Goal: Task Accomplishment & Management: Use online tool/utility

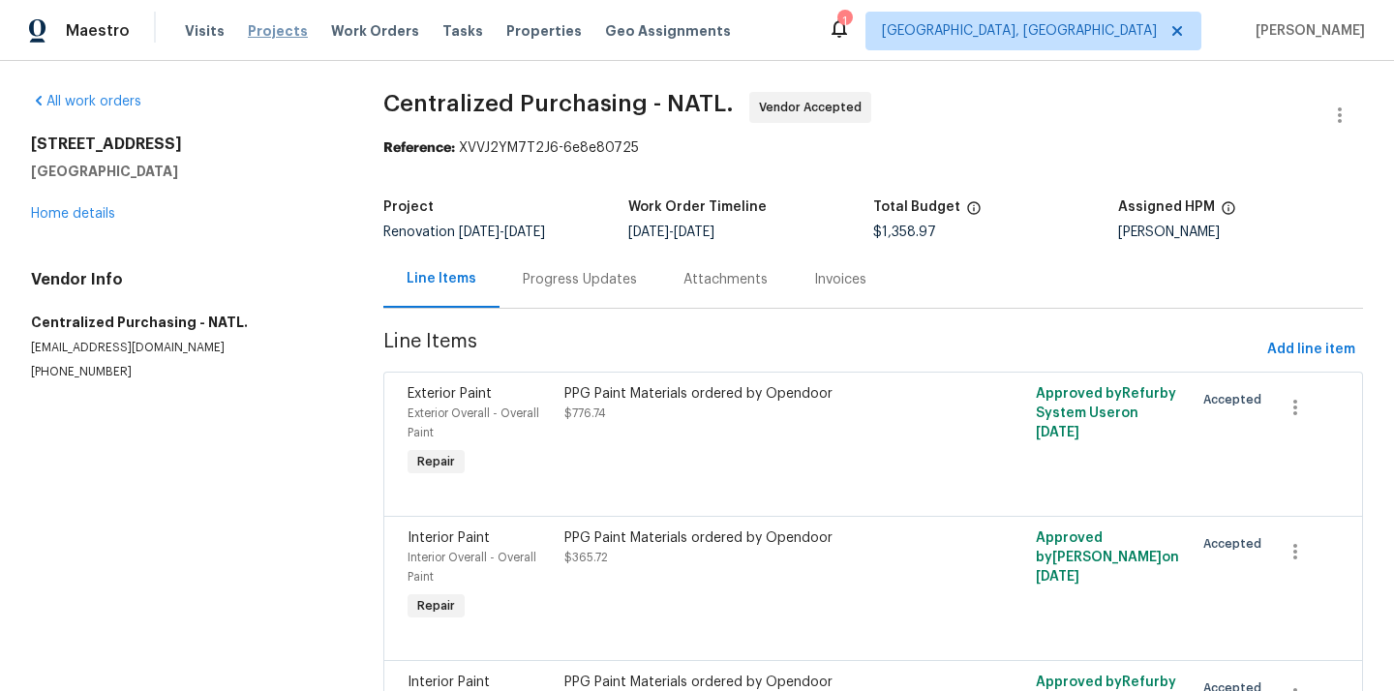
click at [276, 31] on span "Projects" at bounding box center [278, 30] width 60 height 19
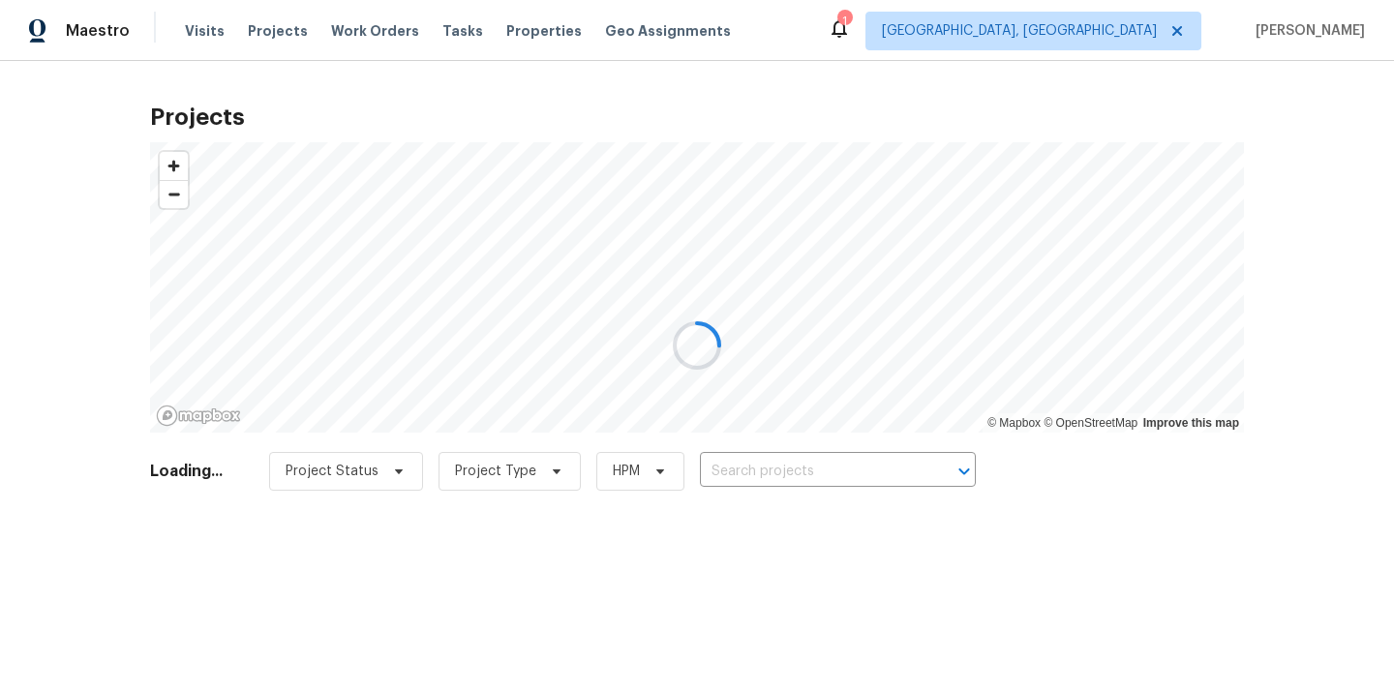
click at [1125, 78] on div at bounding box center [697, 345] width 1394 height 691
click at [1125, 56] on div at bounding box center [697, 345] width 1394 height 691
click at [1125, 31] on div at bounding box center [697, 345] width 1394 height 691
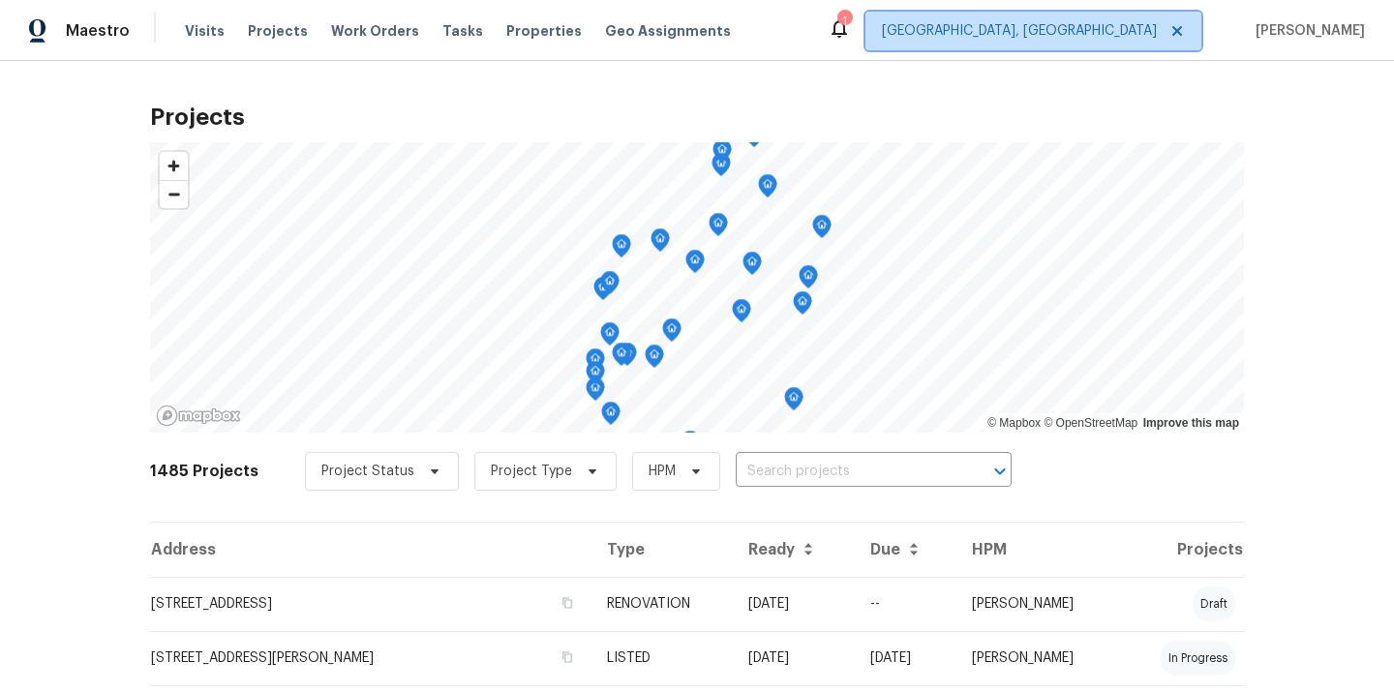
click at [1141, 24] on span "[GEOGRAPHIC_DATA], [GEOGRAPHIC_DATA]" at bounding box center [1019, 30] width 275 height 19
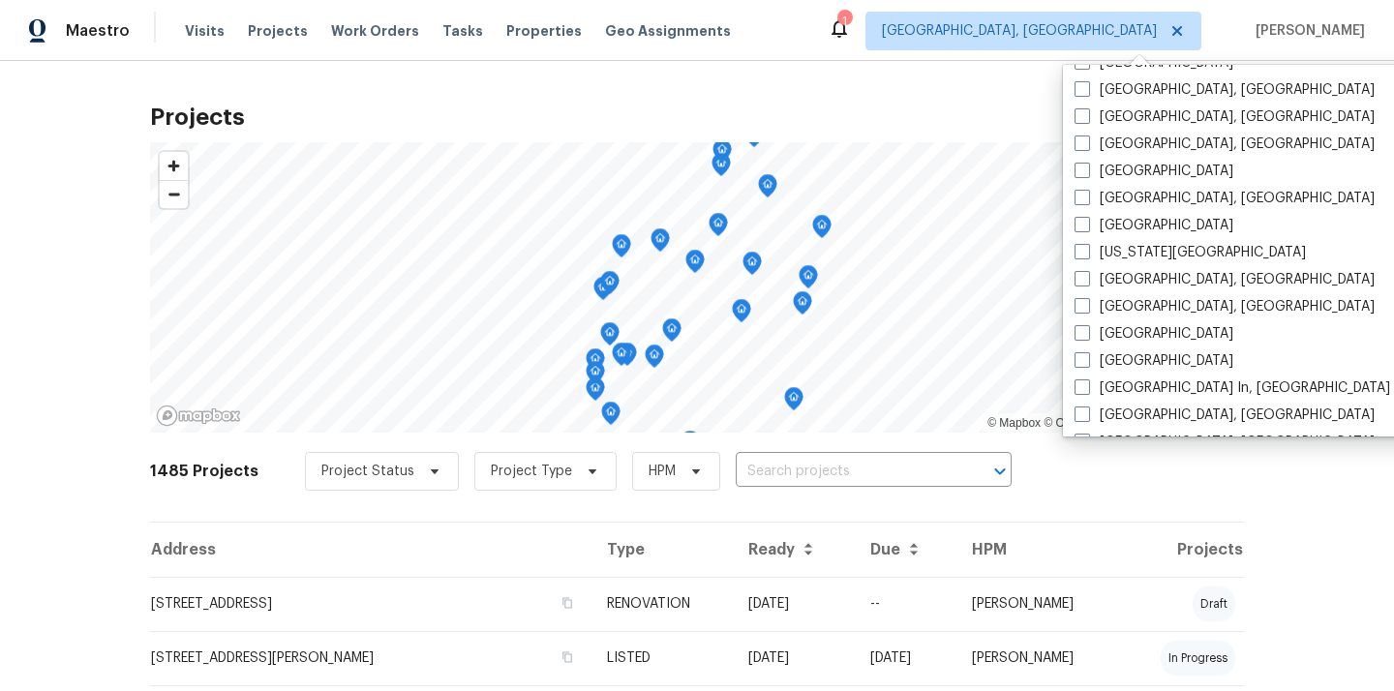
scroll to position [561, 0]
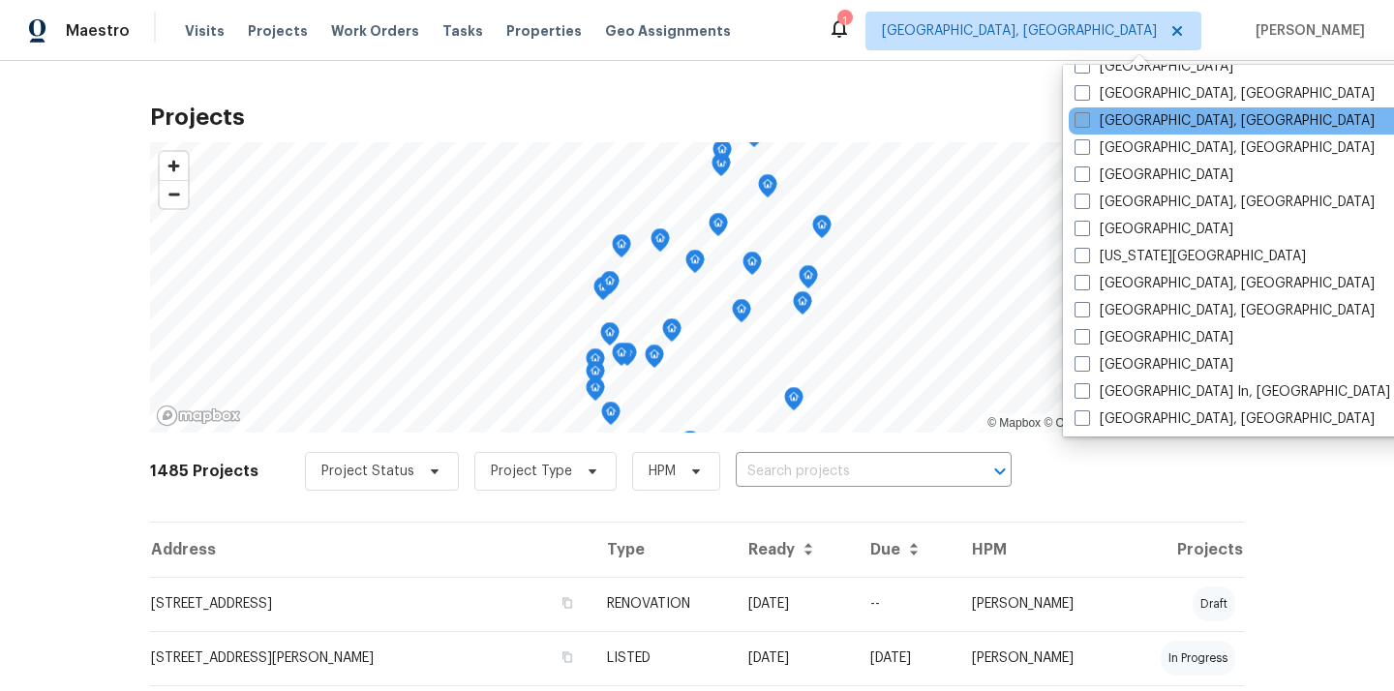
click at [1127, 111] on label "[GEOGRAPHIC_DATA], [GEOGRAPHIC_DATA]" at bounding box center [1224, 120] width 300 height 19
click at [1087, 111] on input "[GEOGRAPHIC_DATA], [GEOGRAPHIC_DATA]" at bounding box center [1080, 117] width 13 height 13
checkbox input "true"
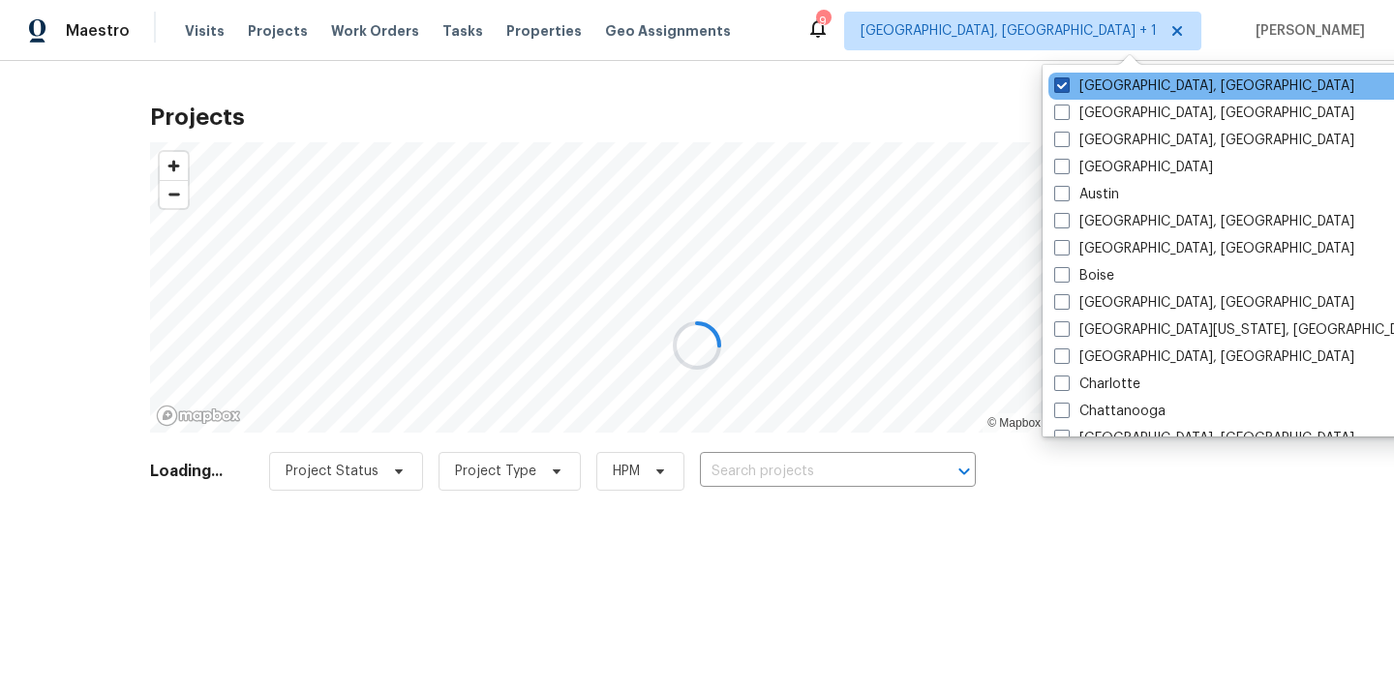
click at [1114, 84] on label "[GEOGRAPHIC_DATA], [GEOGRAPHIC_DATA]" at bounding box center [1204, 85] width 300 height 19
click at [1066, 84] on input "[GEOGRAPHIC_DATA], [GEOGRAPHIC_DATA]" at bounding box center [1060, 82] width 13 height 13
checkbox input "false"
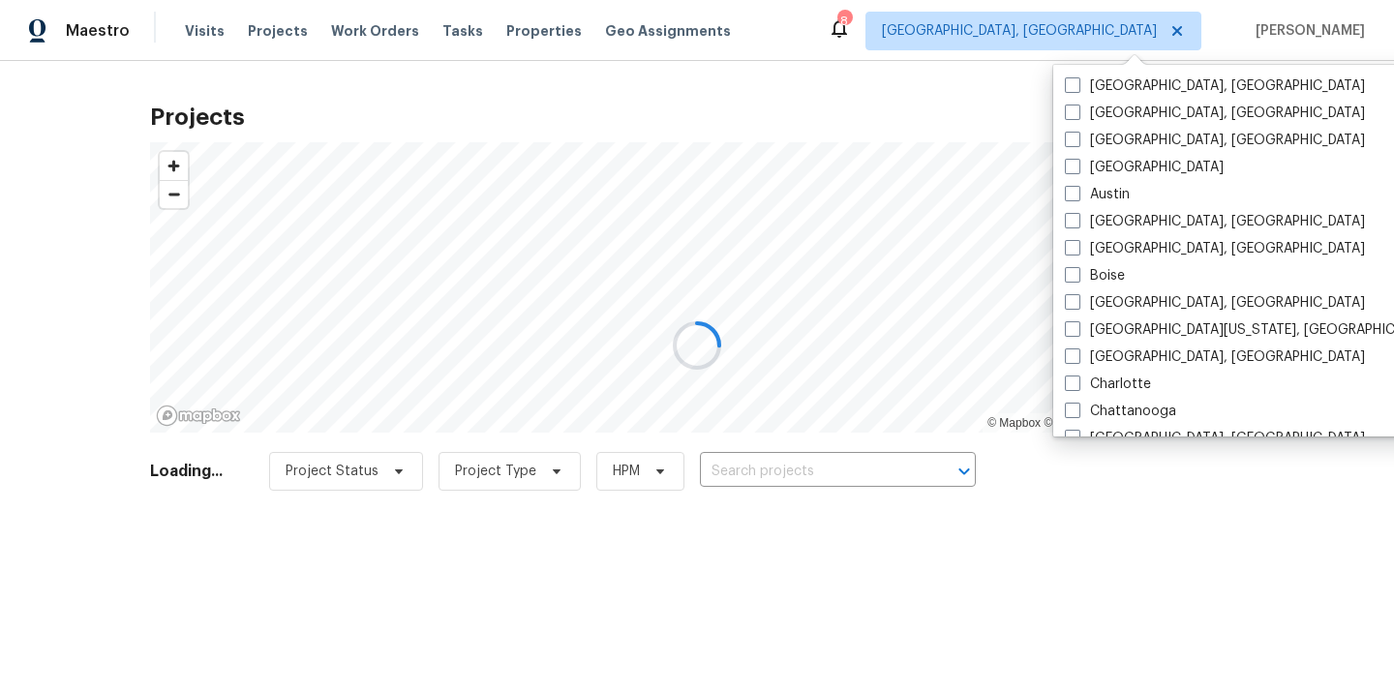
click at [770, 471] on div at bounding box center [697, 345] width 1394 height 691
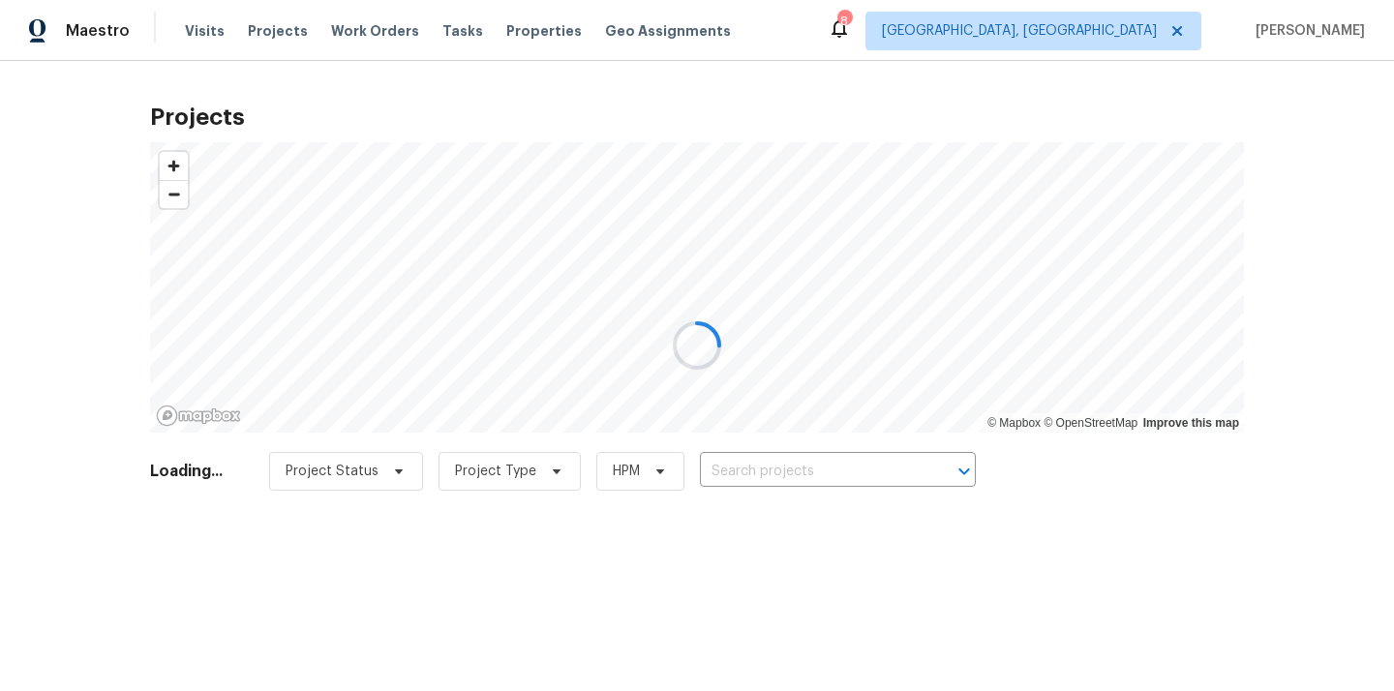
click at [770, 471] on div at bounding box center [697, 345] width 1394 height 691
click at [770, 470] on div at bounding box center [697, 345] width 1394 height 691
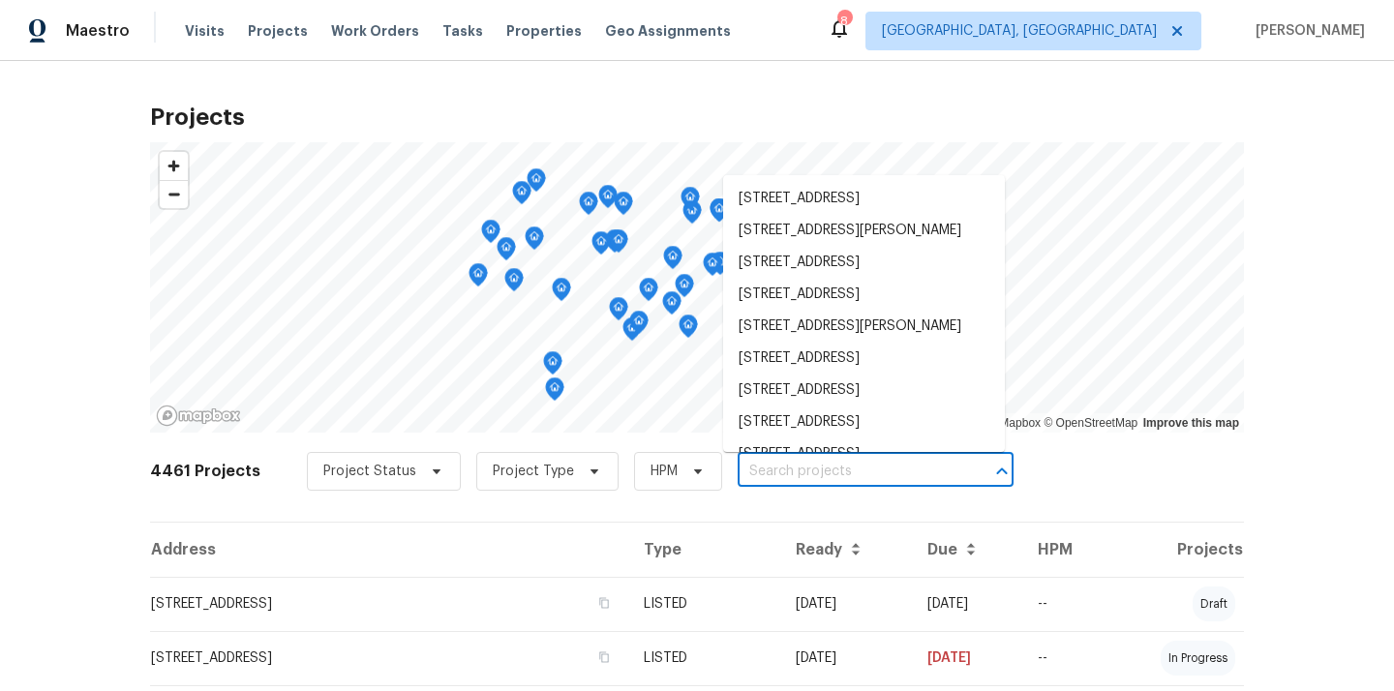
click at [770, 470] on input "text" at bounding box center [848, 472] width 222 height 30
paste input "[STREET_ADDRESS][PERSON_NAME]"
type input "[STREET_ADDRESS][PERSON_NAME]"
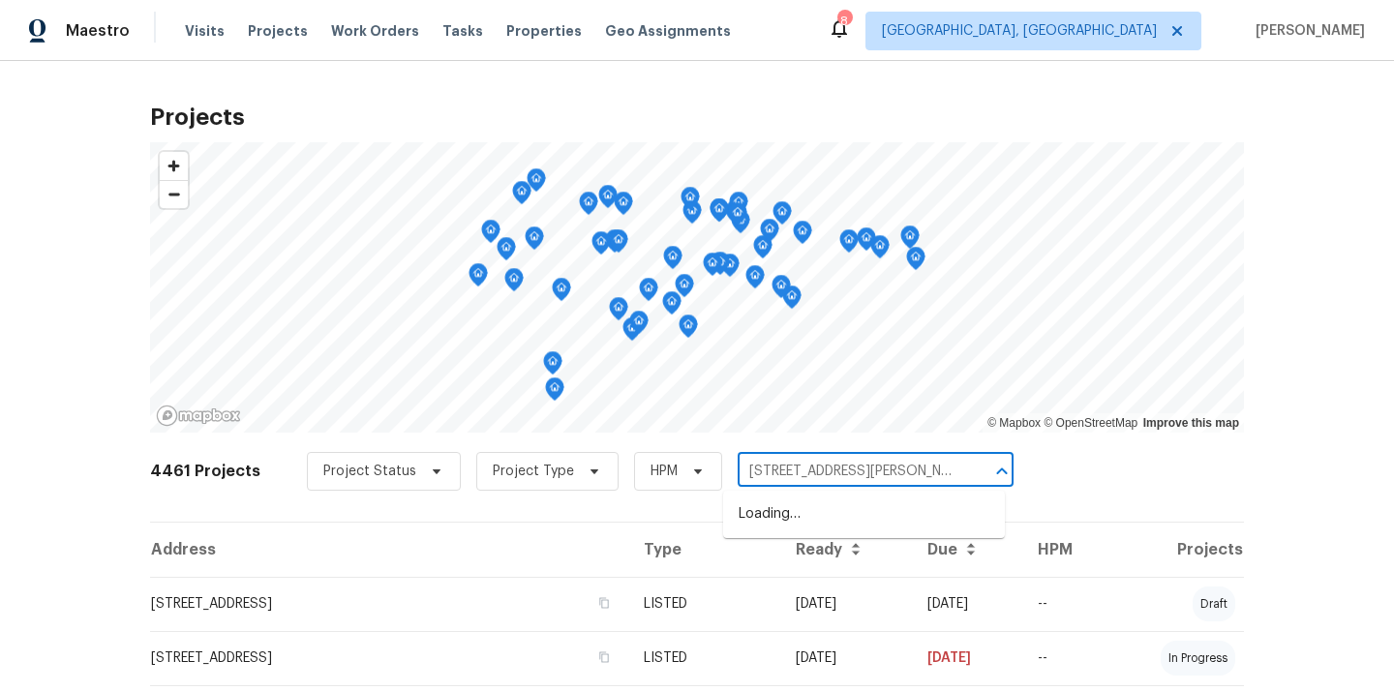
scroll to position [0, 23]
click at [775, 520] on li "[STREET_ADDRESS][PERSON_NAME]" at bounding box center [864, 514] width 282 height 32
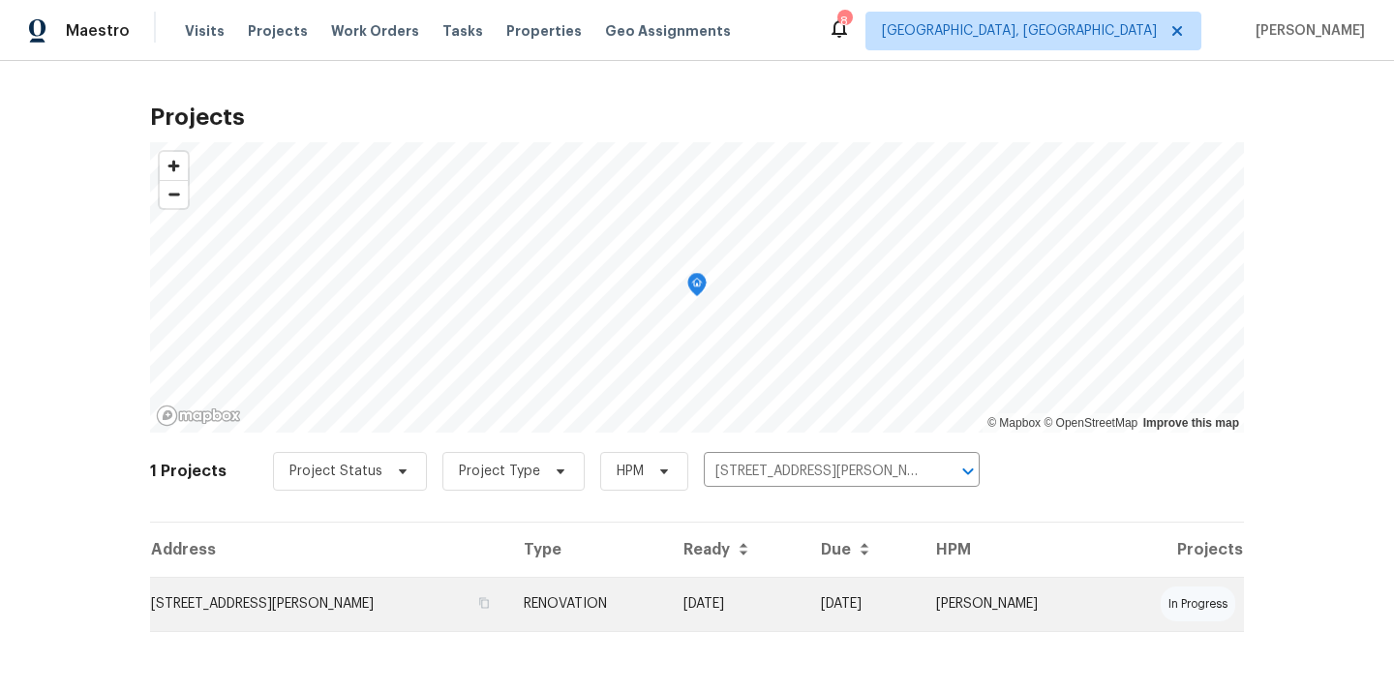
click at [422, 602] on td "[STREET_ADDRESS][PERSON_NAME]" at bounding box center [329, 604] width 358 height 54
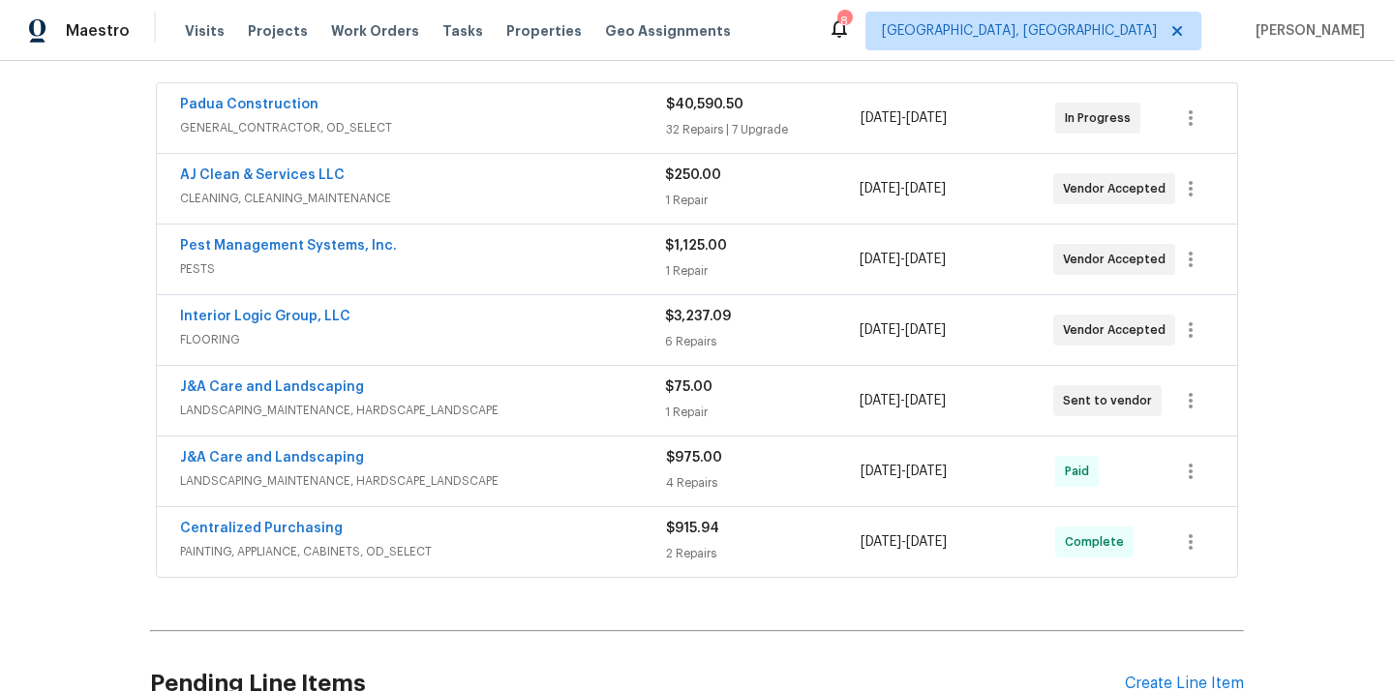
scroll to position [413, 0]
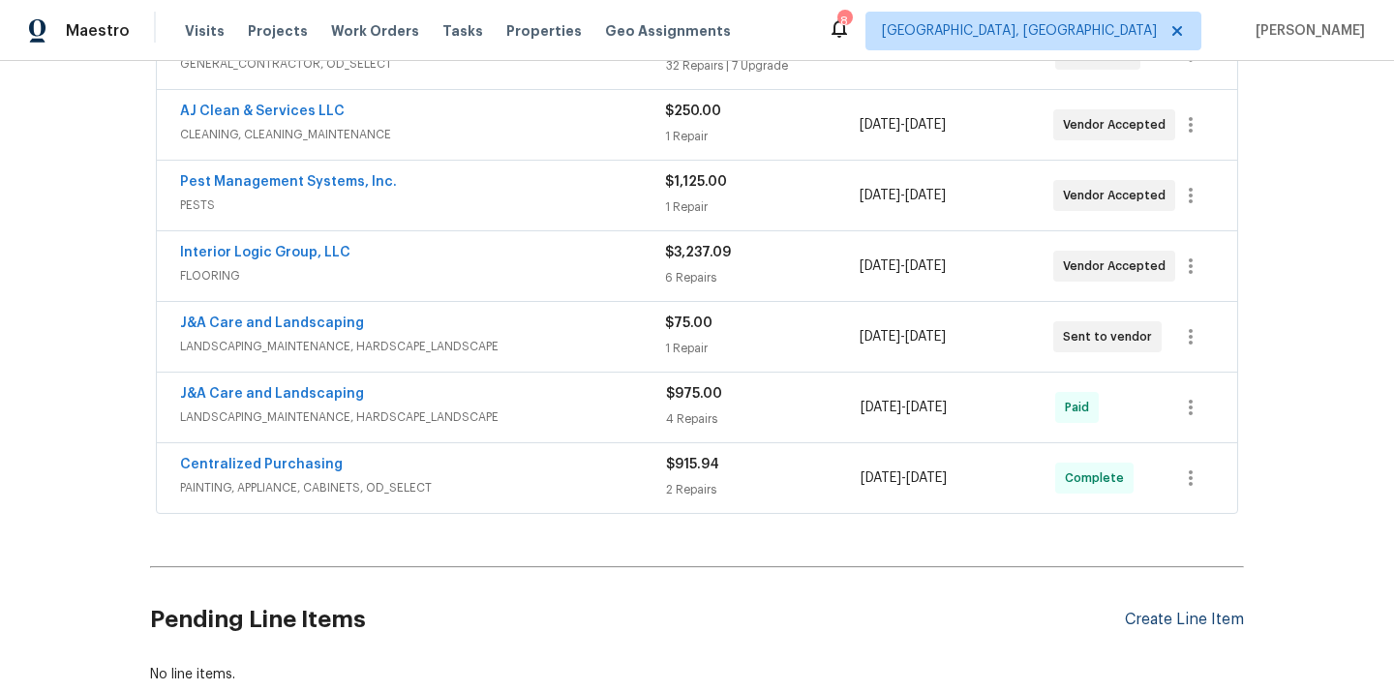
click at [1168, 615] on div "Create Line Item" at bounding box center [1183, 620] width 119 height 18
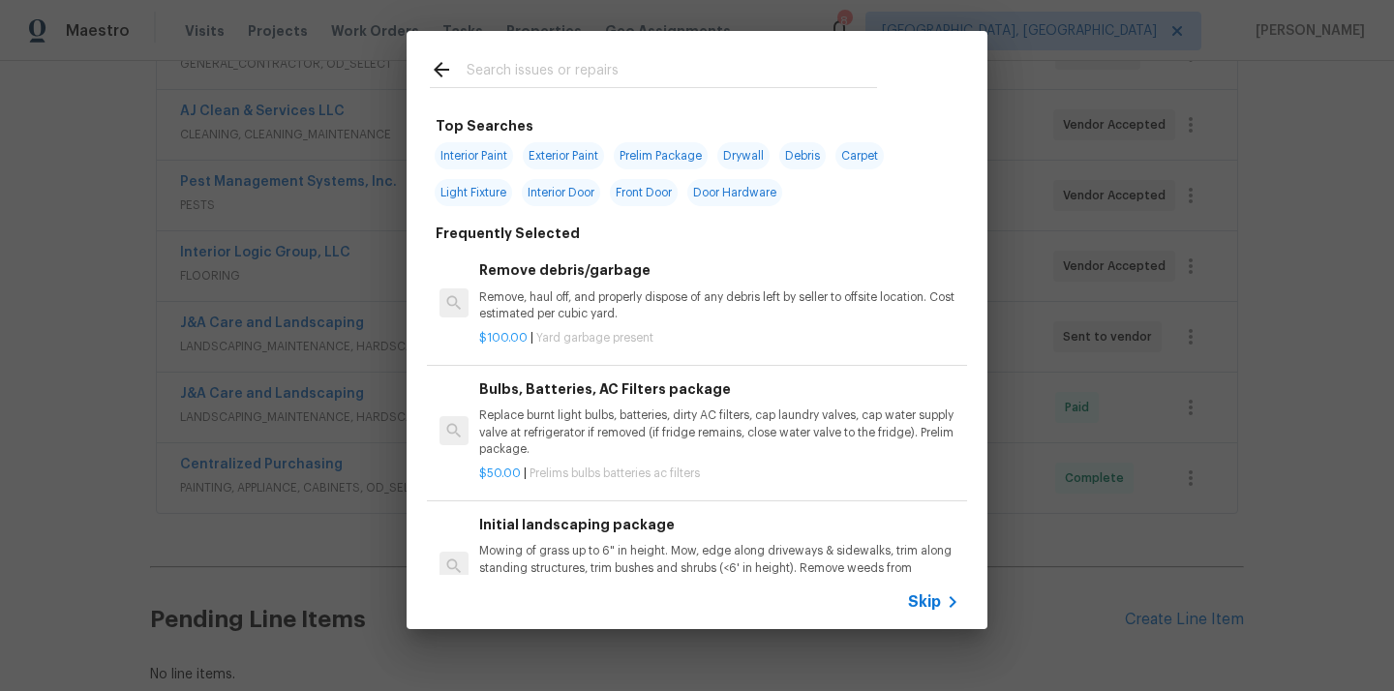
click at [714, 63] on input "text" at bounding box center [671, 72] width 410 height 29
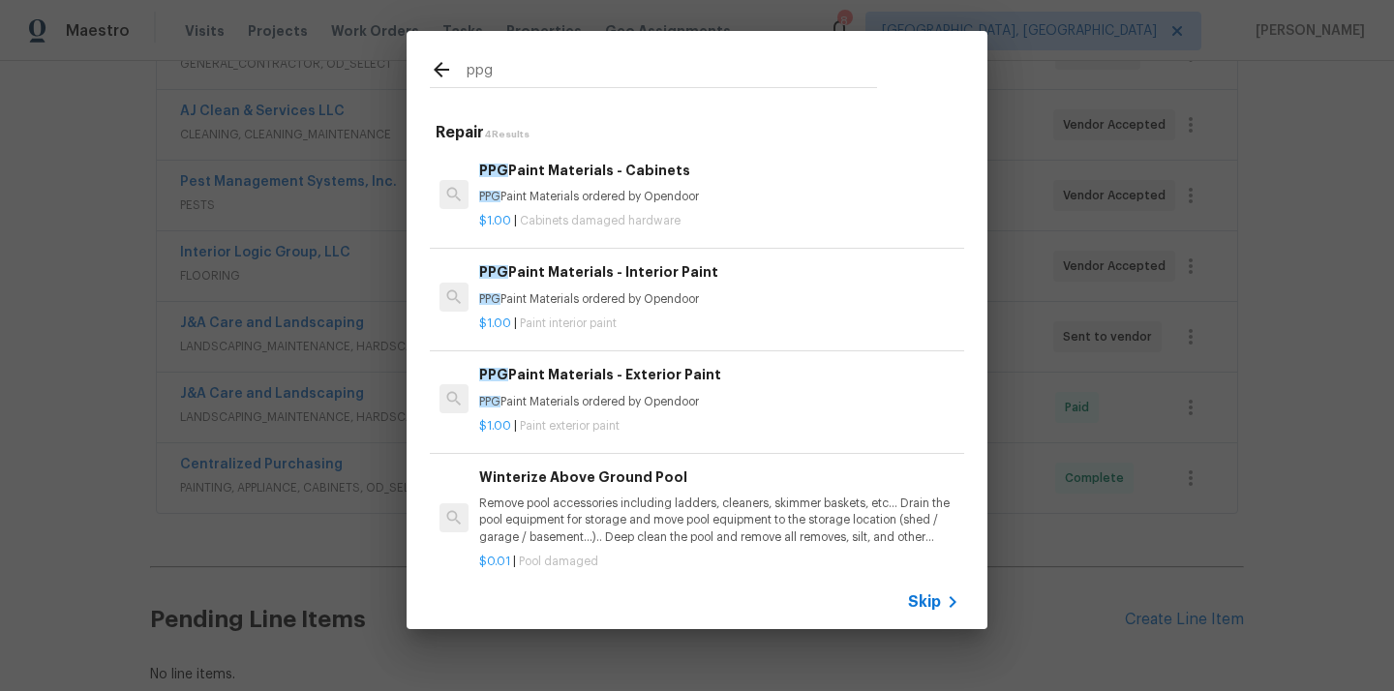
type input "ppg"
click at [658, 291] on p "PPG Paint Materials ordered by Opendoor" at bounding box center [719, 299] width 480 height 16
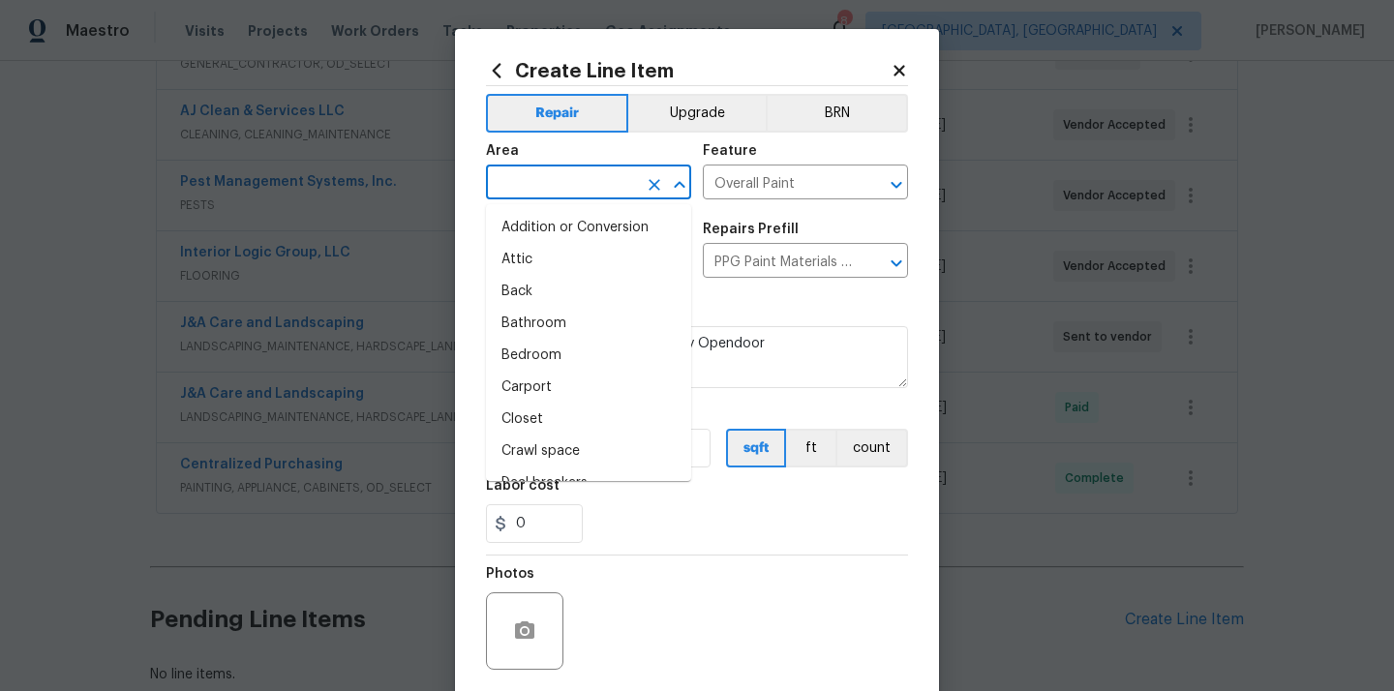
click at [571, 185] on input "text" at bounding box center [561, 184] width 151 height 30
type input "p"
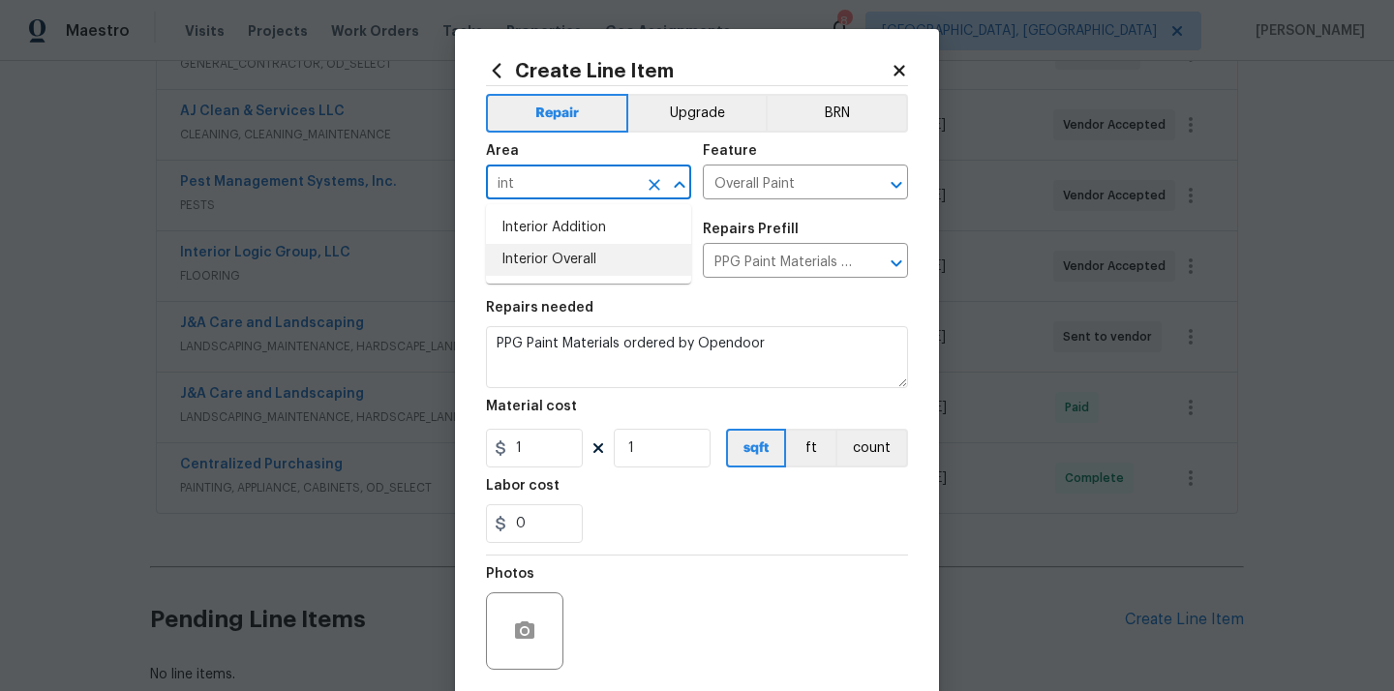
click at [562, 246] on li "Interior Overall" at bounding box center [588, 260] width 205 height 32
type input "Interior Overall"
drag, startPoint x: 526, startPoint y: 453, endPoint x: 478, endPoint y: 453, distance: 48.4
click at [488, 453] on input "1" at bounding box center [534, 448] width 97 height 39
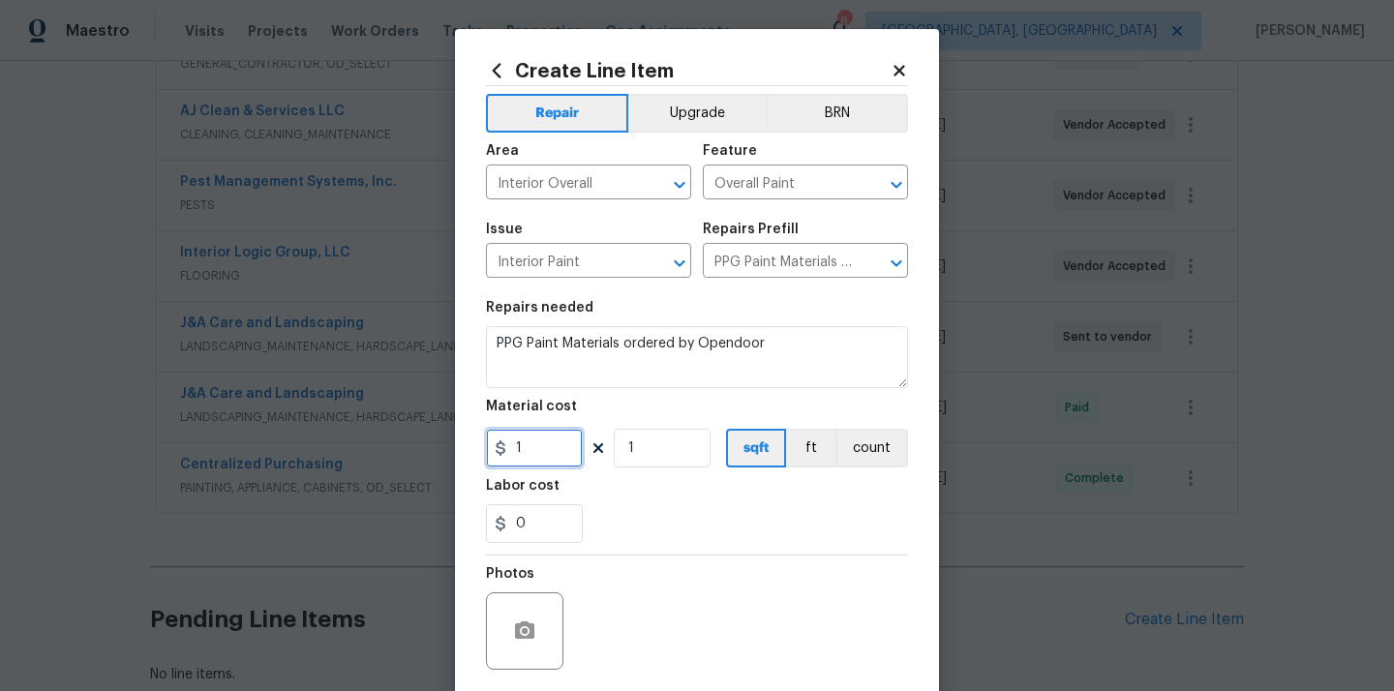
paste input "365.77"
type input "365.77"
click at [613, 498] on div "Labor cost" at bounding box center [697, 491] width 422 height 25
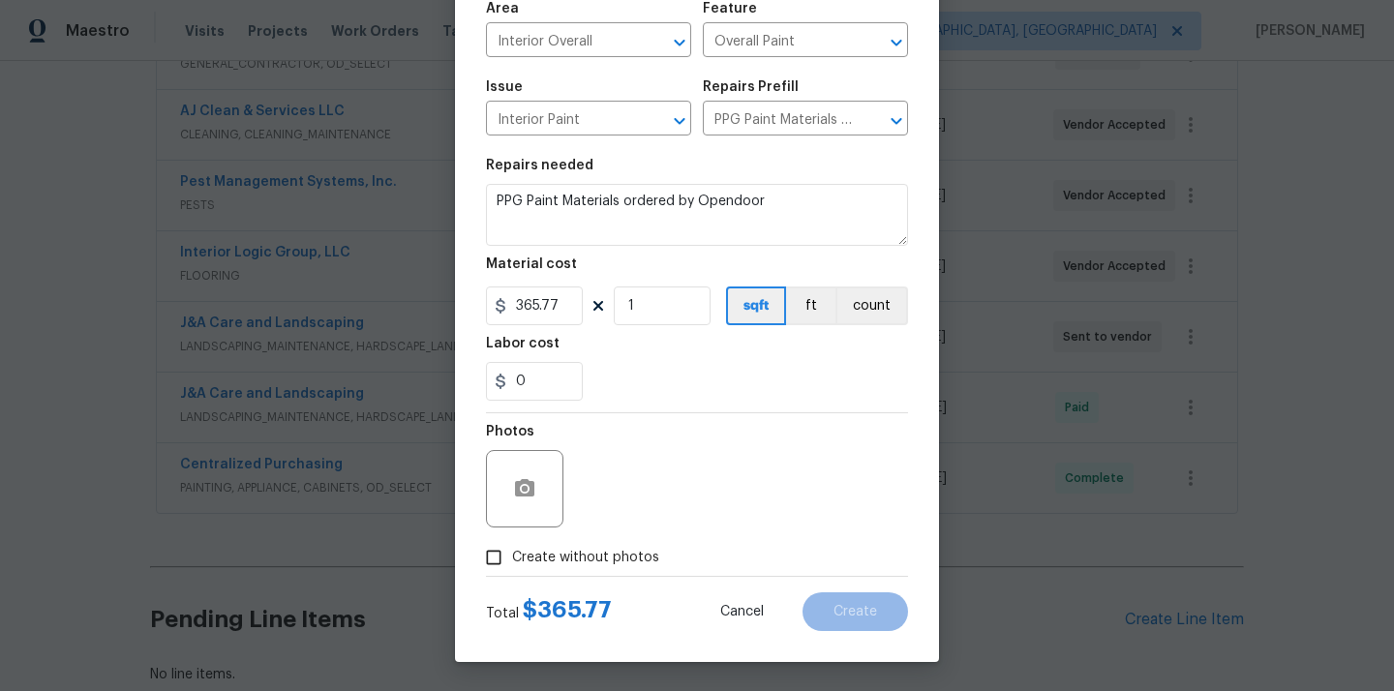
click at [591, 534] on div "Photos" at bounding box center [697, 476] width 422 height 126
click at [586, 554] on span "Create without photos" at bounding box center [585, 558] width 147 height 20
click at [512, 554] on input "Create without photos" at bounding box center [493, 557] width 37 height 37
checkbox input "true"
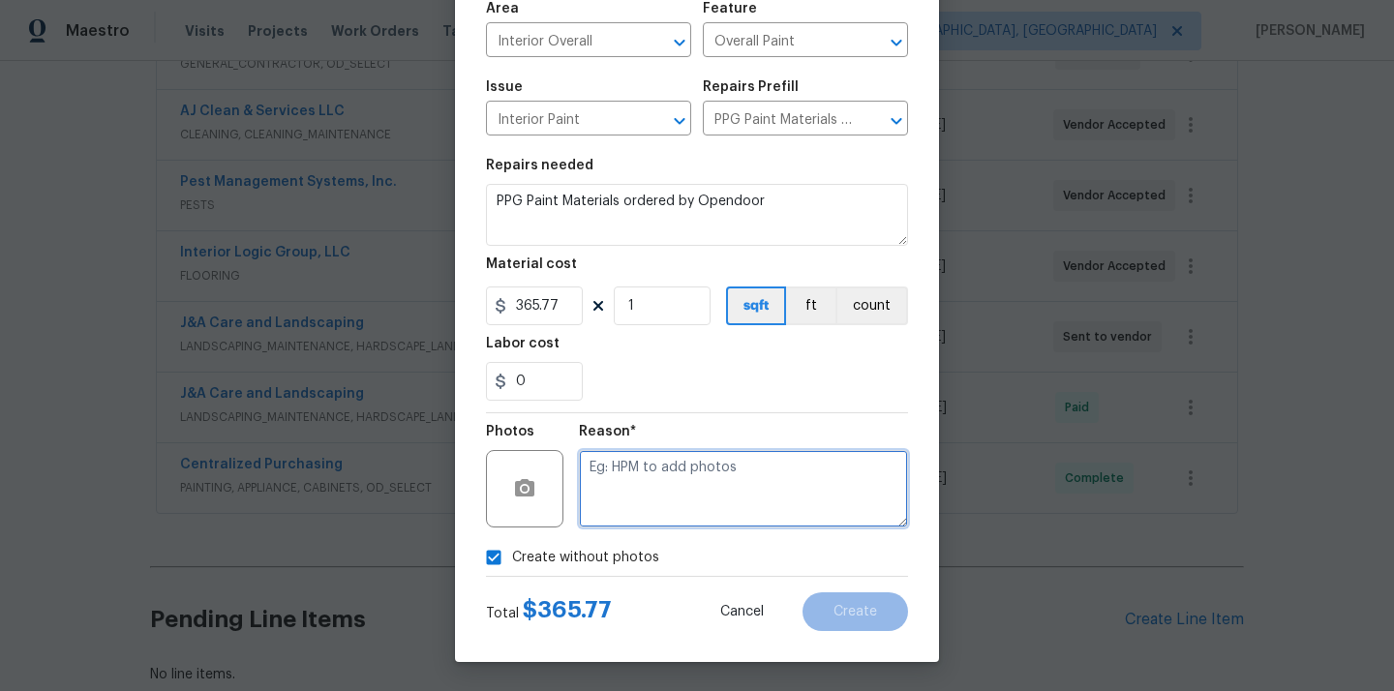
click at [620, 493] on textarea at bounding box center [743, 488] width 329 height 77
type textarea "N/A"
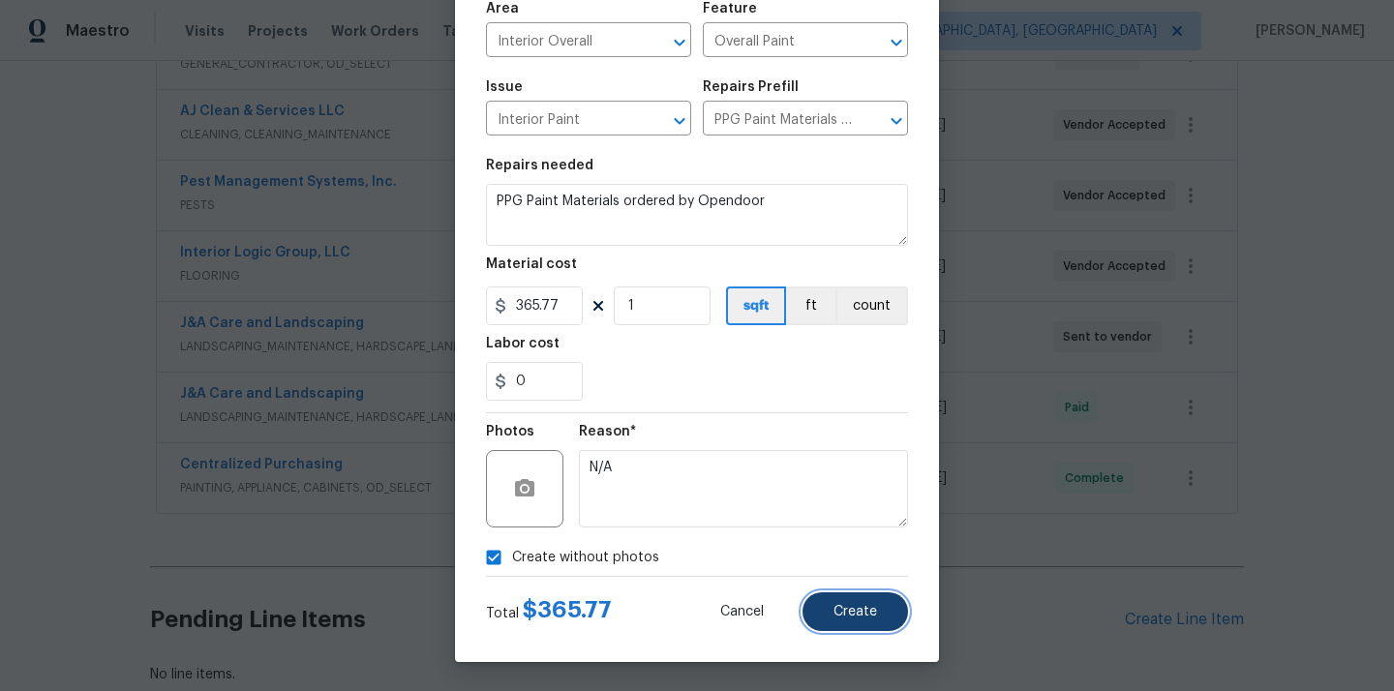
click at [850, 602] on button "Create" at bounding box center [854, 611] width 105 height 39
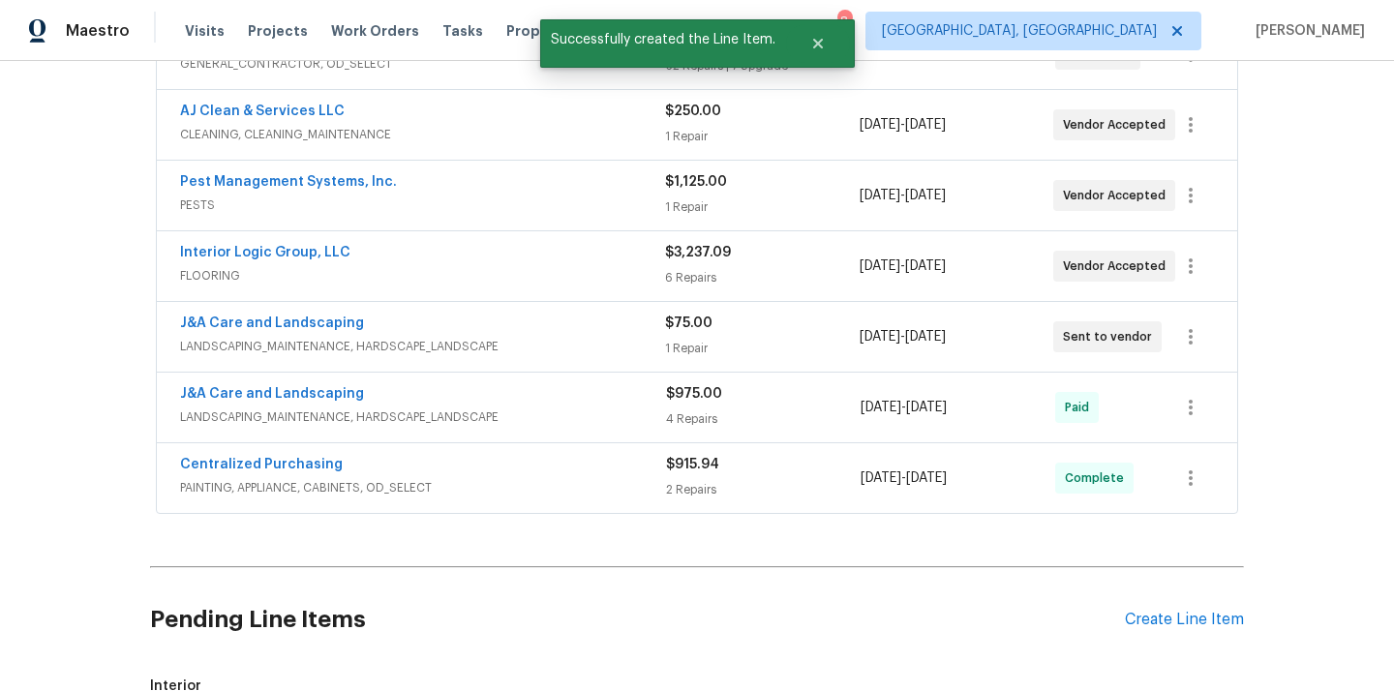
scroll to position [759, 0]
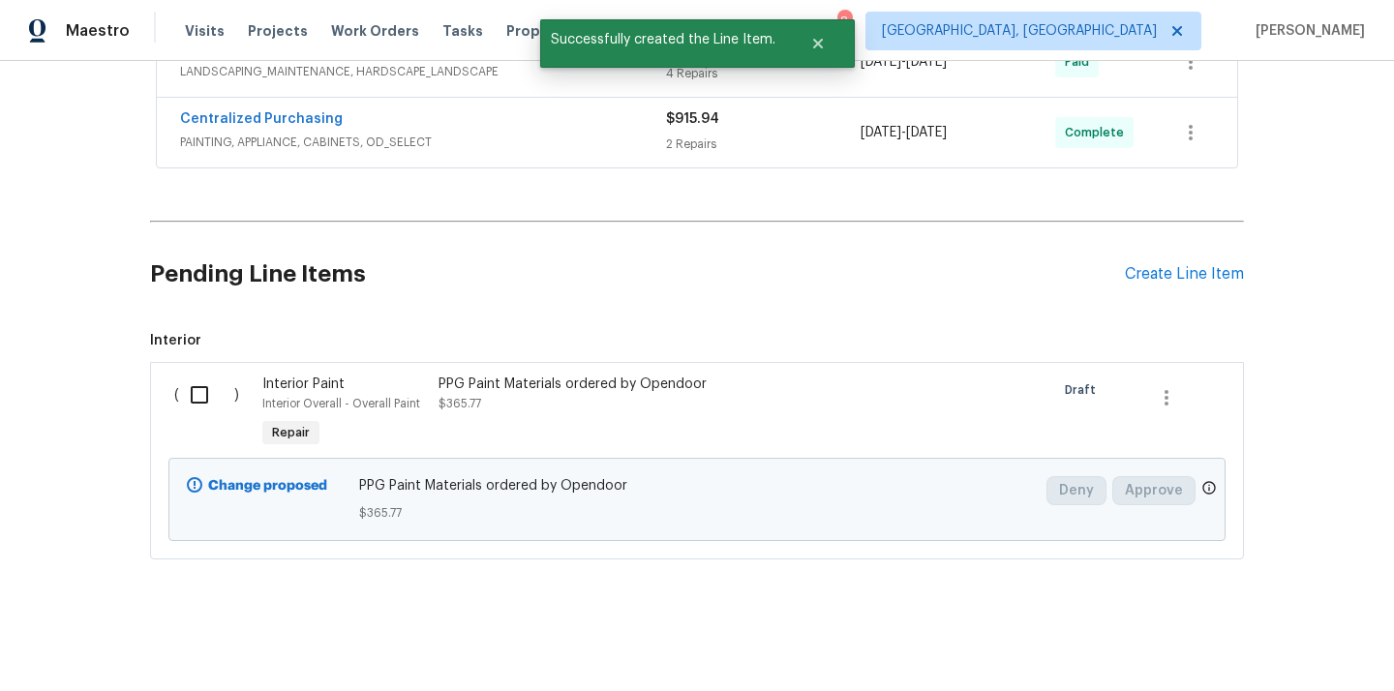
click at [202, 393] on input "checkbox" at bounding box center [206, 395] width 55 height 41
checkbox input "true"
click at [1343, 645] on span "Create Work Order" at bounding box center [1282, 643] width 129 height 24
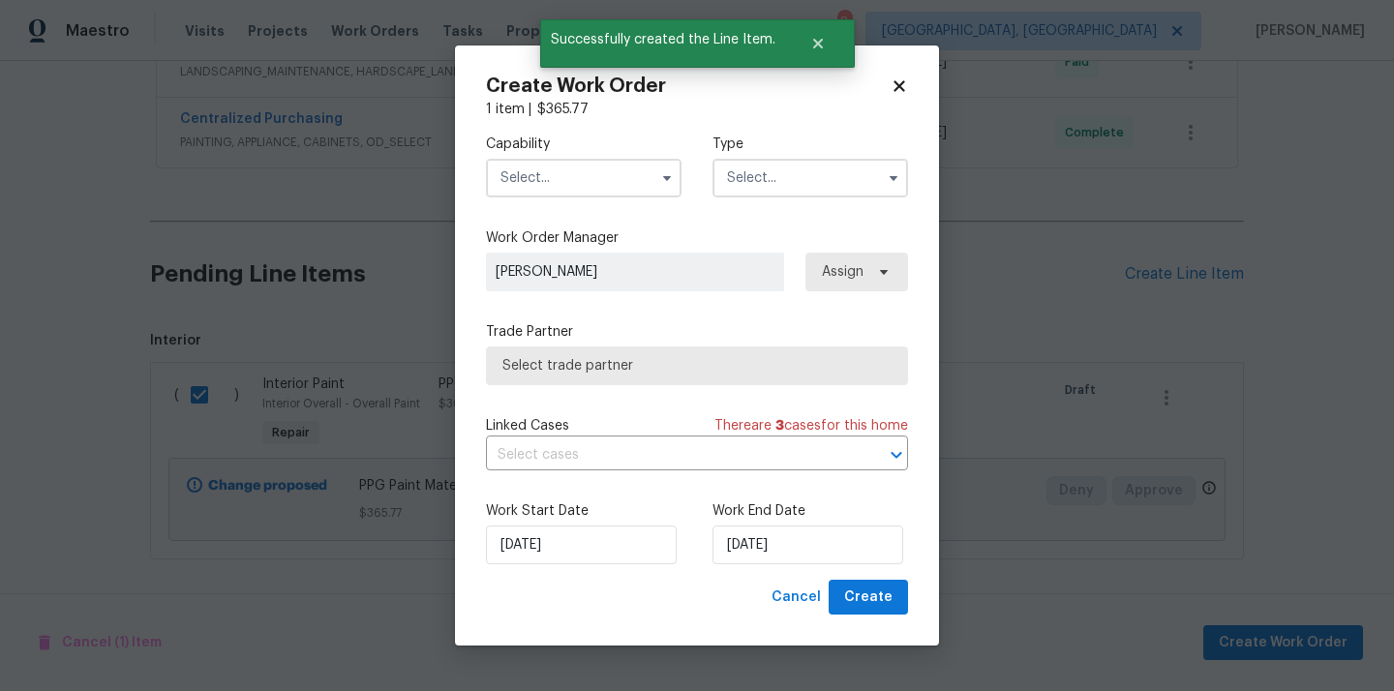
click at [614, 172] on input "text" at bounding box center [583, 178] width 195 height 39
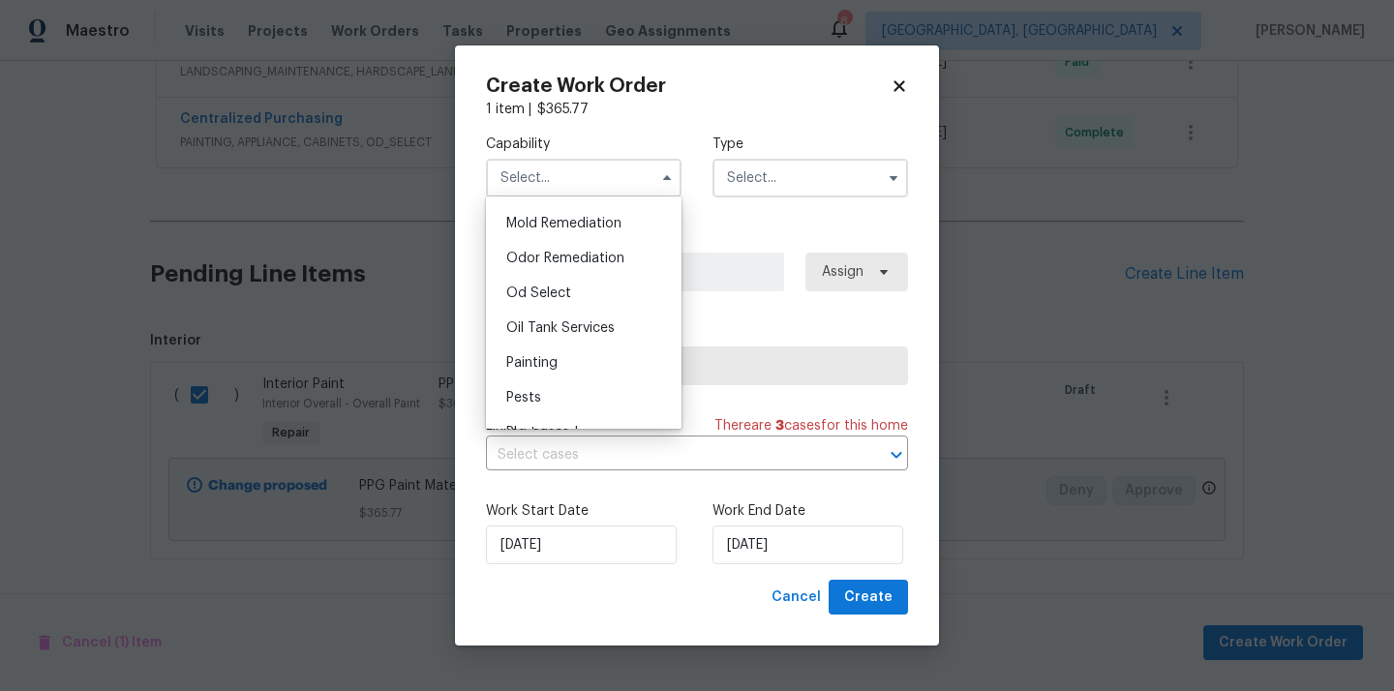
scroll to position [1493, 0]
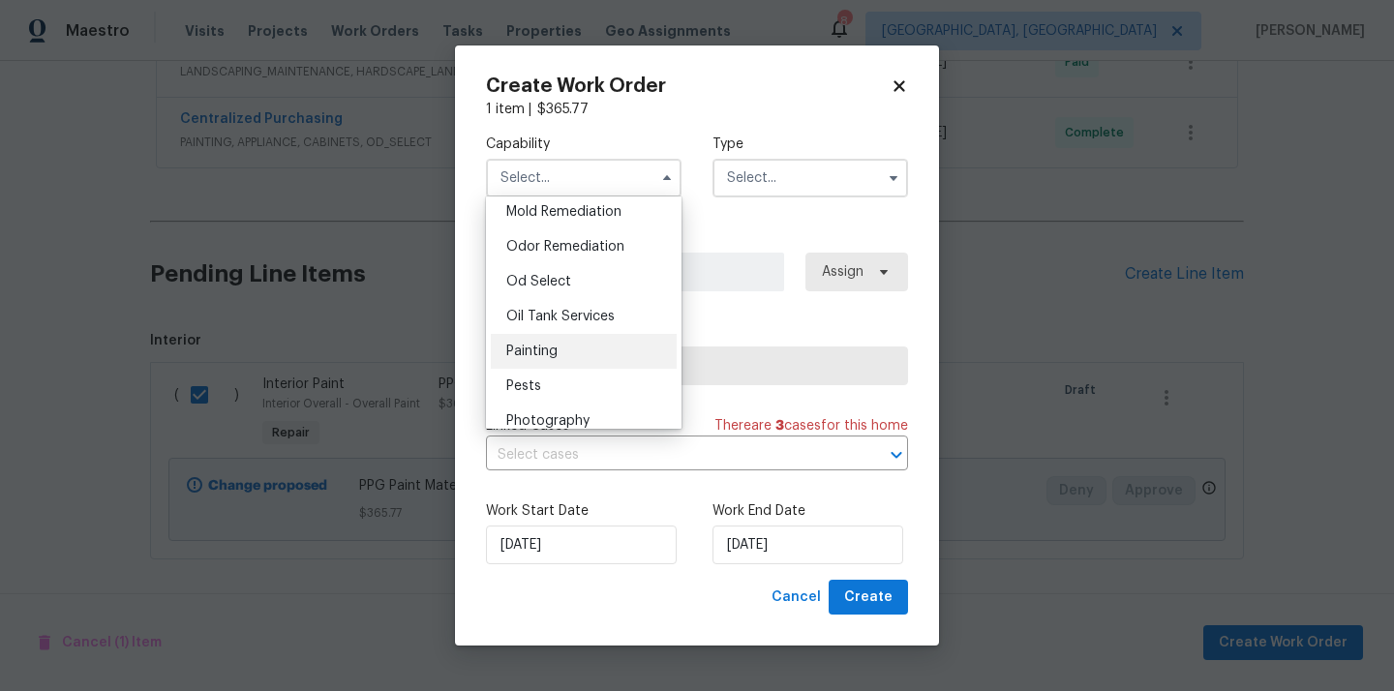
click at [599, 347] on div "Painting" at bounding box center [584, 351] width 186 height 35
type input "Painting"
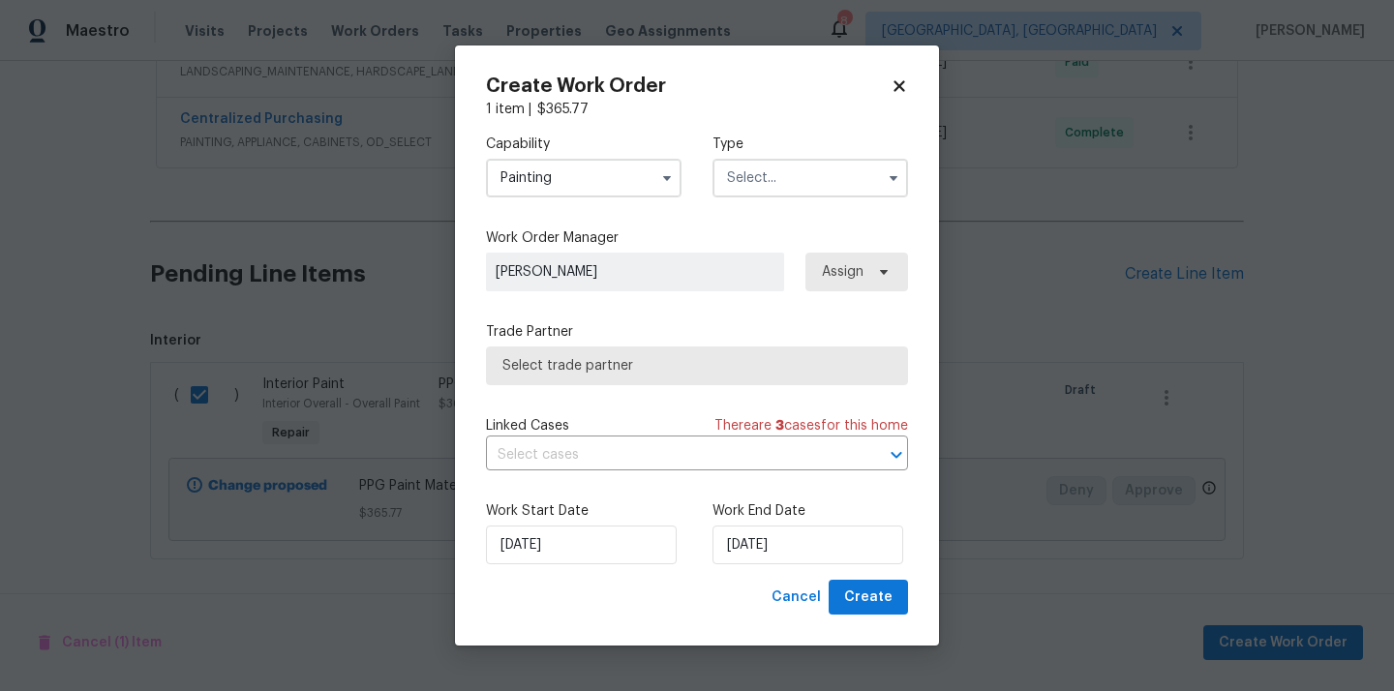
click at [786, 187] on input "text" at bounding box center [809, 178] width 195 height 39
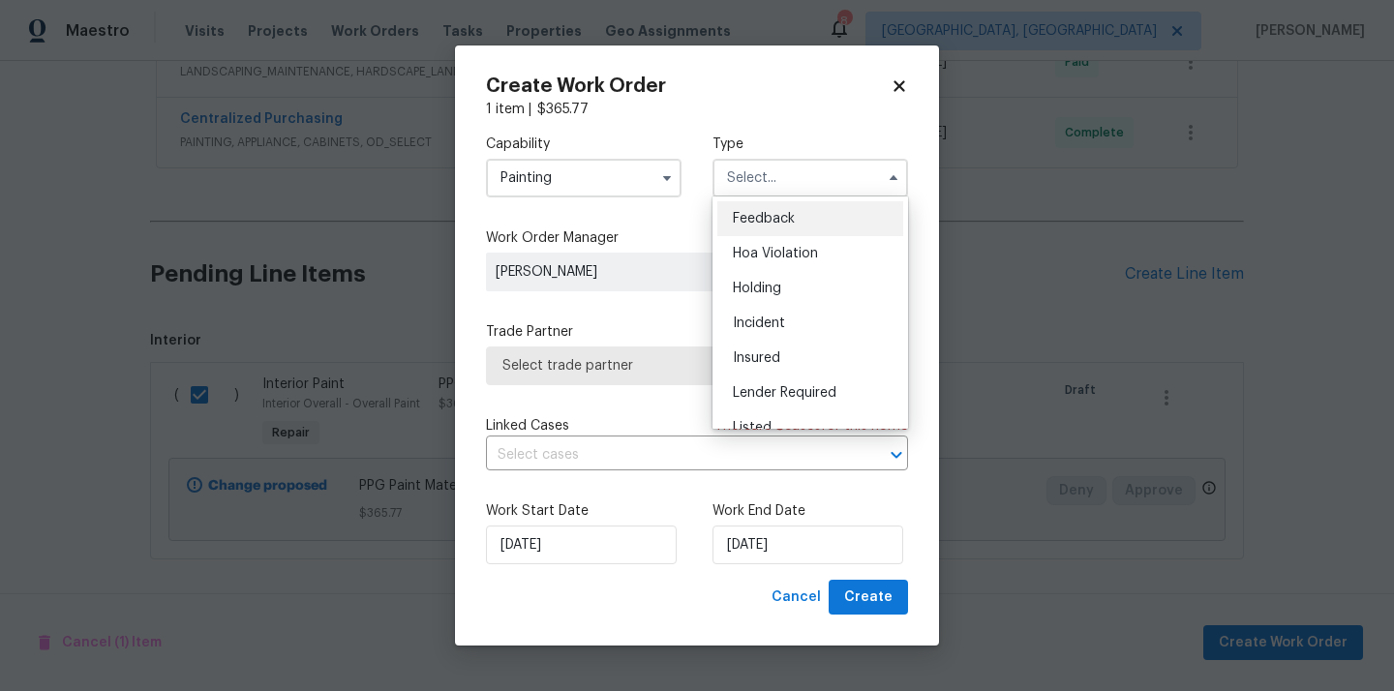
scroll to position [439, 0]
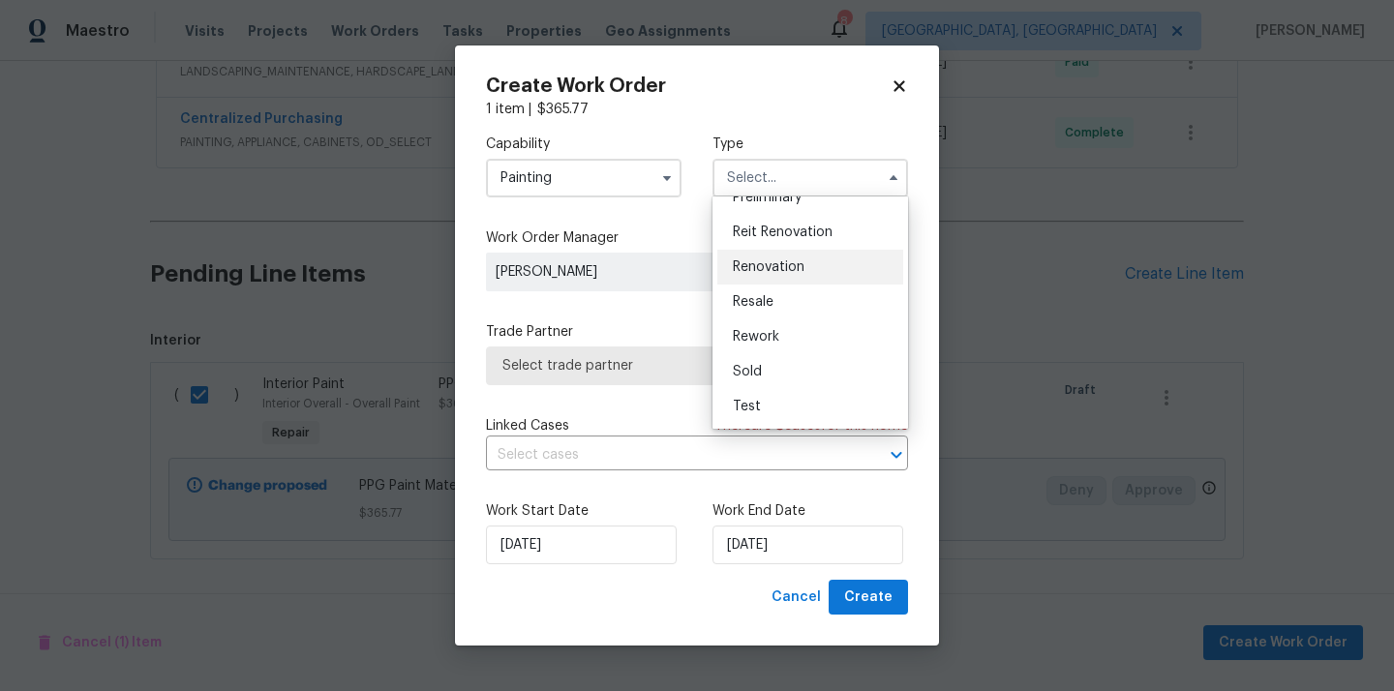
click at [812, 272] on div "Renovation" at bounding box center [810, 267] width 186 height 35
type input "Renovation"
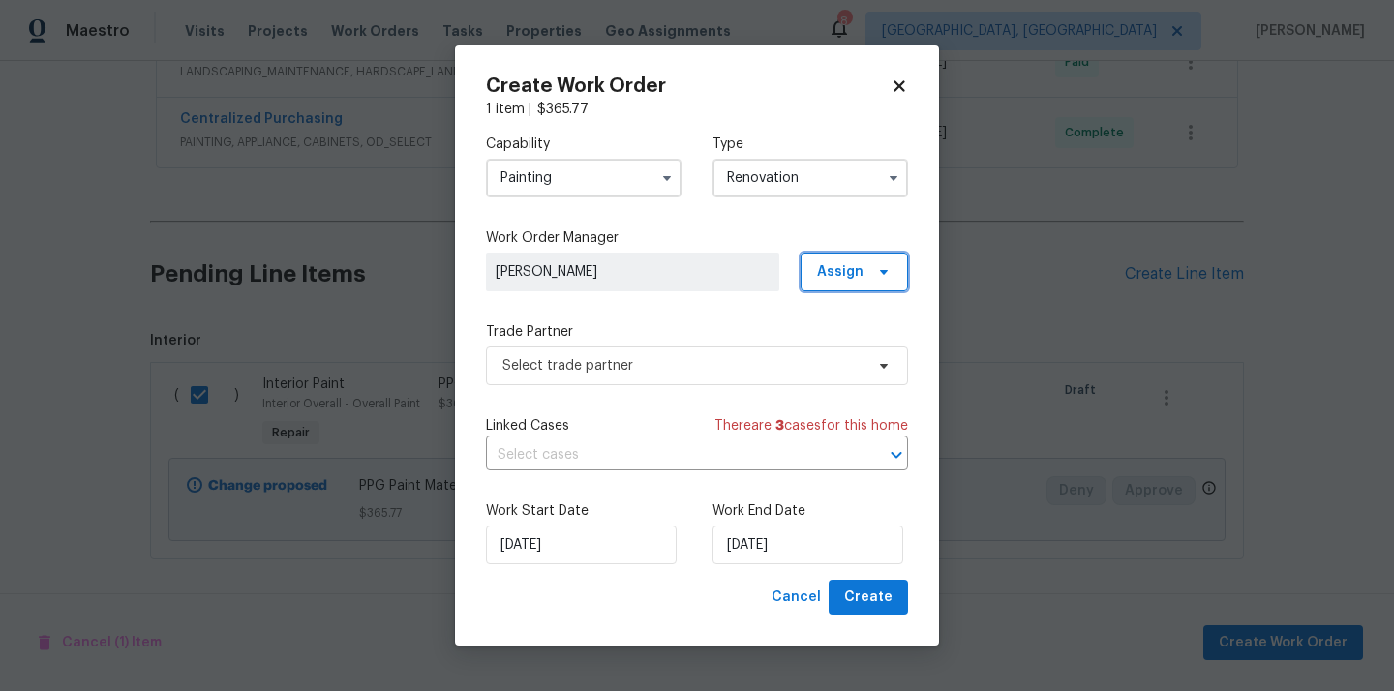
click at [870, 272] on span at bounding box center [880, 271] width 21 height 15
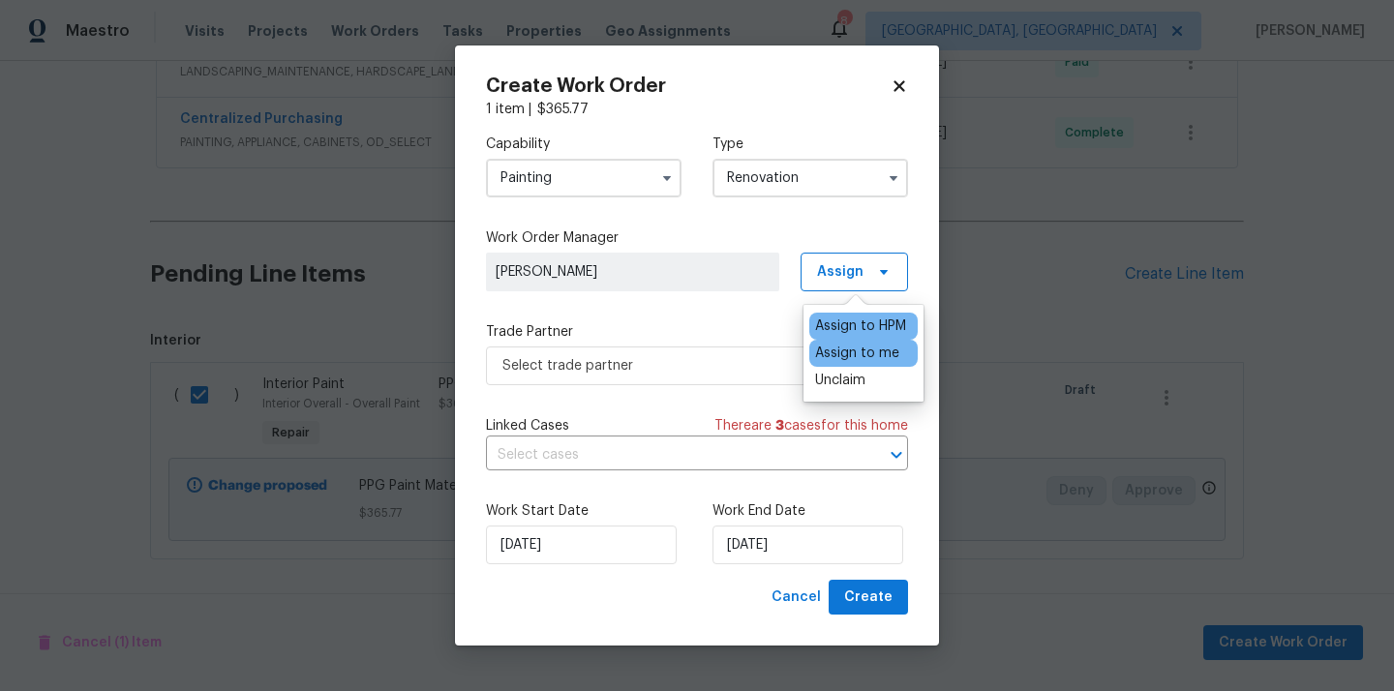
click at [856, 363] on div "Assign to me" at bounding box center [863, 353] width 108 height 27
click at [854, 353] on div "Assign to me" at bounding box center [857, 353] width 84 height 19
click at [822, 364] on div "Assign to me" at bounding box center [863, 353] width 108 height 27
click at [717, 370] on span "Select trade partner" at bounding box center [682, 365] width 361 height 19
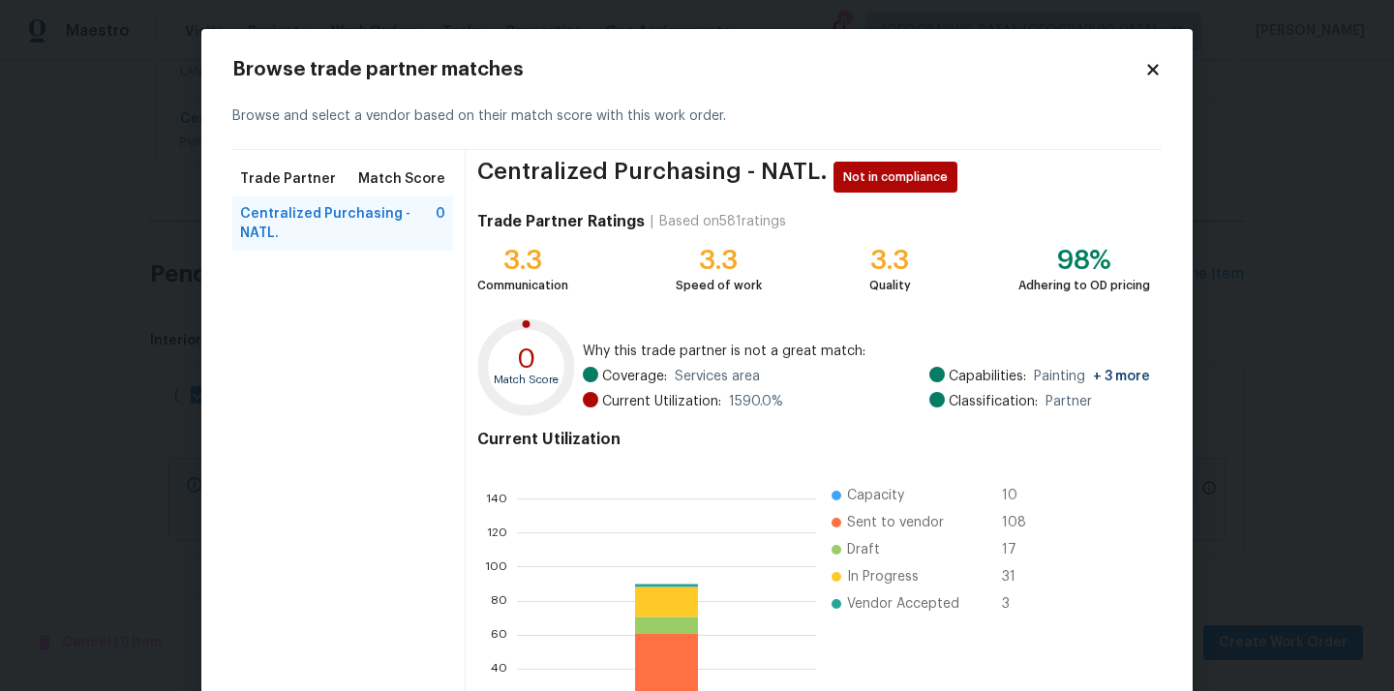
scroll to position [163, 0]
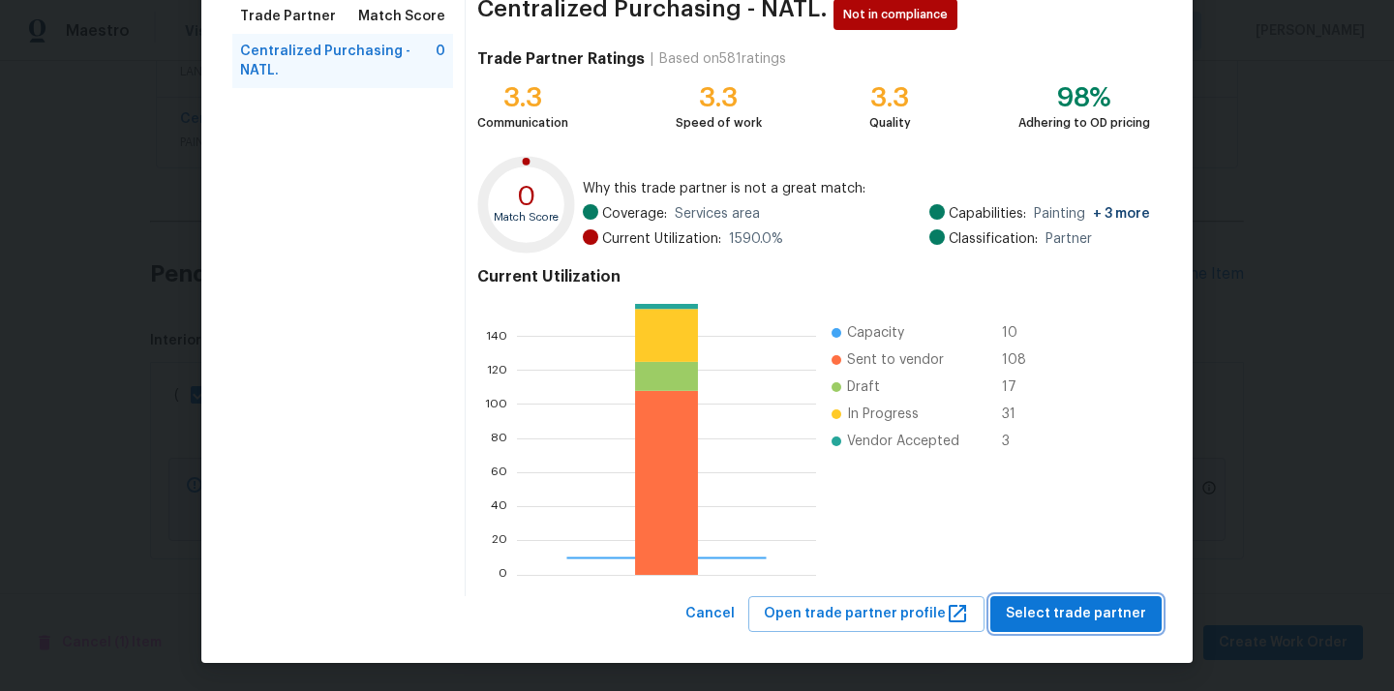
click at [1064, 610] on span "Select trade partner" at bounding box center [1075, 614] width 140 height 24
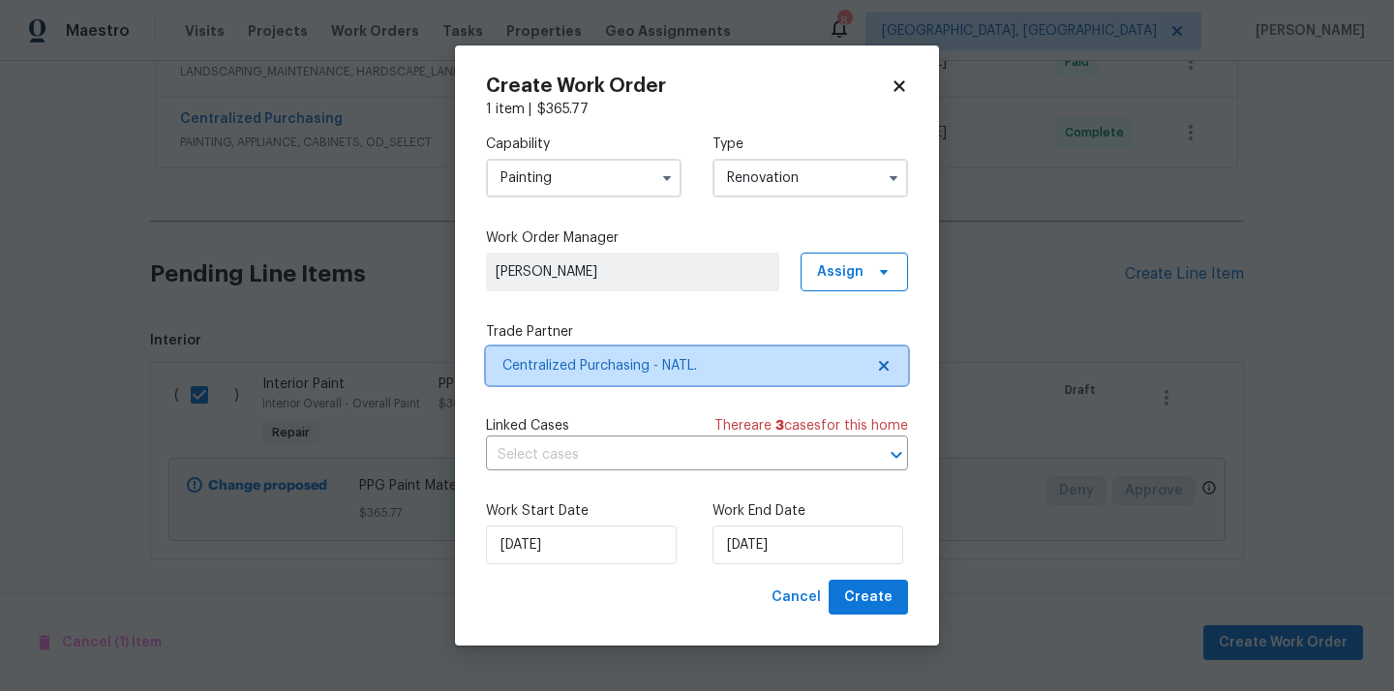
scroll to position [0, 0]
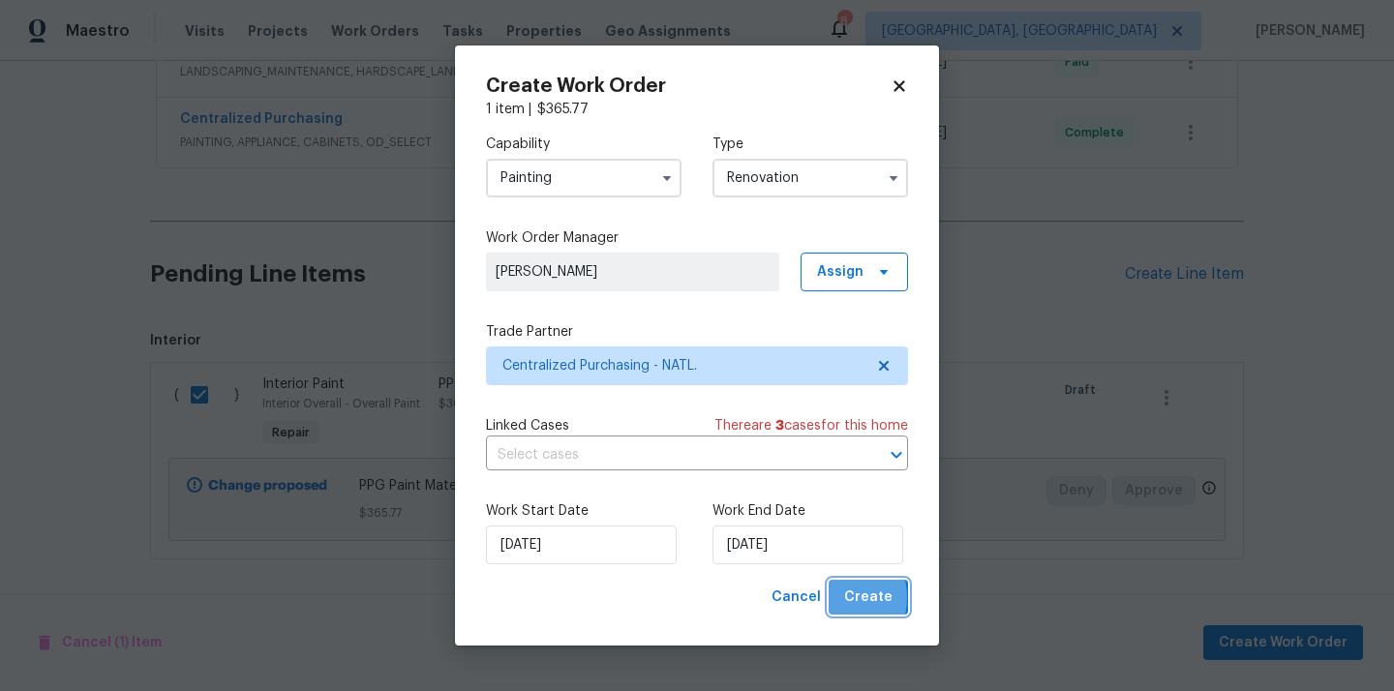
click at [833, 598] on button "Create" at bounding box center [867, 598] width 79 height 36
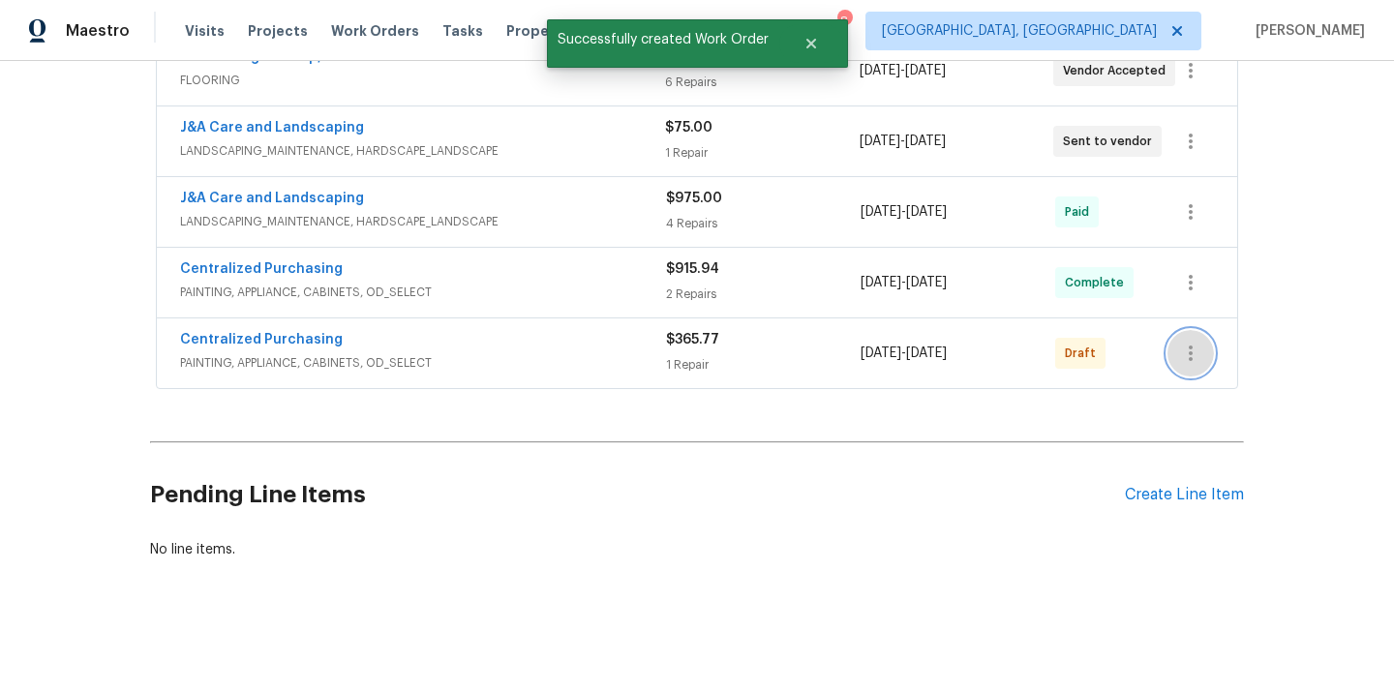
click at [1187, 360] on icon "button" at bounding box center [1190, 353] width 23 height 23
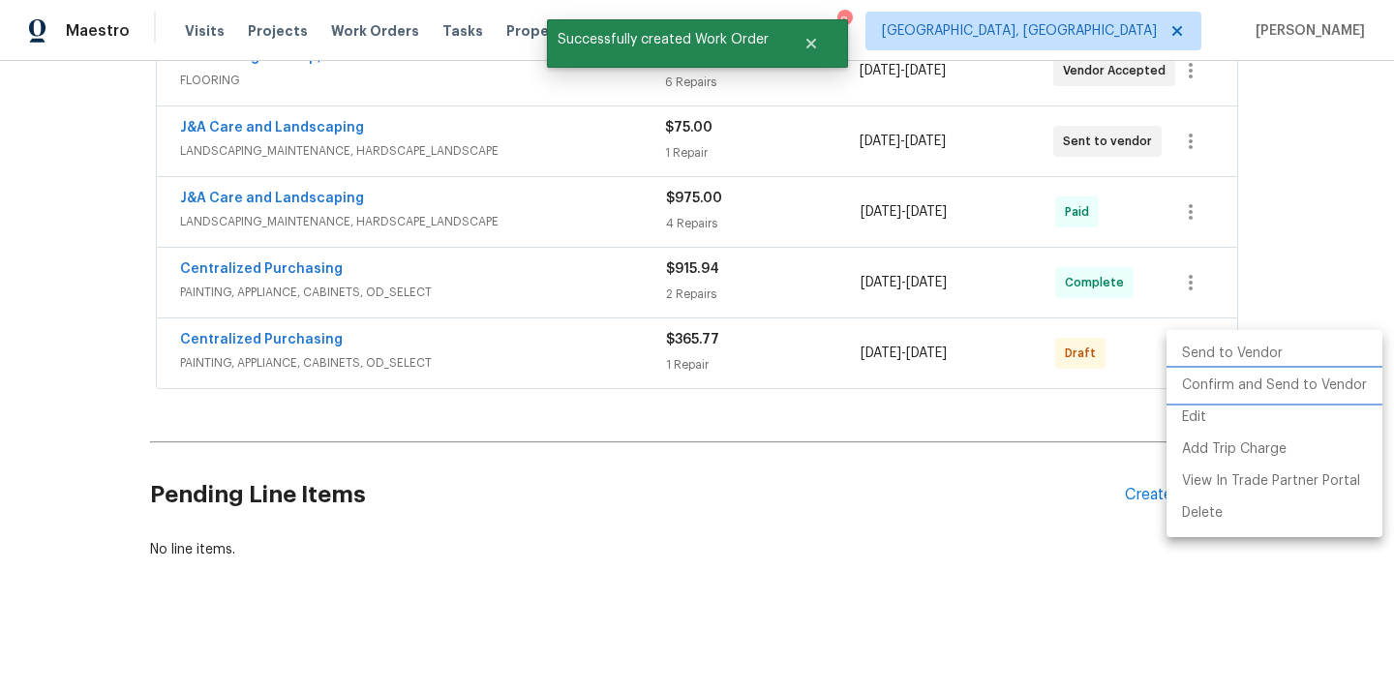
click at [1195, 386] on li "Confirm and Send to Vendor" at bounding box center [1274, 386] width 216 height 32
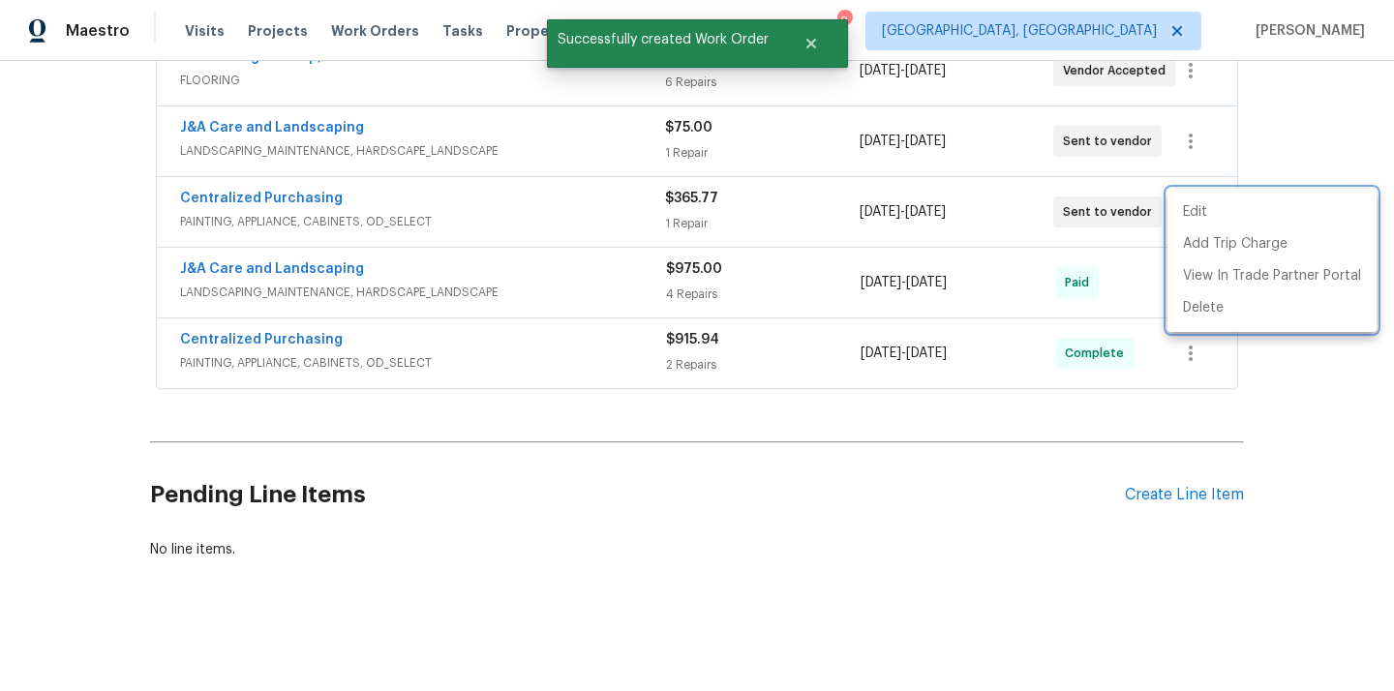
click at [457, 192] on div at bounding box center [697, 345] width 1394 height 691
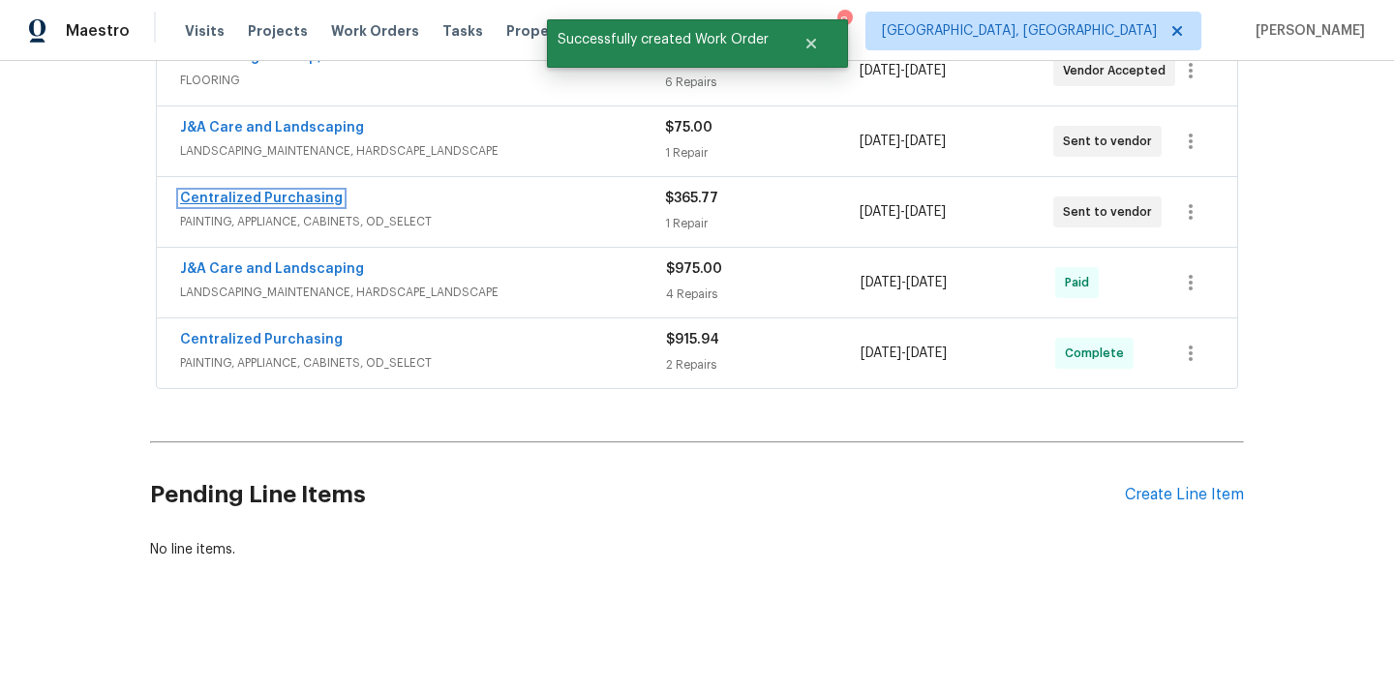
click at [237, 202] on link "Centralized Purchasing" at bounding box center [261, 199] width 163 height 14
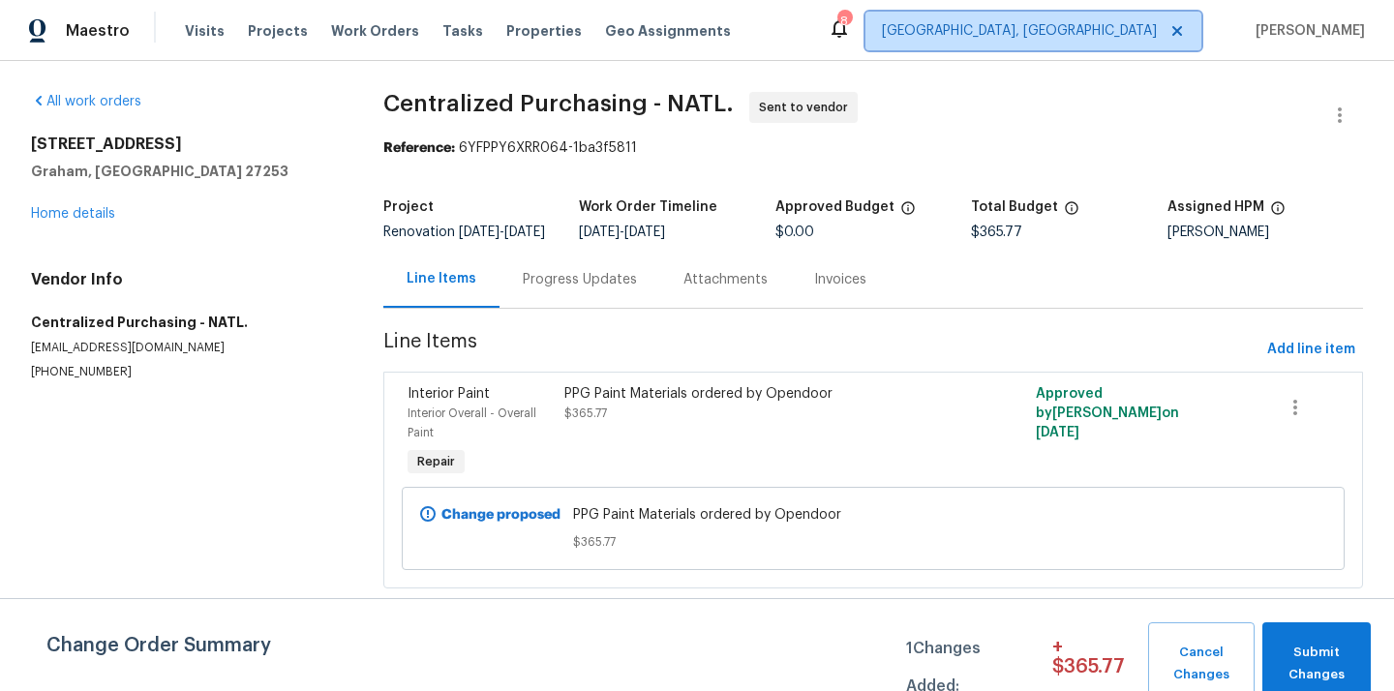
click at [1107, 13] on span "[GEOGRAPHIC_DATA], [GEOGRAPHIC_DATA]" at bounding box center [1033, 31] width 336 height 39
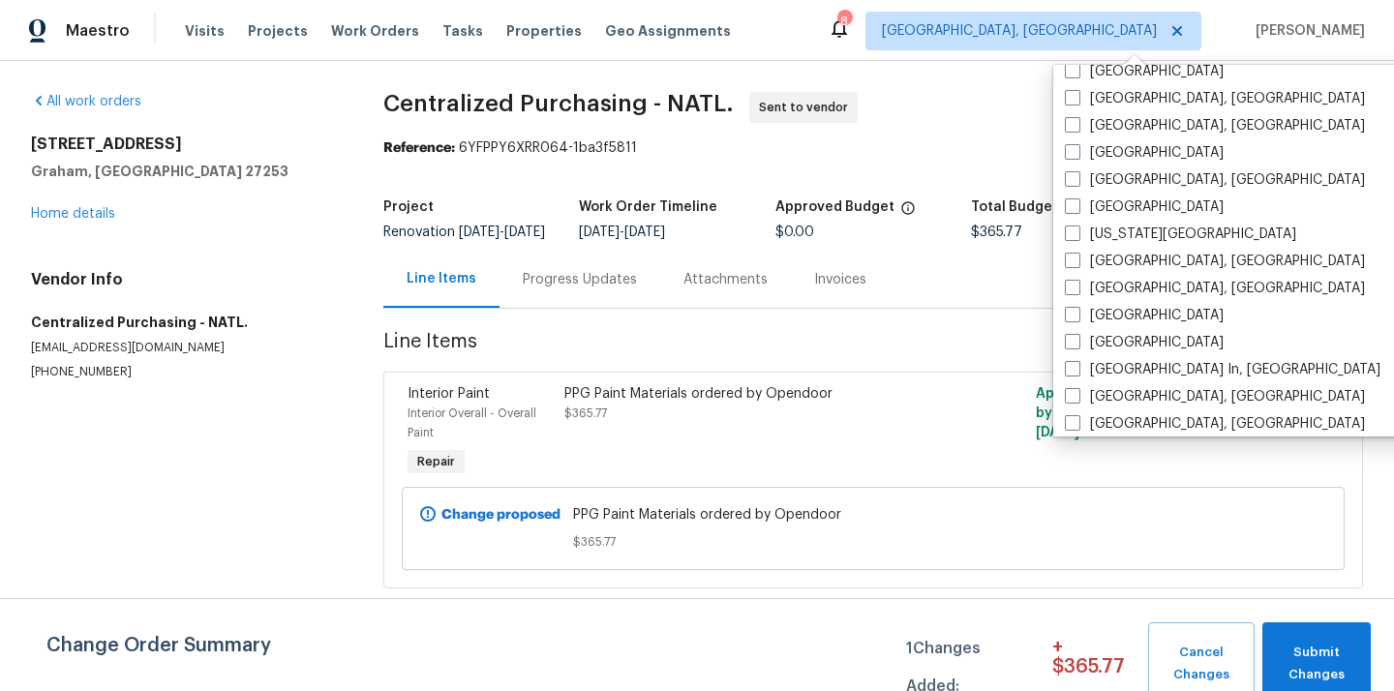
scroll to position [646, 0]
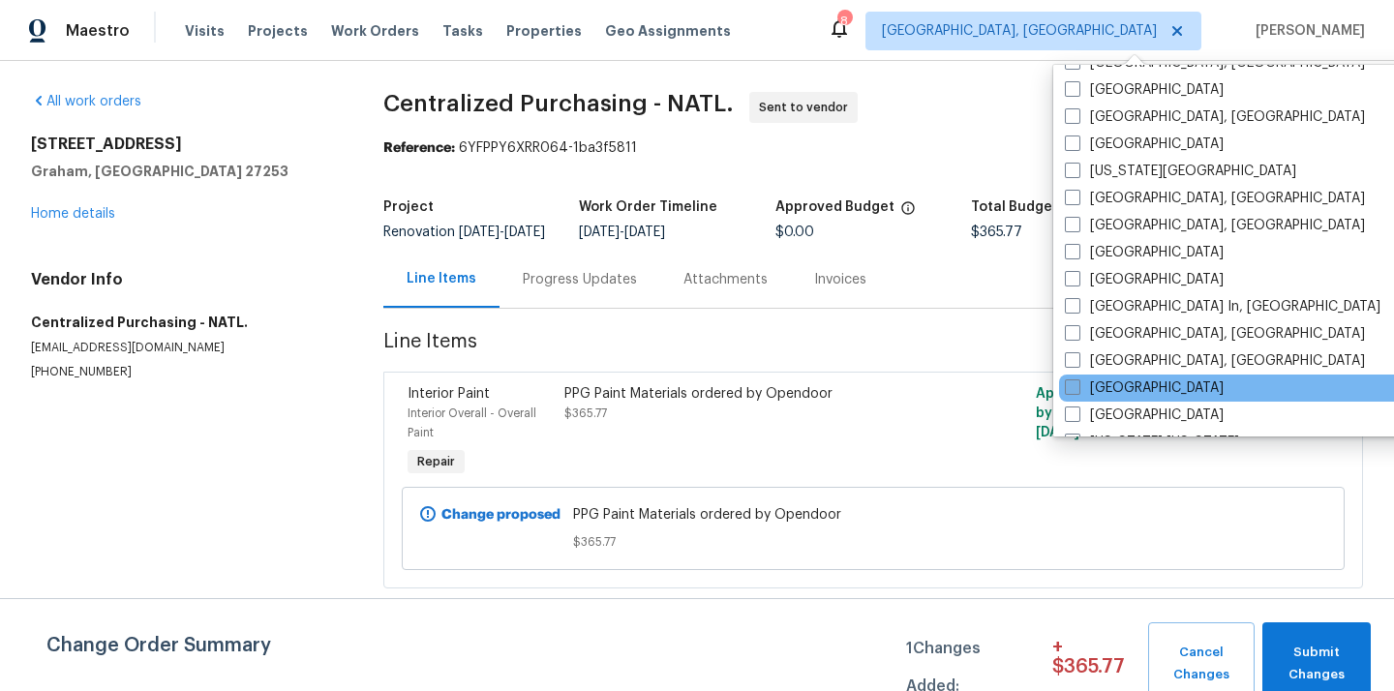
click at [1112, 387] on label "[GEOGRAPHIC_DATA]" at bounding box center [1143, 387] width 159 height 19
click at [1077, 387] on input "[GEOGRAPHIC_DATA]" at bounding box center [1070, 384] width 13 height 13
checkbox input "true"
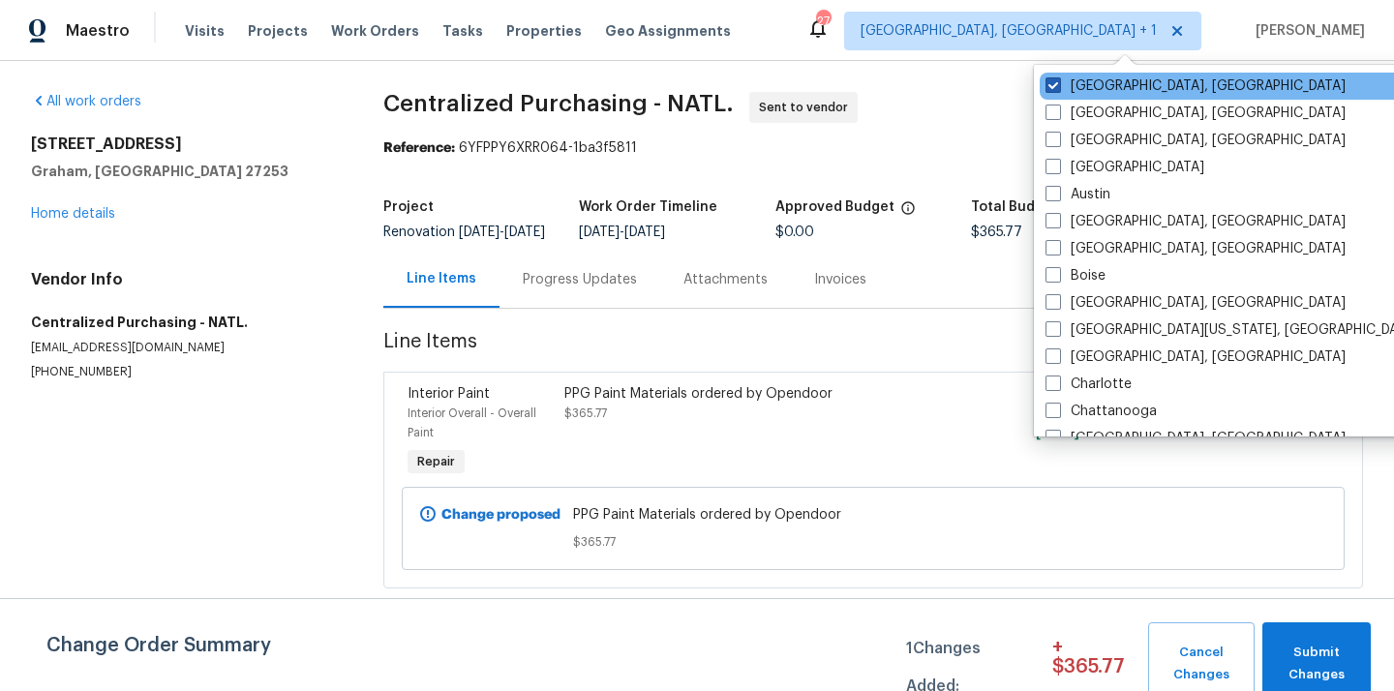
click at [1082, 84] on label "[GEOGRAPHIC_DATA], [GEOGRAPHIC_DATA]" at bounding box center [1195, 85] width 300 height 19
click at [1058, 84] on input "[GEOGRAPHIC_DATA], [GEOGRAPHIC_DATA]" at bounding box center [1051, 82] width 13 height 13
checkbox input "false"
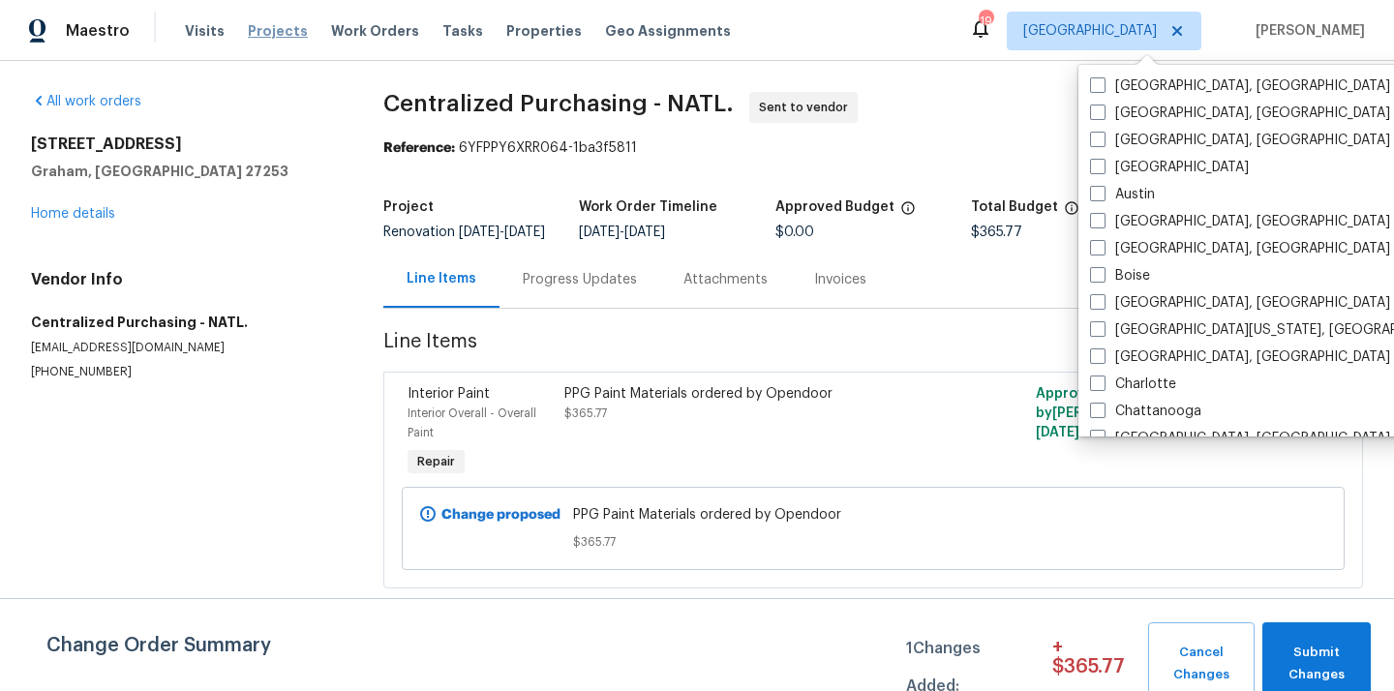
click at [278, 35] on span "Projects" at bounding box center [278, 30] width 60 height 19
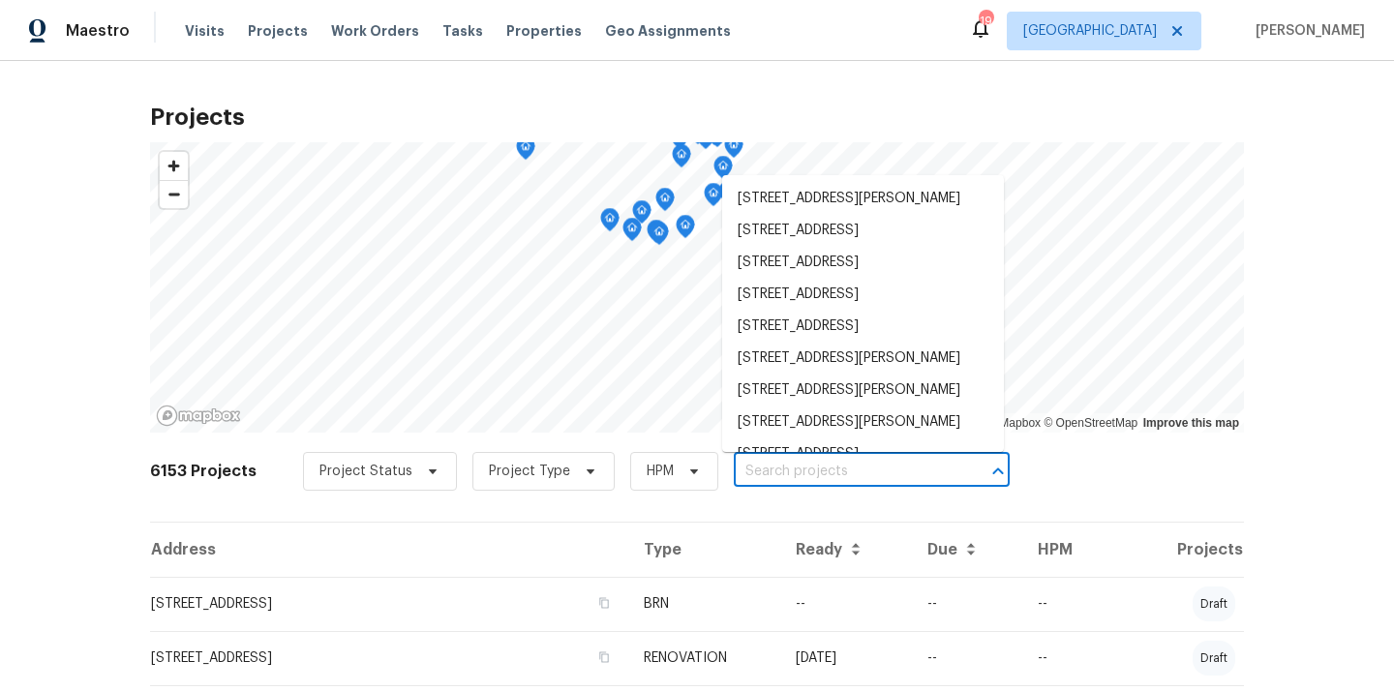
click at [886, 462] on input "text" at bounding box center [845, 472] width 222 height 30
paste input "17837 Haralson Dr, Eden Prairie, MN 55347"
type input "17837 Haralson Dr, Eden Prairie, MN 55347"
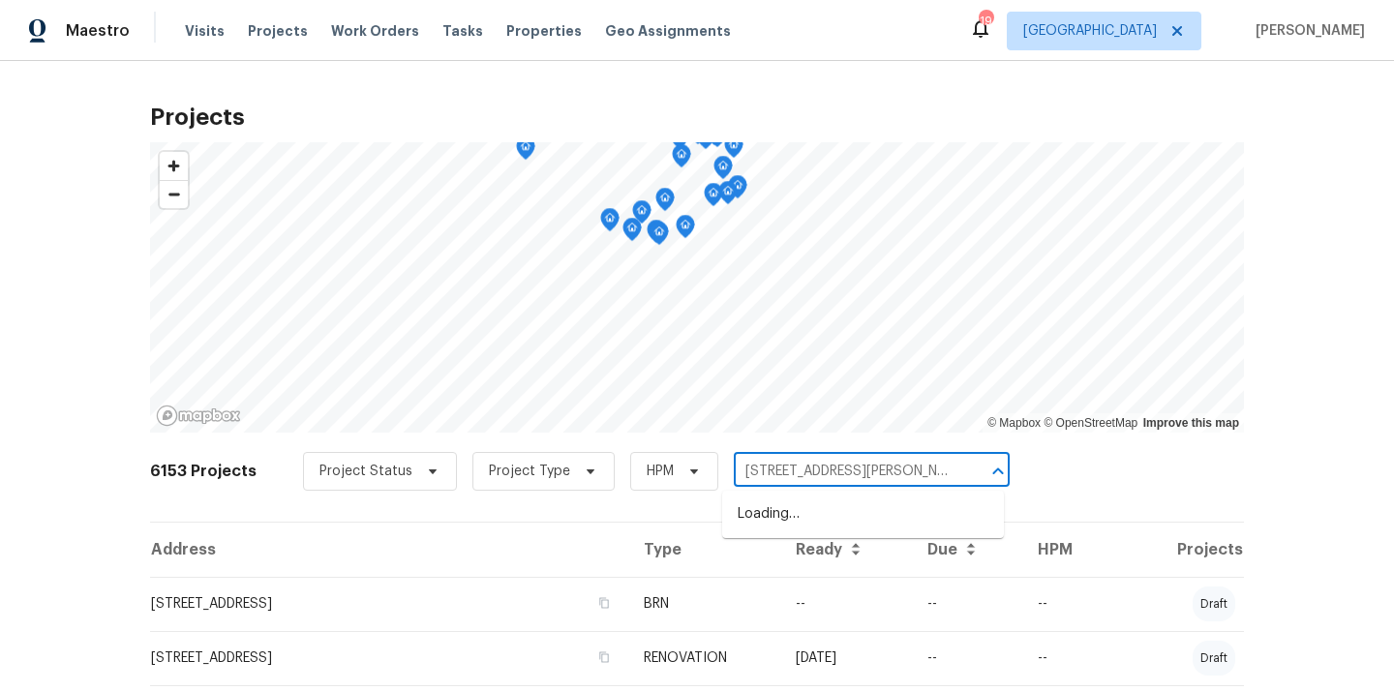
scroll to position [0, 50]
click at [854, 514] on li "17837 Haralson Dr, Eden Prairie, MN 55347" at bounding box center [863, 514] width 282 height 32
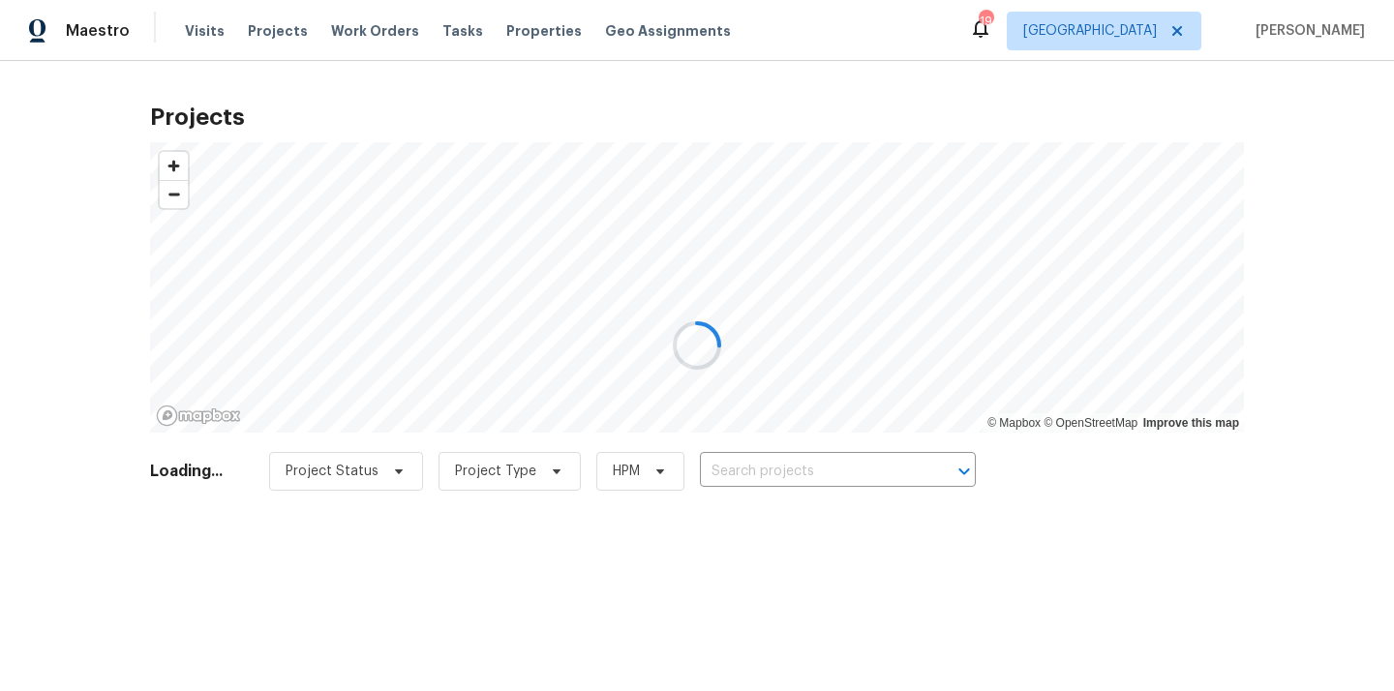
type input "17837 Haralson Dr, Eden Prairie, MN 55347"
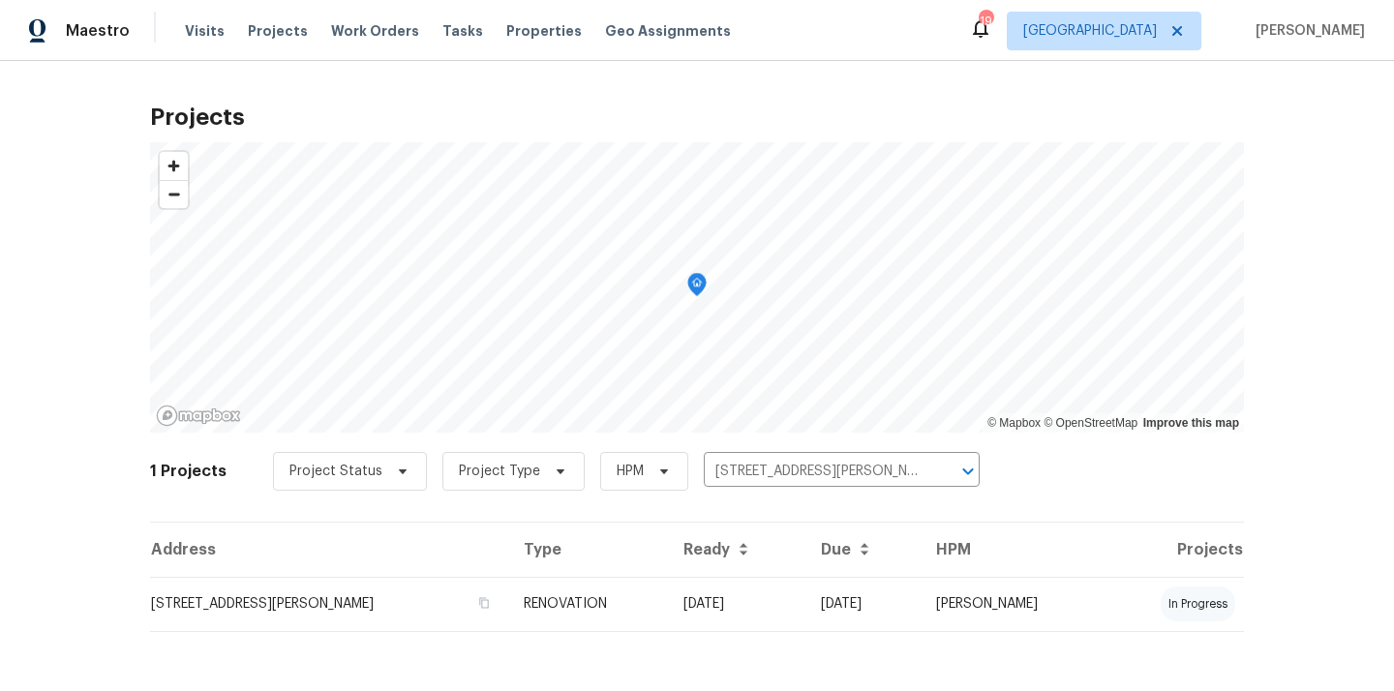
click at [462, 597] on td "17837 Haralson Dr, Eden Prairie, MN 55347" at bounding box center [329, 604] width 358 height 54
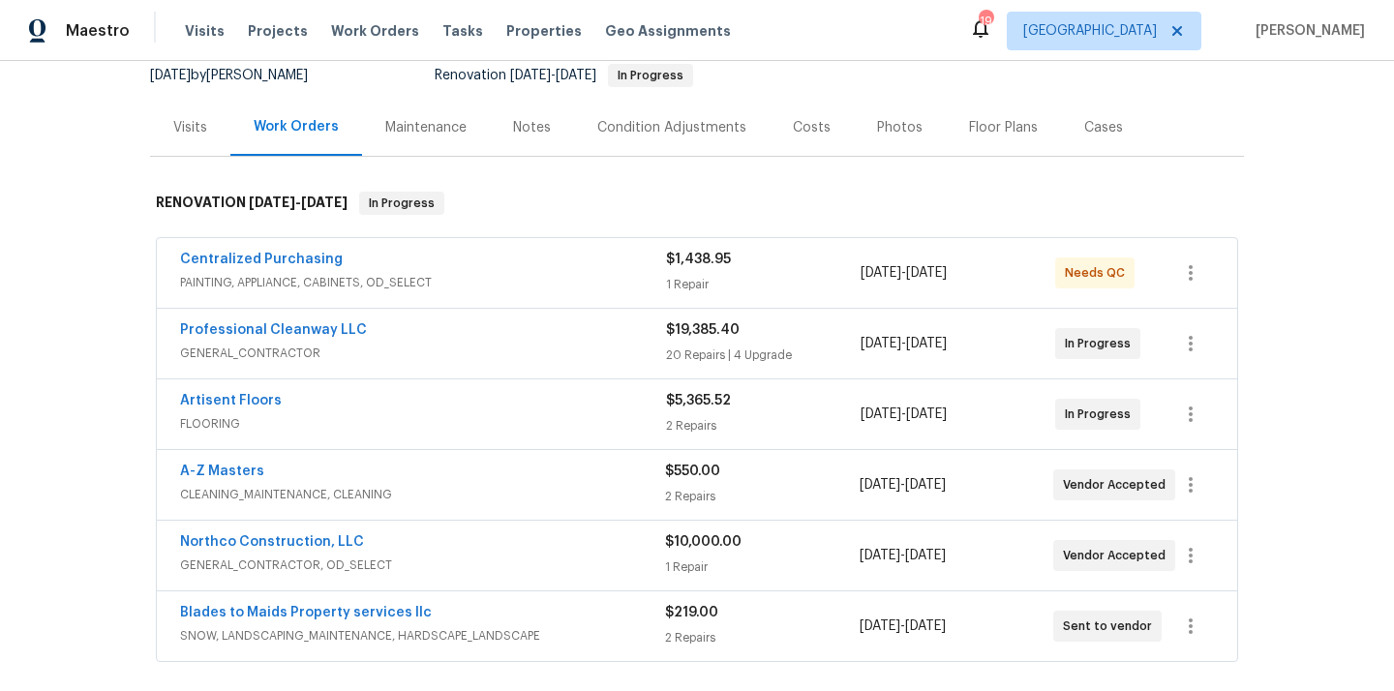
scroll to position [238, 0]
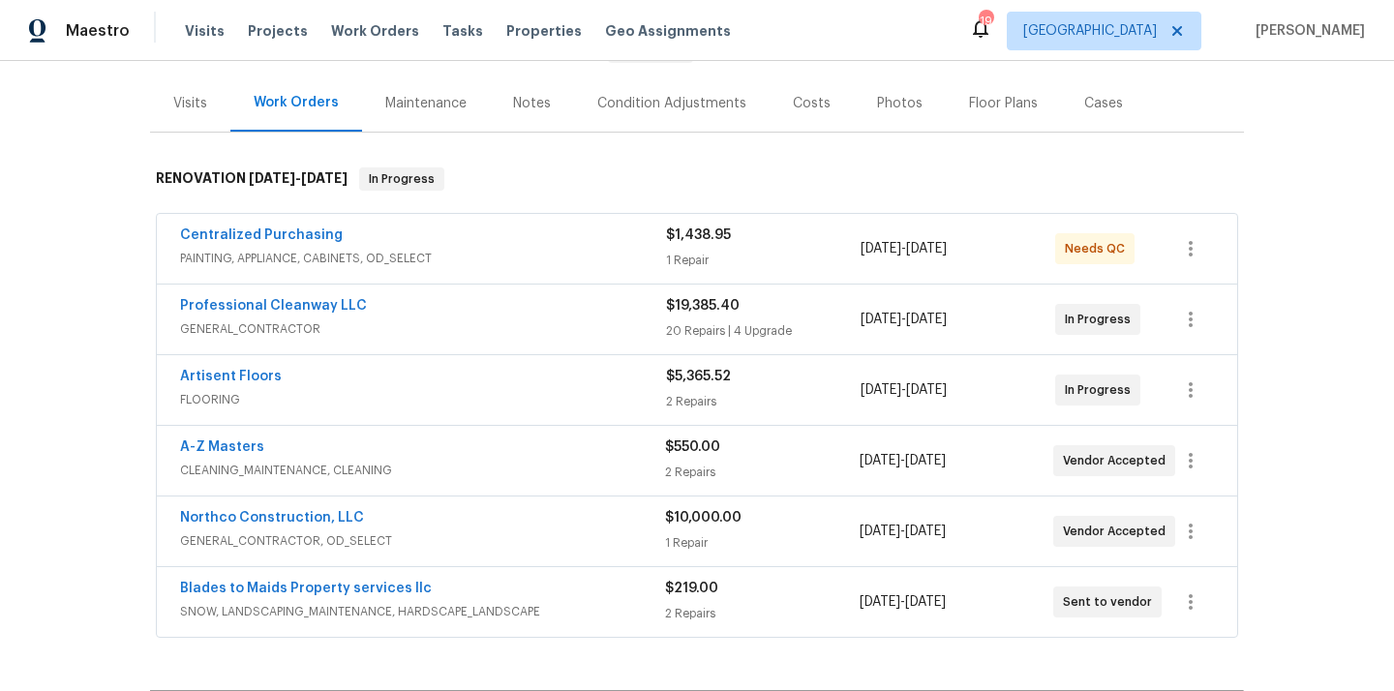
click at [432, 531] on span "GENERAL_CONTRACTOR, OD_SELECT" at bounding box center [422, 540] width 485 height 19
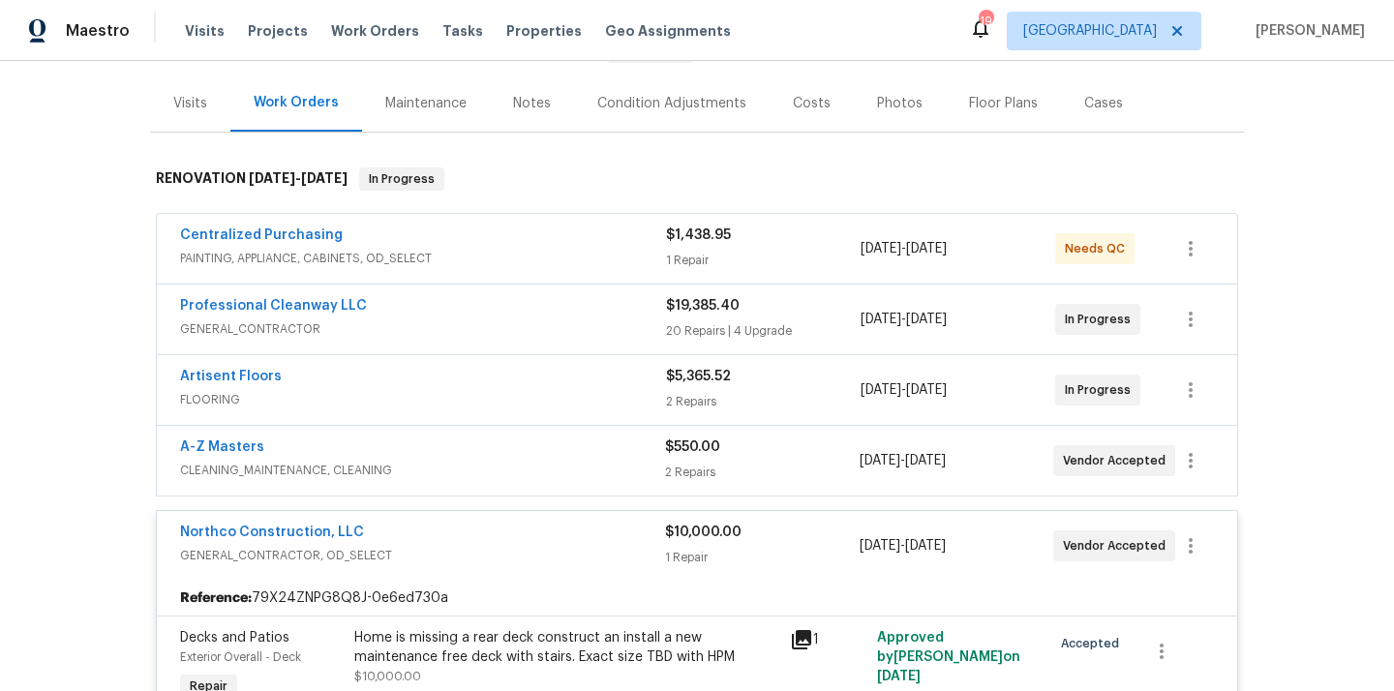
click at [432, 523] on div "Northco Construction, LLC" at bounding box center [422, 534] width 485 height 23
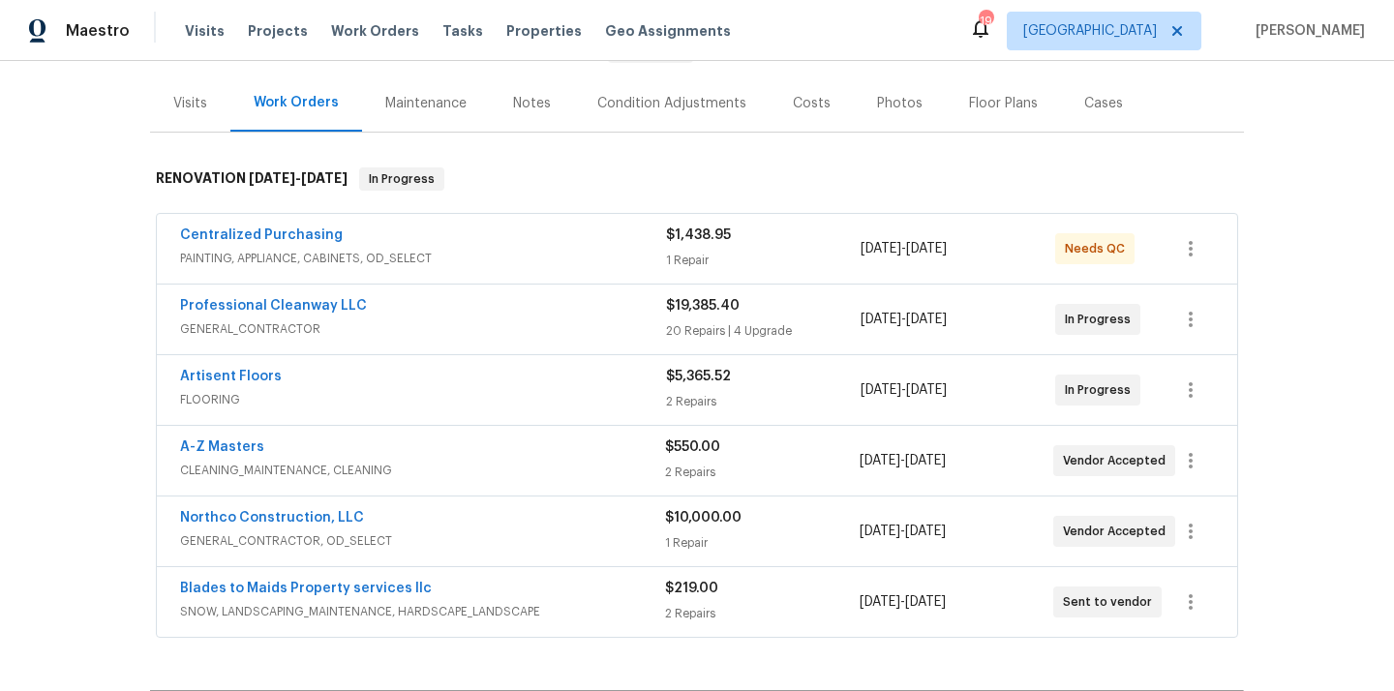
click at [420, 296] on div "Professional Cleanway LLC" at bounding box center [423, 307] width 486 height 23
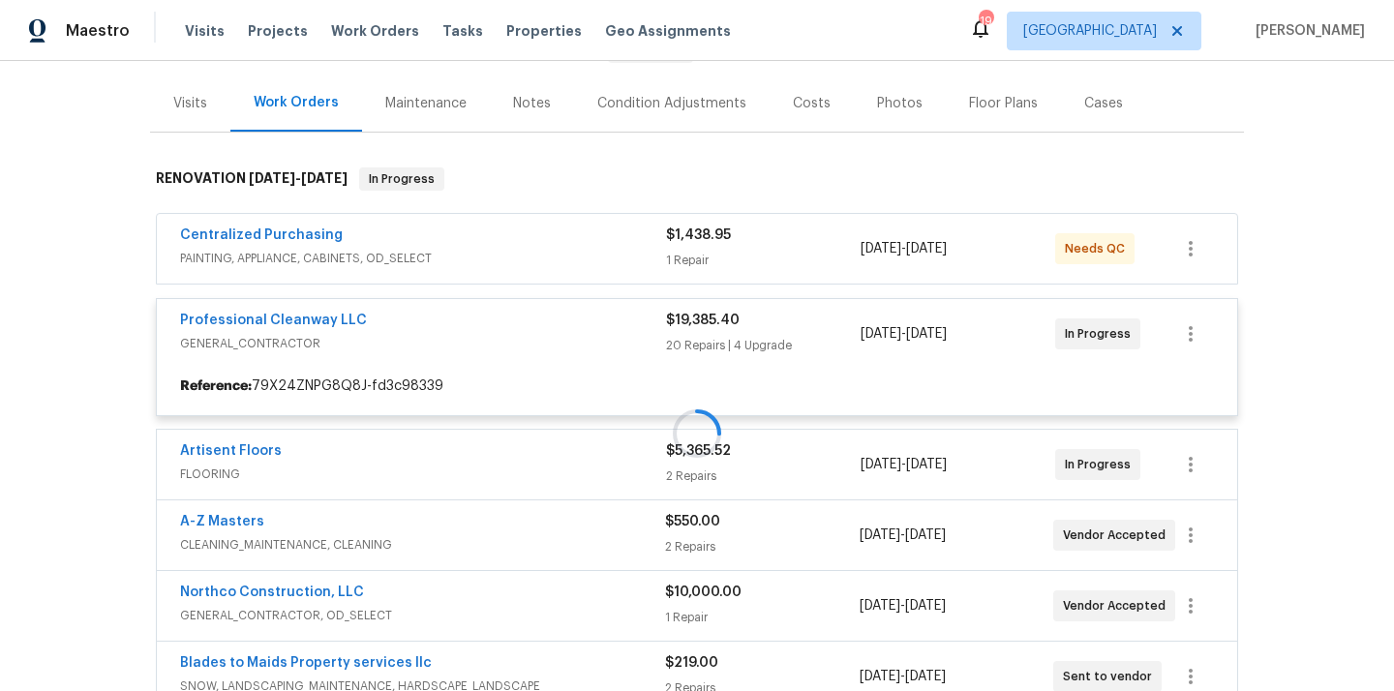
click at [307, 294] on div at bounding box center [697, 433] width 1094 height 570
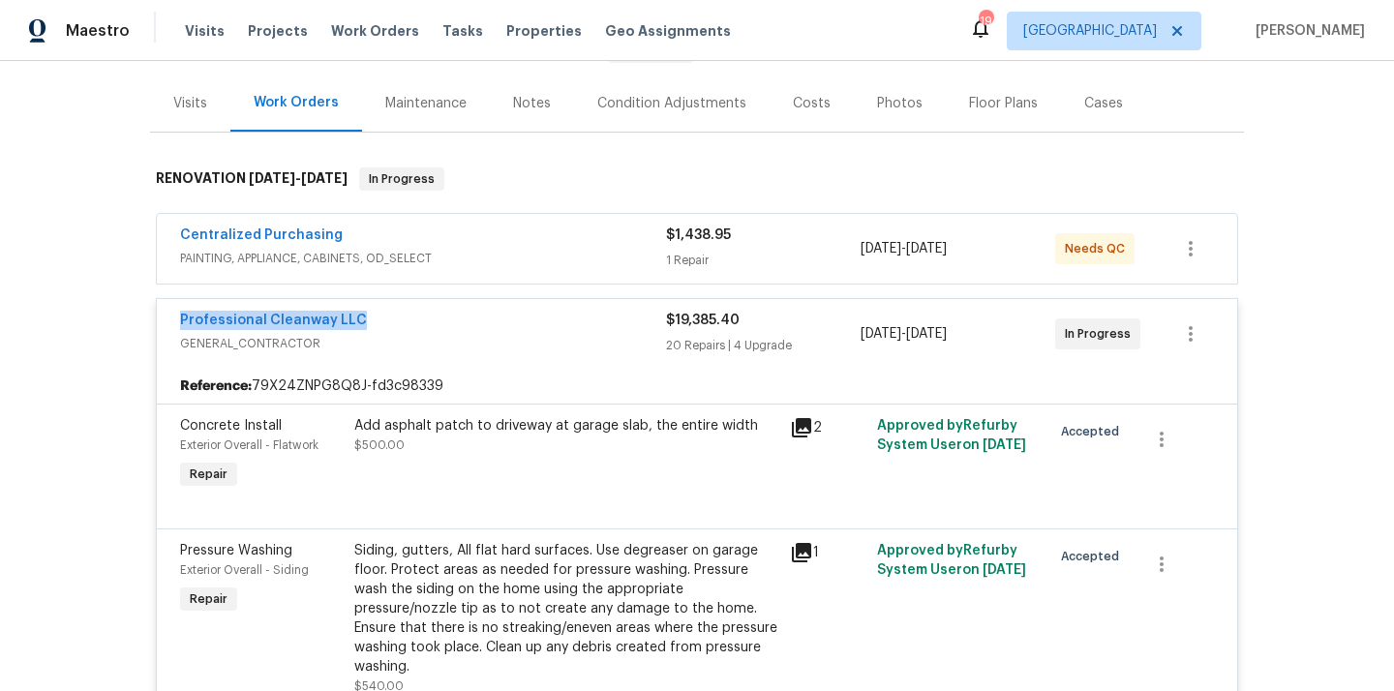
drag, startPoint x: 394, startPoint y: 298, endPoint x: 177, endPoint y: 308, distance: 217.0
click at [177, 308] on div "Professional Cleanway LLC GENERAL_CONTRACTOR $19,385.40 20 Repairs | 4 Upgrade …" at bounding box center [697, 334] width 1080 height 70
copy link "Professional Cleanway LLC"
click at [578, 299] on div "Professional Cleanway LLC GENERAL_CONTRACTOR $19,385.40 20 Repairs | 4 Upgrade …" at bounding box center [697, 334] width 1080 height 70
click at [559, 311] on div "Professional Cleanway LLC" at bounding box center [423, 322] width 486 height 23
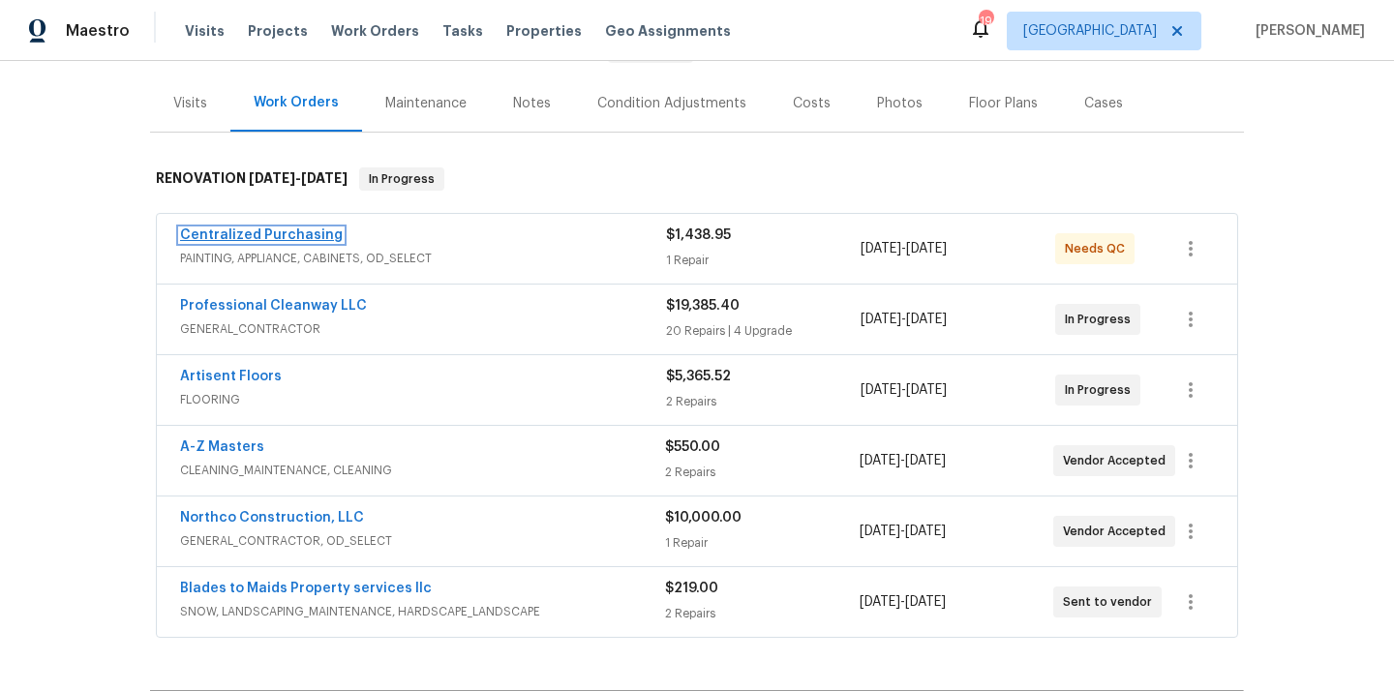
click at [321, 228] on link "Centralized Purchasing" at bounding box center [261, 235] width 163 height 14
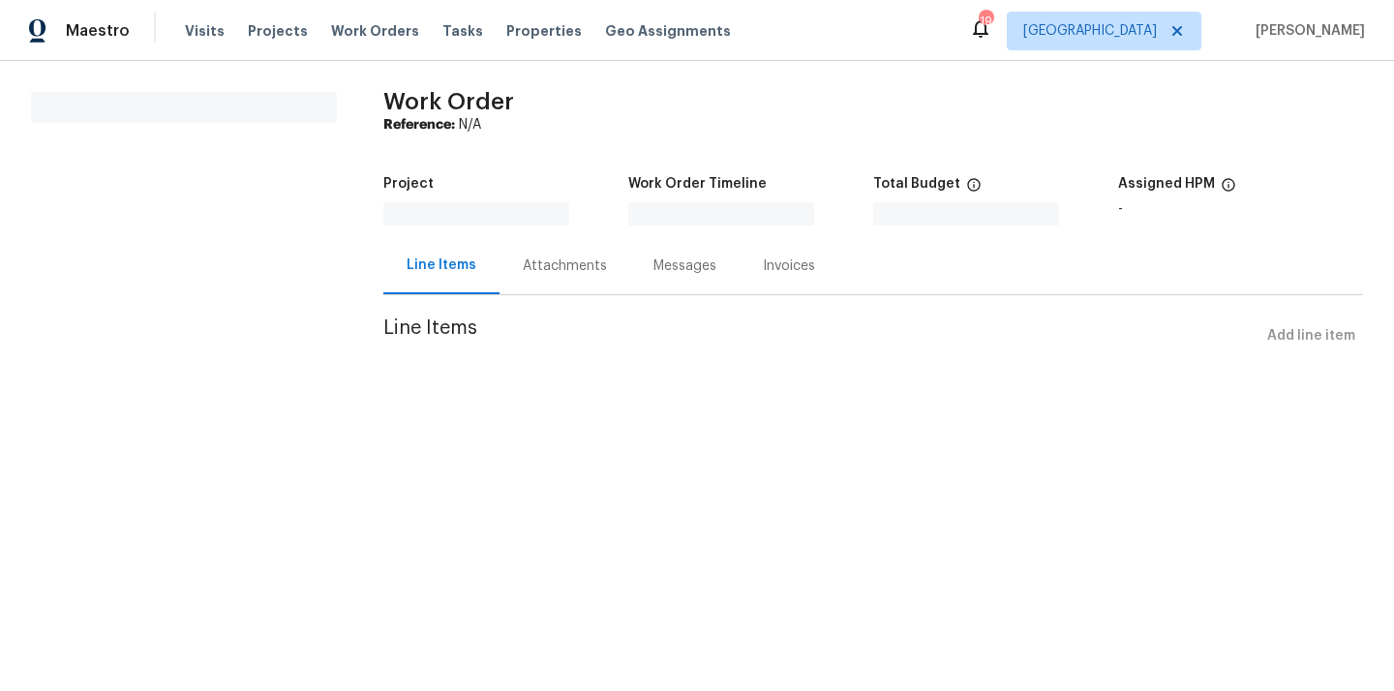
click at [1290, 329] on div "Line Items Add line item" at bounding box center [872, 336] width 979 height 36
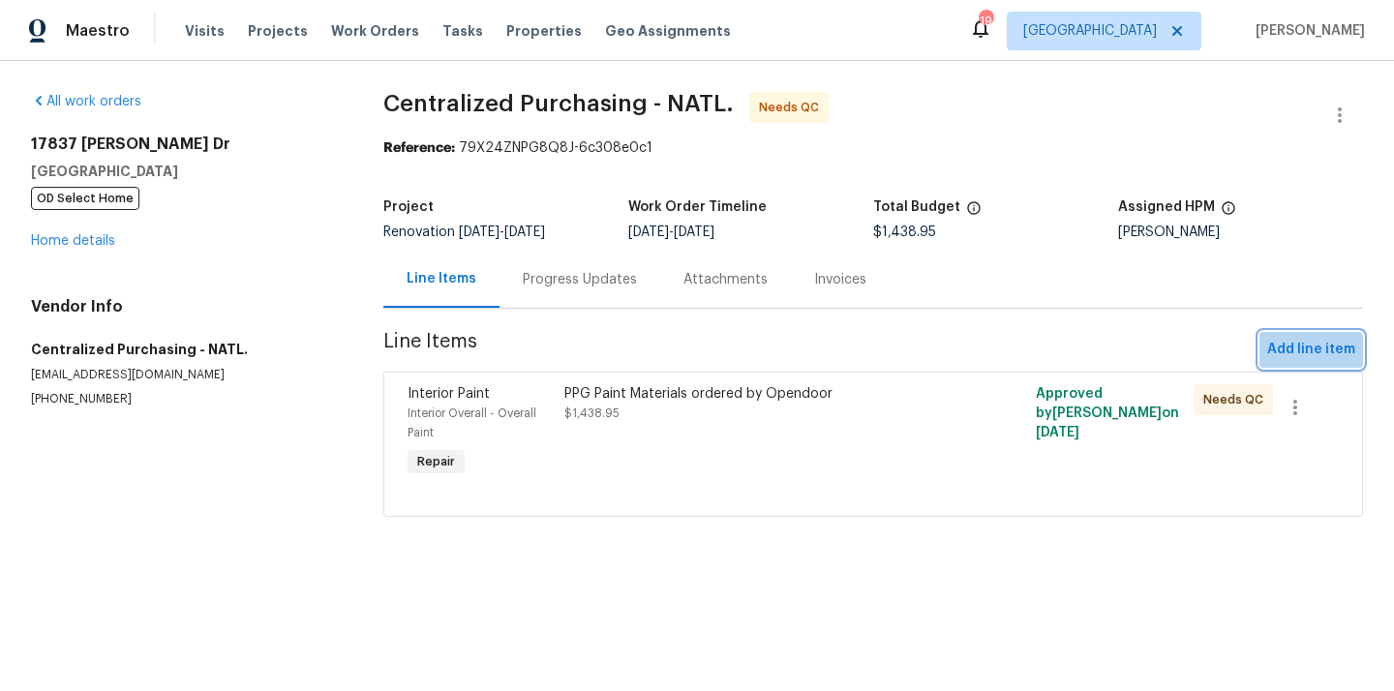
click at [1285, 358] on span "Add line item" at bounding box center [1311, 350] width 88 height 24
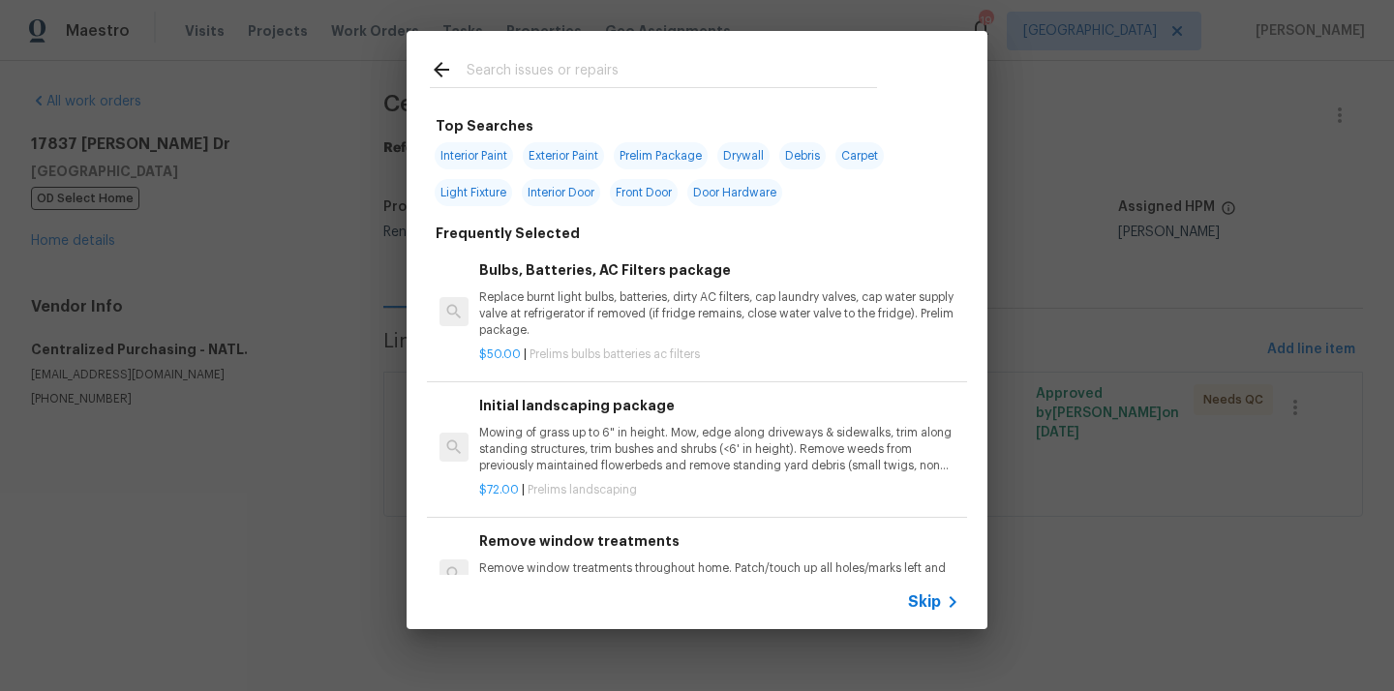
click at [824, 76] on input "text" at bounding box center [671, 72] width 410 height 29
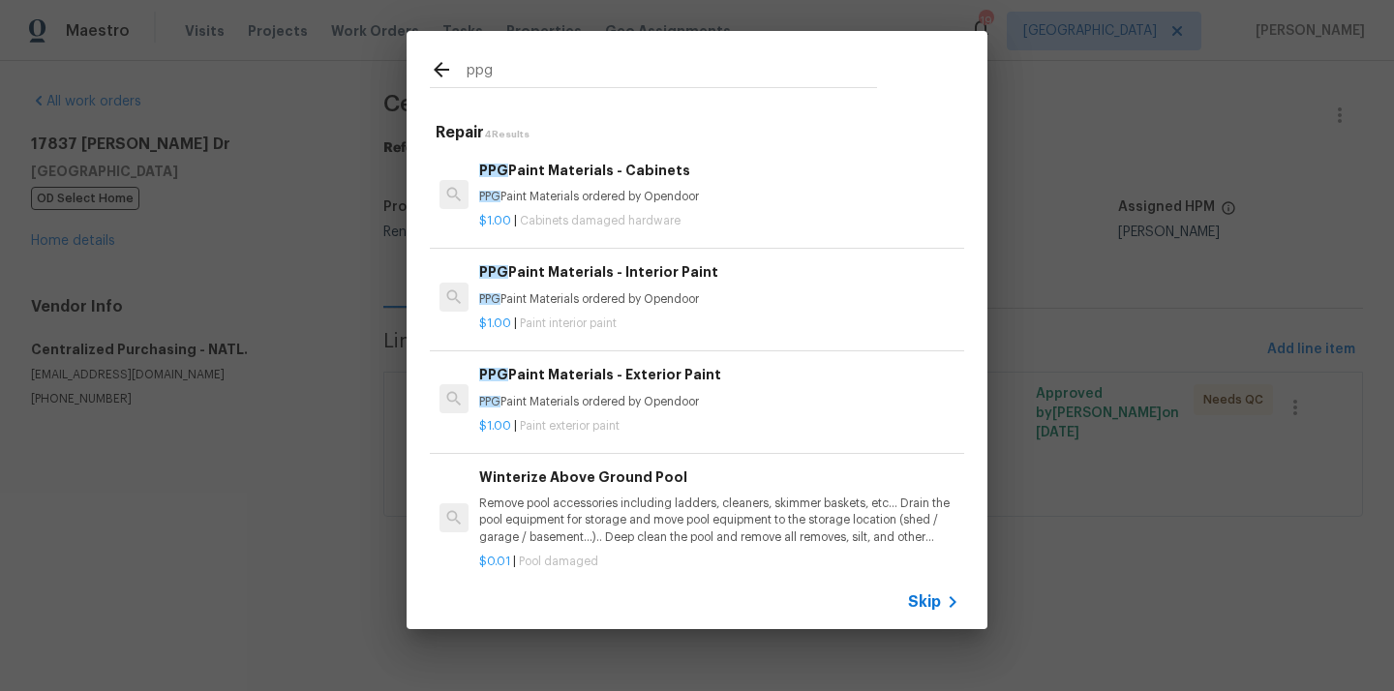
type input "ppg"
click at [673, 301] on p "PPG Paint Materials ordered by Opendoor" at bounding box center [719, 299] width 480 height 16
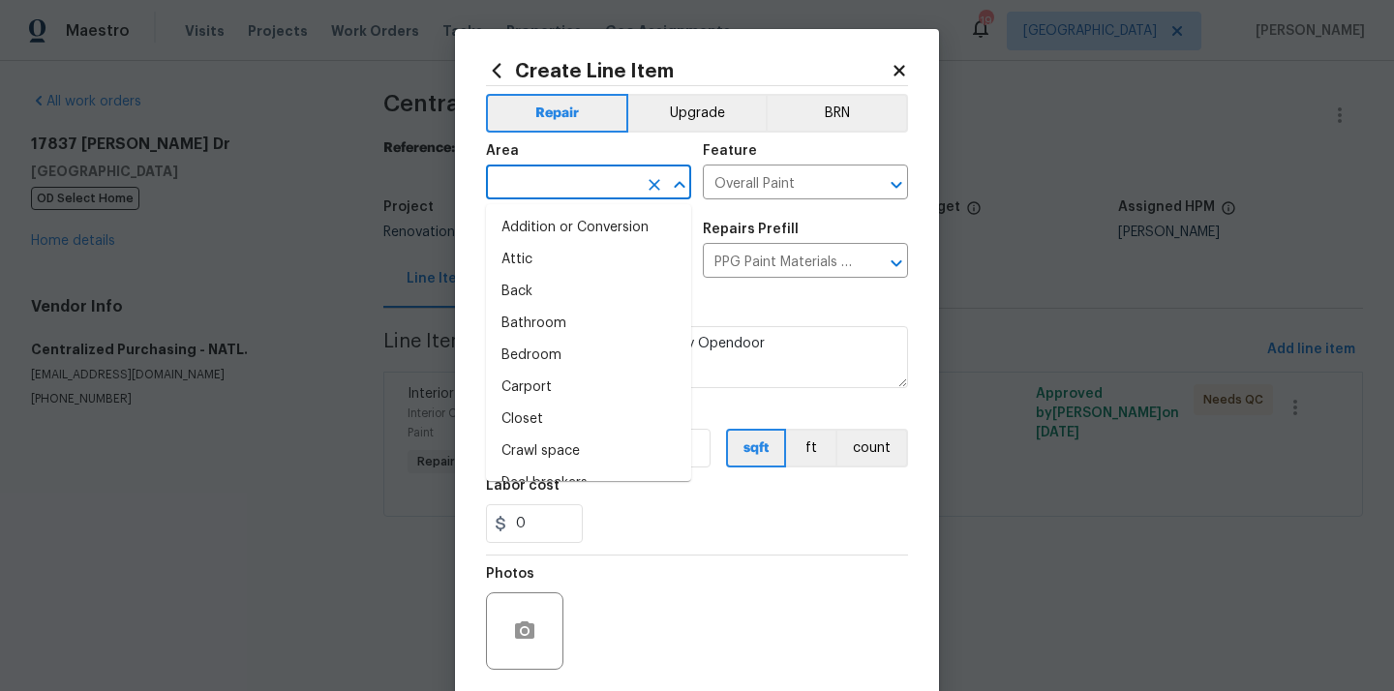
click at [548, 174] on input "text" at bounding box center [561, 184] width 151 height 30
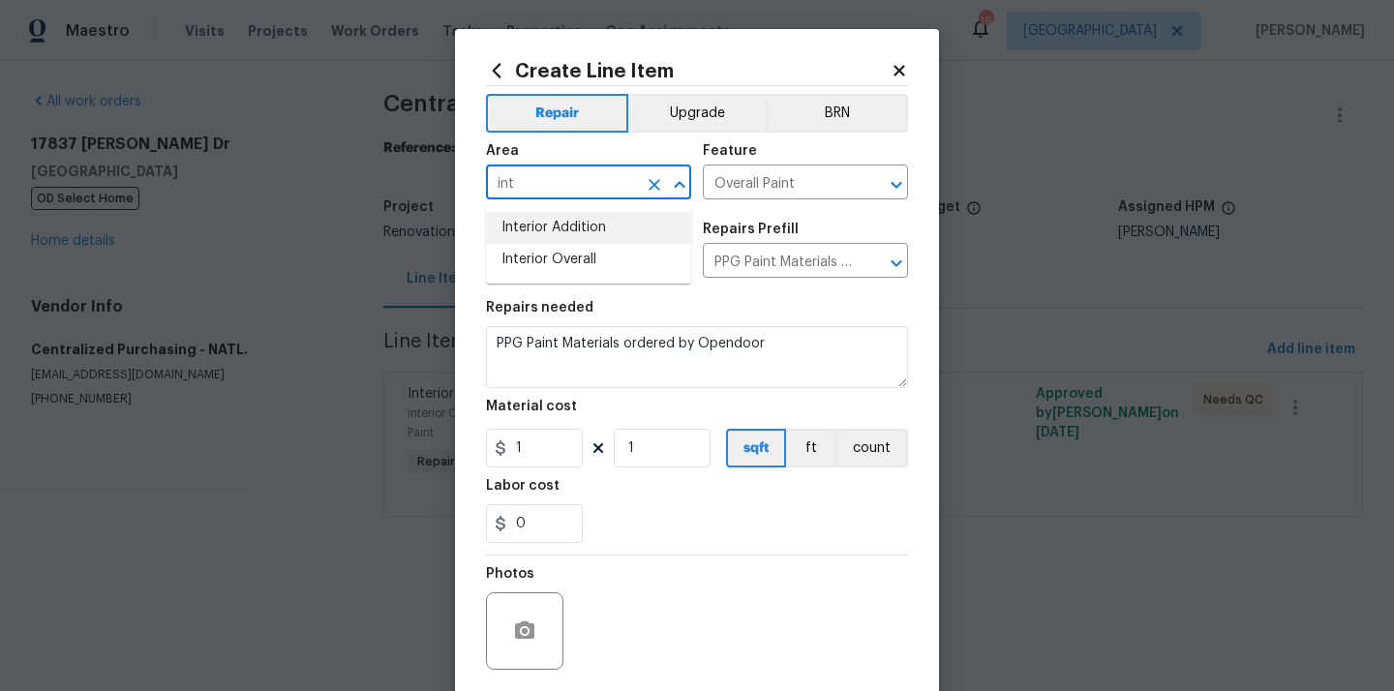
click at [551, 247] on li "Interior Overall" at bounding box center [588, 260] width 205 height 32
type input "Interior Overall"
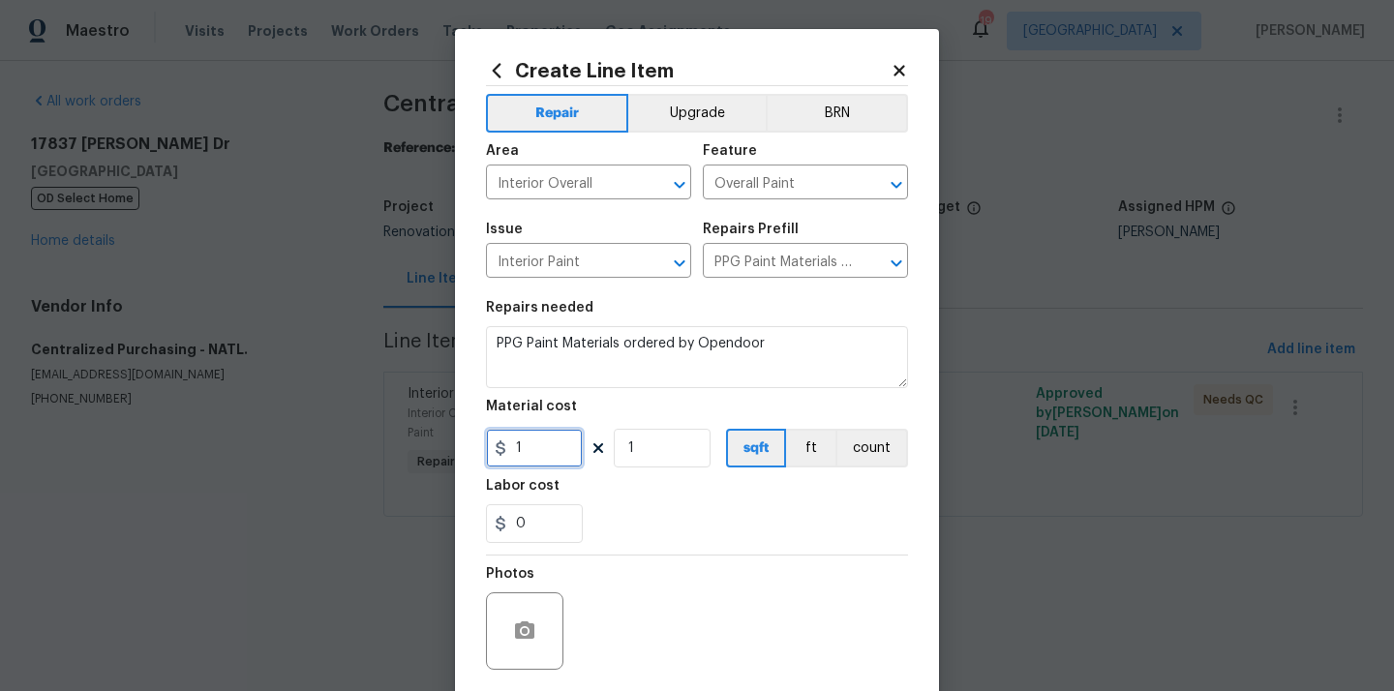
drag, startPoint x: 540, startPoint y: 449, endPoint x: 461, endPoint y: 442, distance: 79.6
click at [470, 445] on div "Create Line Item Repair Upgrade BRN Area Interior Overall ​ Feature Overall Pai…" at bounding box center [697, 416] width 484 height 775
paste input "94.35"
type input "194.35"
click at [588, 480] on div "Labor cost" at bounding box center [697, 491] width 422 height 25
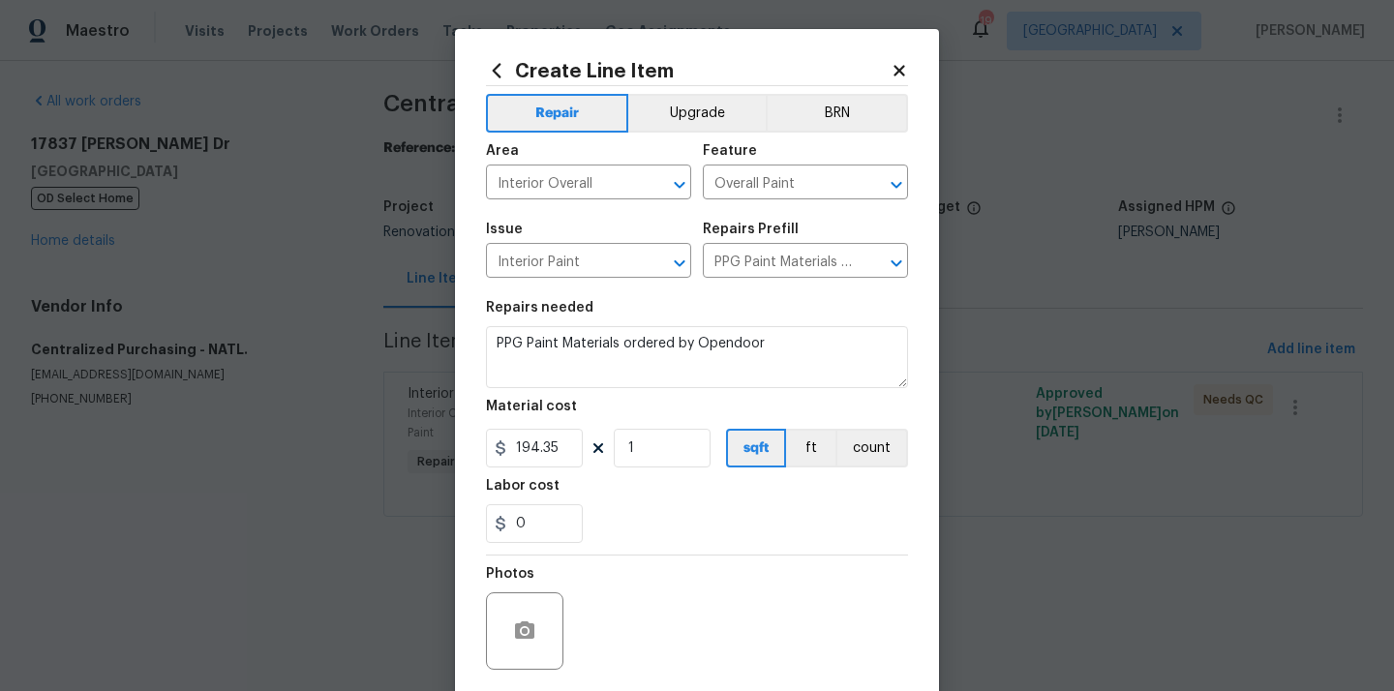
scroll to position [143, 0]
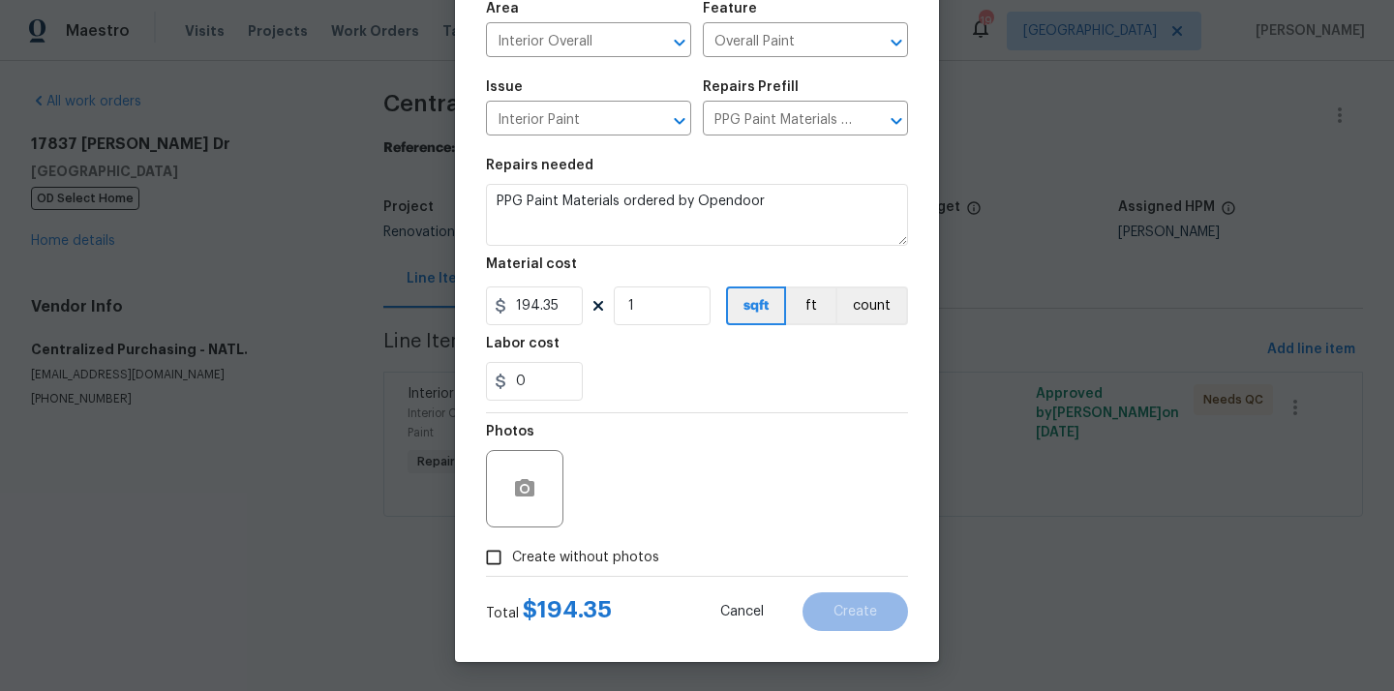
click at [578, 583] on div "Total $ 194.35 Cancel Create" at bounding box center [697, 604] width 422 height 54
click at [585, 560] on span "Create without photos" at bounding box center [585, 558] width 147 height 20
click at [512, 560] on input "Create without photos" at bounding box center [493, 557] width 37 height 37
checkbox input "true"
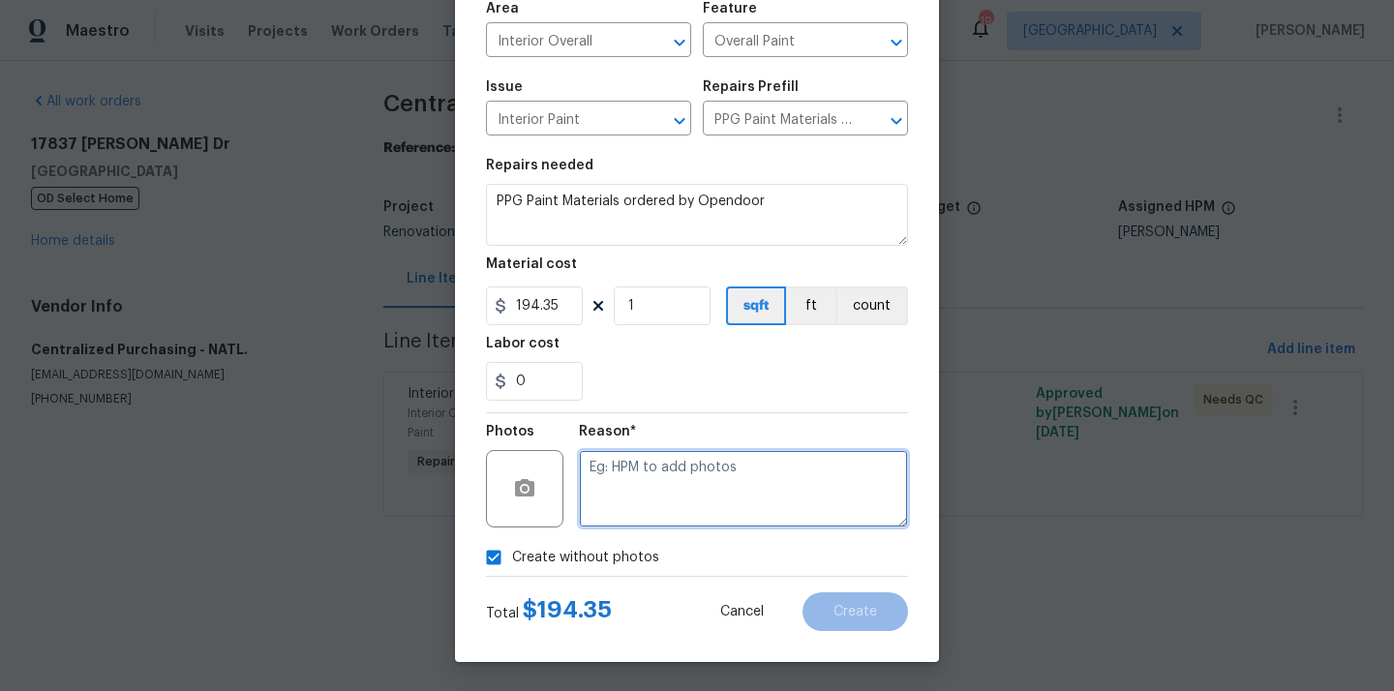
drag, startPoint x: 613, startPoint y: 509, endPoint x: 614, endPoint y: 495, distance: 13.6
click at [613, 509] on textarea at bounding box center [743, 488] width 329 height 77
type textarea "N/A"
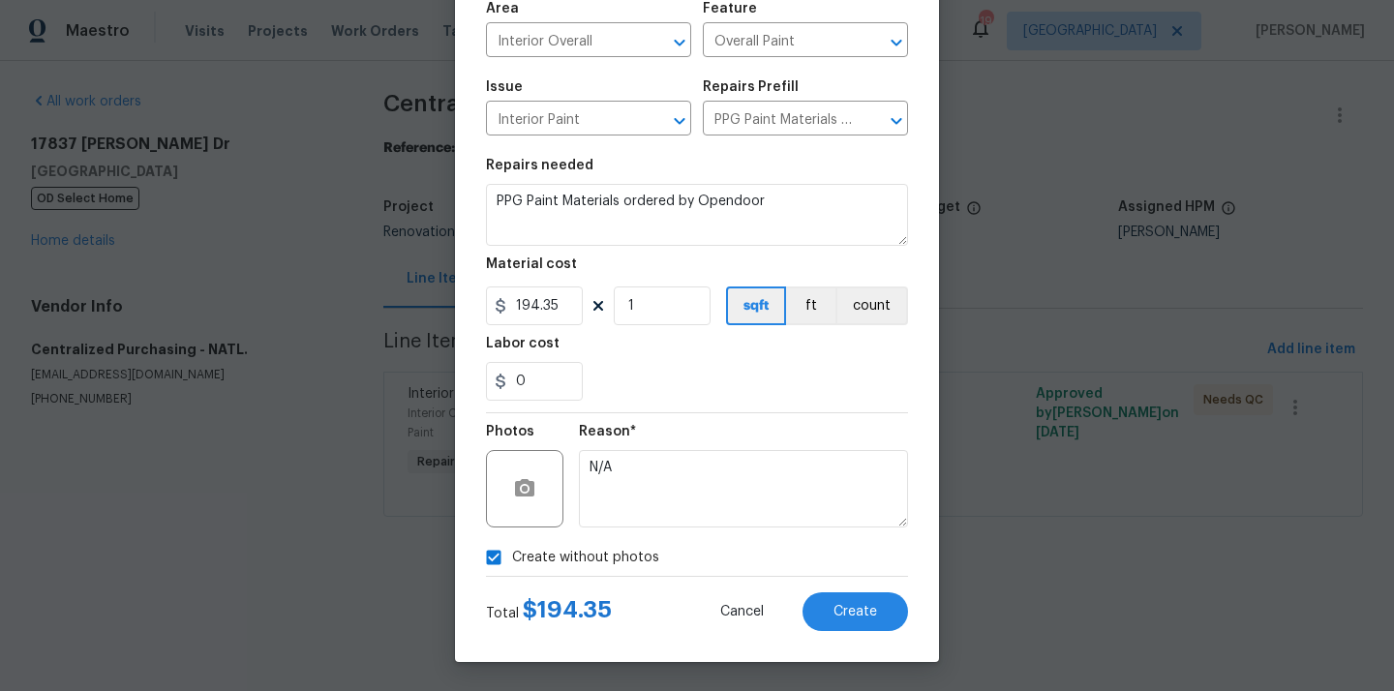
click at [842, 585] on div "Total $ 194.35 Cancel Create" at bounding box center [697, 604] width 422 height 54
click at [837, 613] on span "Create" at bounding box center [855, 612] width 44 height 15
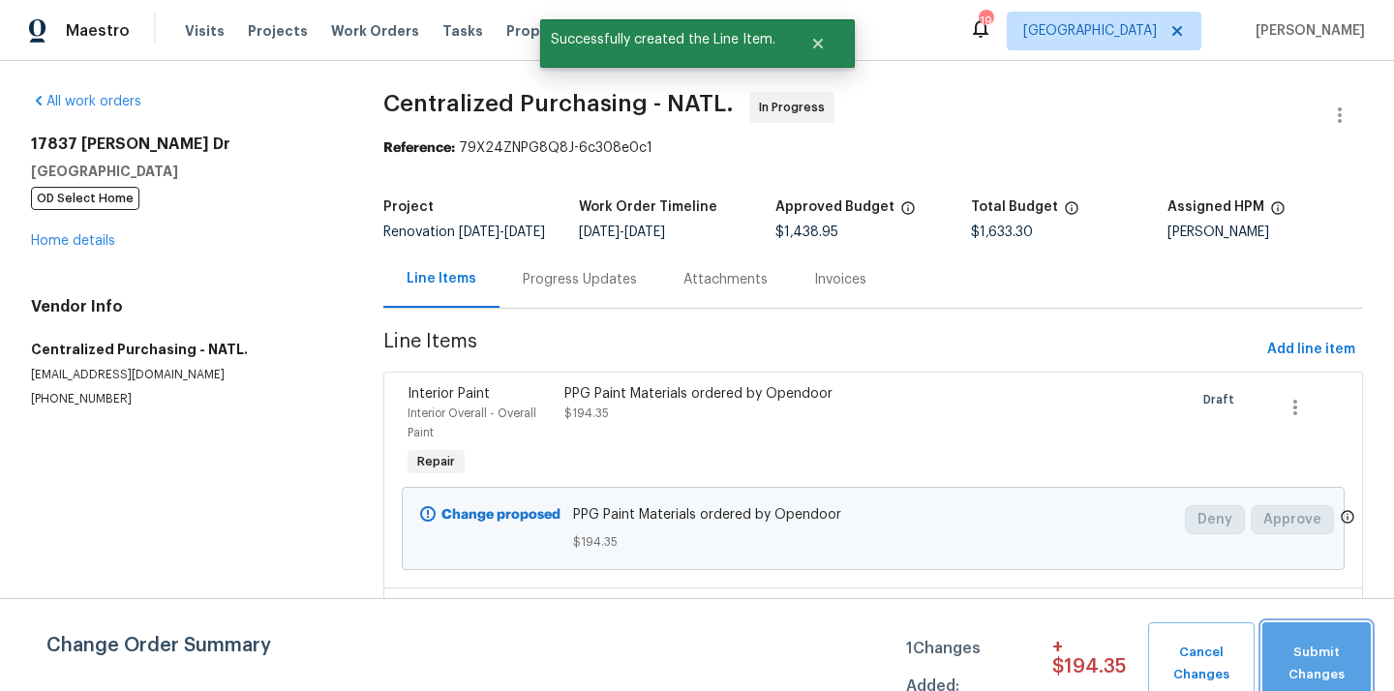
click at [1358, 673] on span "Submit Changes" at bounding box center [1316, 664] width 89 height 45
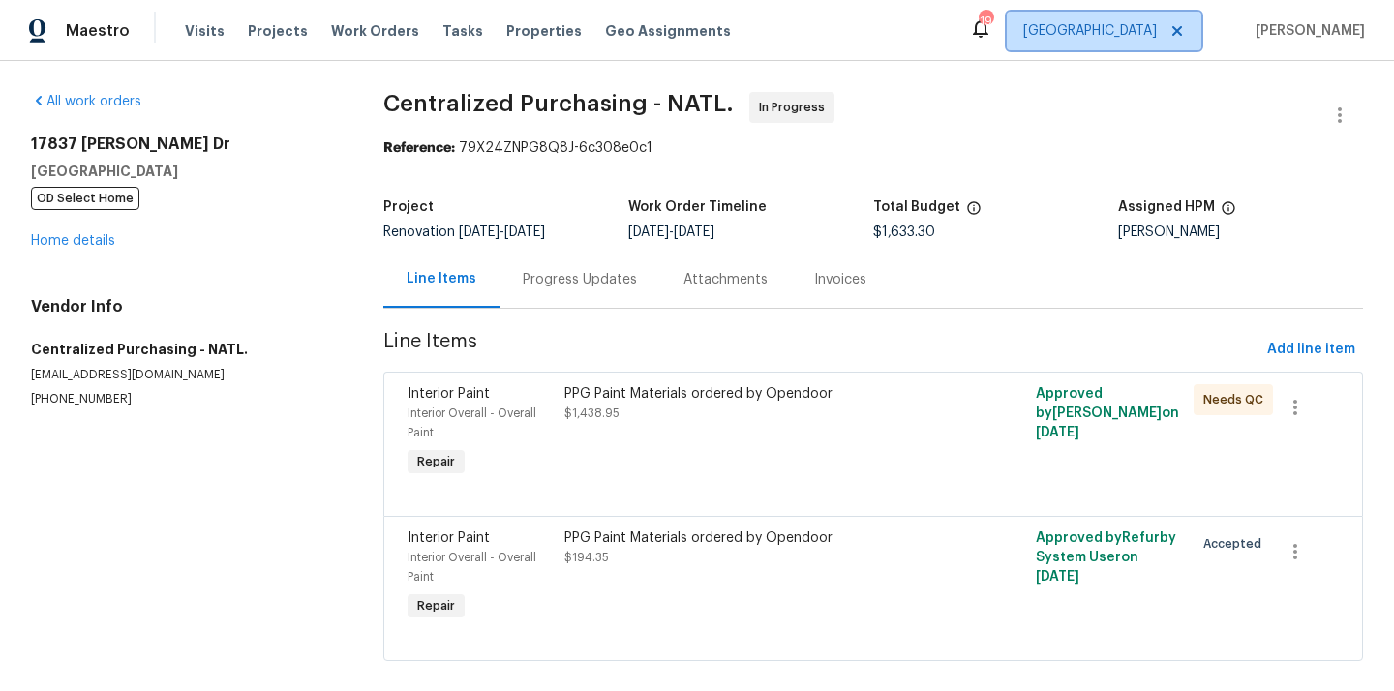
click at [1154, 30] on span "[GEOGRAPHIC_DATA]" at bounding box center [1090, 30] width 134 height 19
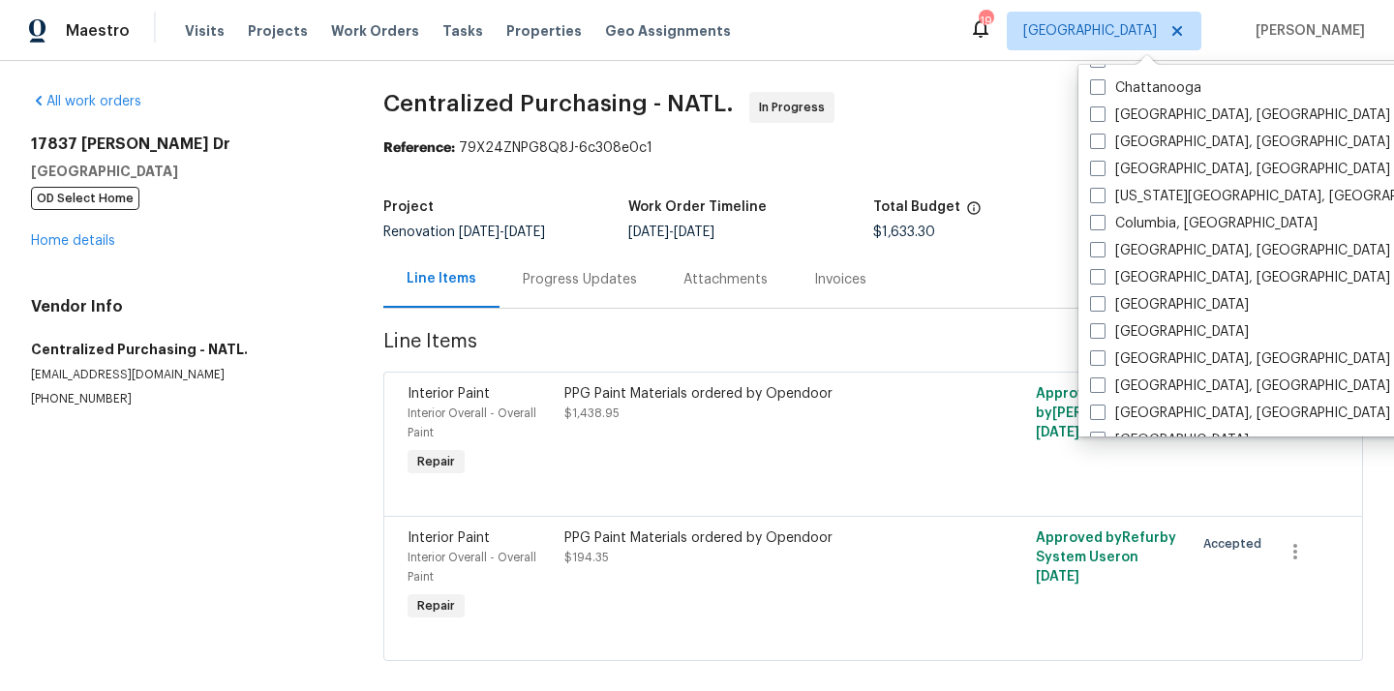
scroll to position [364, 0]
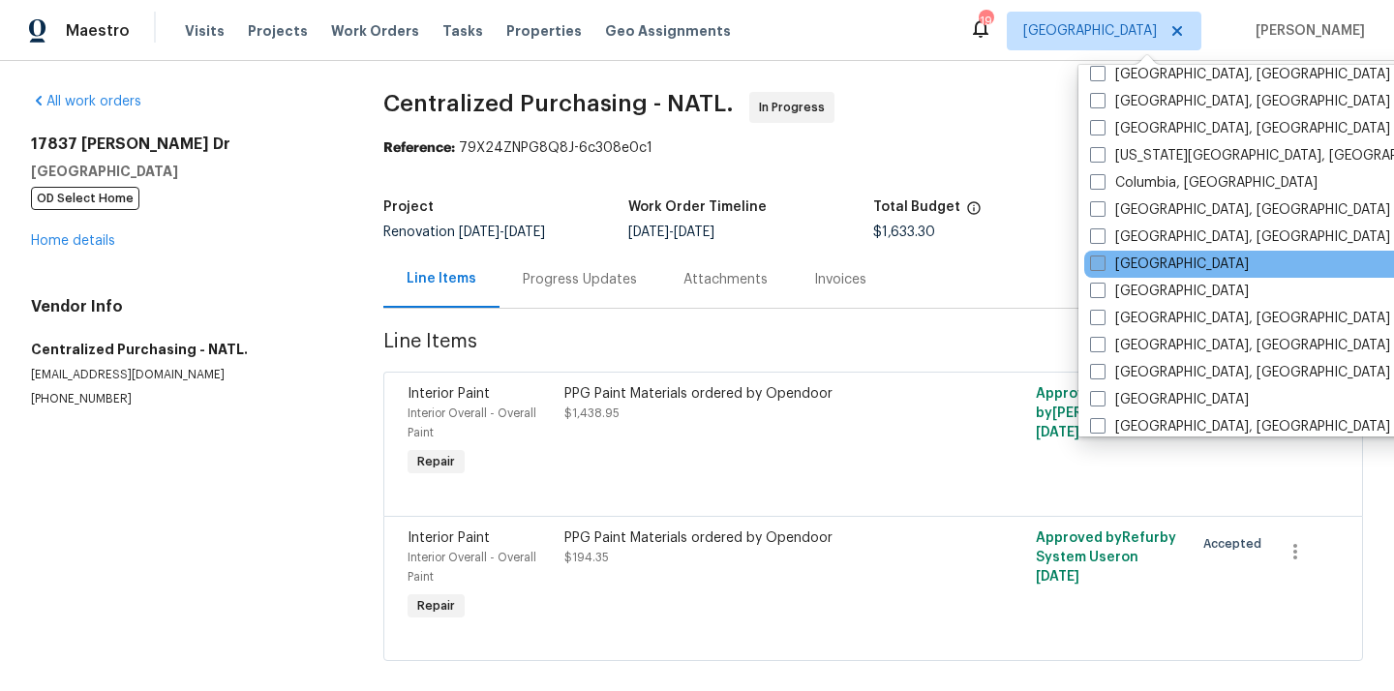
click at [1129, 261] on label "[GEOGRAPHIC_DATA]" at bounding box center [1169, 264] width 159 height 19
click at [1102, 261] on input "[GEOGRAPHIC_DATA]" at bounding box center [1096, 261] width 13 height 13
checkbox input "true"
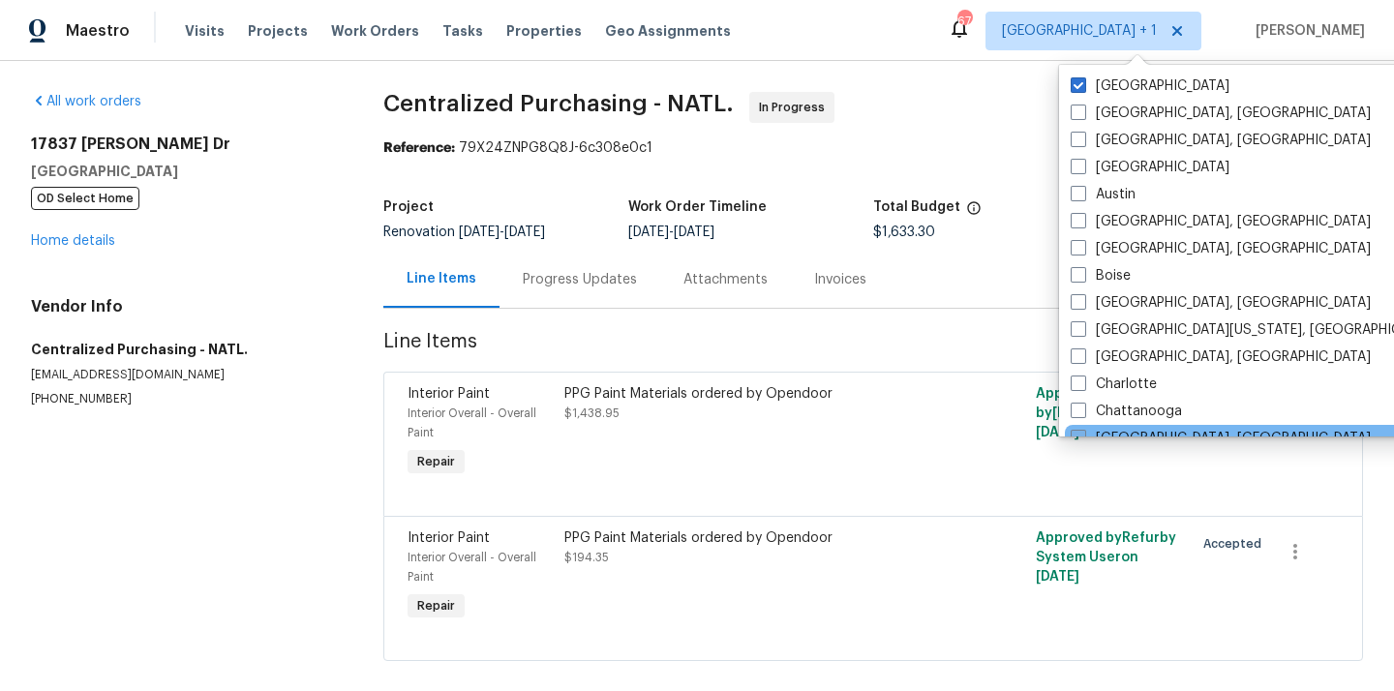
click at [1131, 78] on label "[GEOGRAPHIC_DATA]" at bounding box center [1149, 85] width 159 height 19
click at [1083, 78] on input "[GEOGRAPHIC_DATA]" at bounding box center [1076, 82] width 13 height 13
checkbox input "false"
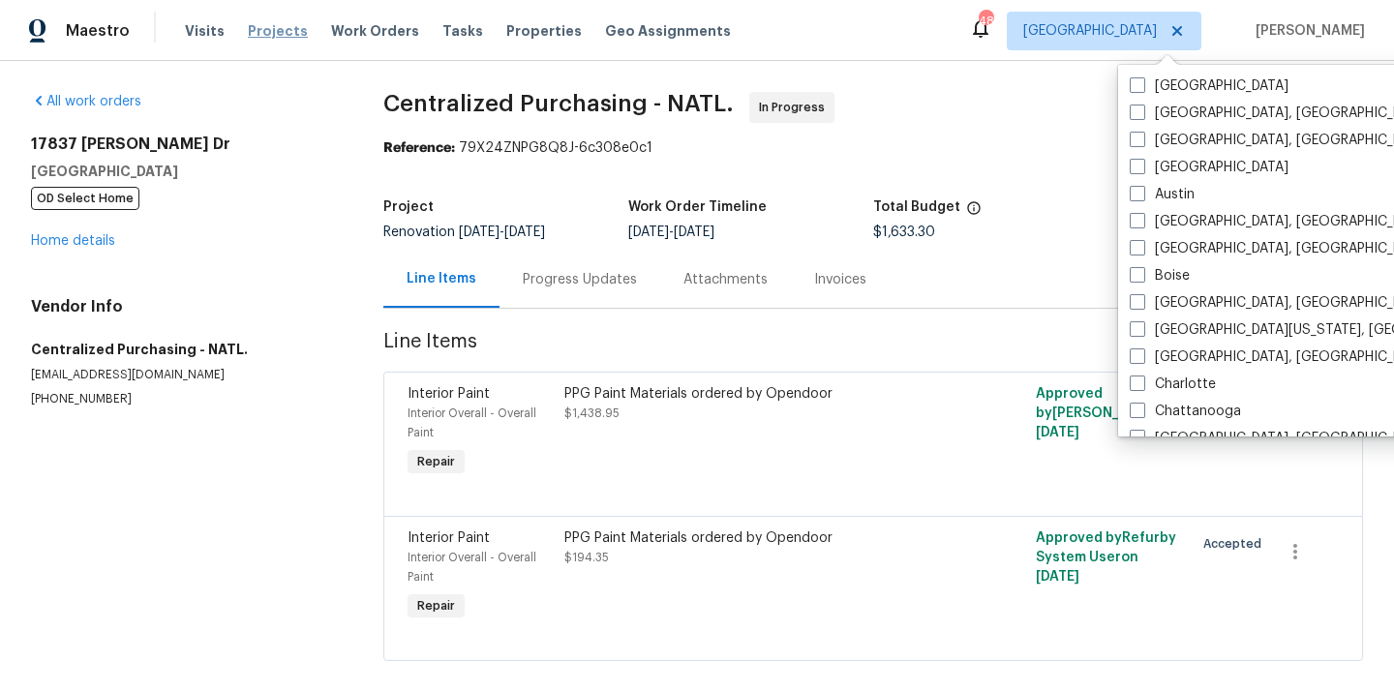
click at [259, 27] on span "Projects" at bounding box center [278, 30] width 60 height 19
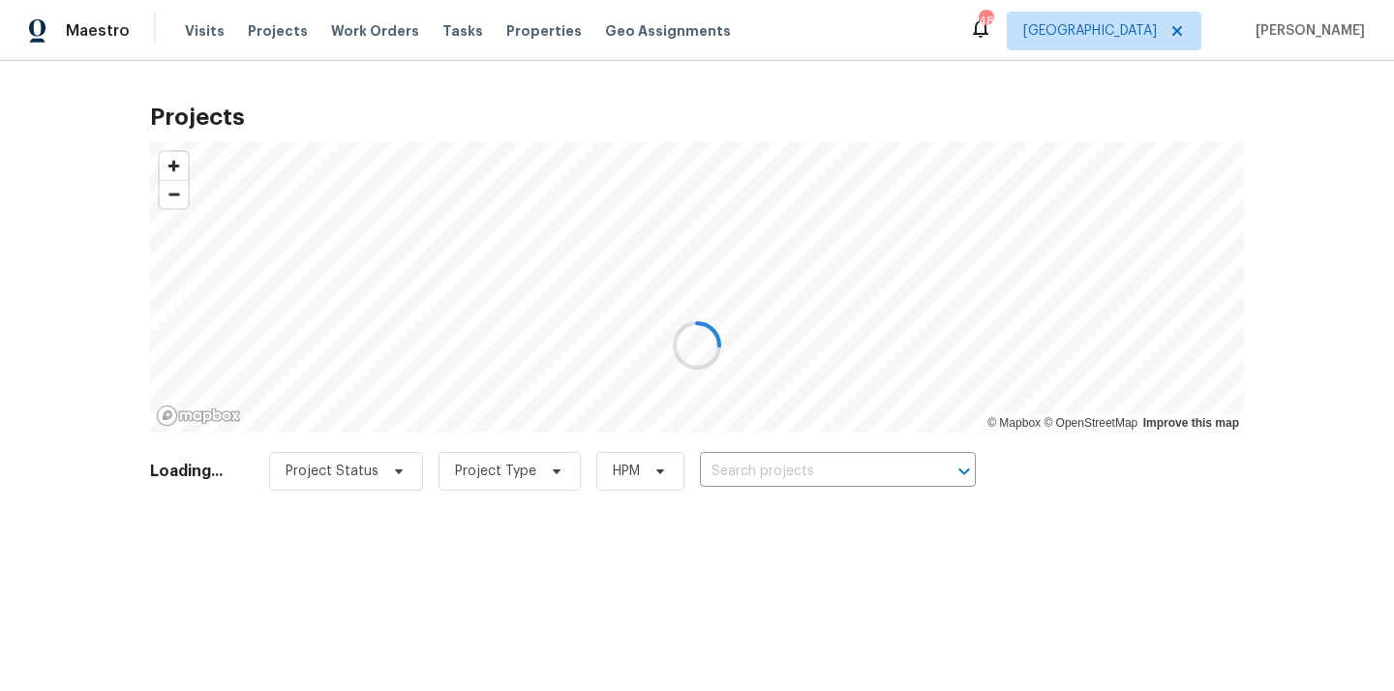
click at [900, 476] on div at bounding box center [697, 345] width 1394 height 691
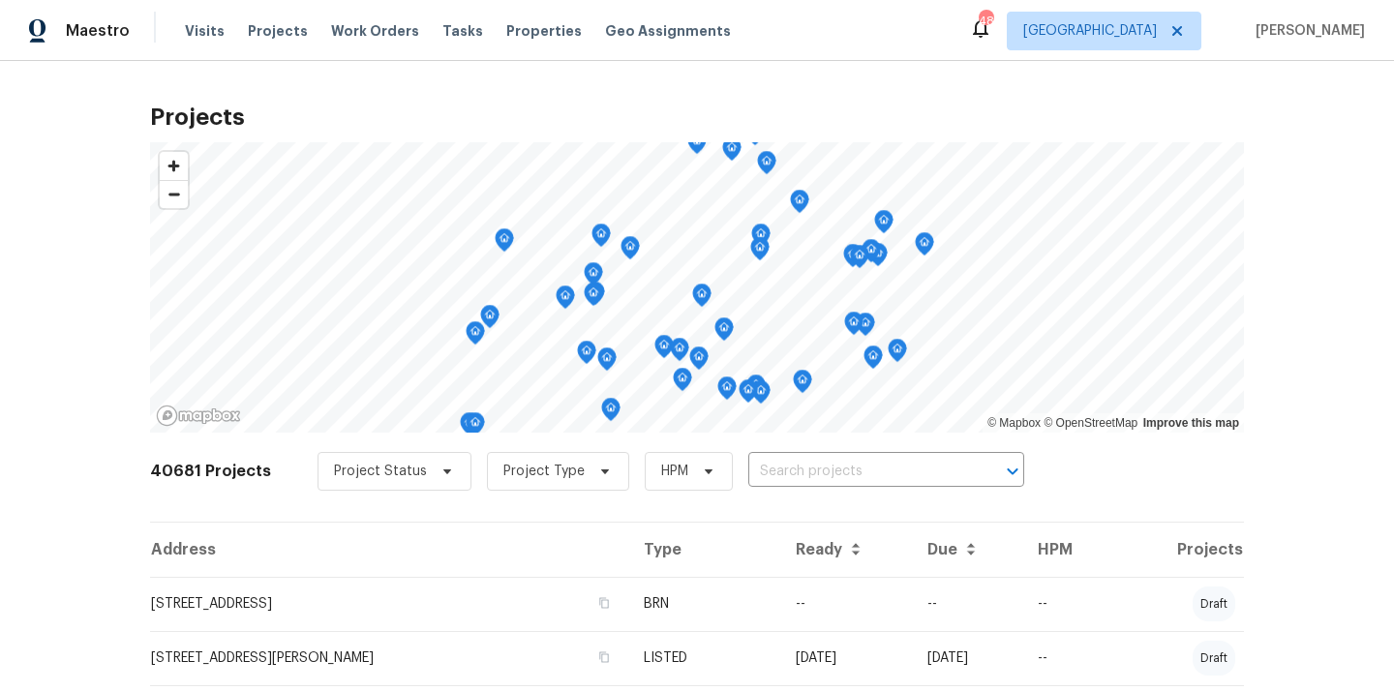
click at [900, 476] on input "text" at bounding box center [859, 472] width 222 height 30
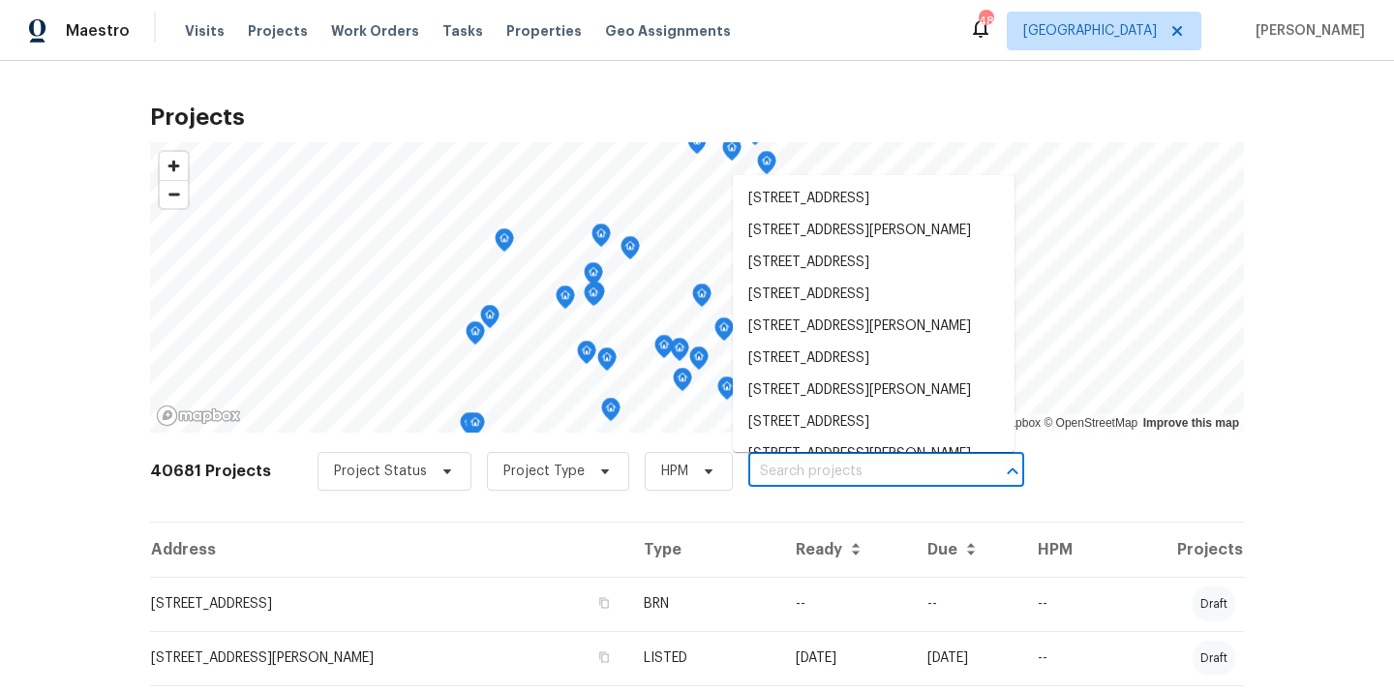
paste input "6720 Craig St, Fort Worth, TX 76112"
type input "6720 Craig St, Fort Worth, TX 76112"
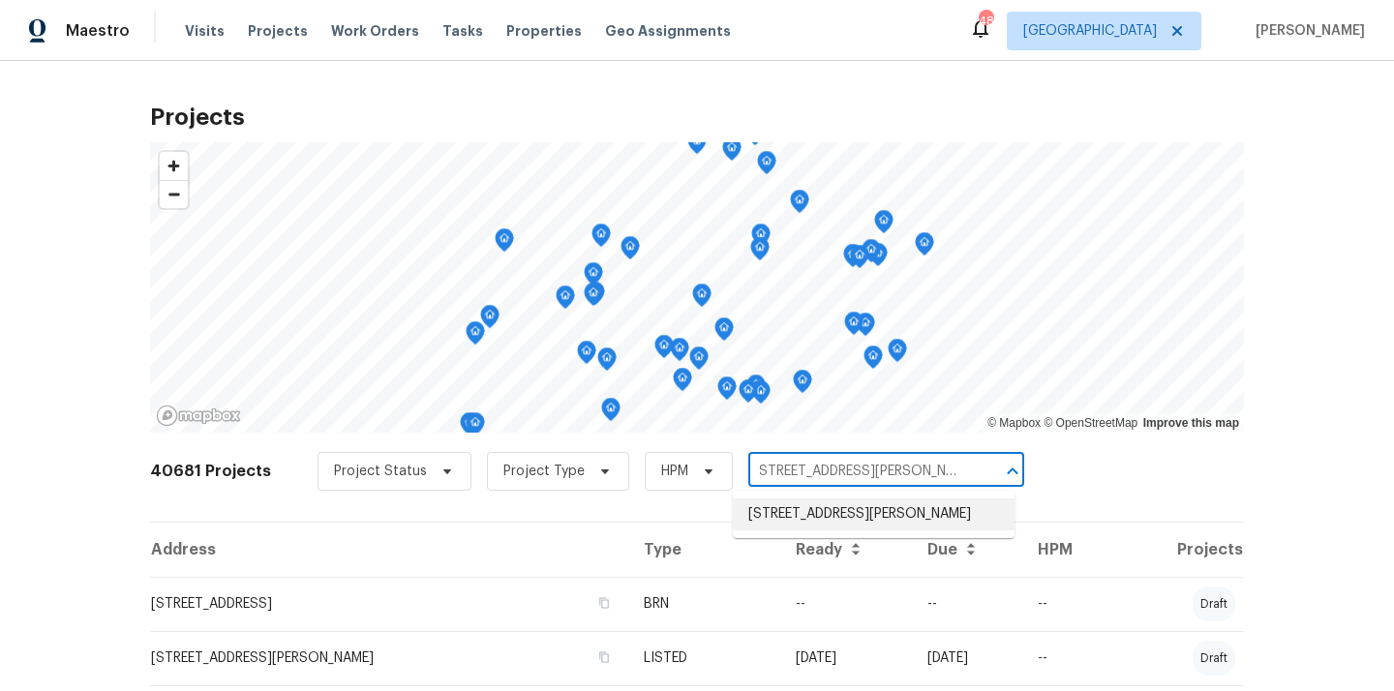
click at [851, 524] on li "6720 Craig St, Fort Worth, TX 76112" at bounding box center [874, 514] width 282 height 32
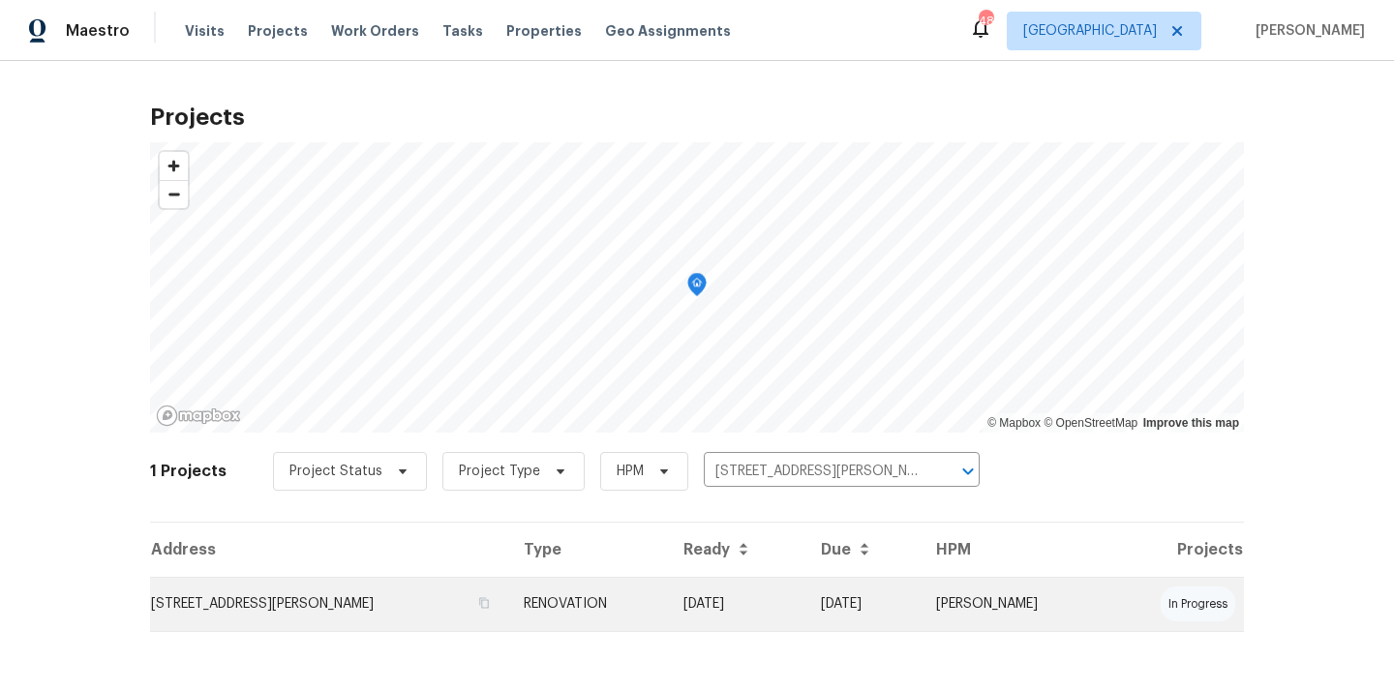
click at [429, 602] on td "6720 Craig St, Fort Worth, TX 76112" at bounding box center [329, 604] width 358 height 54
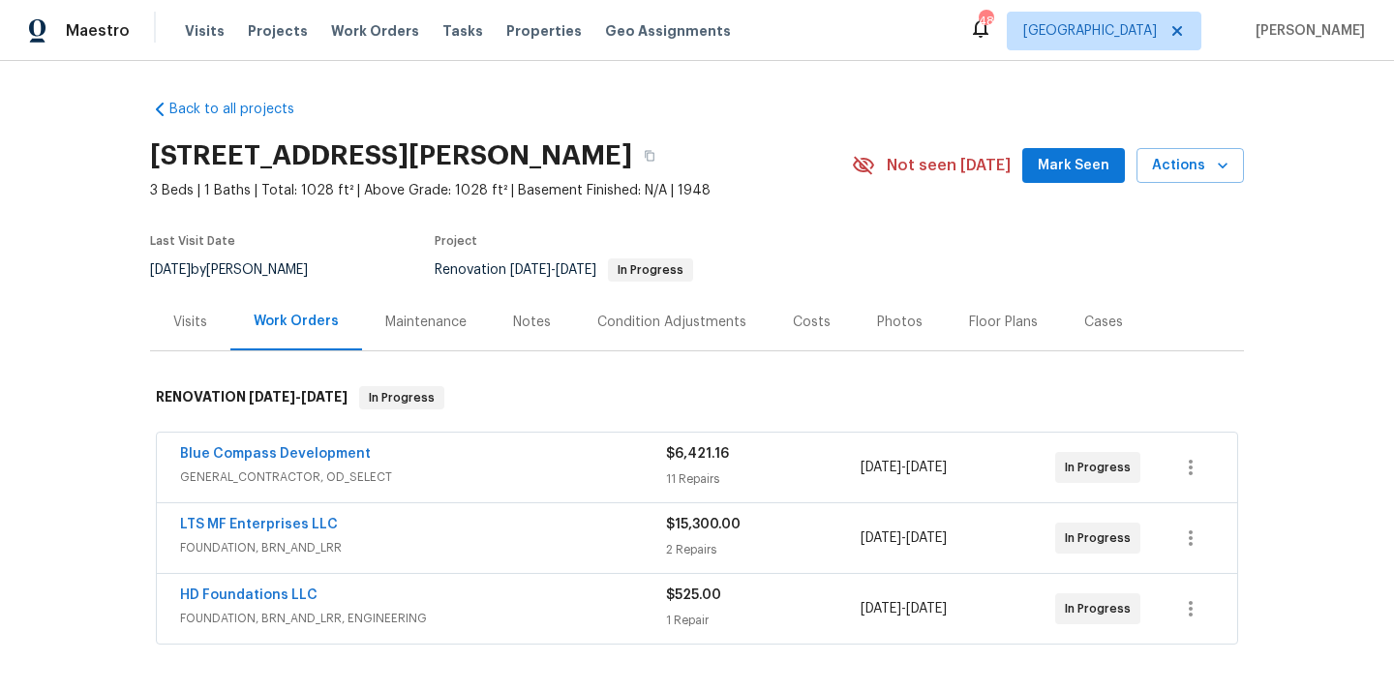
scroll to position [255, 0]
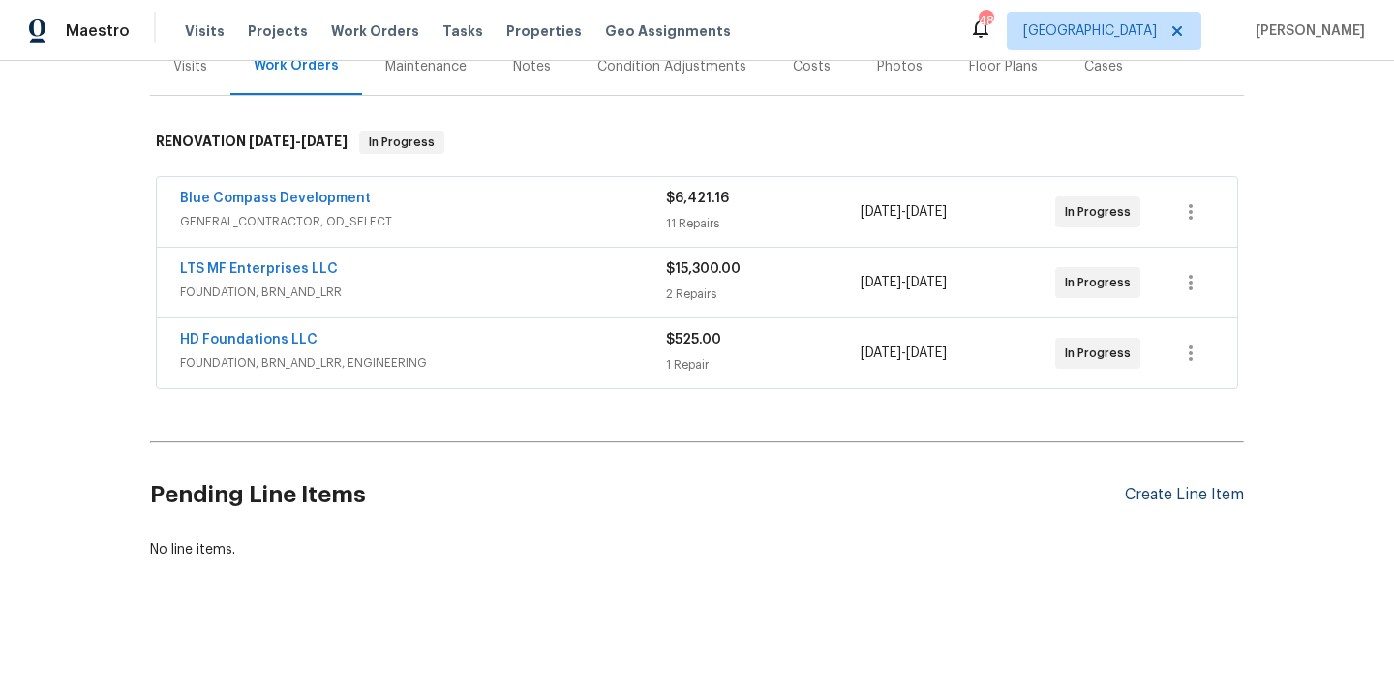
click at [1162, 495] on div "Create Line Item" at bounding box center [1183, 495] width 119 height 18
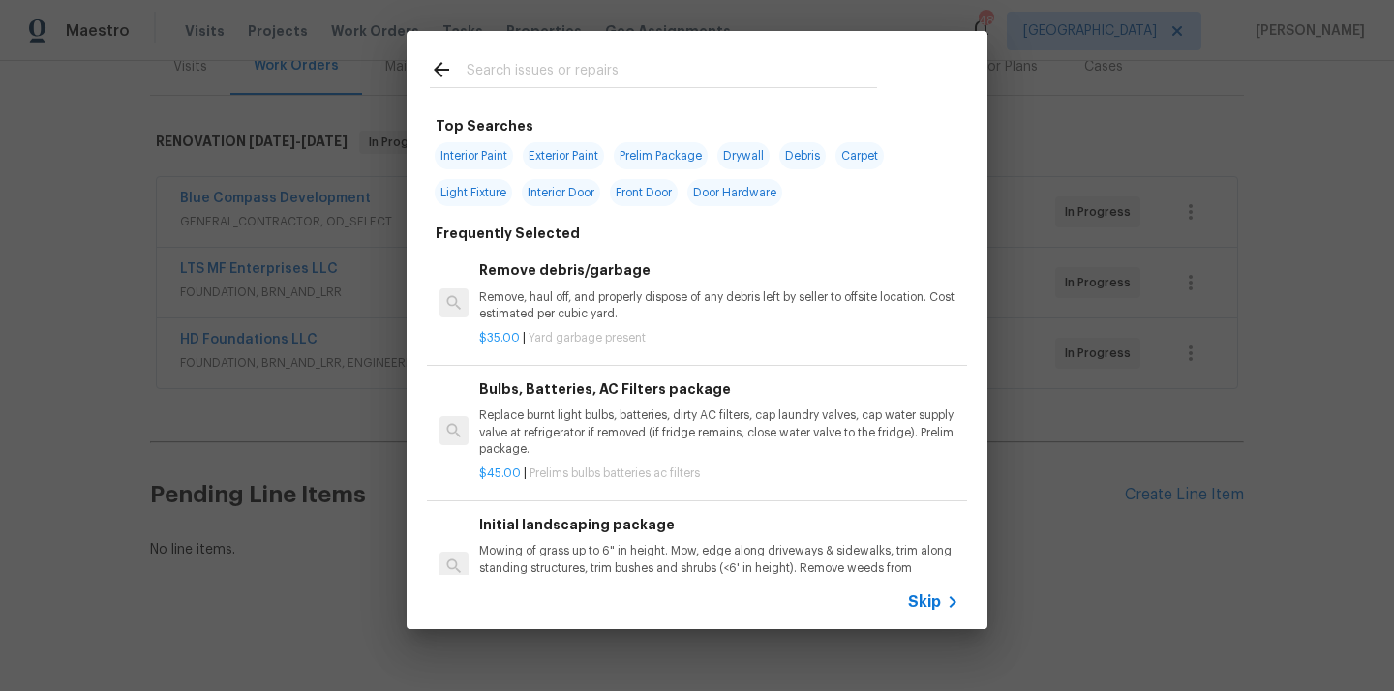
click at [764, 79] on input "text" at bounding box center [671, 72] width 410 height 29
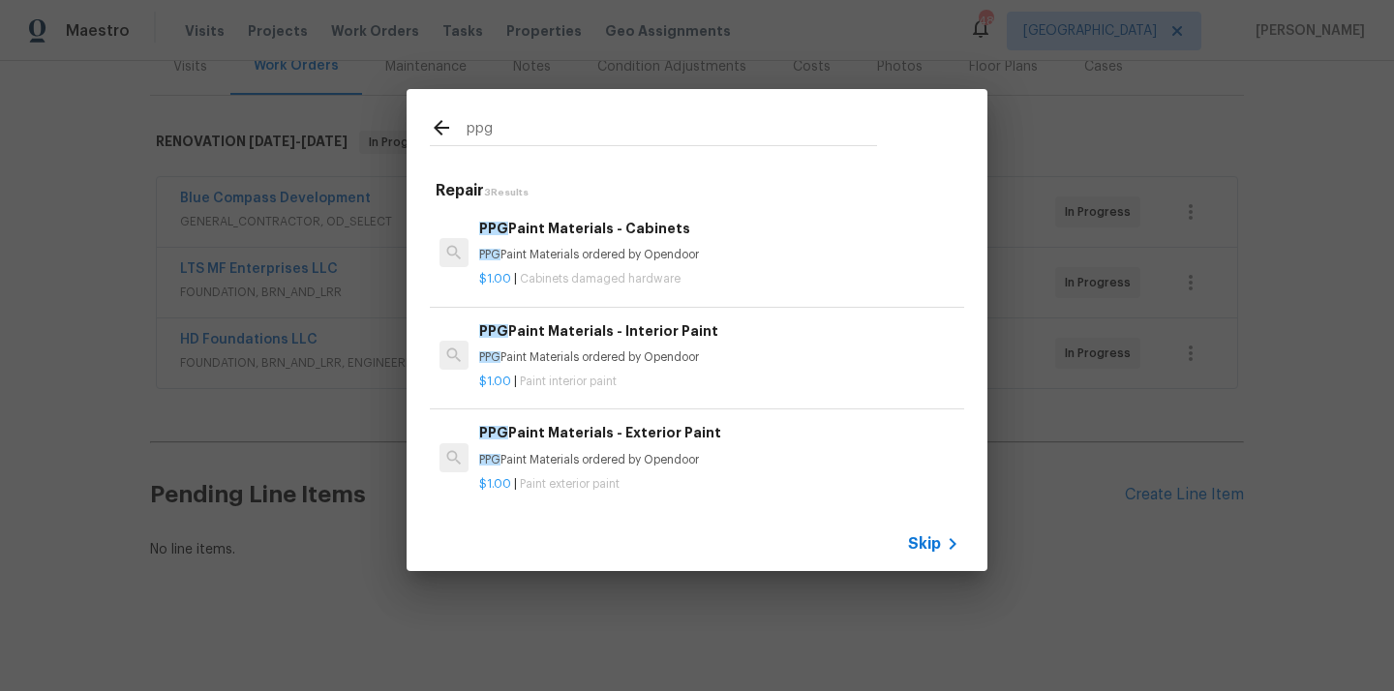
type input "ppg"
click at [597, 250] on p "PPG Paint Materials ordered by Opendoor" at bounding box center [719, 255] width 480 height 16
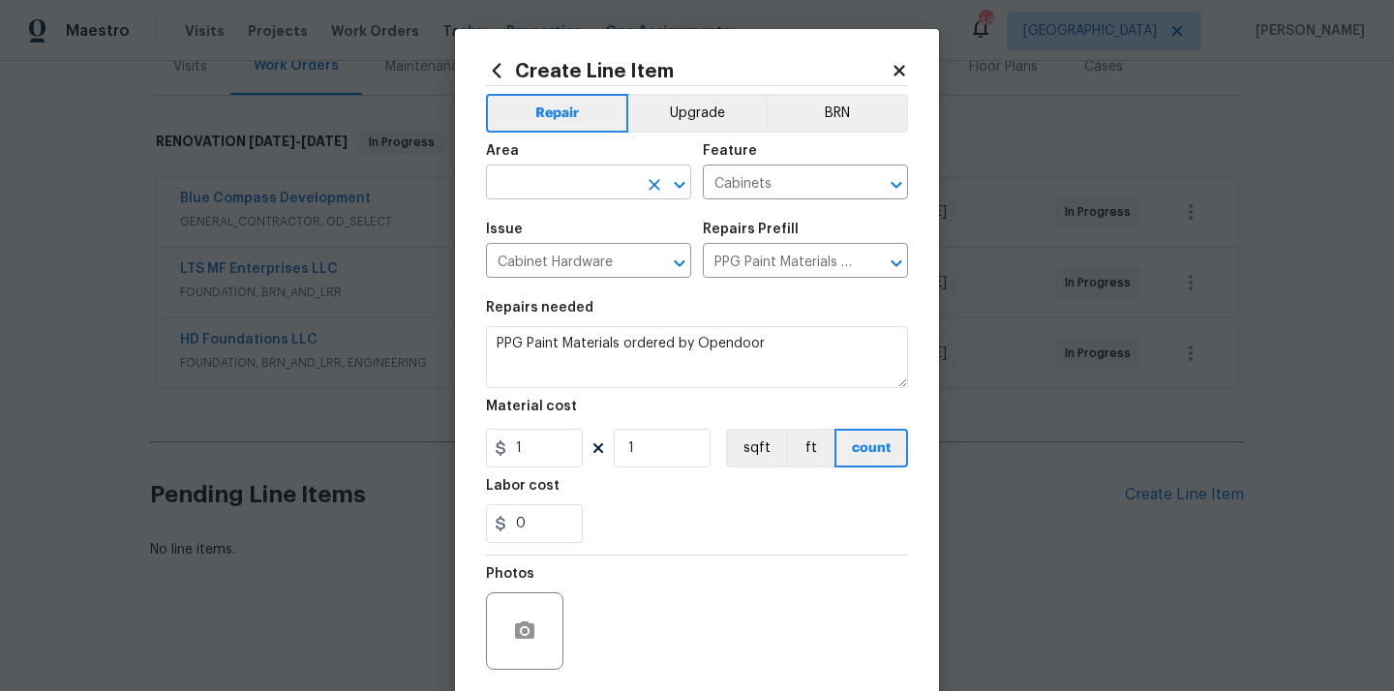
click at [628, 186] on input "text" at bounding box center [561, 184] width 151 height 30
click at [584, 221] on li "Kitchen" at bounding box center [588, 228] width 205 height 32
type input "Kitchen"
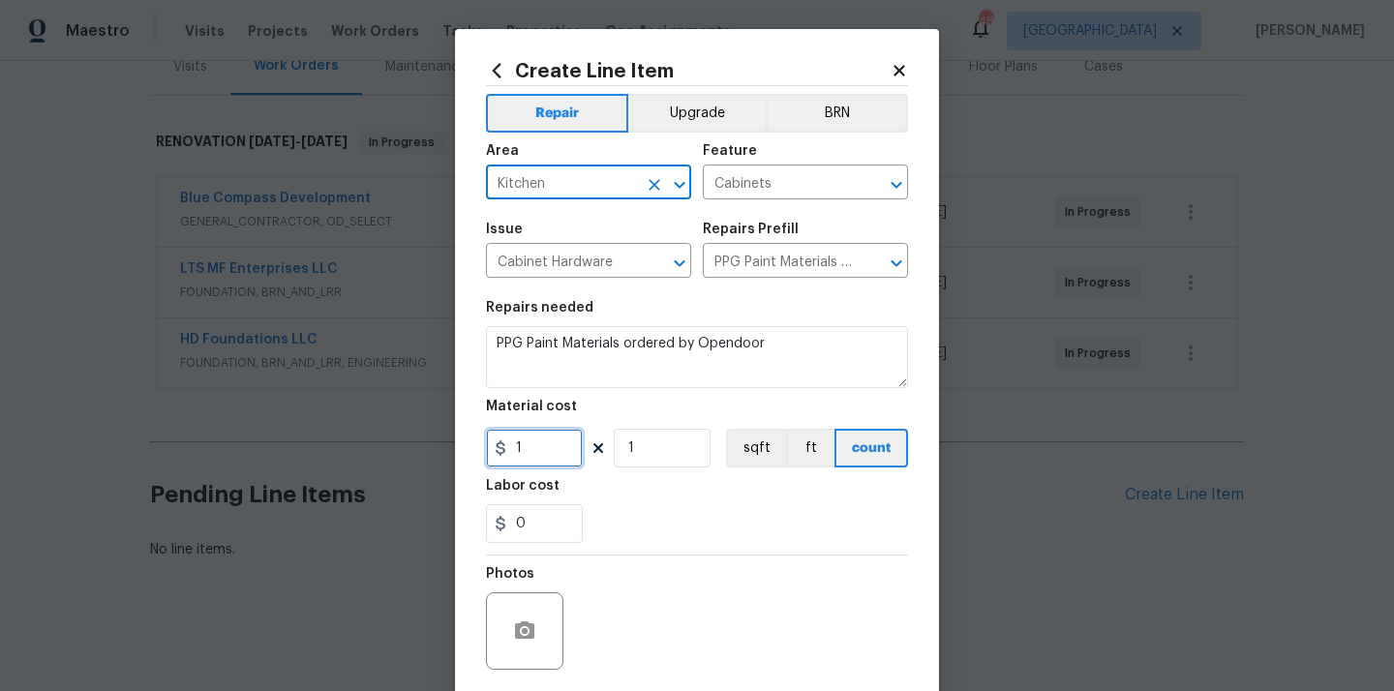
drag, startPoint x: 534, startPoint y: 461, endPoint x: 490, endPoint y: 461, distance: 44.5
click at [498, 461] on input "1" at bounding box center [534, 448] width 97 height 39
paste input "492.2"
type input "492.21"
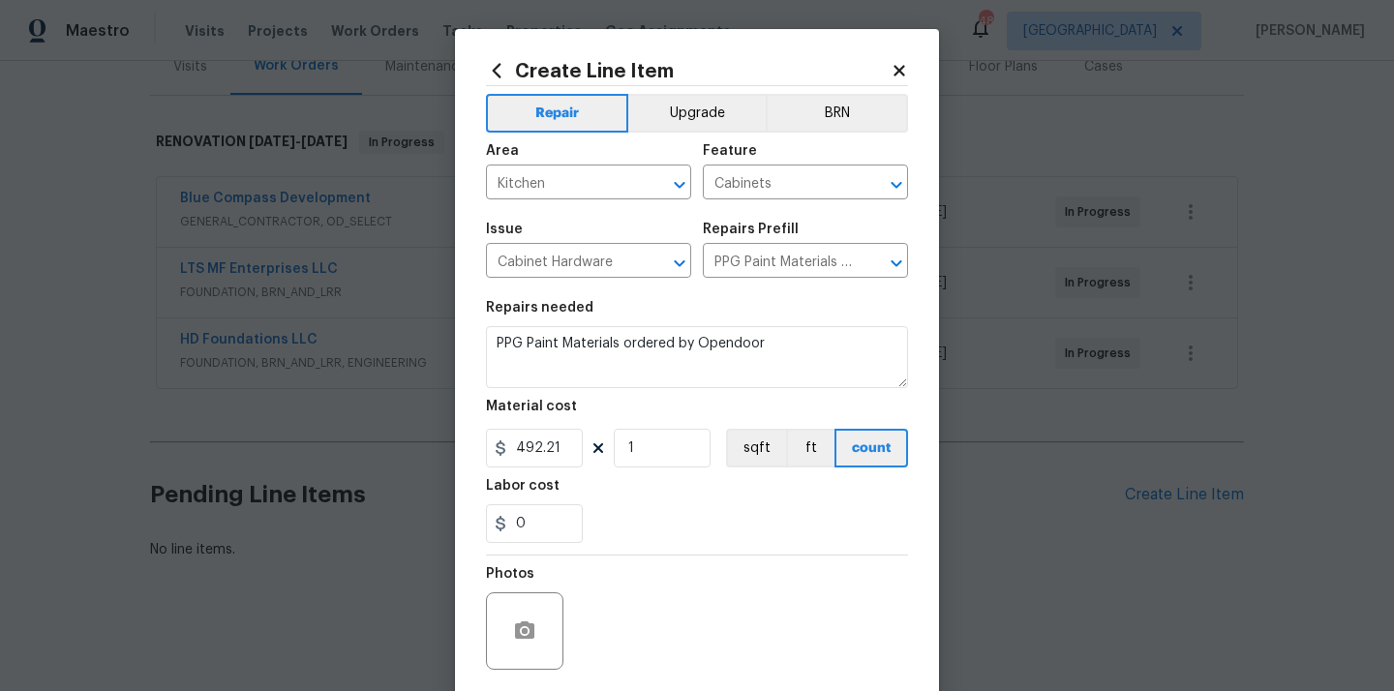
click at [668, 514] on div "0" at bounding box center [697, 523] width 422 height 39
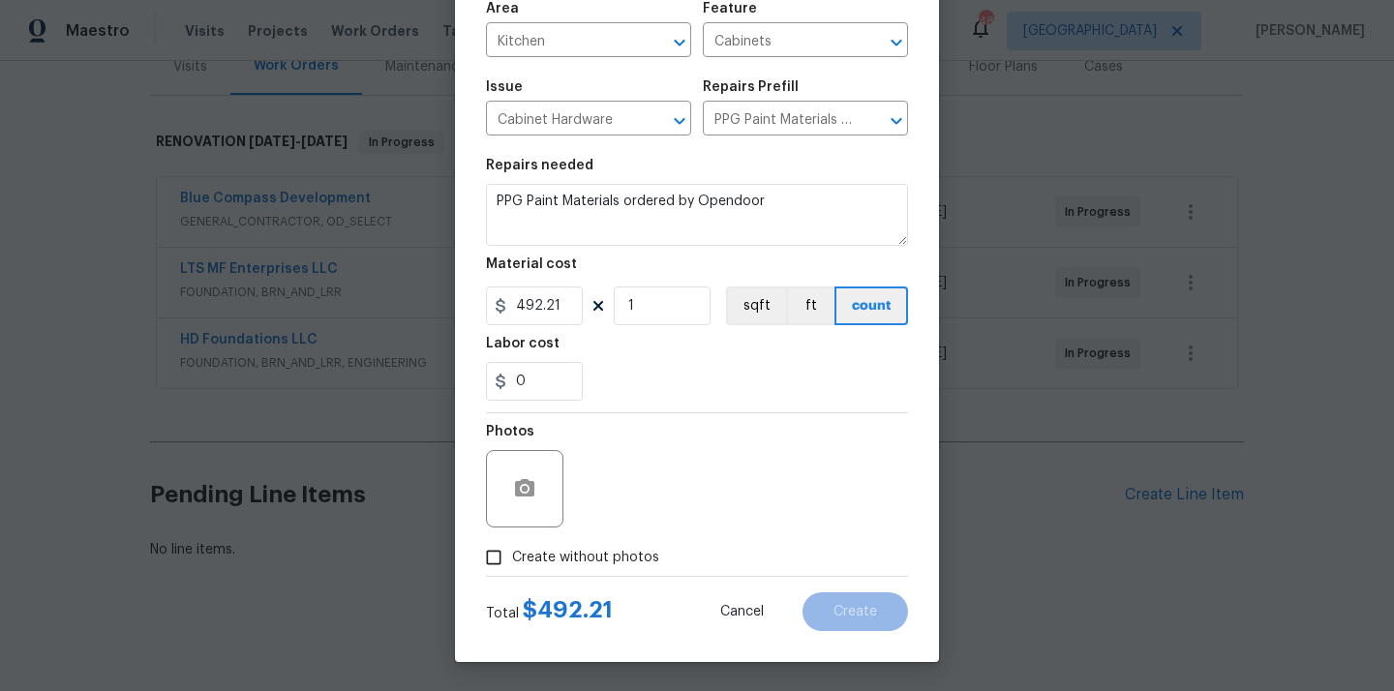
click at [627, 565] on span "Create without photos" at bounding box center [585, 558] width 147 height 20
click at [512, 565] on input "Create without photos" at bounding box center [493, 557] width 37 height 37
checkbox input "true"
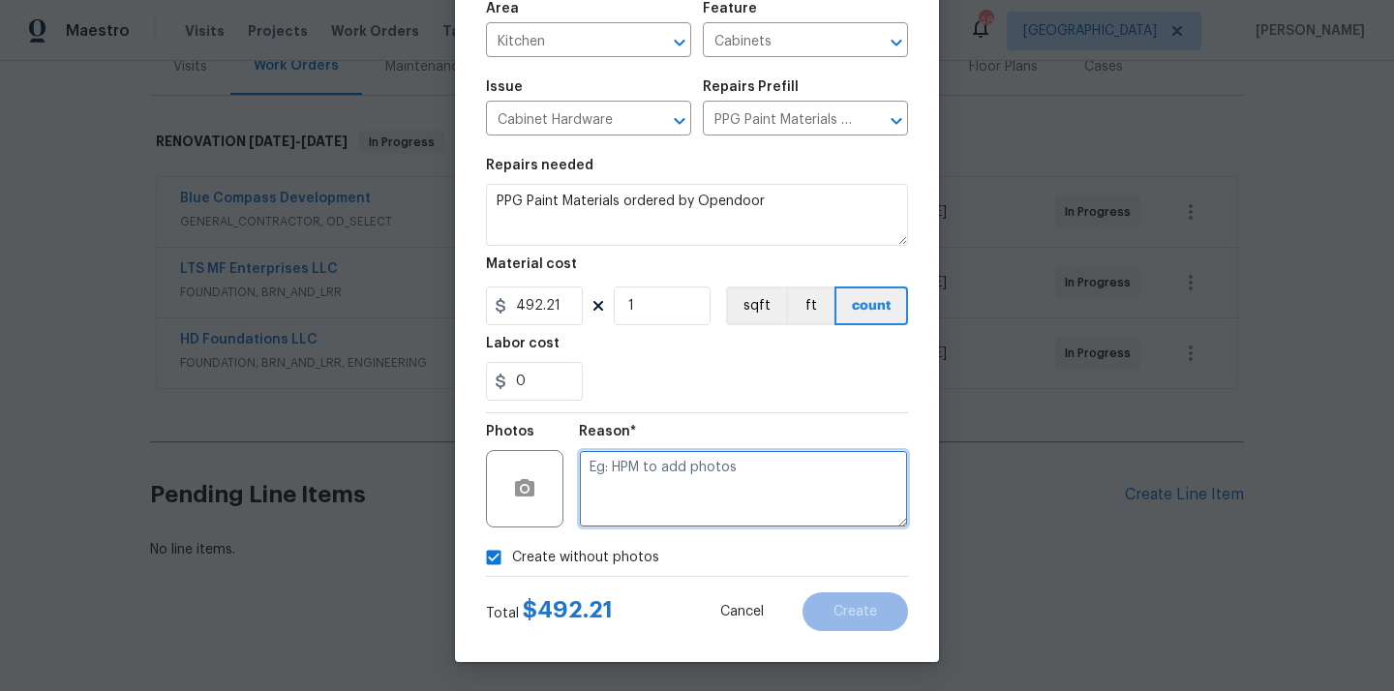
click at [657, 490] on textarea at bounding box center [743, 488] width 329 height 77
type textarea "N/A"
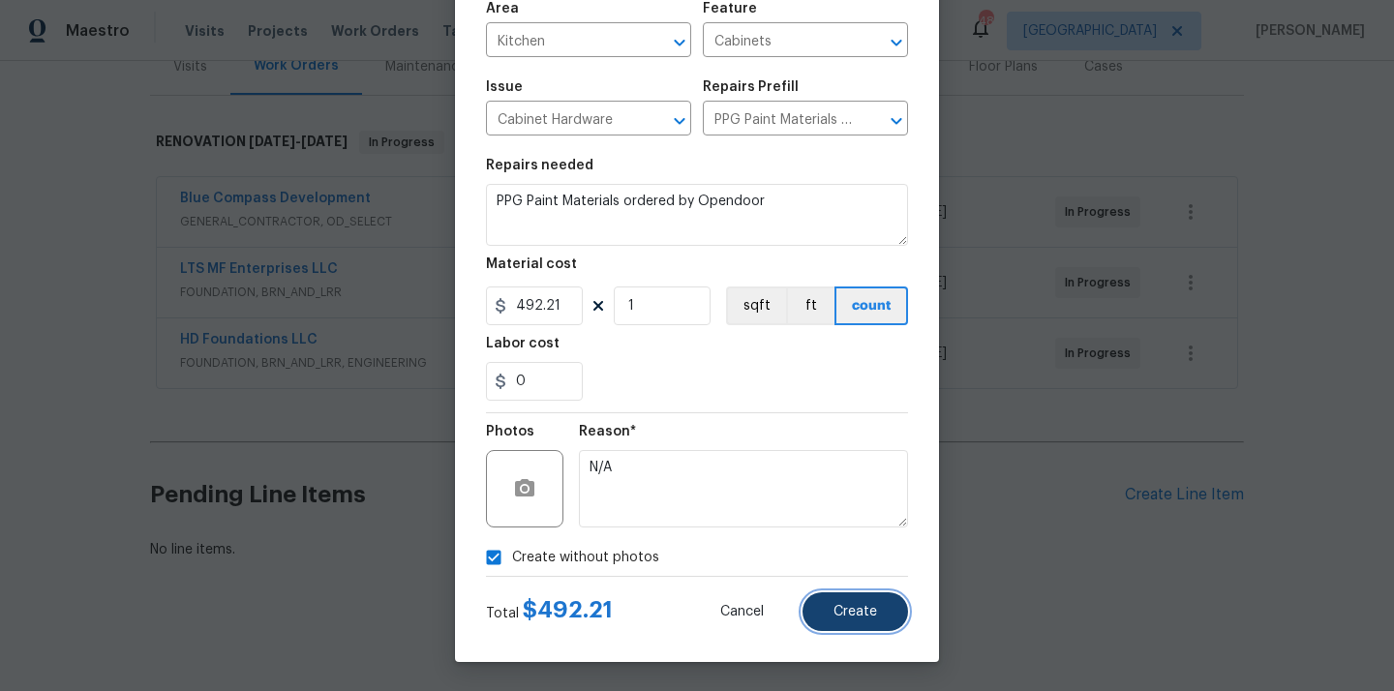
click at [854, 615] on span "Create" at bounding box center [855, 612] width 44 height 15
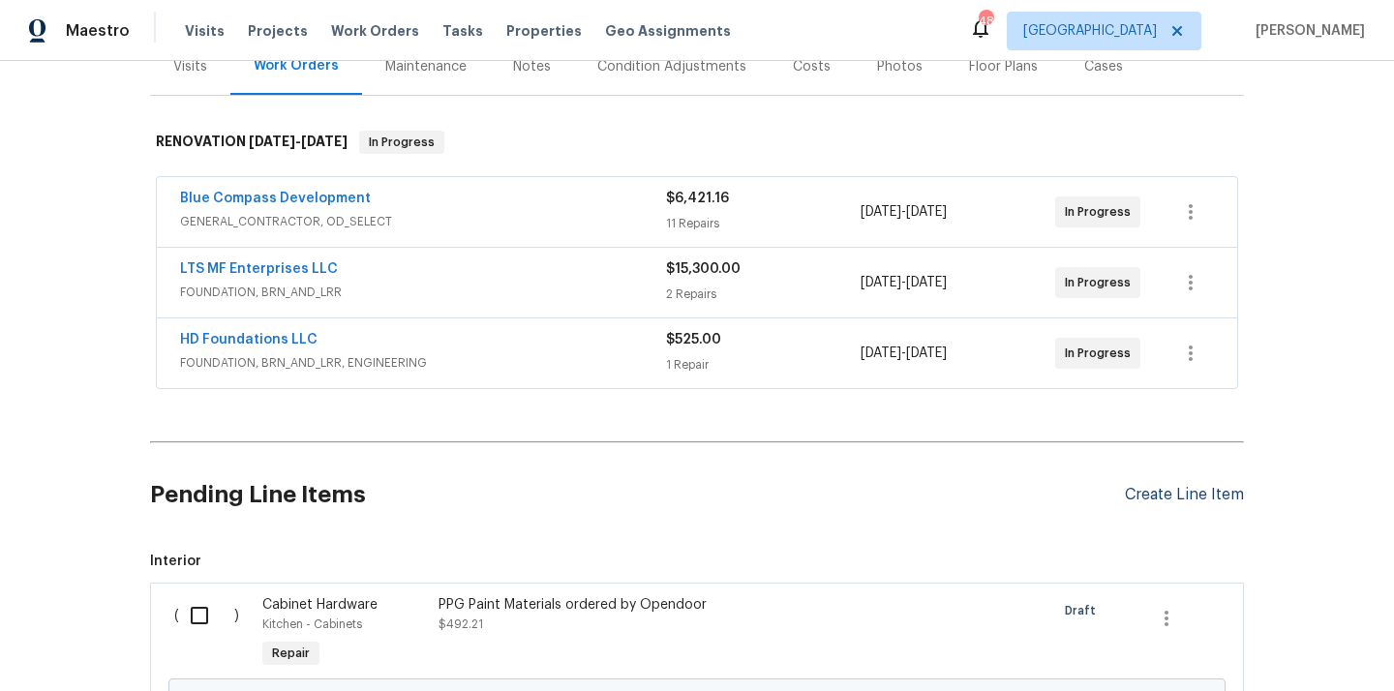
click at [1168, 500] on div "Create Line Item" at bounding box center [1183, 495] width 119 height 18
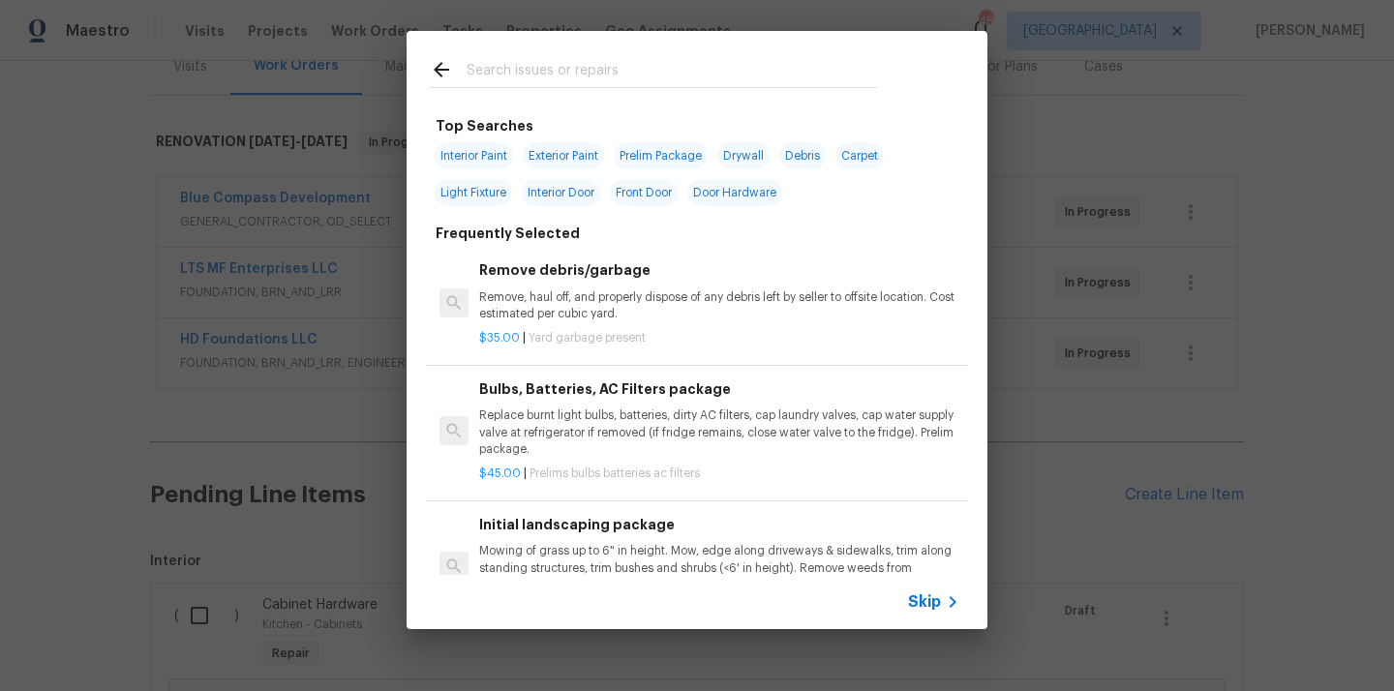
click at [748, 75] on input "text" at bounding box center [671, 72] width 410 height 29
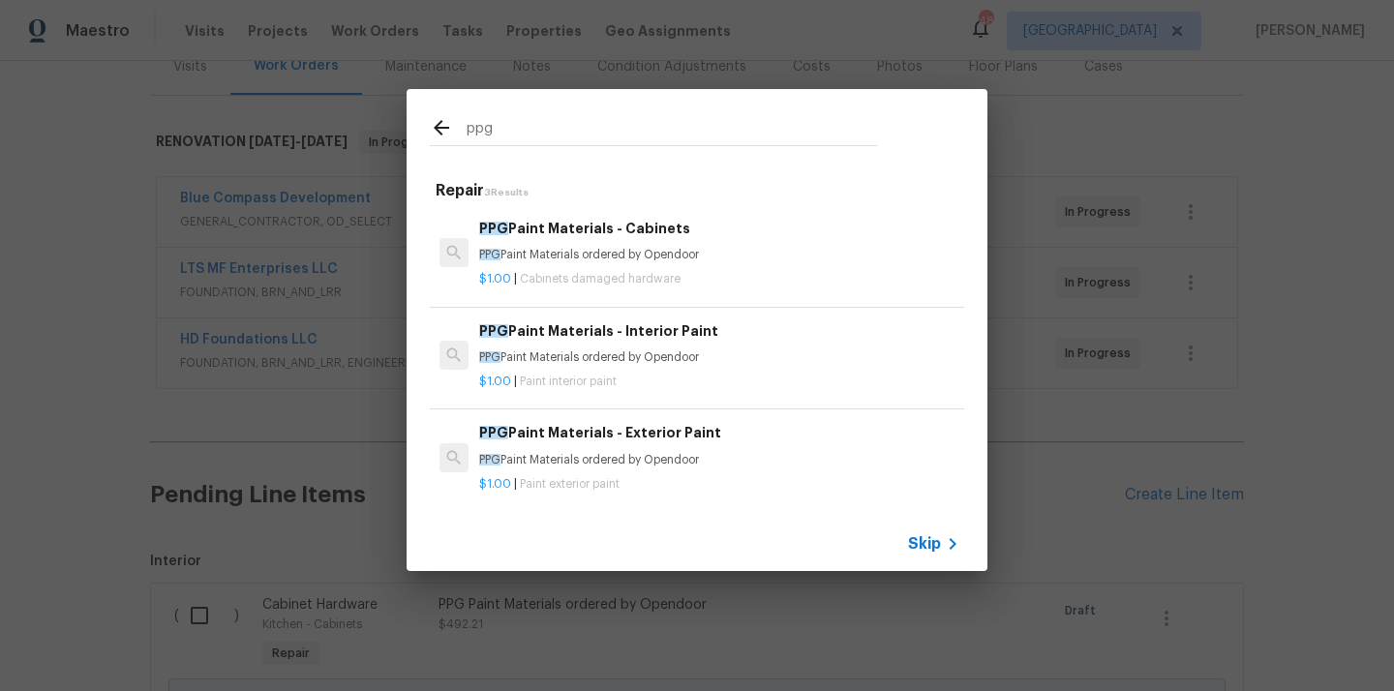
type input "ppg"
click at [639, 334] on h6 "PPG Paint Materials - Interior Paint" at bounding box center [719, 330] width 480 height 21
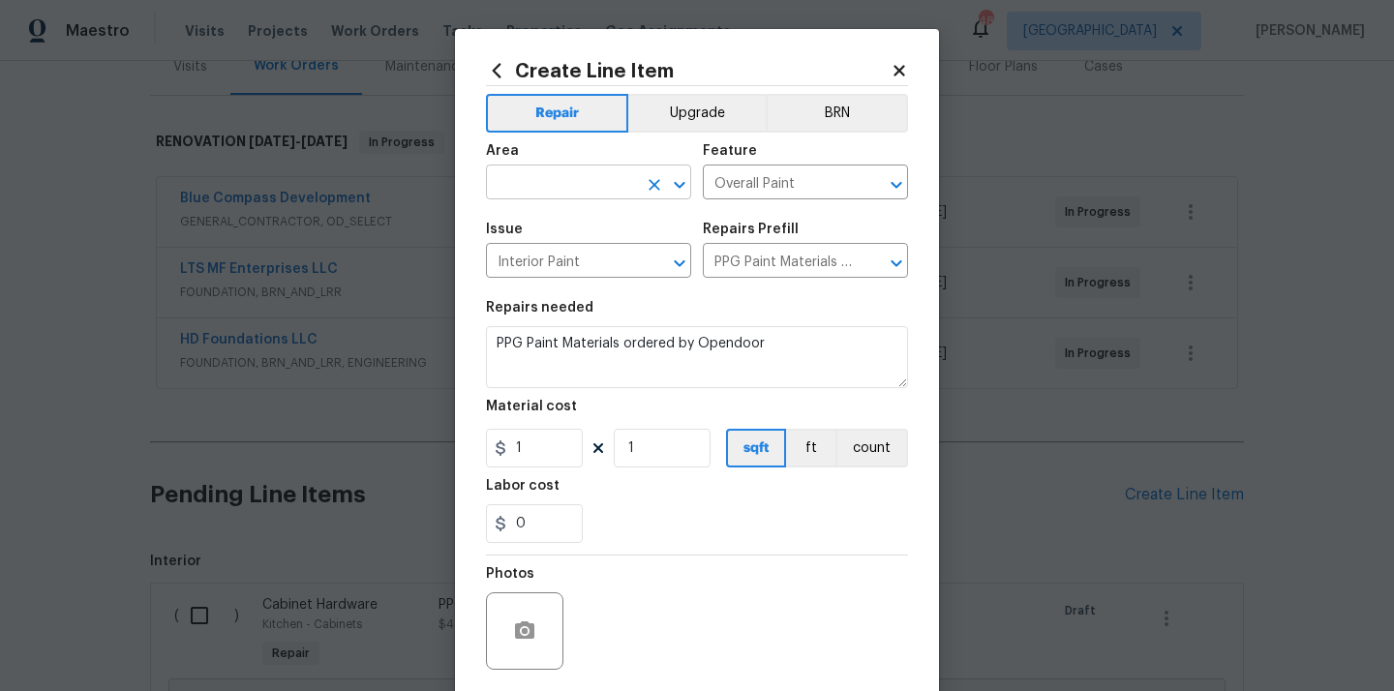
click at [523, 174] on input "text" at bounding box center [561, 184] width 151 height 30
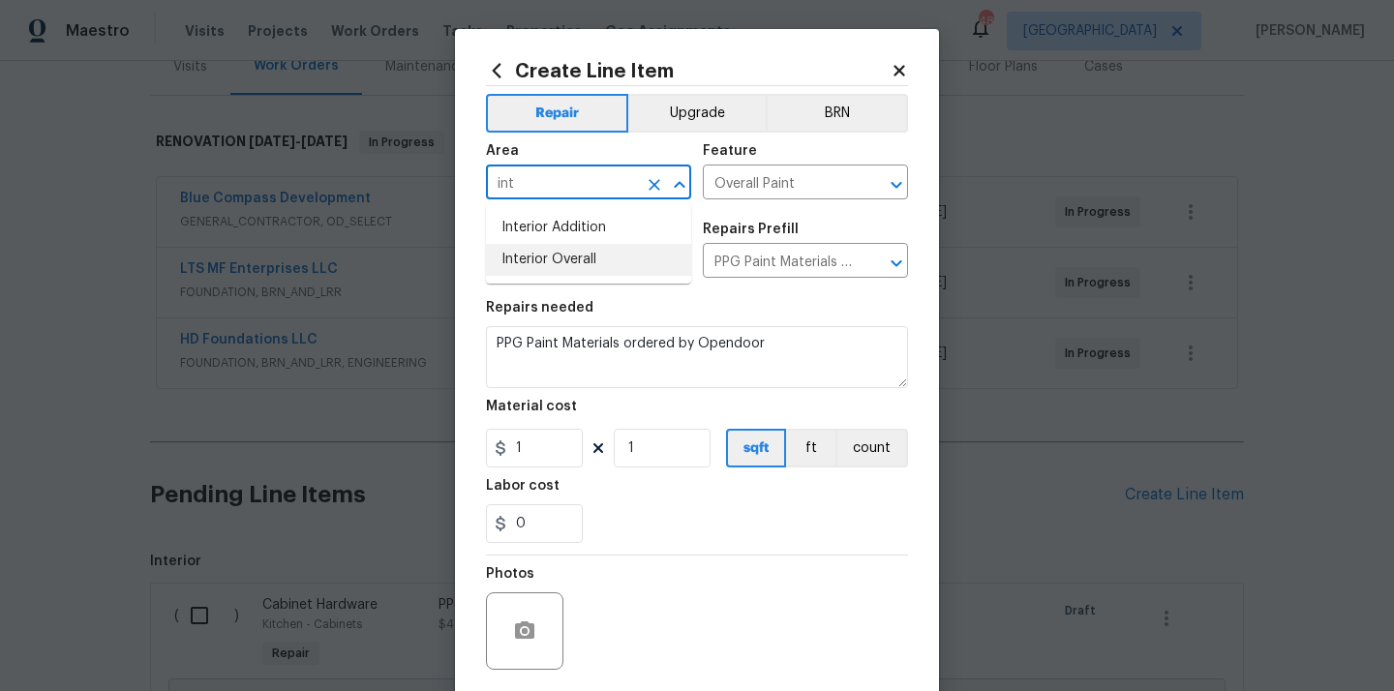
click at [517, 253] on li "Interior Overall" at bounding box center [588, 260] width 205 height 32
type input "Interior Overall"
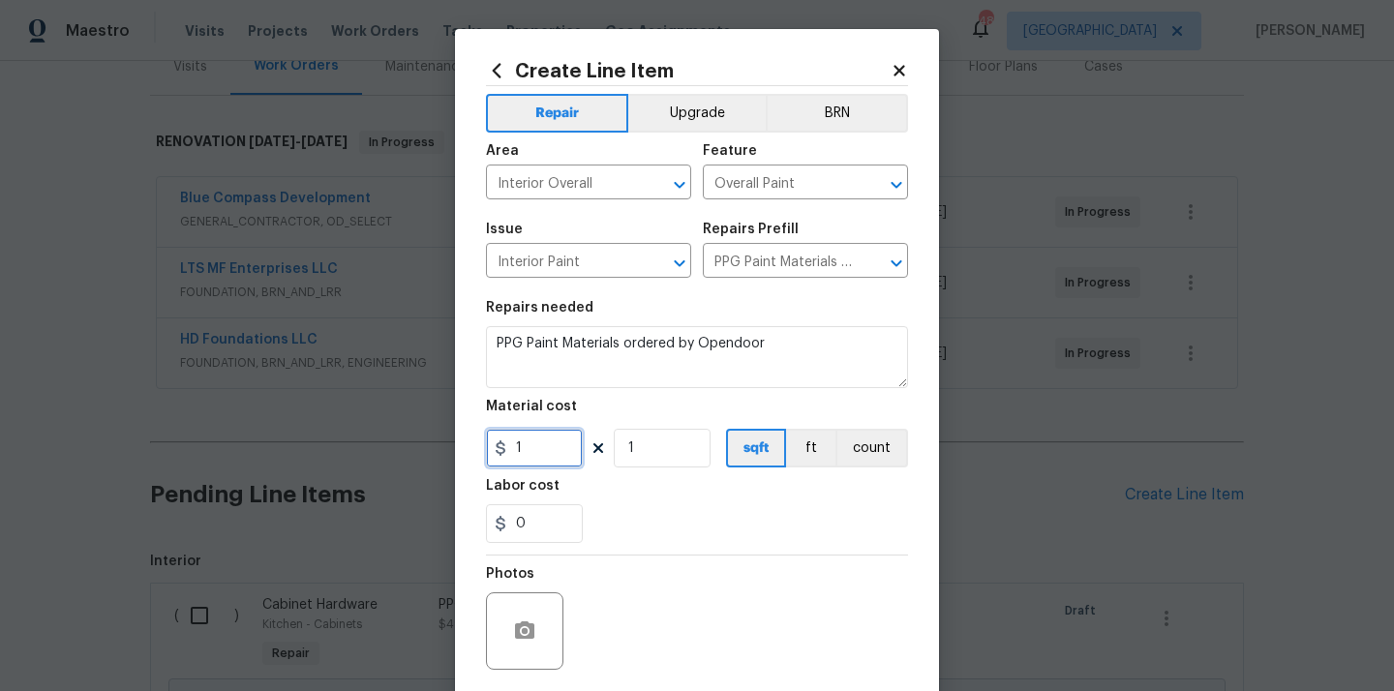
drag, startPoint x: 534, startPoint y: 453, endPoint x: 451, endPoint y: 453, distance: 83.2
click at [463, 453] on div "Create Line Item Repair Upgrade BRN Area Interior Overall ​ Feature Overall Pai…" at bounding box center [697, 416] width 484 height 775
paste input "469"
type input "469"
click at [635, 510] on div "0" at bounding box center [697, 523] width 422 height 39
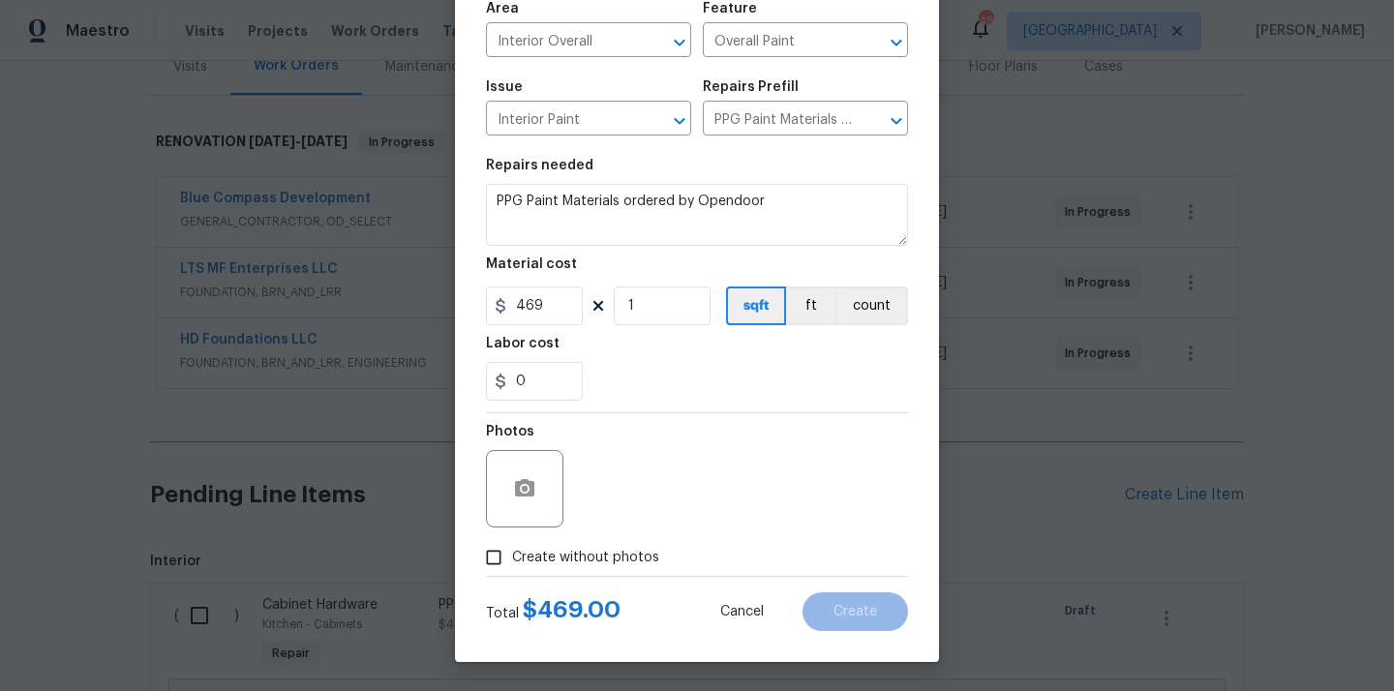
click at [592, 567] on label "Create without photos" at bounding box center [567, 557] width 184 height 37
click at [512, 567] on input "Create without photos" at bounding box center [493, 557] width 37 height 37
checkbox input "true"
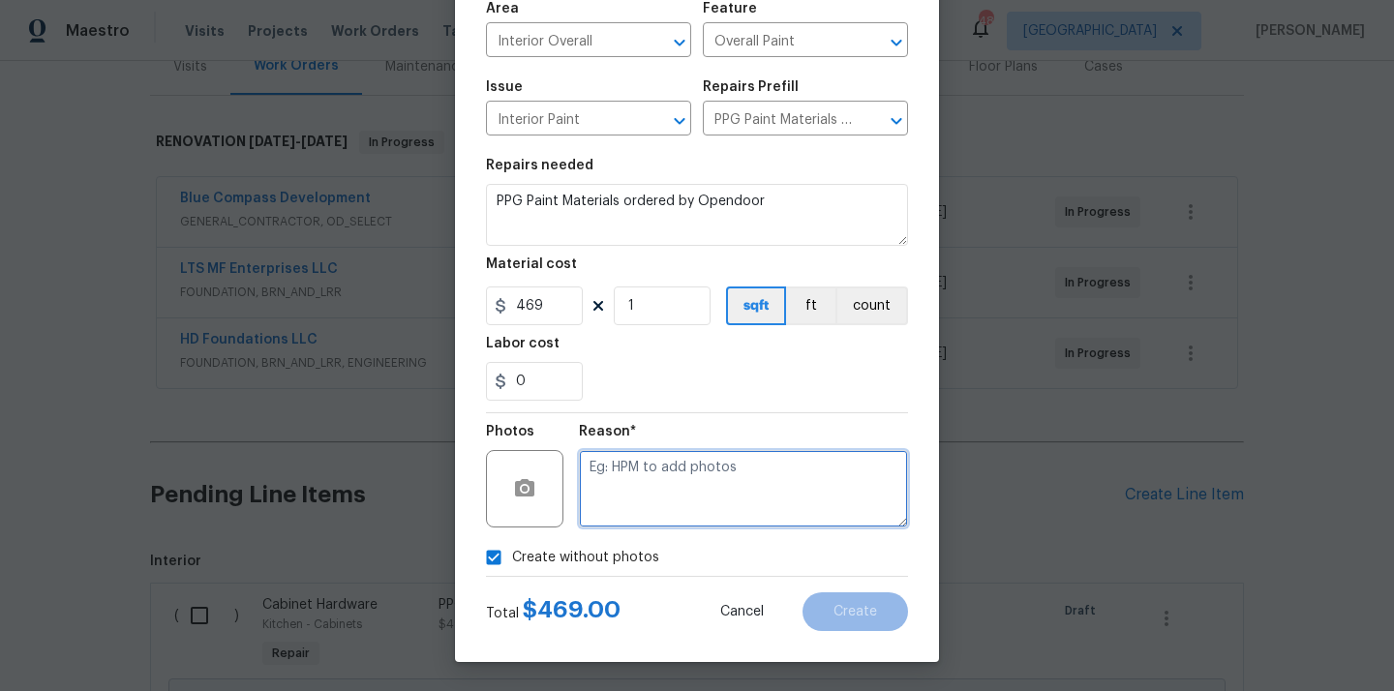
click at [641, 495] on textarea at bounding box center [743, 488] width 329 height 77
type textarea "N/A"
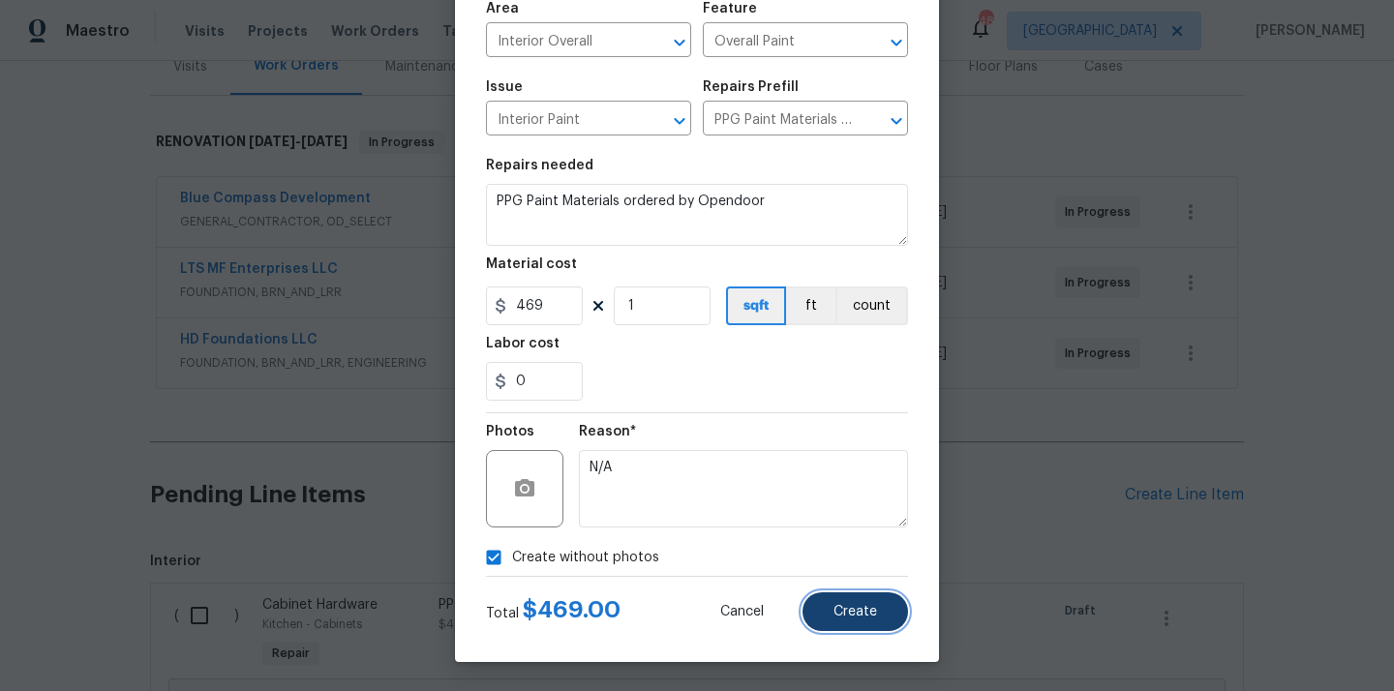
click at [846, 597] on button "Create" at bounding box center [854, 611] width 105 height 39
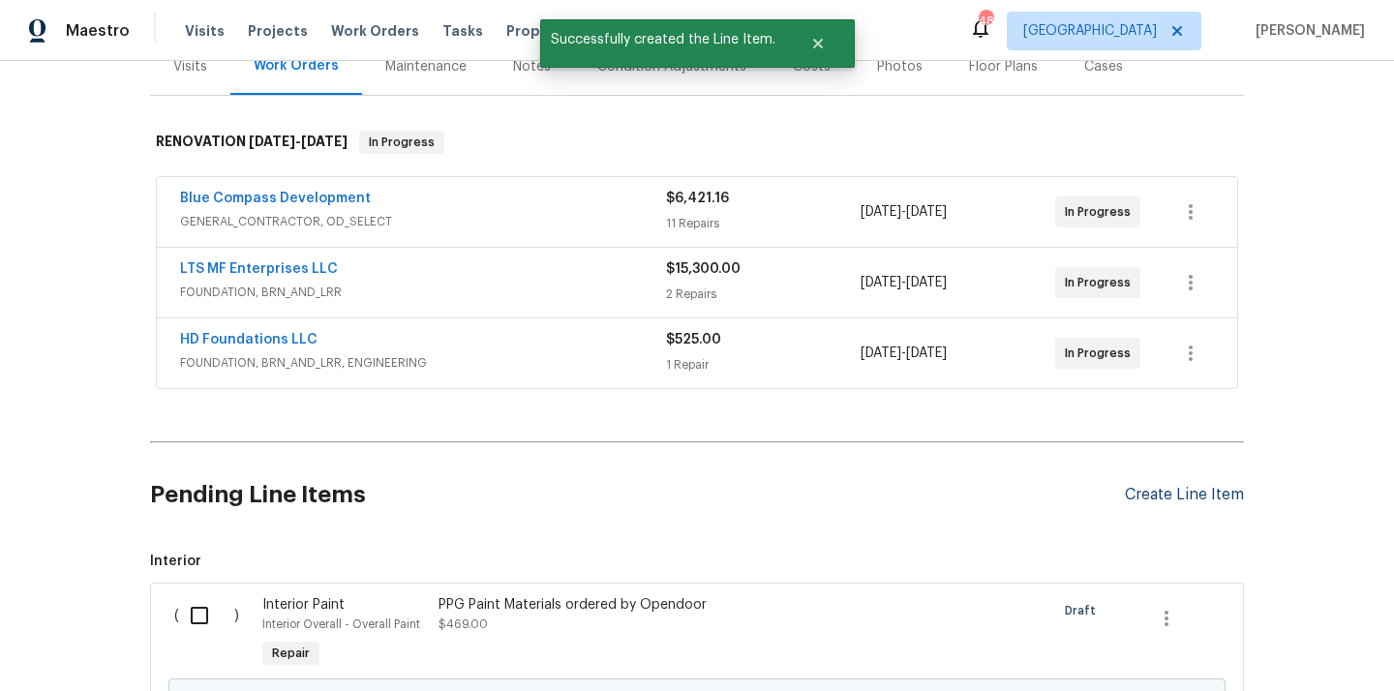
click at [1198, 495] on div "Create Line Item" at bounding box center [1183, 495] width 119 height 18
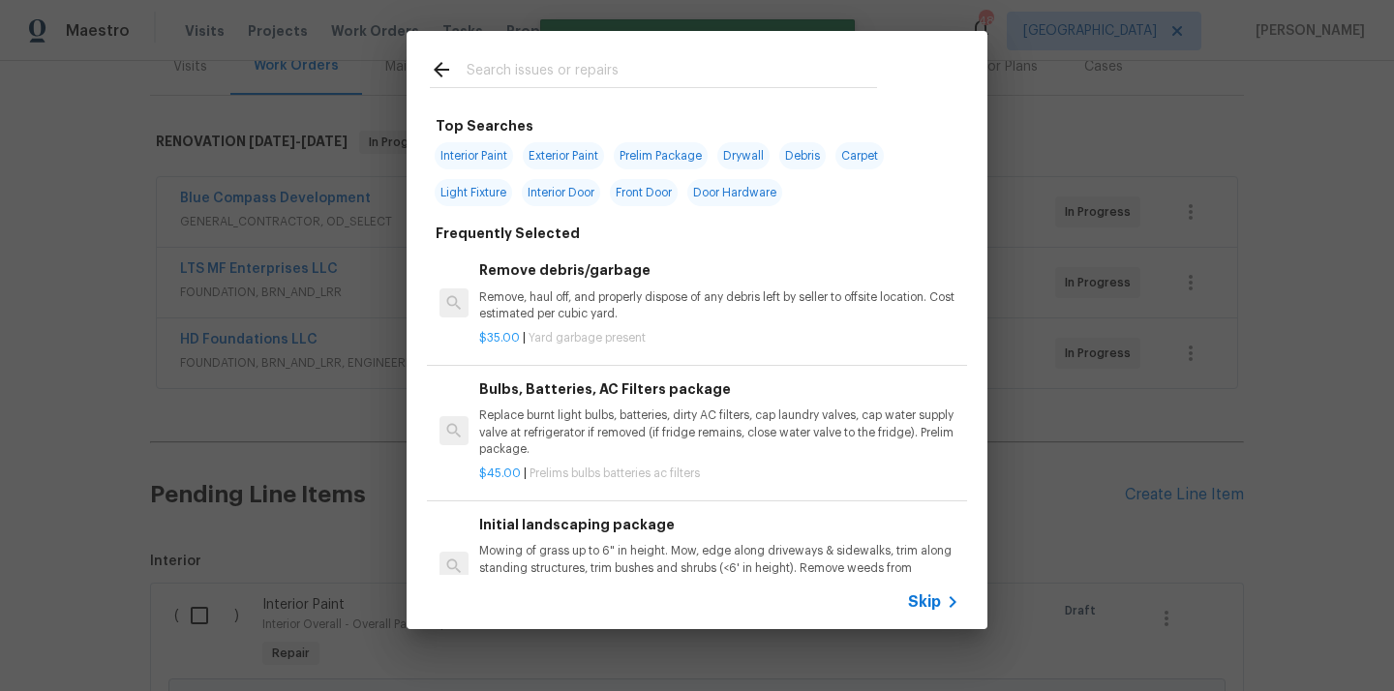
click at [578, 83] on input "text" at bounding box center [671, 72] width 410 height 29
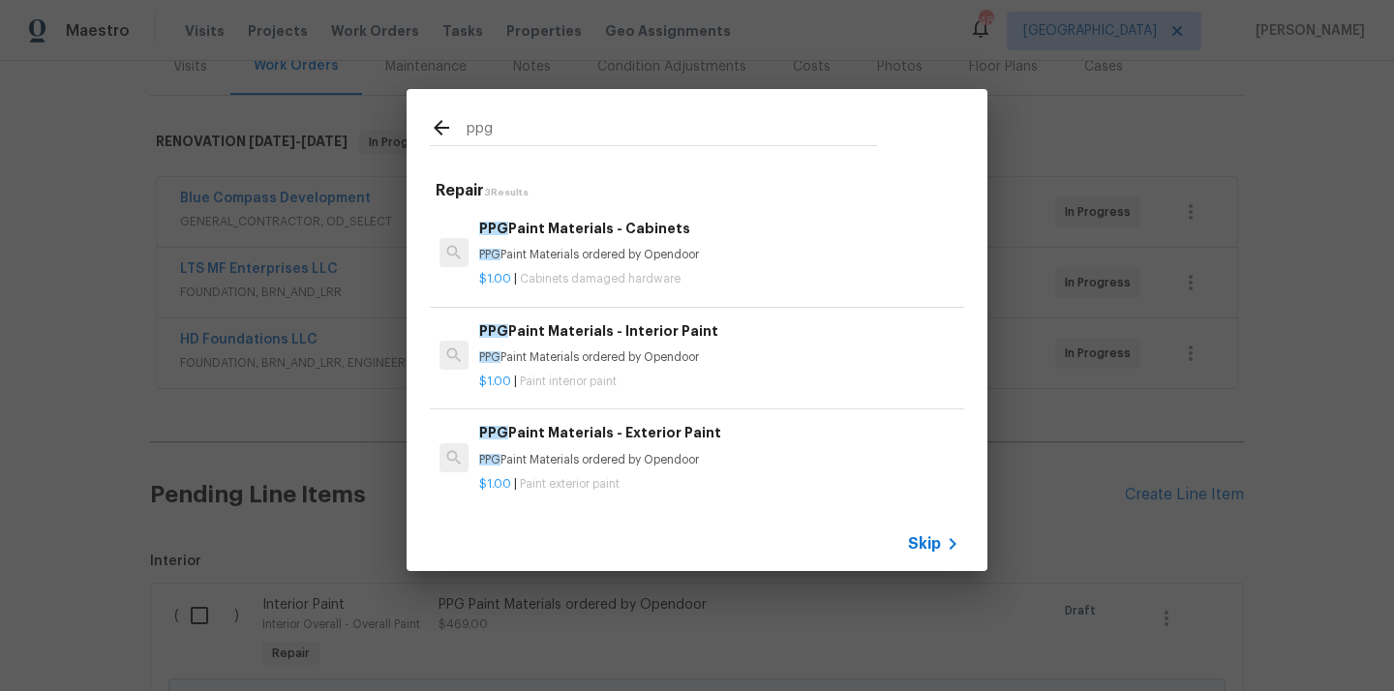
type input "ppg"
click at [604, 449] on div "PPG Paint Materials - Exterior Paint PPG Paint Materials ordered by Opendoor" at bounding box center [719, 445] width 480 height 46
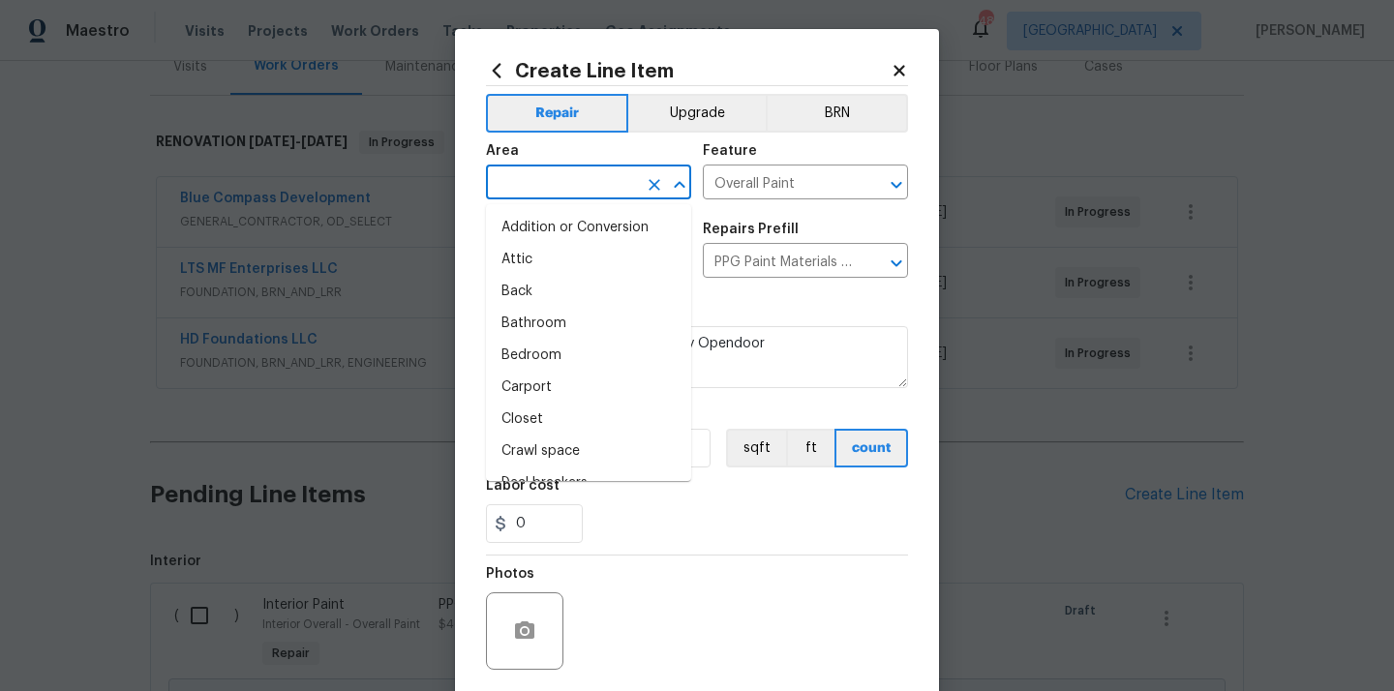
click at [598, 185] on input "text" at bounding box center [561, 184] width 151 height 30
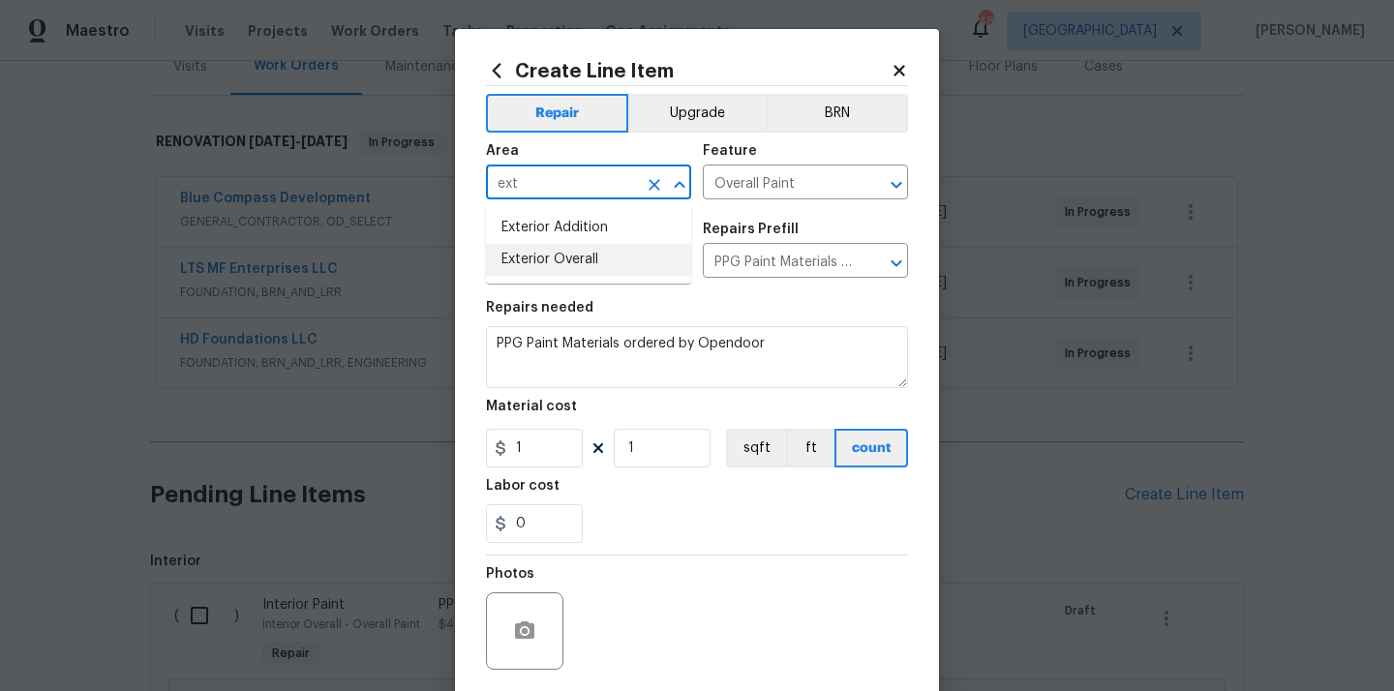
click at [568, 257] on li "Exterior Overall" at bounding box center [588, 260] width 205 height 32
type input "Exterior Overall"
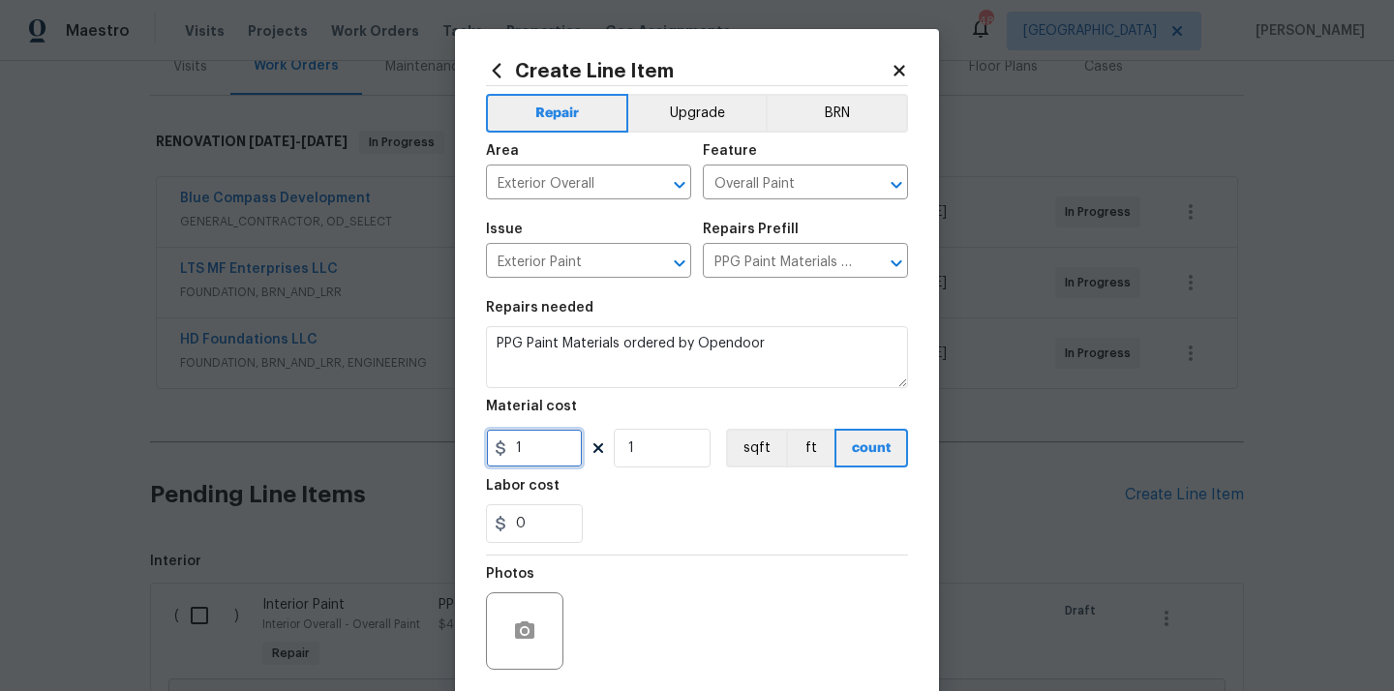
drag, startPoint x: 529, startPoint y: 439, endPoint x: 457, endPoint y: 441, distance: 72.6
click at [457, 441] on div "Create Line Item Repair Upgrade BRN Area Exterior Overall ​ Feature Overall Pai…" at bounding box center [697, 416] width 484 height 775
paste input "390.28"
type input "390.28"
click at [603, 495] on div "Labor cost" at bounding box center [697, 491] width 422 height 25
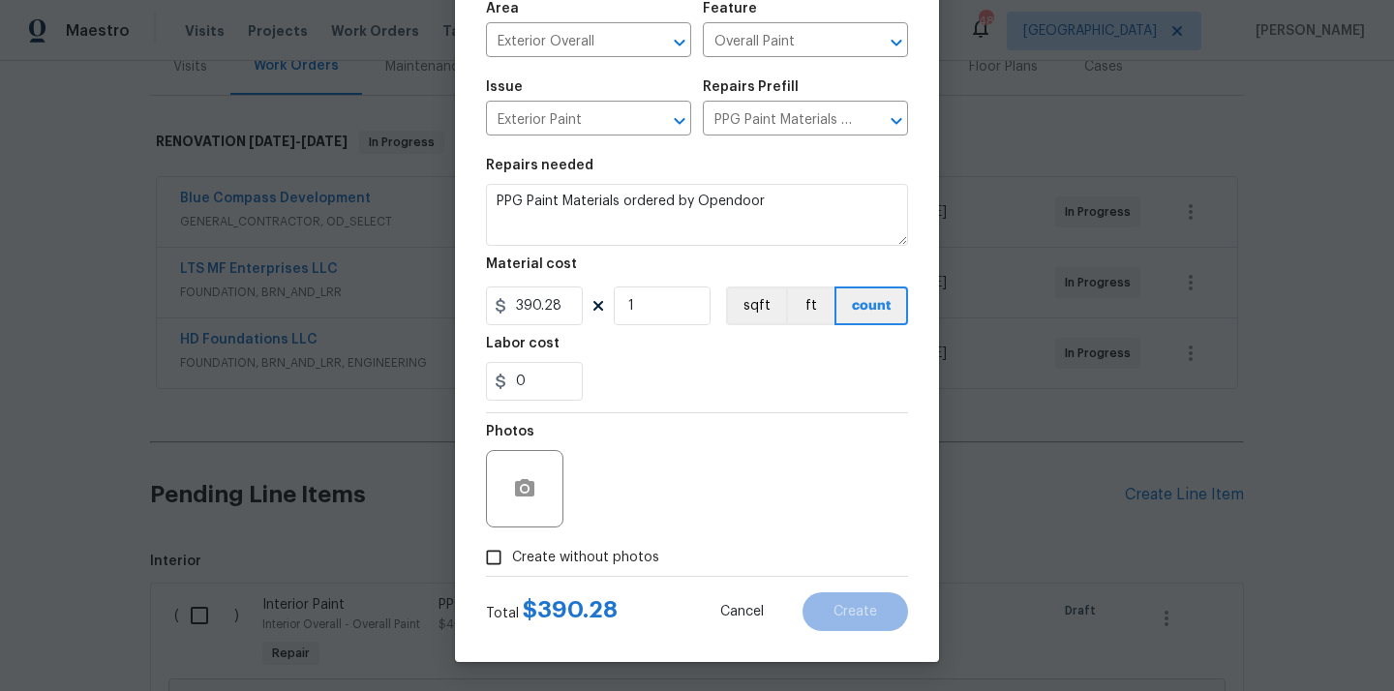
click at [579, 557] on span "Create without photos" at bounding box center [585, 558] width 147 height 20
click at [512, 557] on input "Create without photos" at bounding box center [493, 557] width 37 height 37
checkbox input "true"
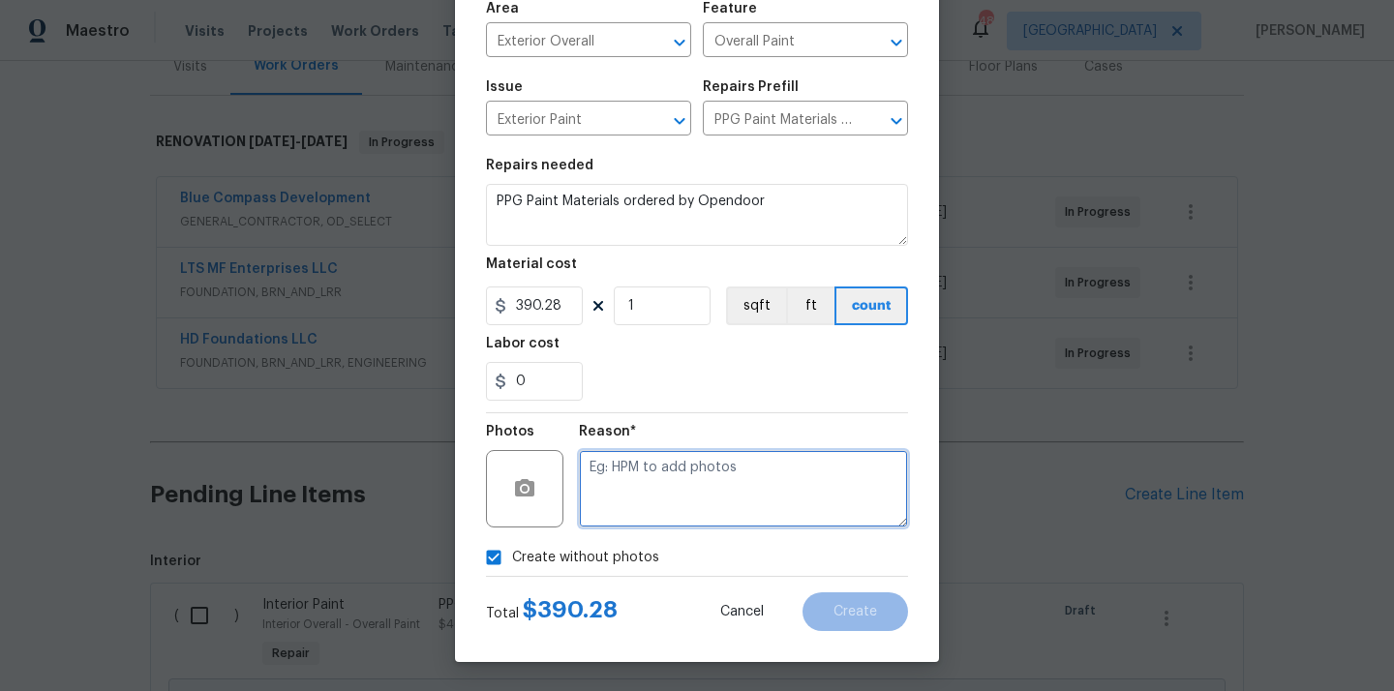
click at [665, 459] on textarea at bounding box center [743, 488] width 329 height 77
type textarea "N/A"
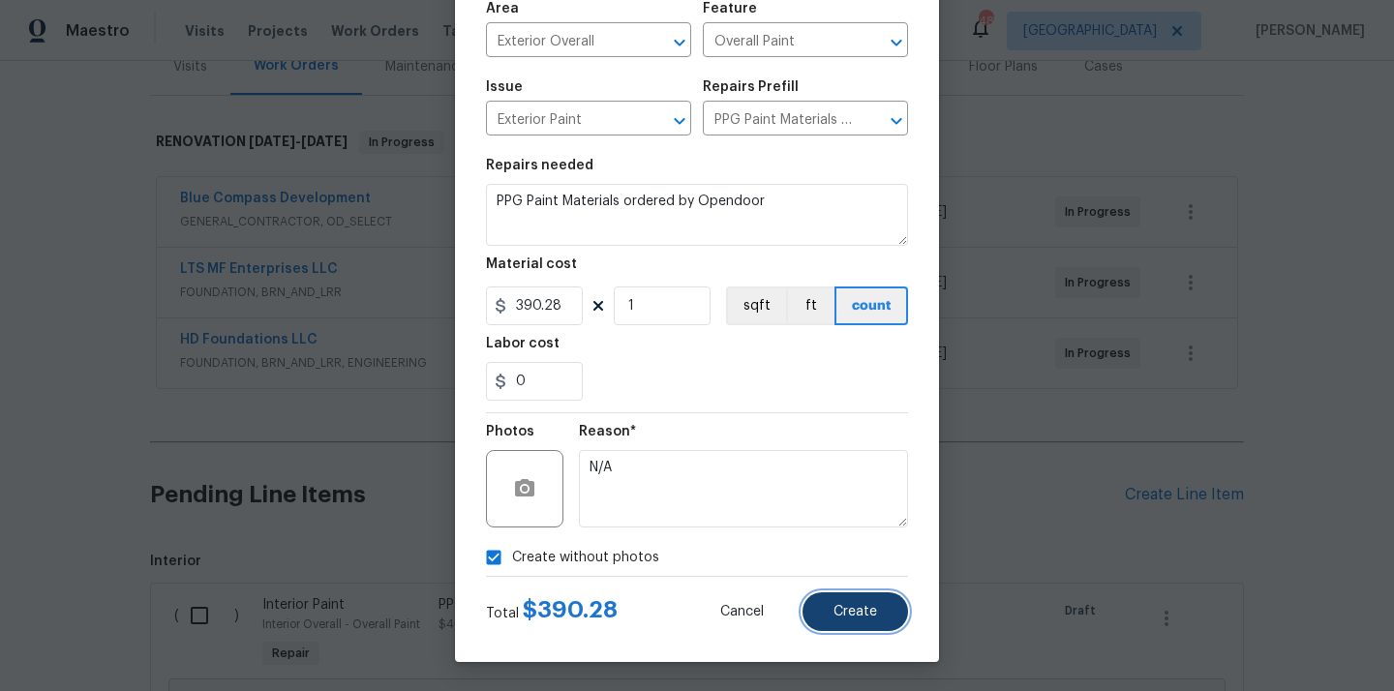
click at [879, 613] on button "Create" at bounding box center [854, 611] width 105 height 39
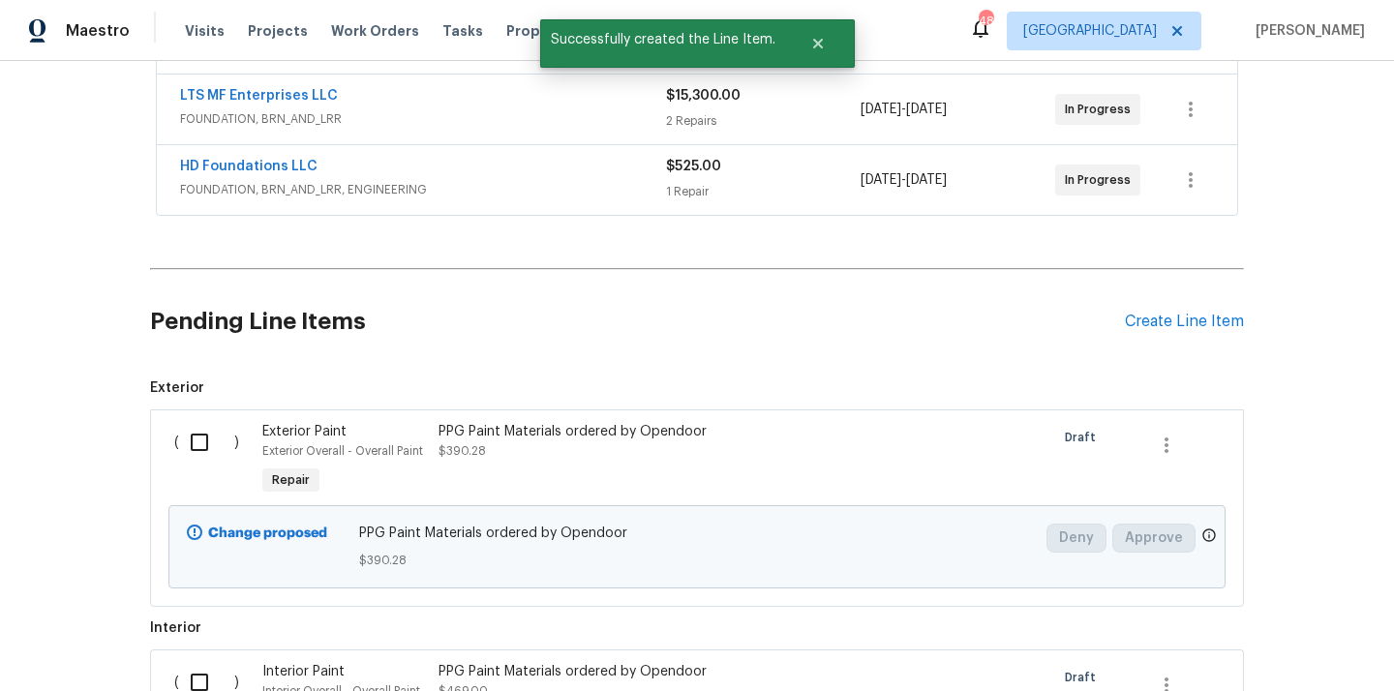
scroll to position [621, 0]
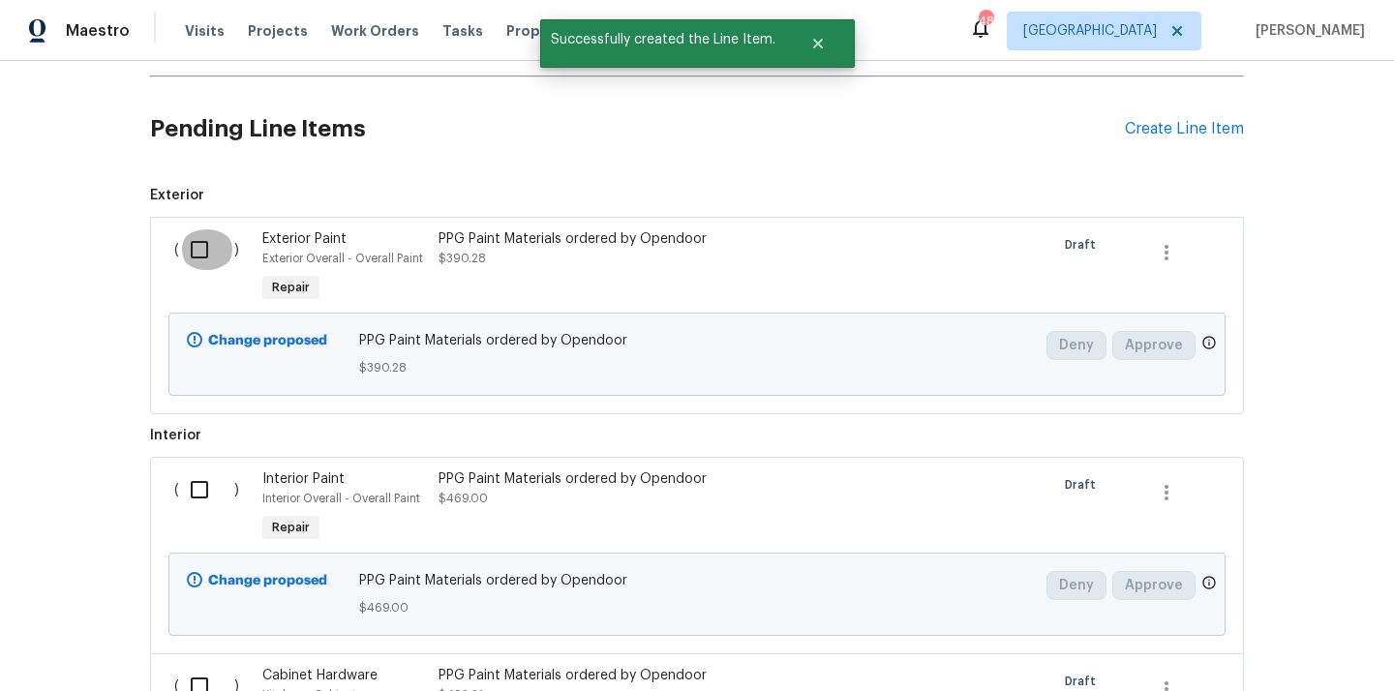
click at [205, 252] on input "checkbox" at bounding box center [206, 249] width 55 height 41
checkbox input "true"
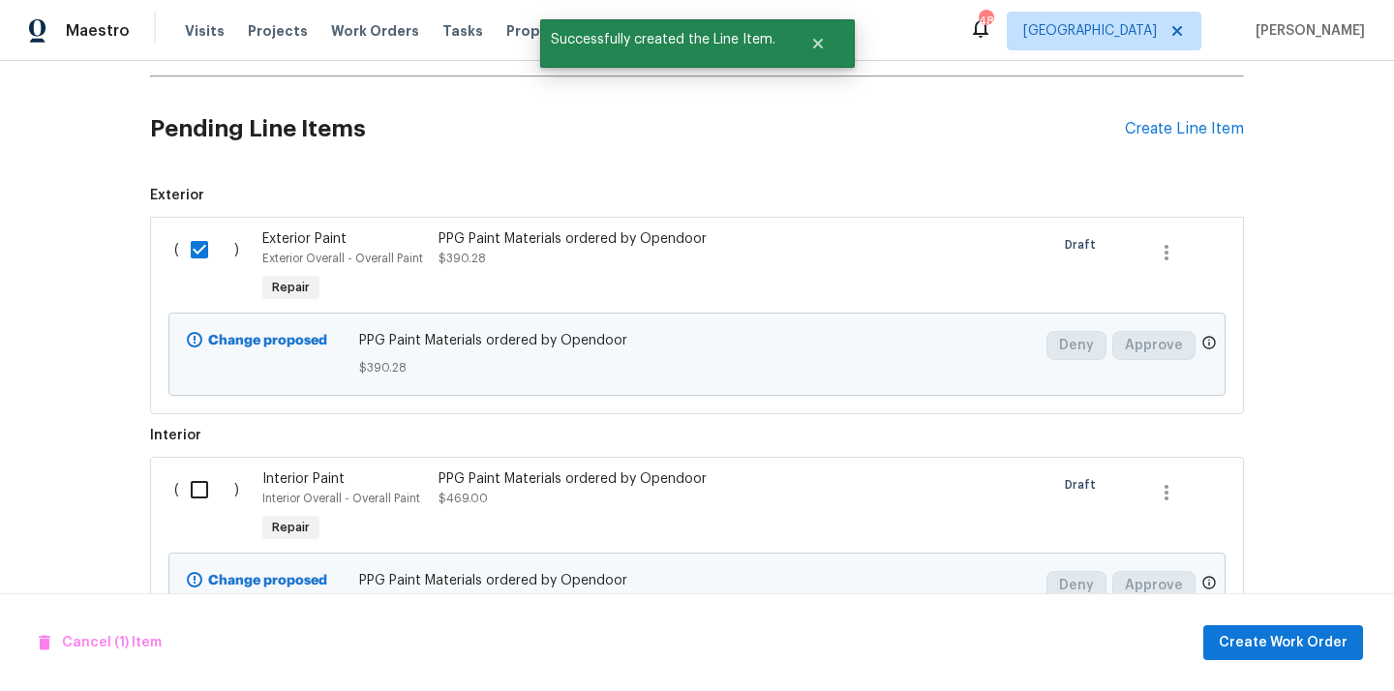
click at [190, 478] on input "checkbox" at bounding box center [206, 489] width 55 height 41
checkbox input "true"
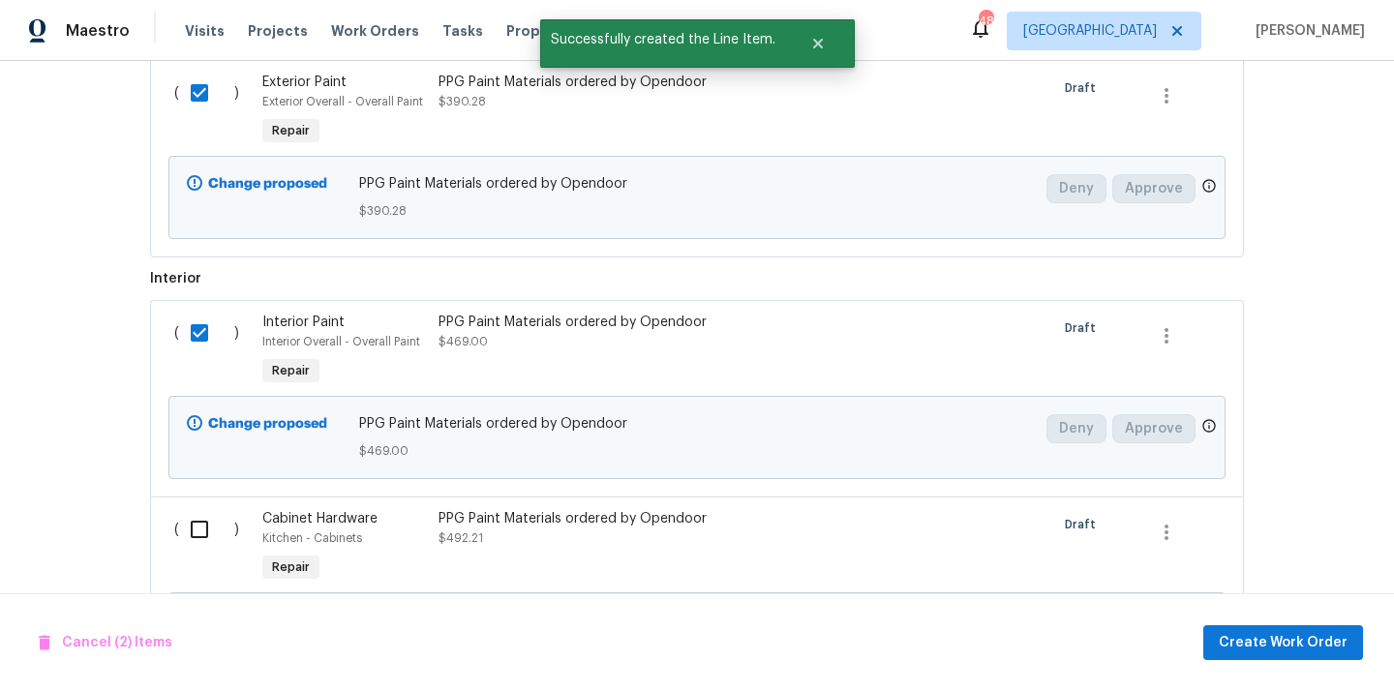
scroll to position [882, 0]
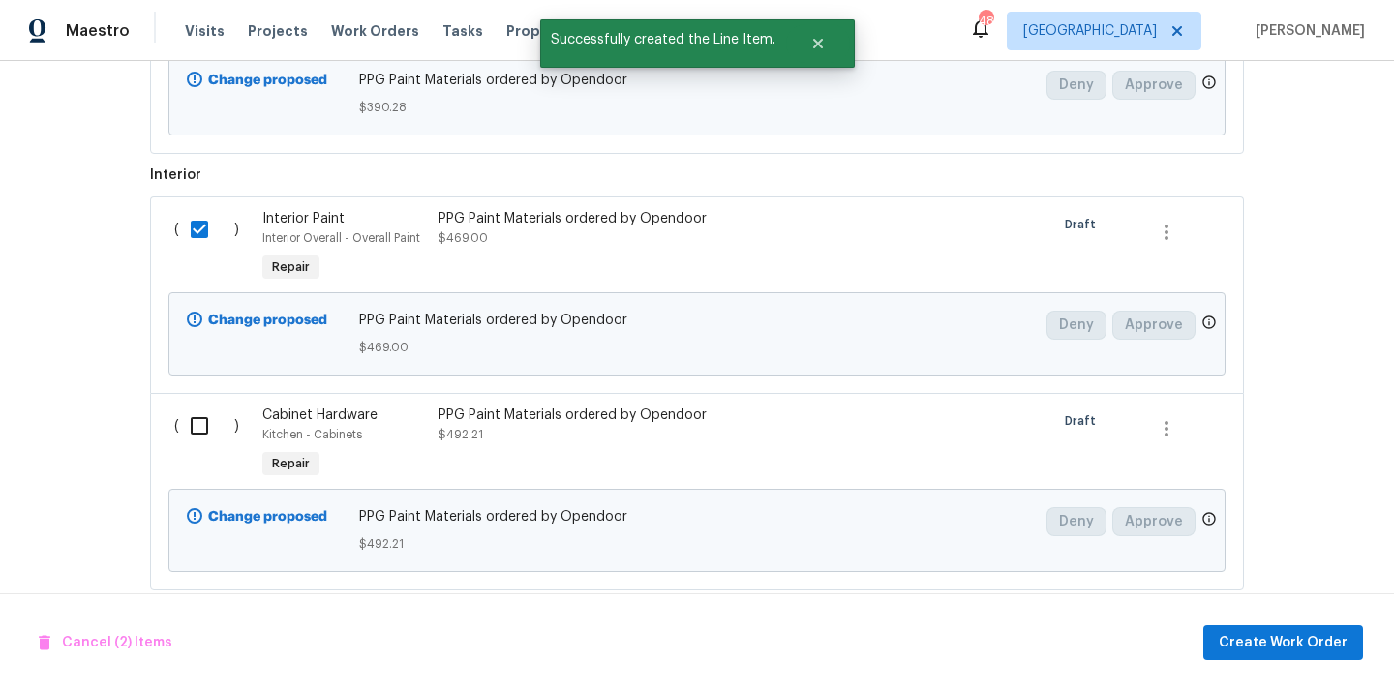
click at [205, 433] on input "checkbox" at bounding box center [206, 425] width 55 height 41
checkbox input "true"
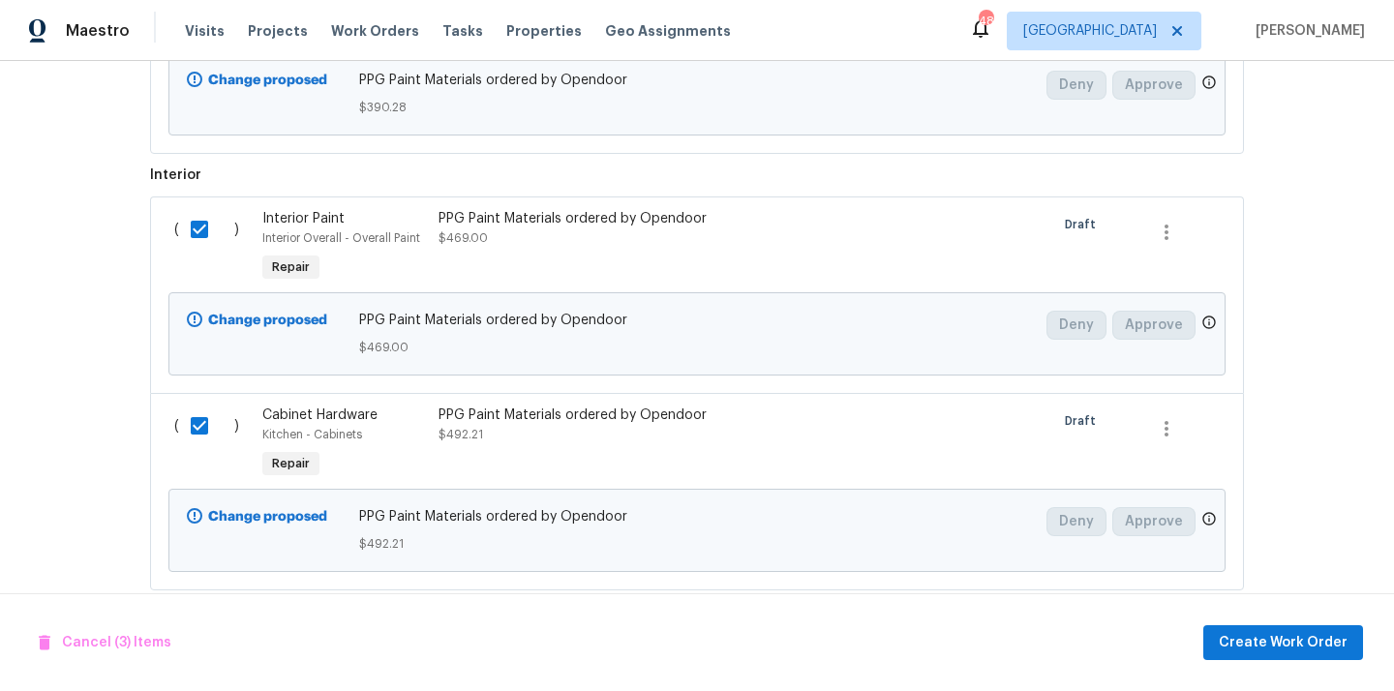
scroll to position [914, 0]
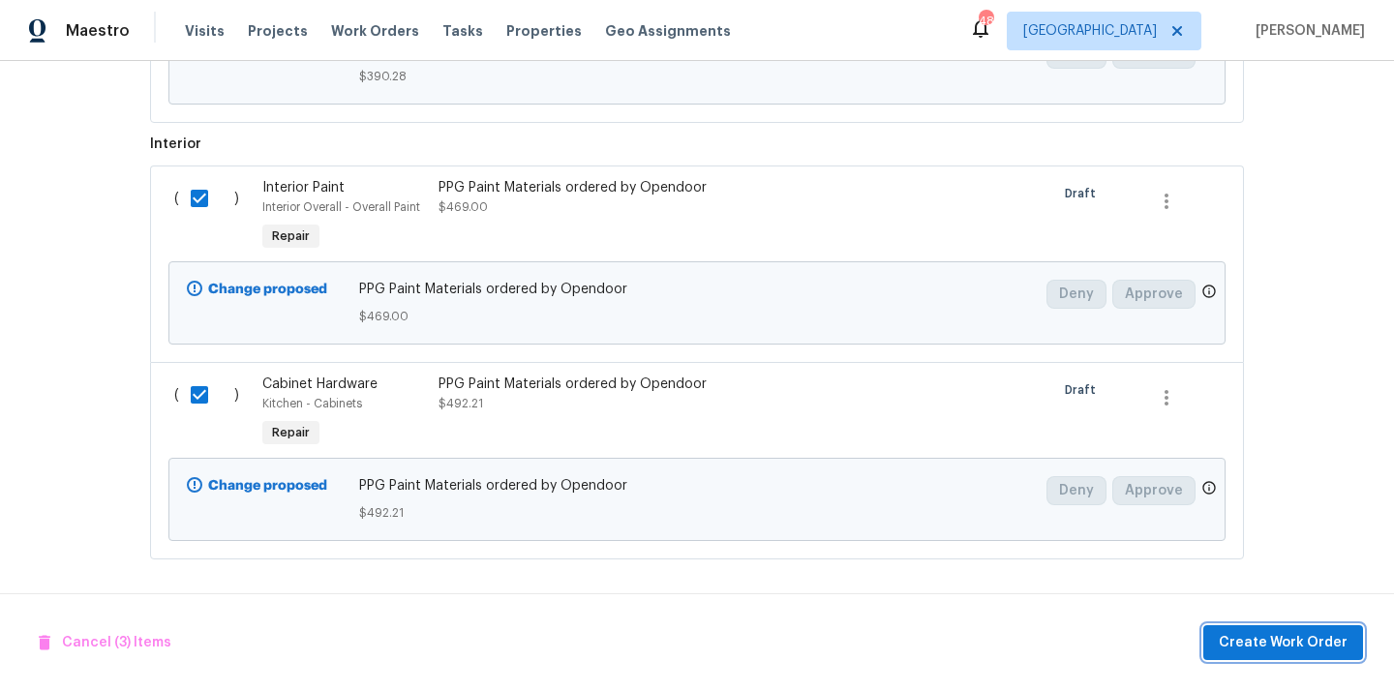
click at [1328, 652] on span "Create Work Order" at bounding box center [1282, 643] width 129 height 24
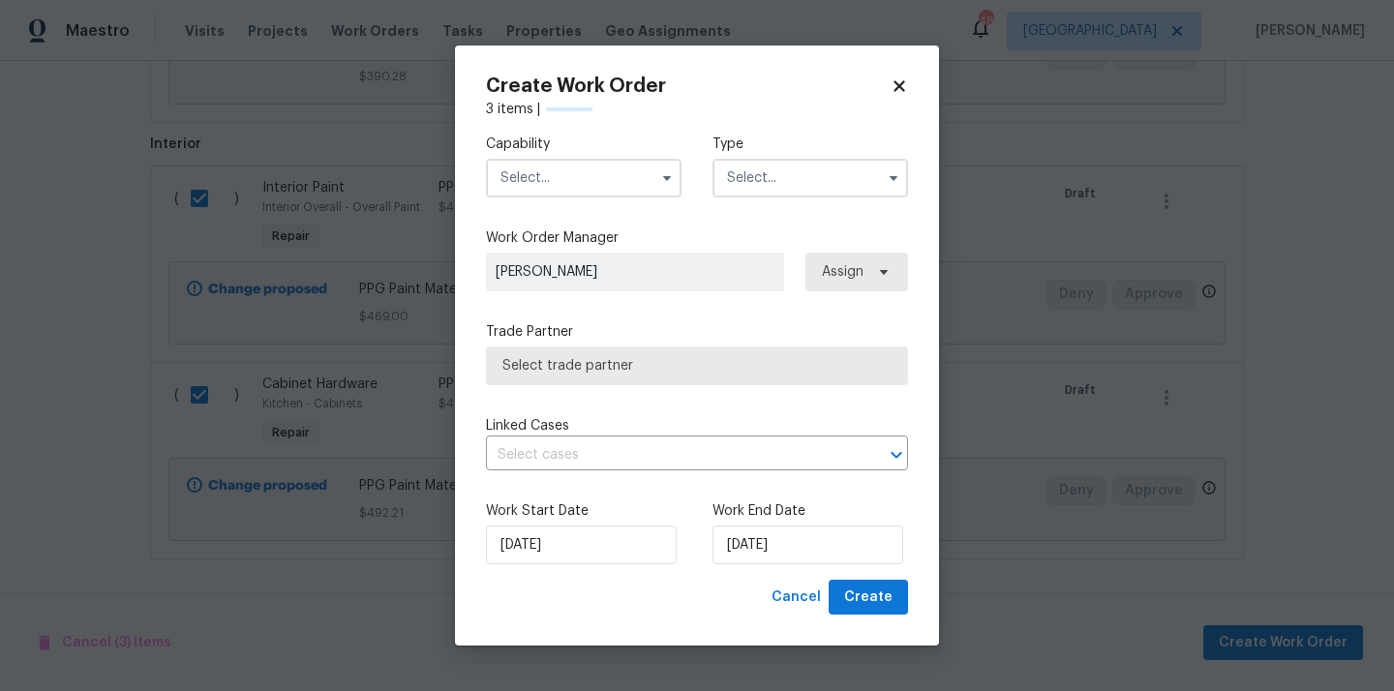
checkbox input "false"
click at [564, 164] on input "text" at bounding box center [583, 178] width 195 height 39
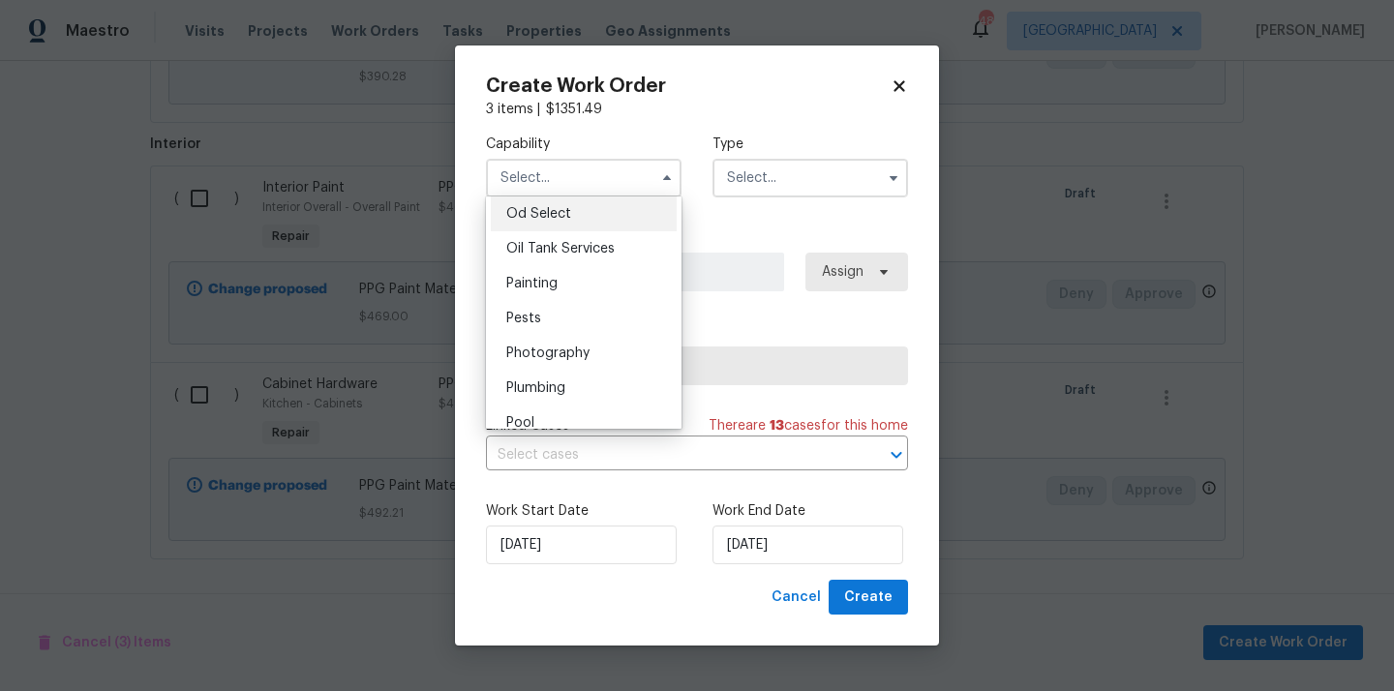
scroll to position [1548, 0]
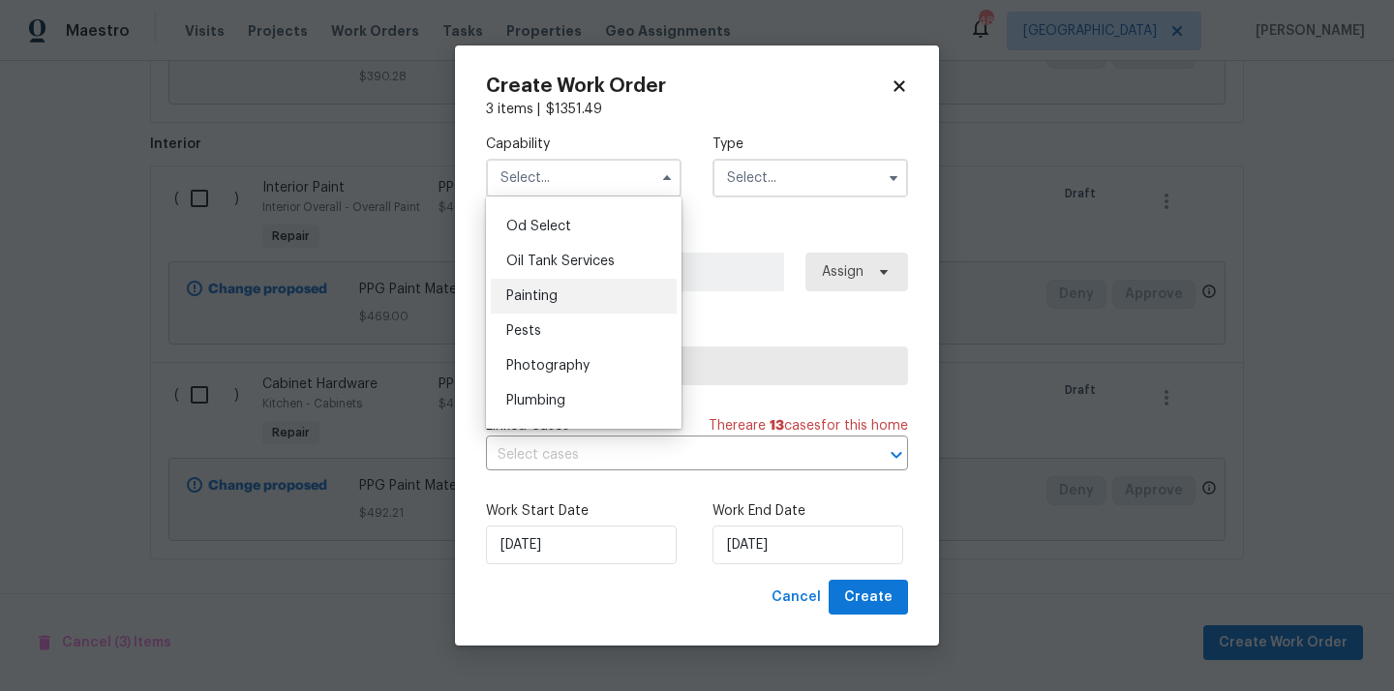
click at [548, 291] on span "Painting" at bounding box center [531, 296] width 51 height 14
type input "Painting"
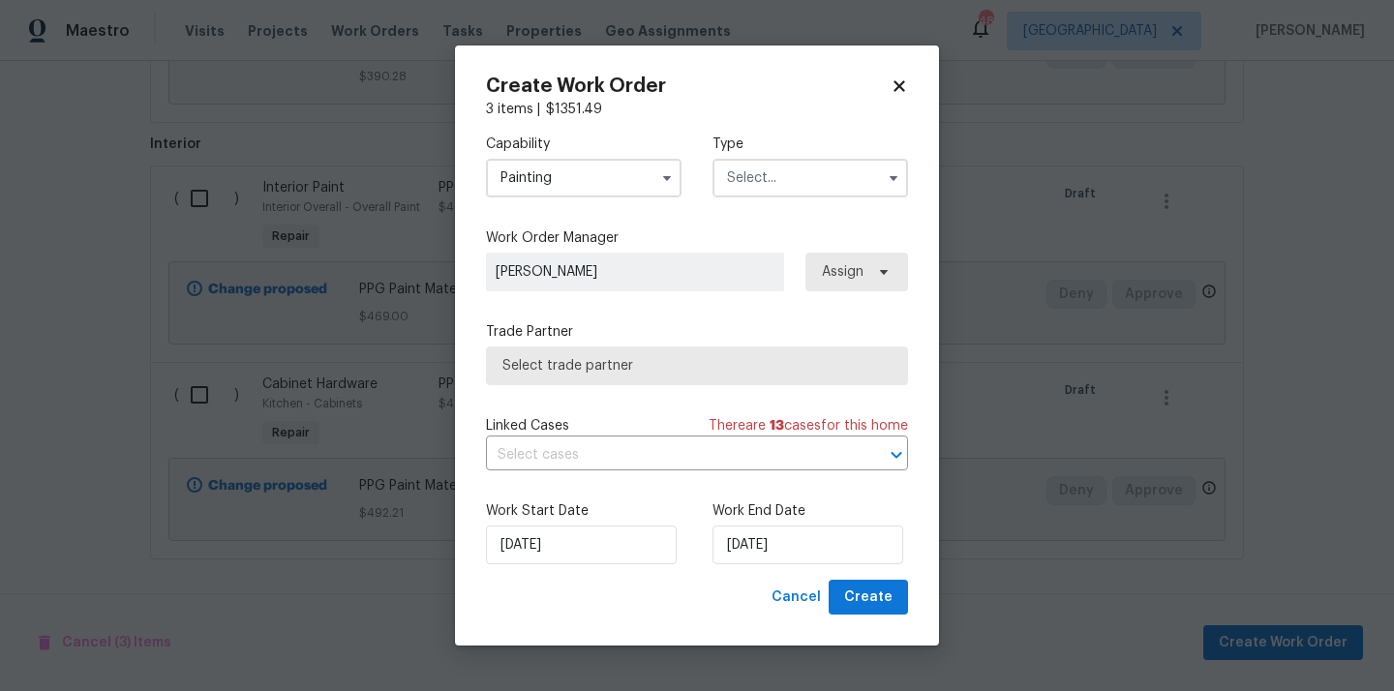
click at [815, 161] on input "text" at bounding box center [809, 178] width 195 height 39
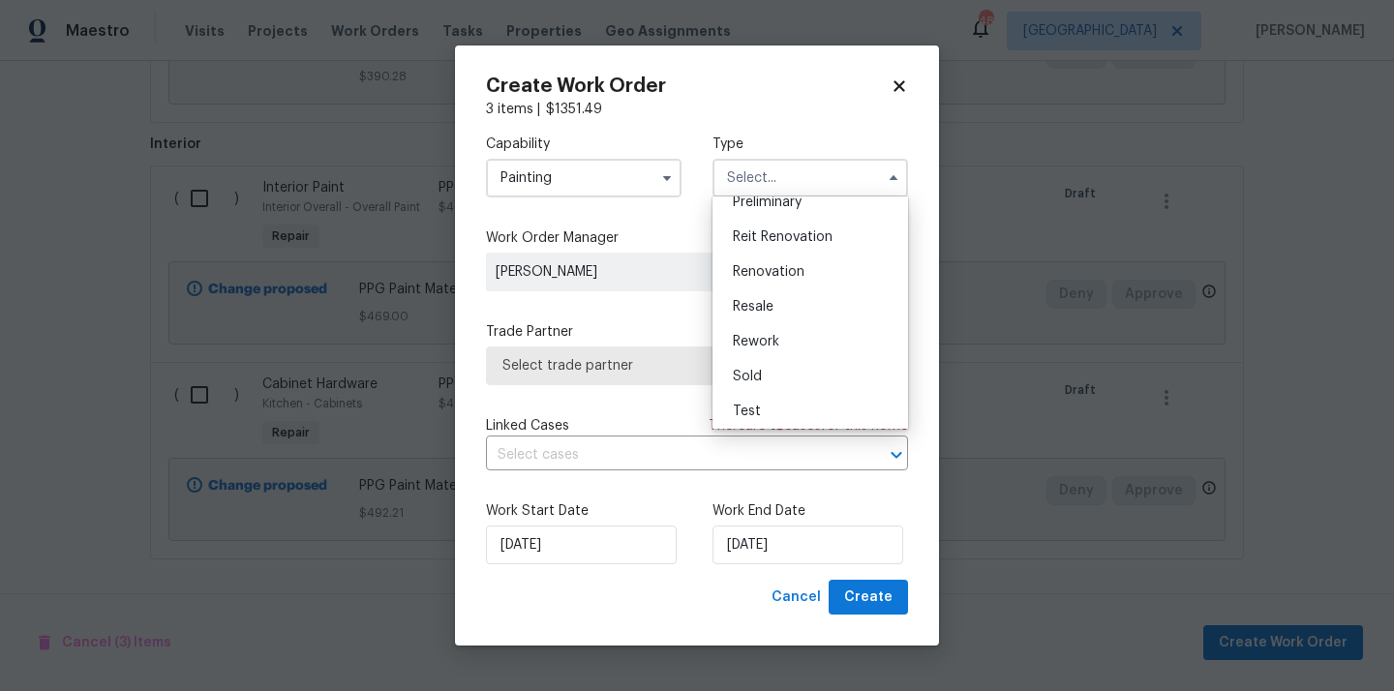
scroll to position [439, 0]
click at [809, 267] on div "Renovation" at bounding box center [810, 267] width 186 height 35
type input "Renovation"
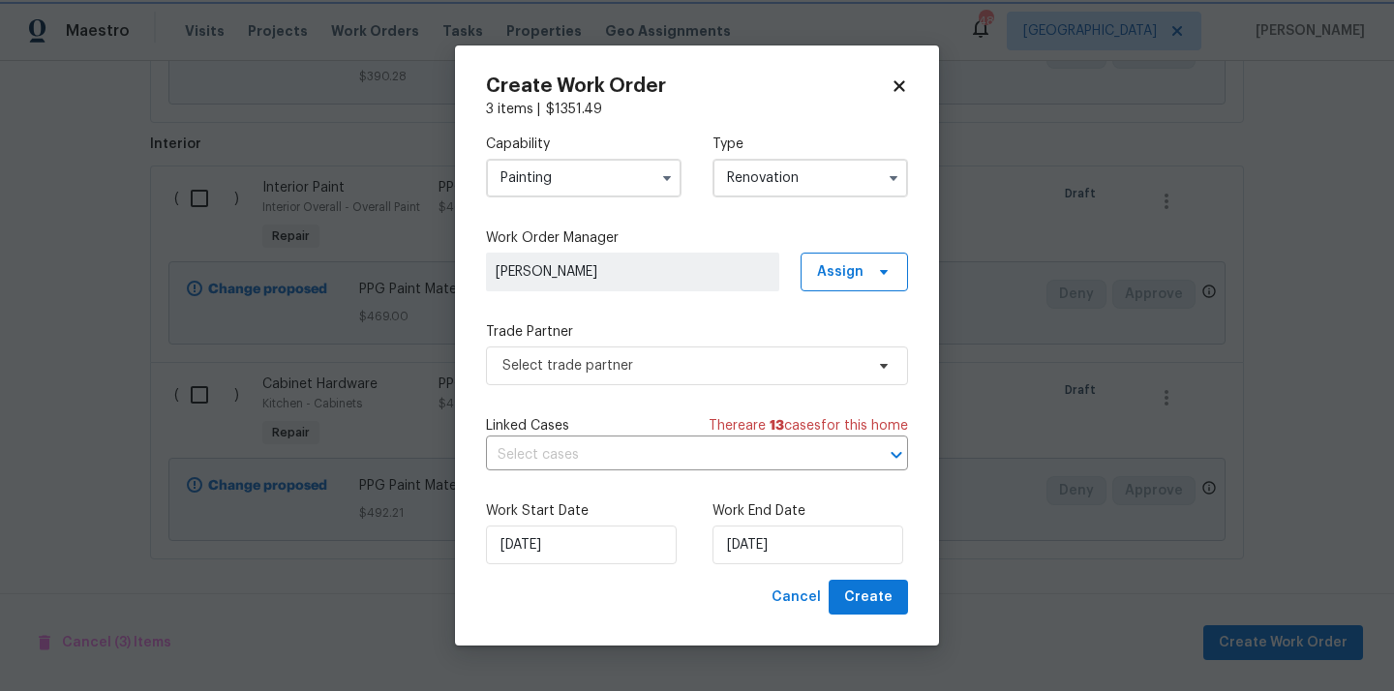
scroll to position [0, 0]
click at [856, 267] on span "Assign" at bounding box center [840, 271] width 46 height 19
click at [833, 360] on div "Assign to me" at bounding box center [857, 353] width 84 height 19
click at [655, 363] on span "Select trade partner" at bounding box center [682, 365] width 361 height 19
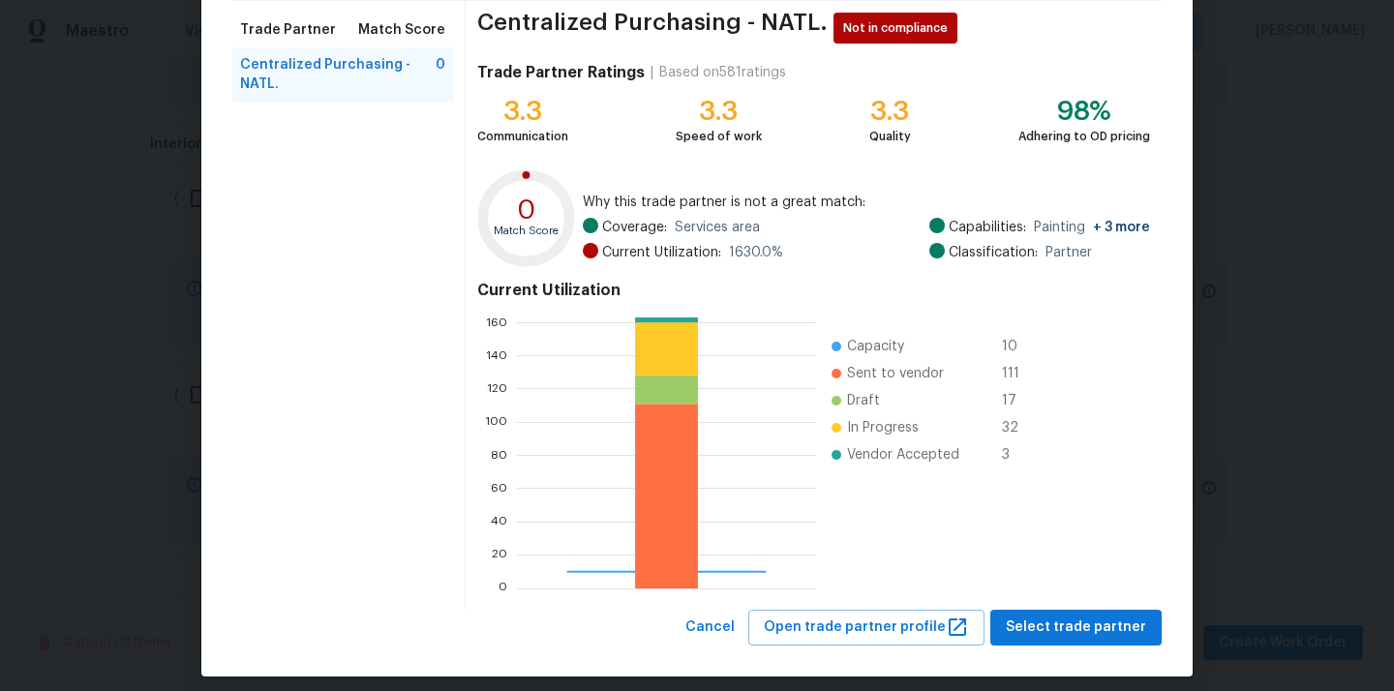
scroll to position [150, 0]
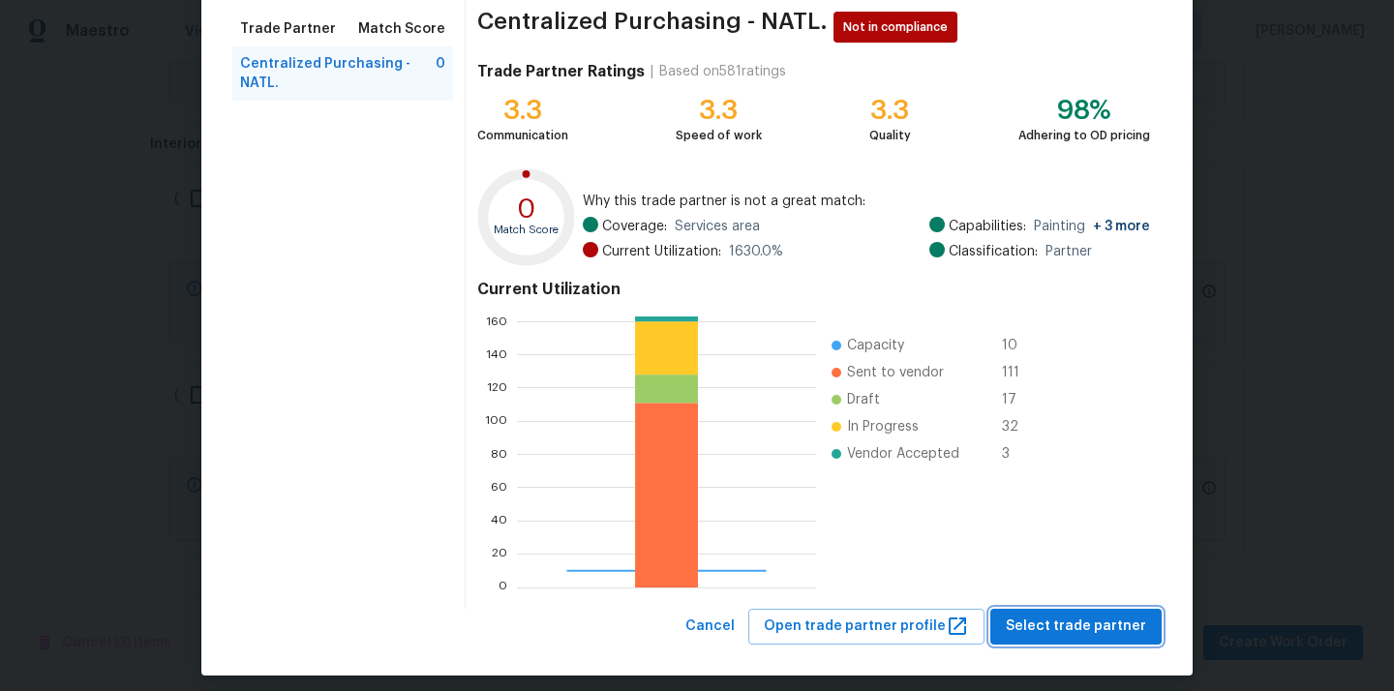
click at [1056, 612] on button "Select trade partner" at bounding box center [1075, 627] width 171 height 36
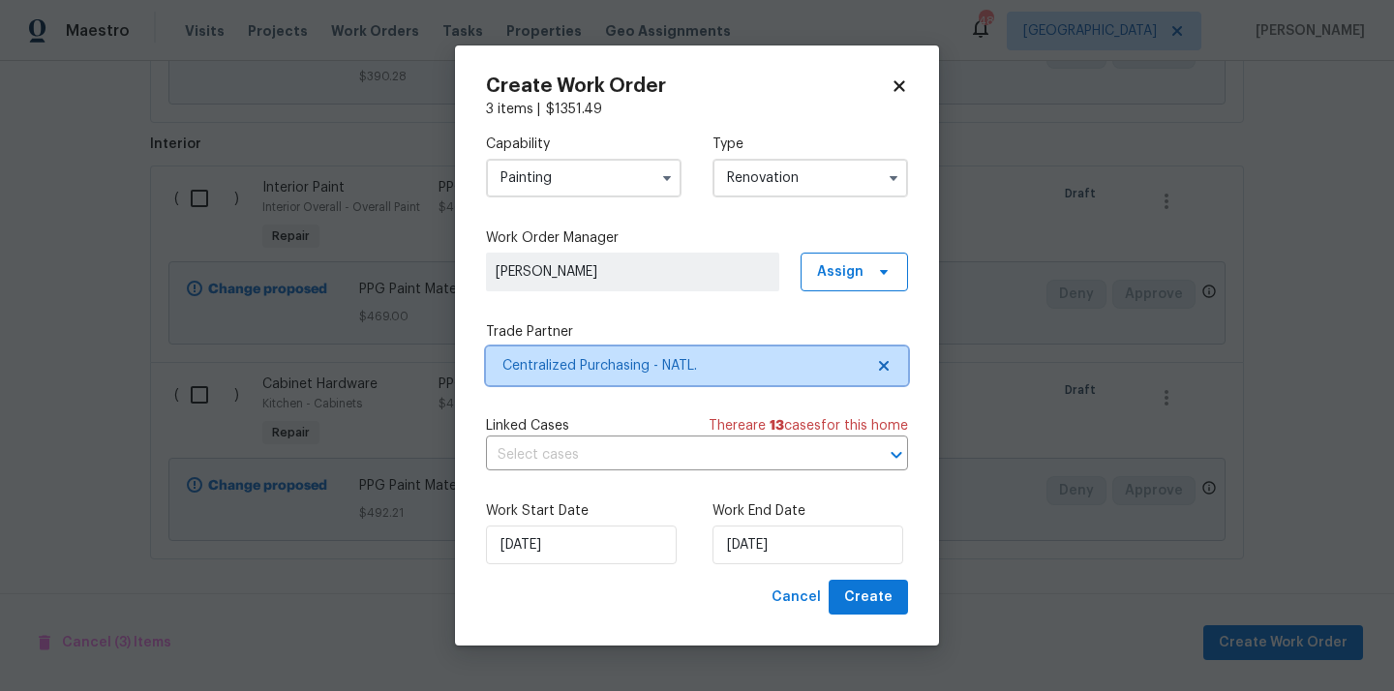
scroll to position [0, 0]
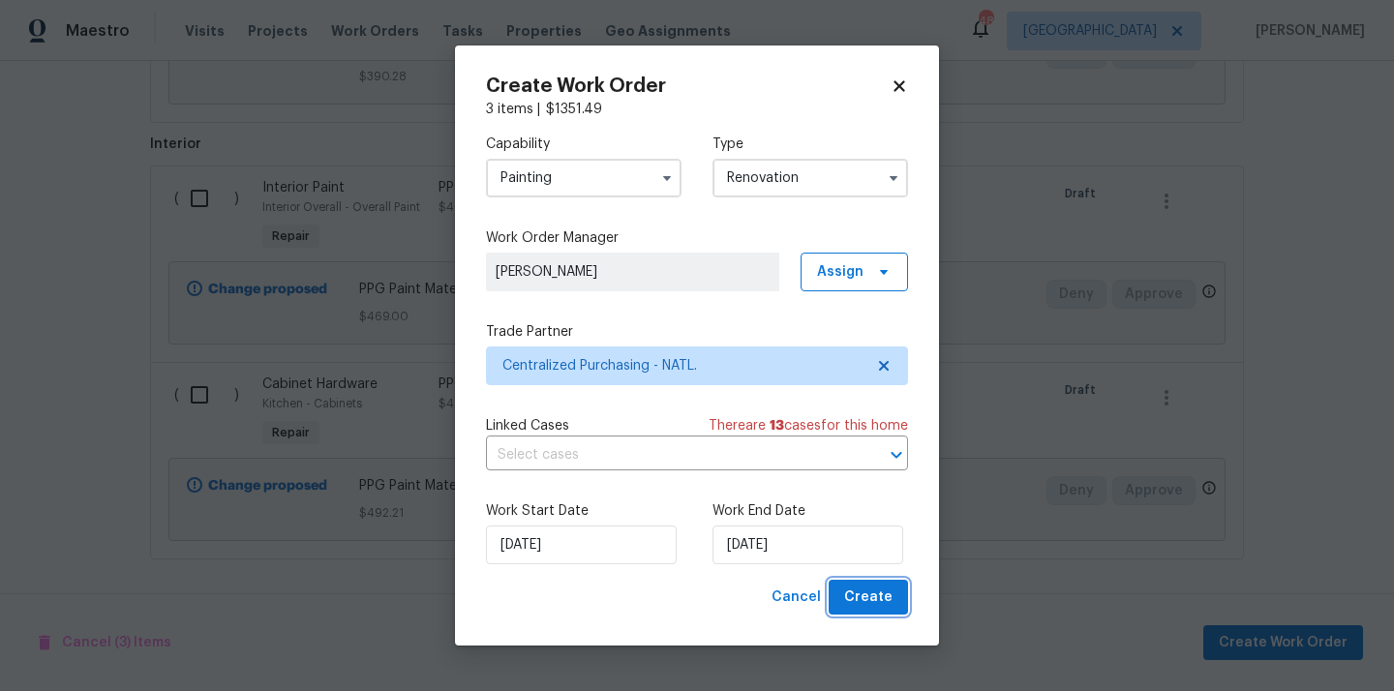
click at [878, 595] on span "Create" at bounding box center [868, 597] width 48 height 24
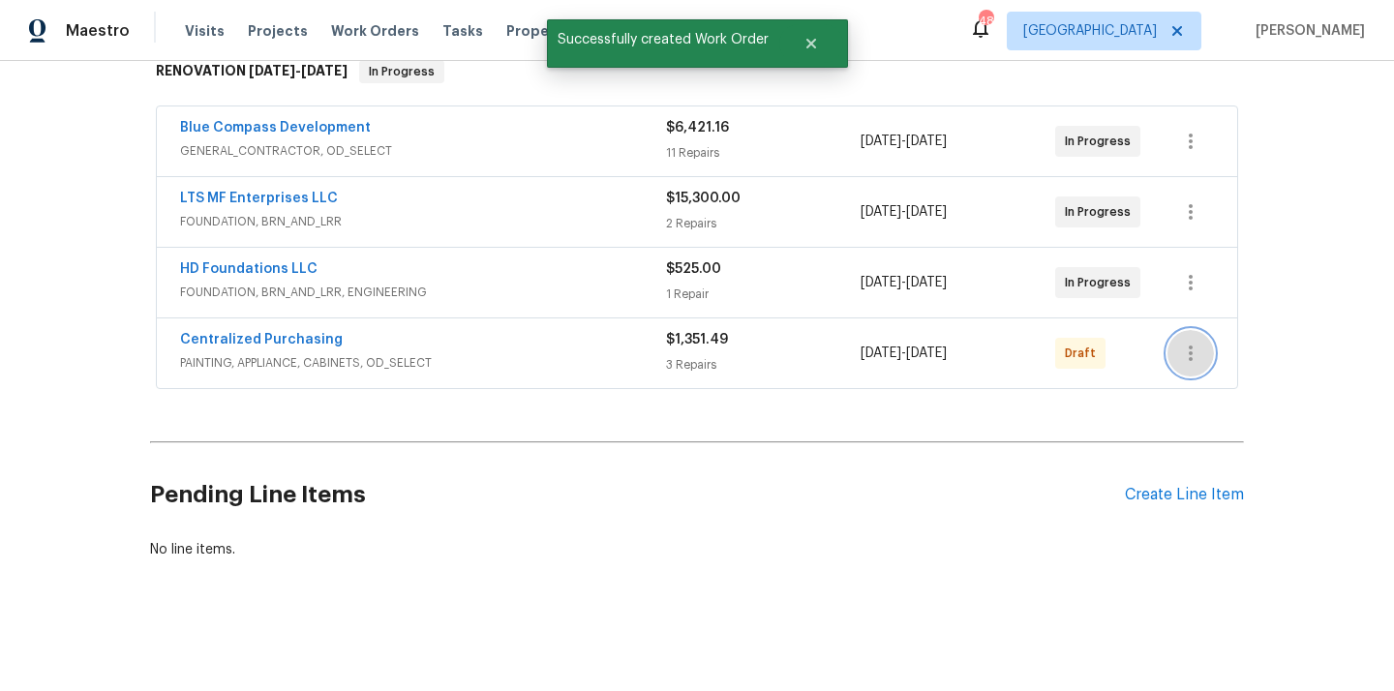
click at [1186, 353] on icon "button" at bounding box center [1190, 353] width 23 height 23
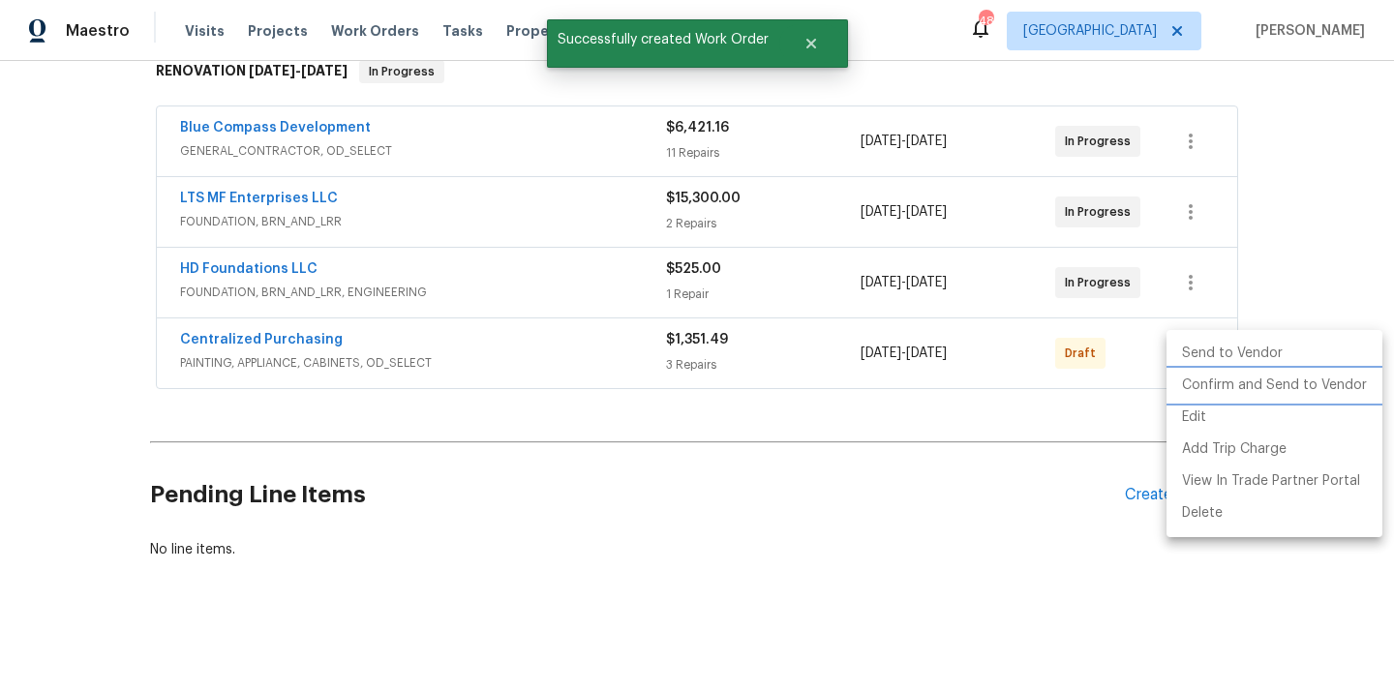
click at [1193, 389] on li "Confirm and Send to Vendor" at bounding box center [1274, 386] width 216 height 32
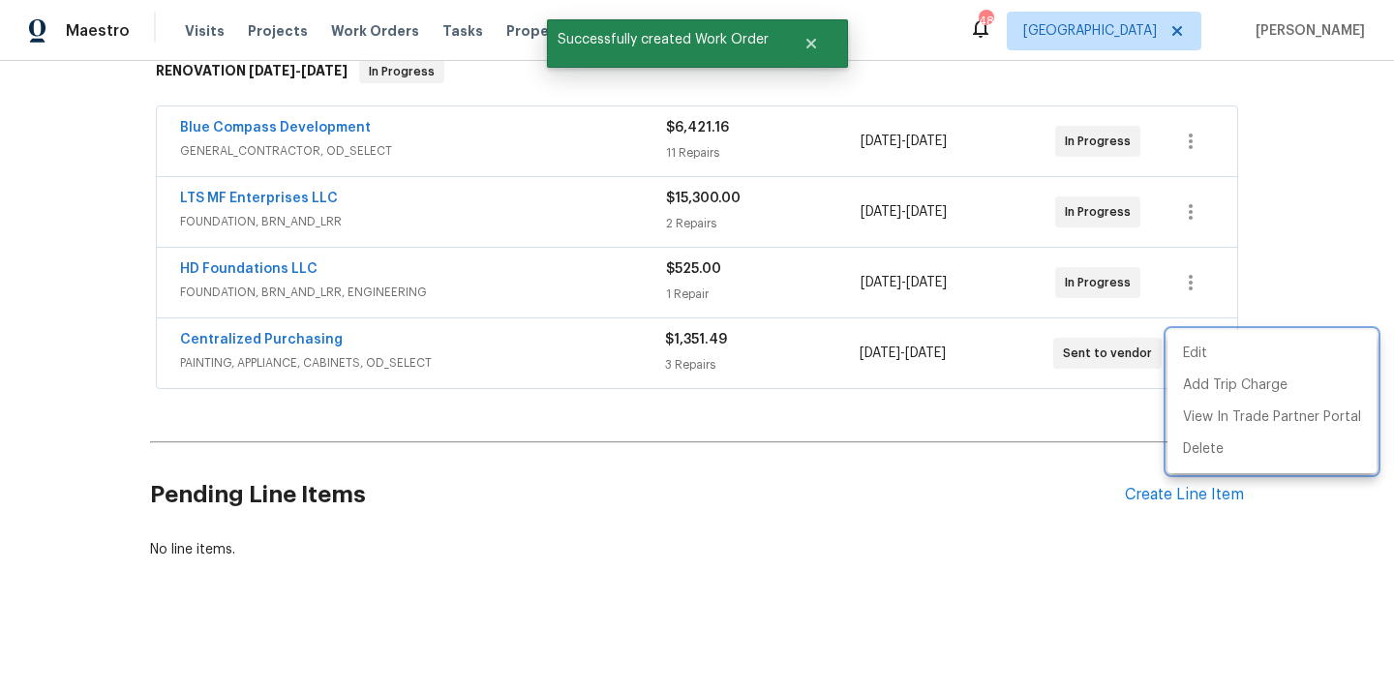
click at [444, 357] on div at bounding box center [697, 345] width 1394 height 691
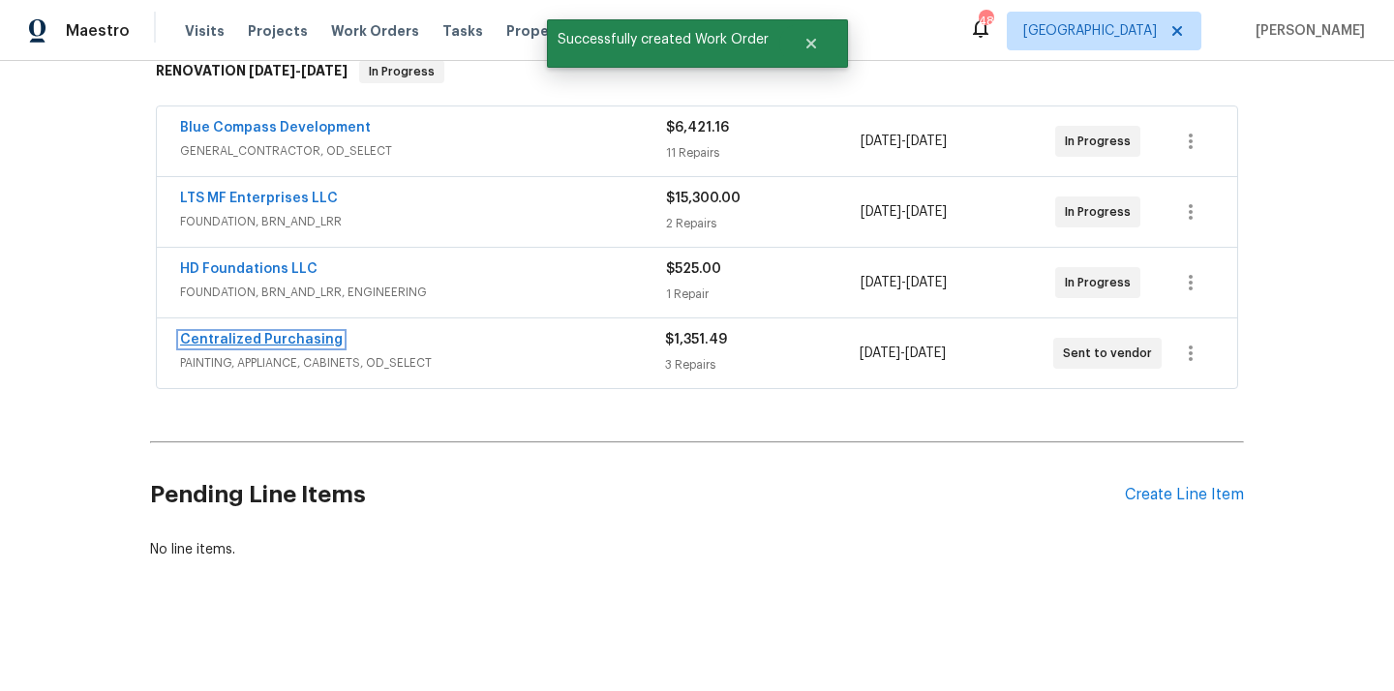
click at [294, 338] on link "Centralized Purchasing" at bounding box center [261, 340] width 163 height 14
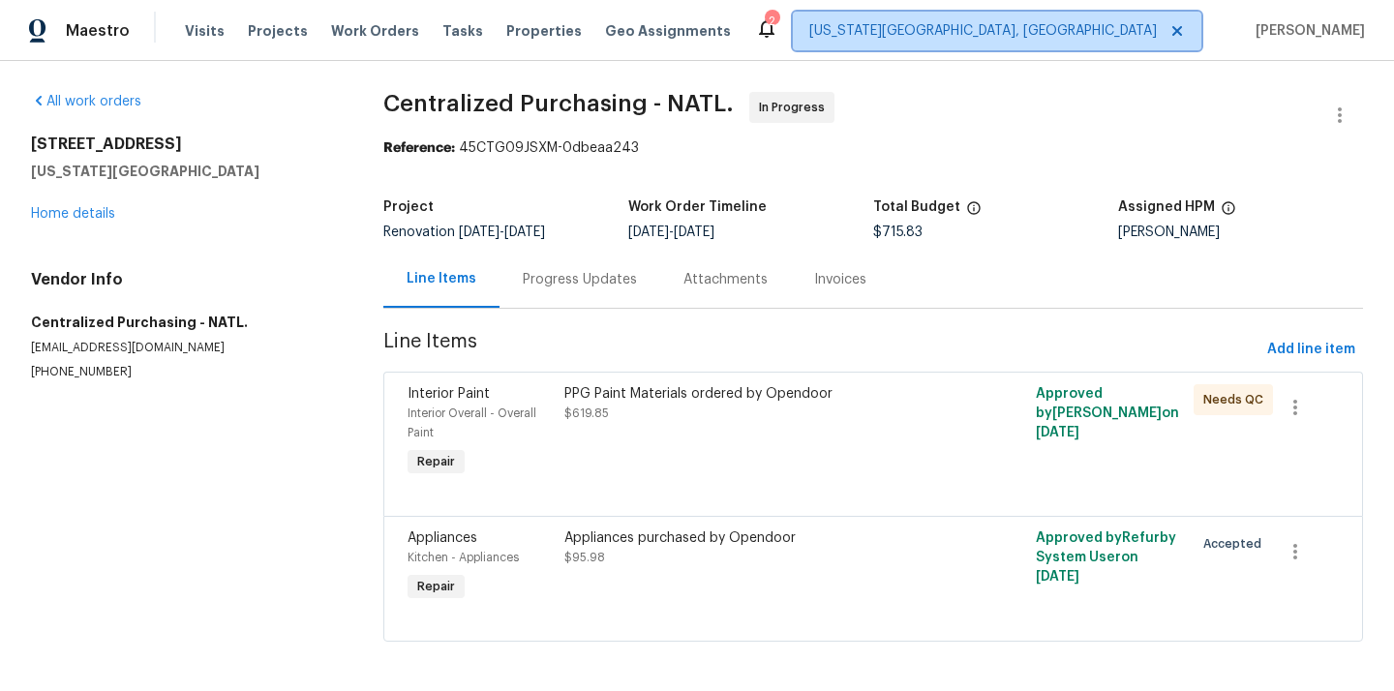
click at [1063, 29] on span "[US_STATE][GEOGRAPHIC_DATA], [GEOGRAPHIC_DATA]" at bounding box center [982, 30] width 347 height 19
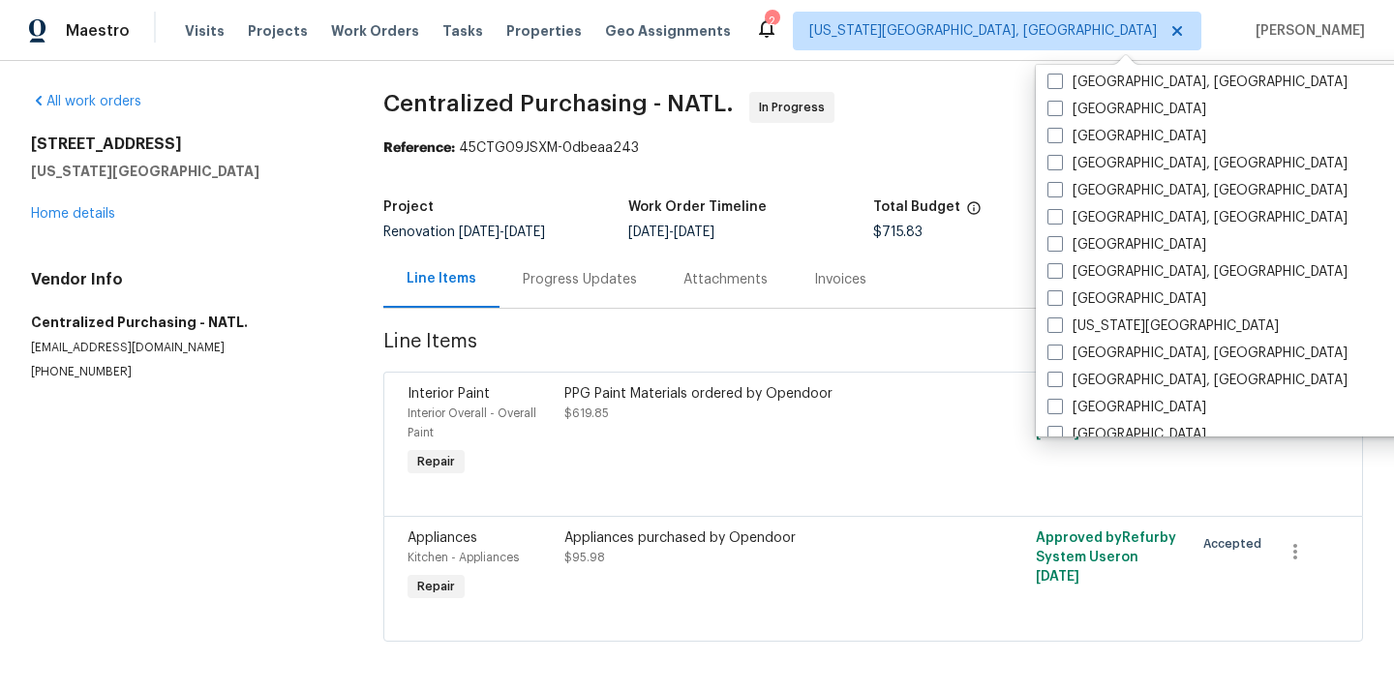
scroll to position [443, 0]
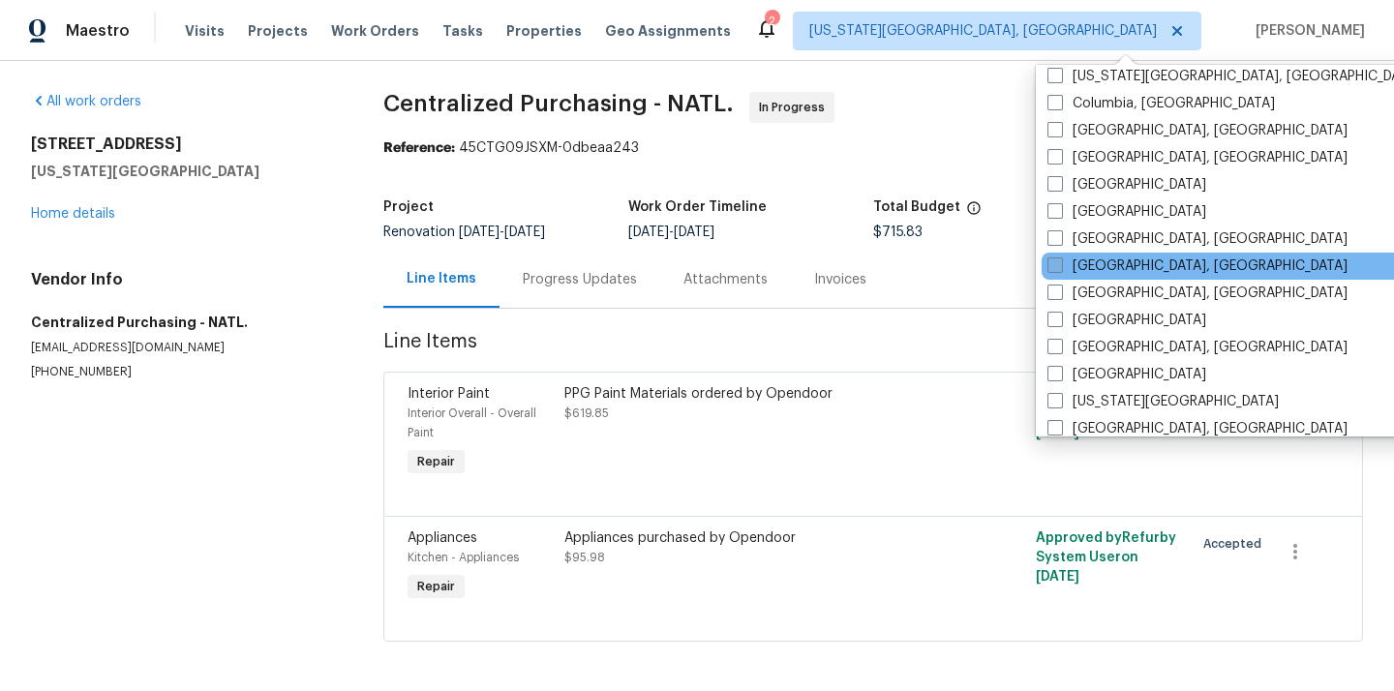
click at [1109, 262] on label "[GEOGRAPHIC_DATA], [GEOGRAPHIC_DATA]" at bounding box center [1197, 265] width 300 height 19
click at [1060, 262] on input "[GEOGRAPHIC_DATA], [GEOGRAPHIC_DATA]" at bounding box center [1053, 262] width 13 height 13
checkbox input "true"
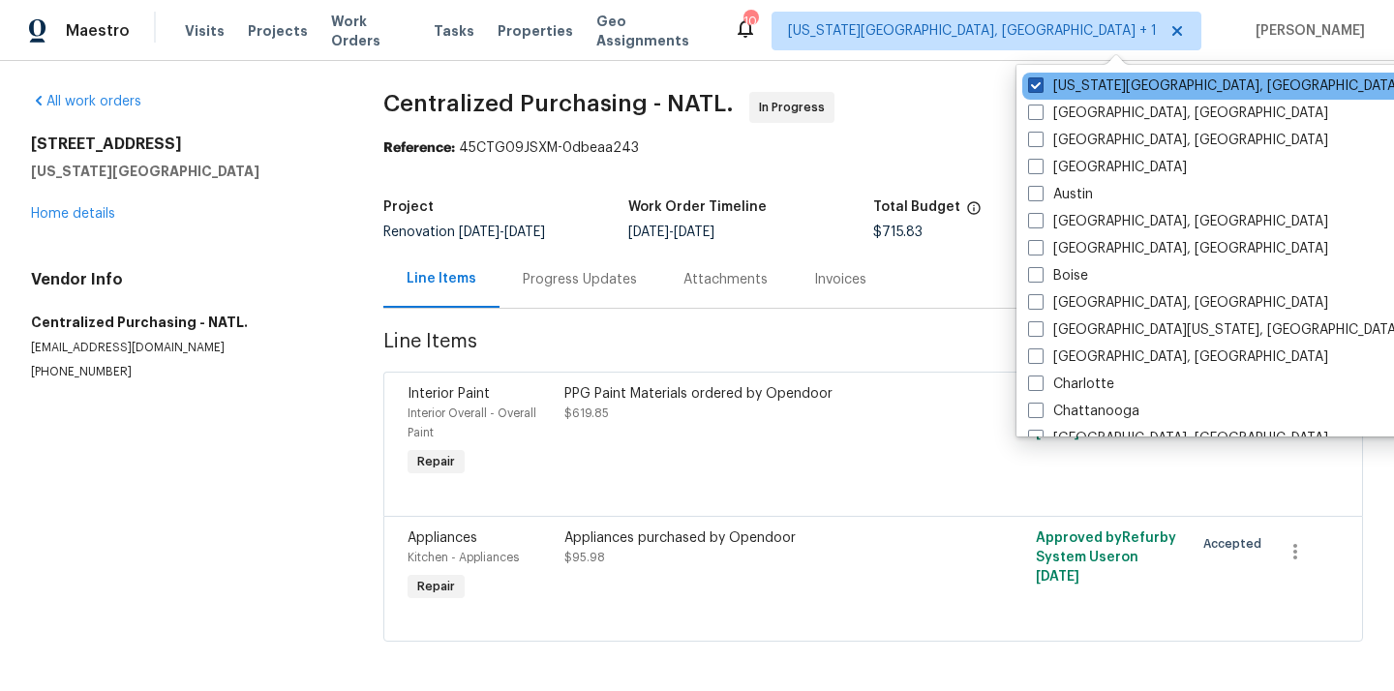
click at [1050, 88] on label "[US_STATE][GEOGRAPHIC_DATA], [GEOGRAPHIC_DATA]" at bounding box center [1214, 85] width 373 height 19
click at [1040, 88] on input "[US_STATE][GEOGRAPHIC_DATA], [GEOGRAPHIC_DATA]" at bounding box center [1034, 82] width 13 height 13
checkbox input "false"
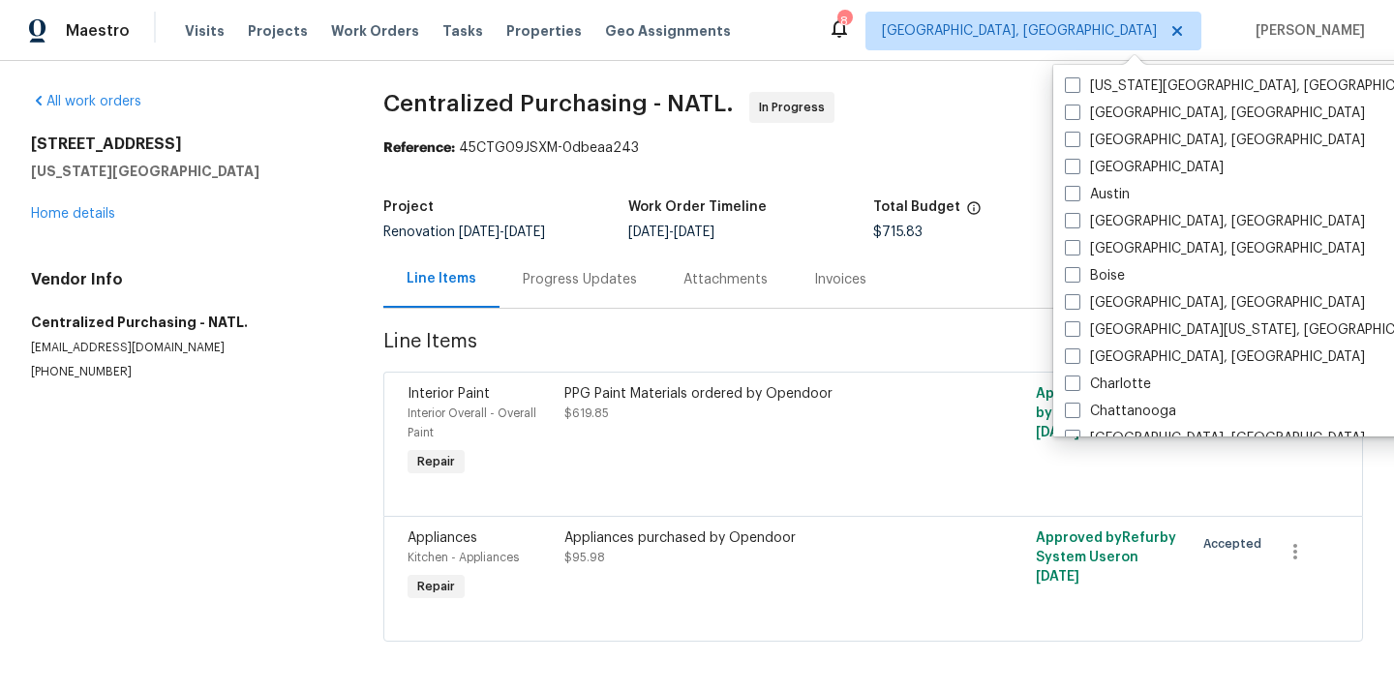
click at [295, 38] on div "Visits Projects Work Orders Tasks Properties Geo Assignments" at bounding box center [469, 31] width 569 height 39
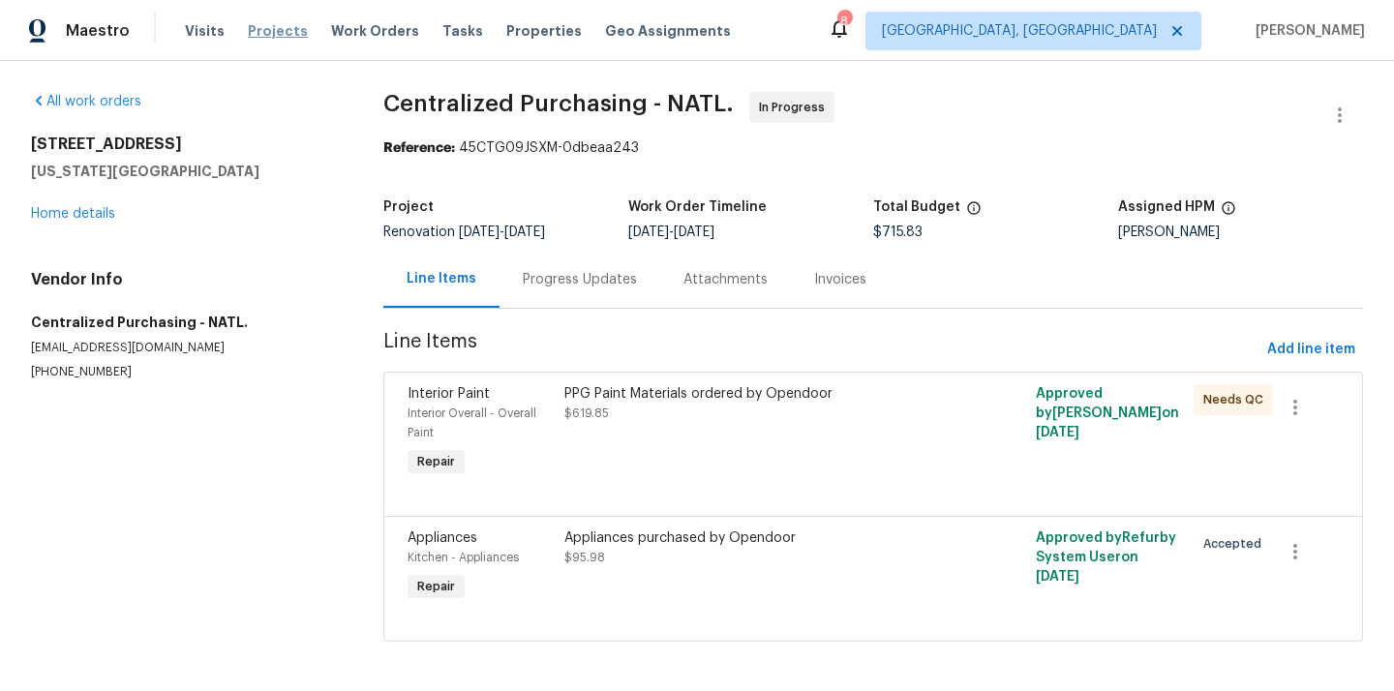
click at [283, 32] on span "Projects" at bounding box center [278, 30] width 60 height 19
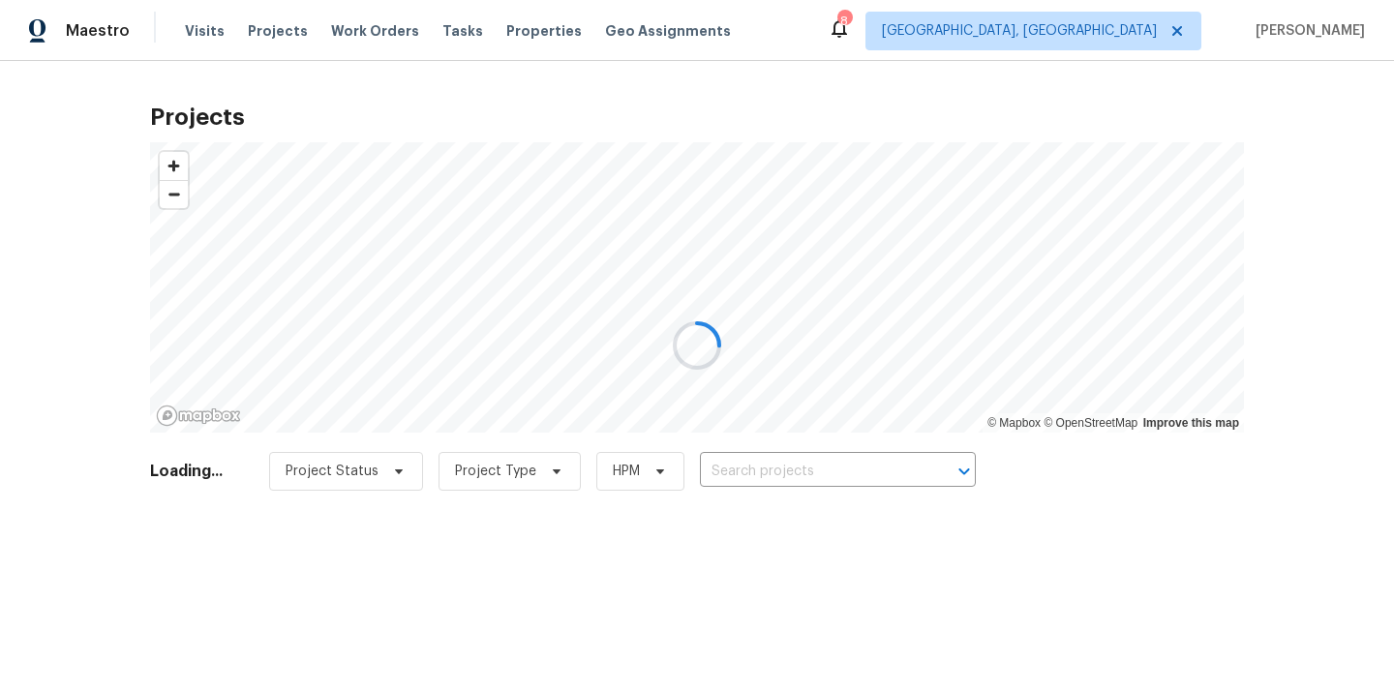
click at [847, 470] on div at bounding box center [697, 345] width 1394 height 691
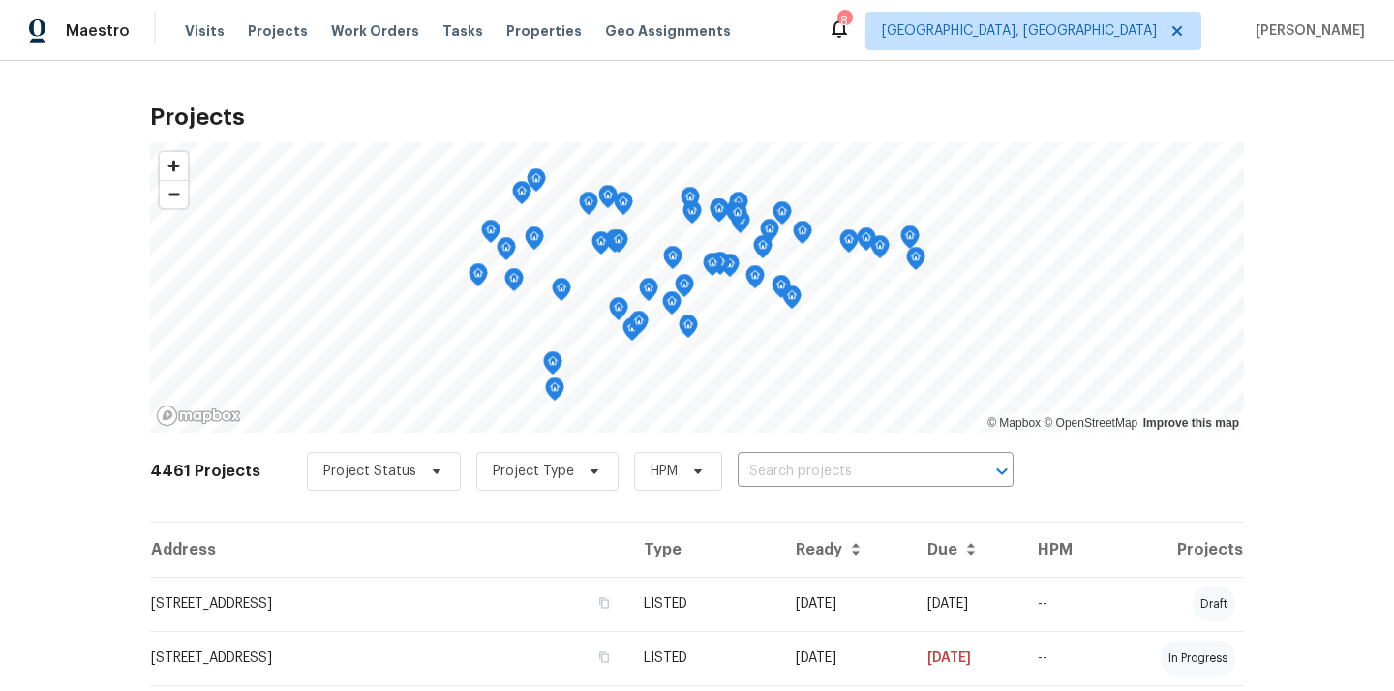
click at [847, 470] on input "text" at bounding box center [848, 472] width 222 height 30
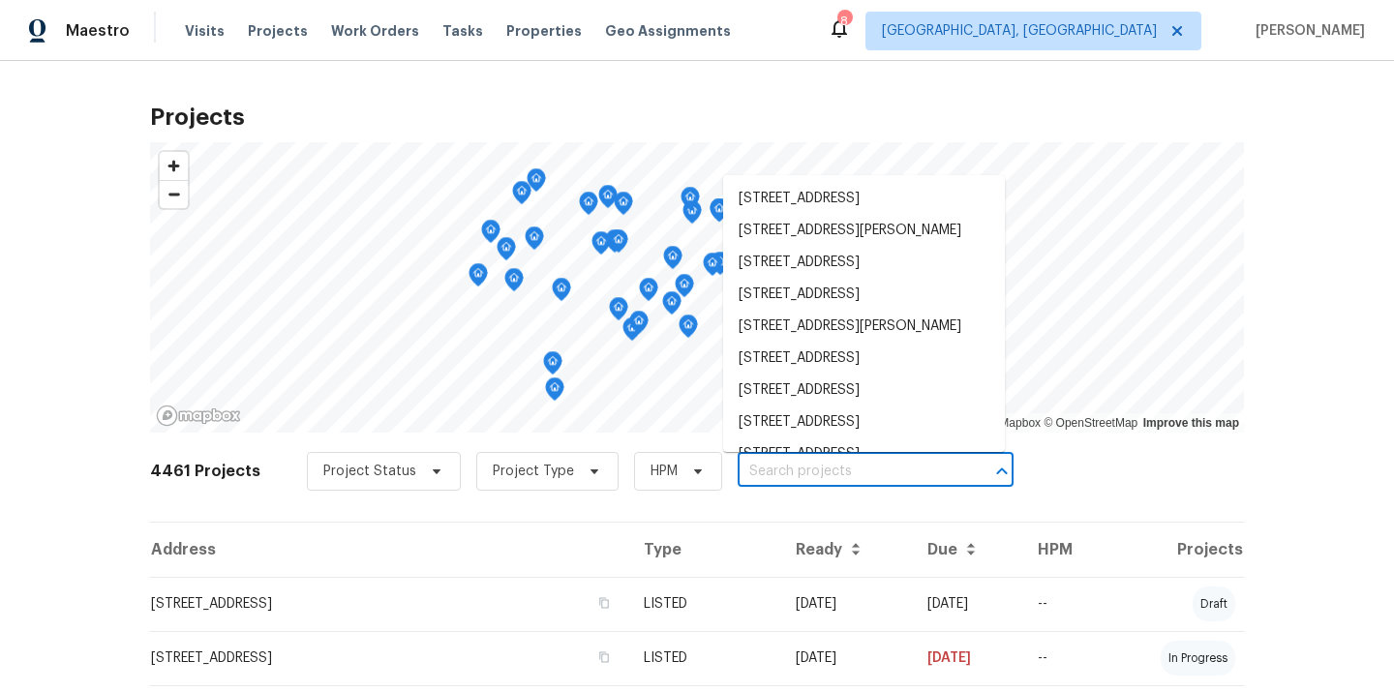
paste input "[STREET_ADDRESS][PERSON_NAME]"
type input "[STREET_ADDRESS][PERSON_NAME]"
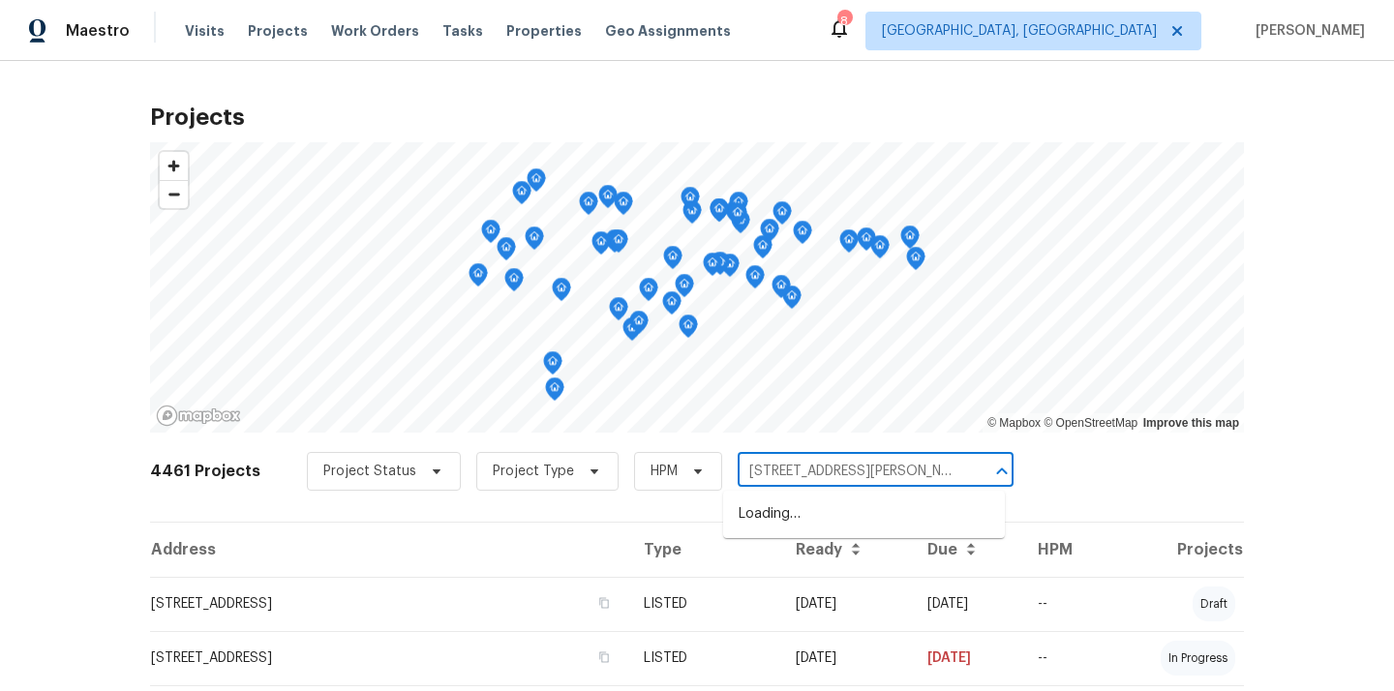
scroll to position [0, 23]
click at [818, 509] on li "[STREET_ADDRESS][PERSON_NAME]" at bounding box center [864, 514] width 282 height 32
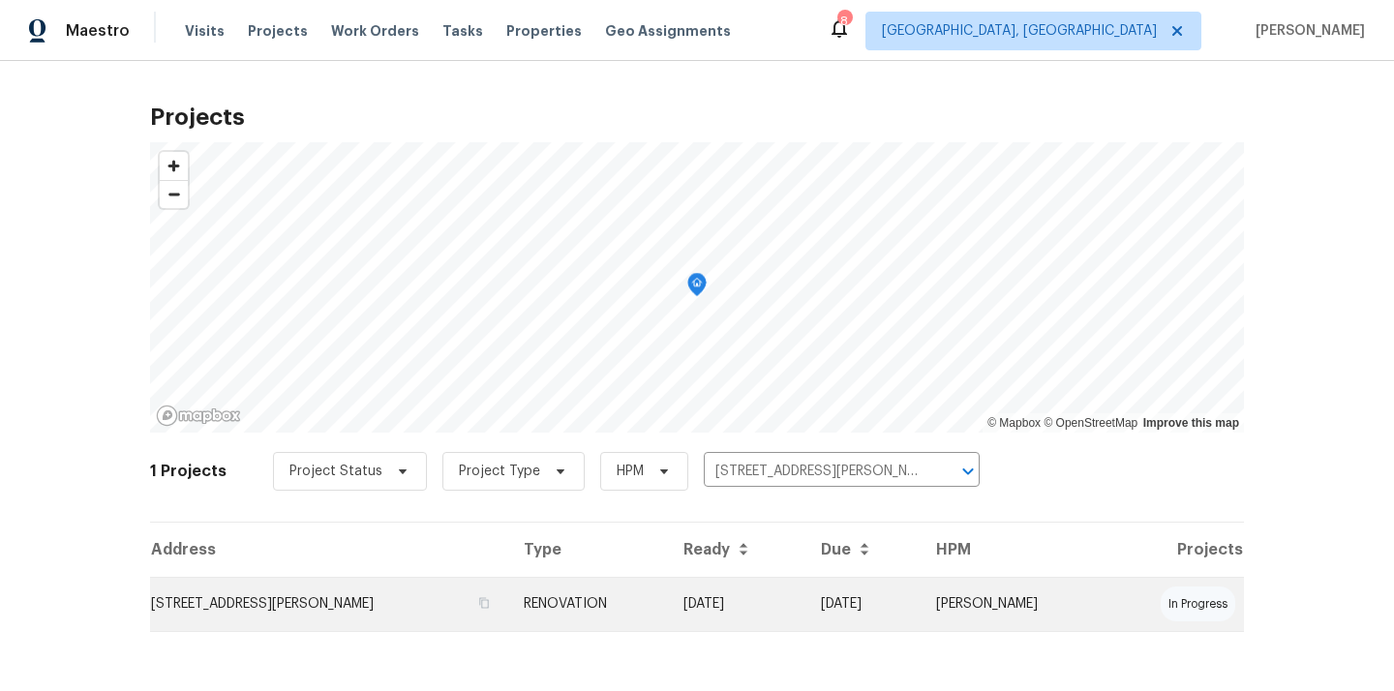
click at [642, 613] on td "RENOVATION" at bounding box center [588, 604] width 160 height 54
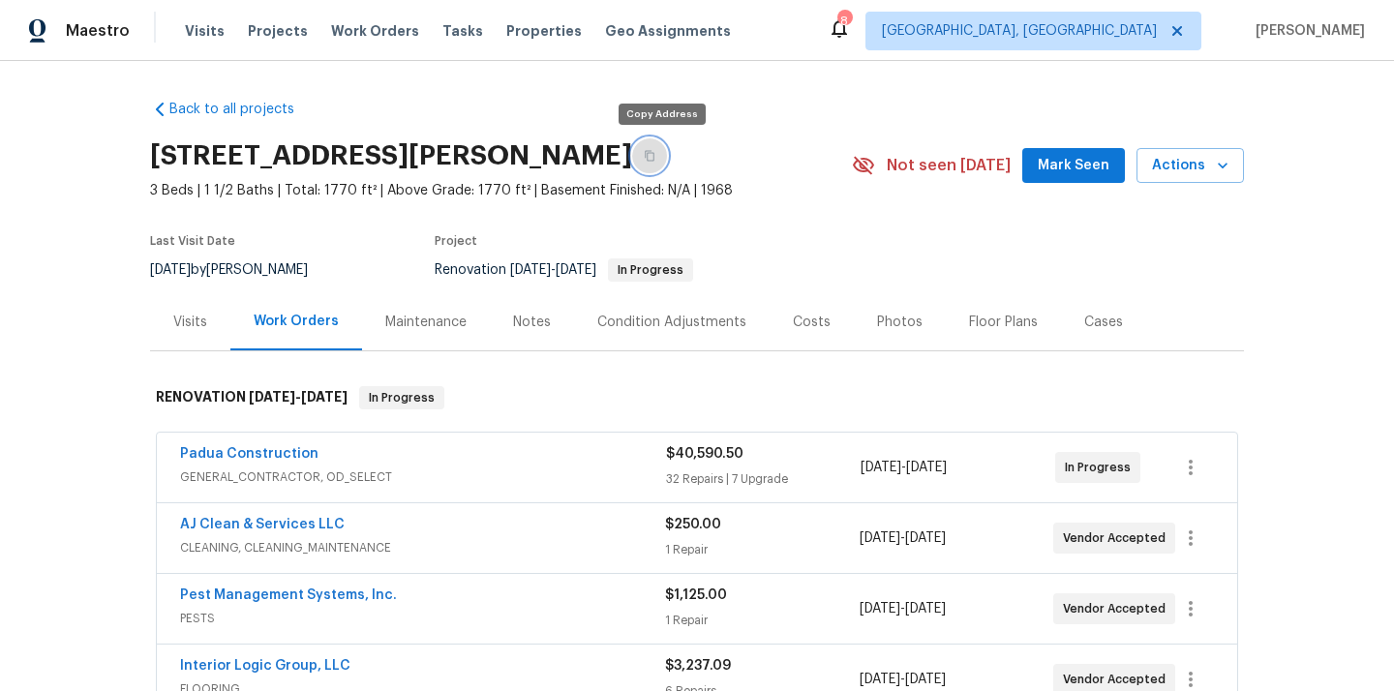
click at [667, 148] on button "button" at bounding box center [649, 155] width 35 height 35
click at [593, 172] on div "[STREET_ADDRESS][PERSON_NAME]" at bounding box center [501, 156] width 702 height 50
click at [595, 165] on h2 "[STREET_ADDRESS][PERSON_NAME]" at bounding box center [391, 155] width 482 height 19
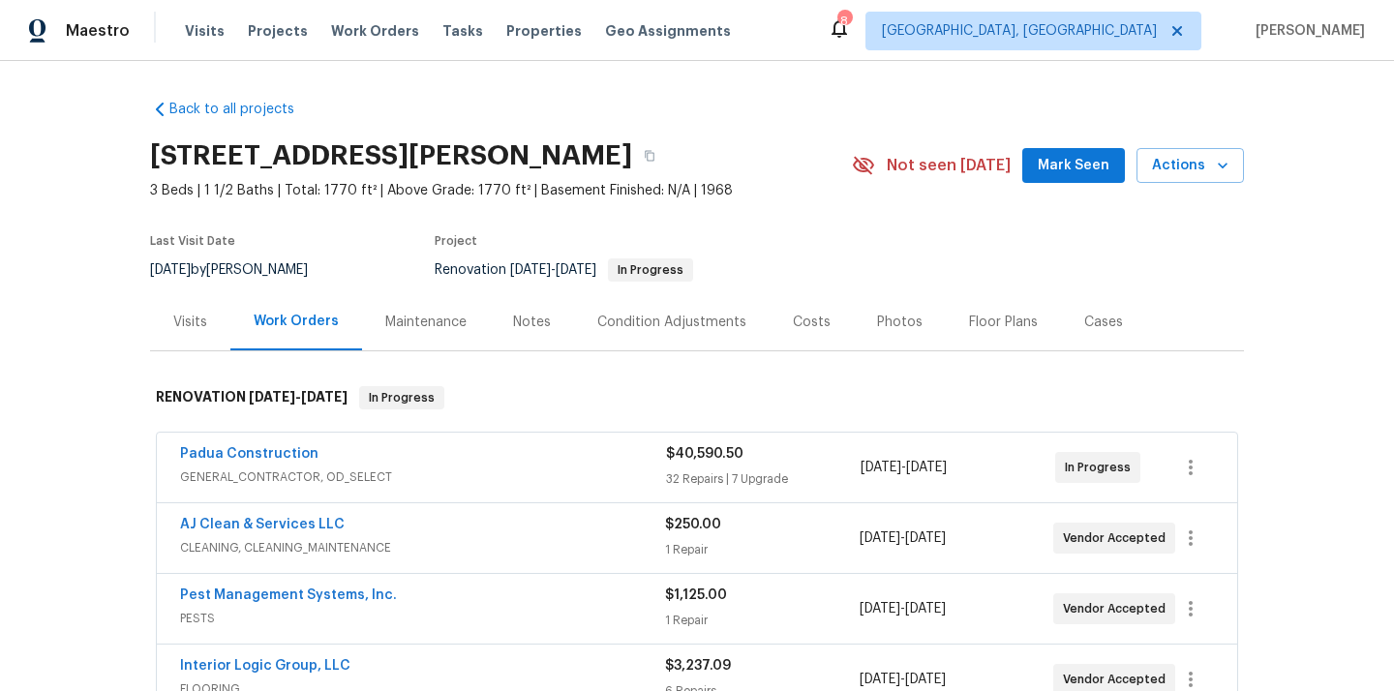
copy h2 "27253"
click at [196, 330] on div "Visits" at bounding box center [190, 322] width 34 height 19
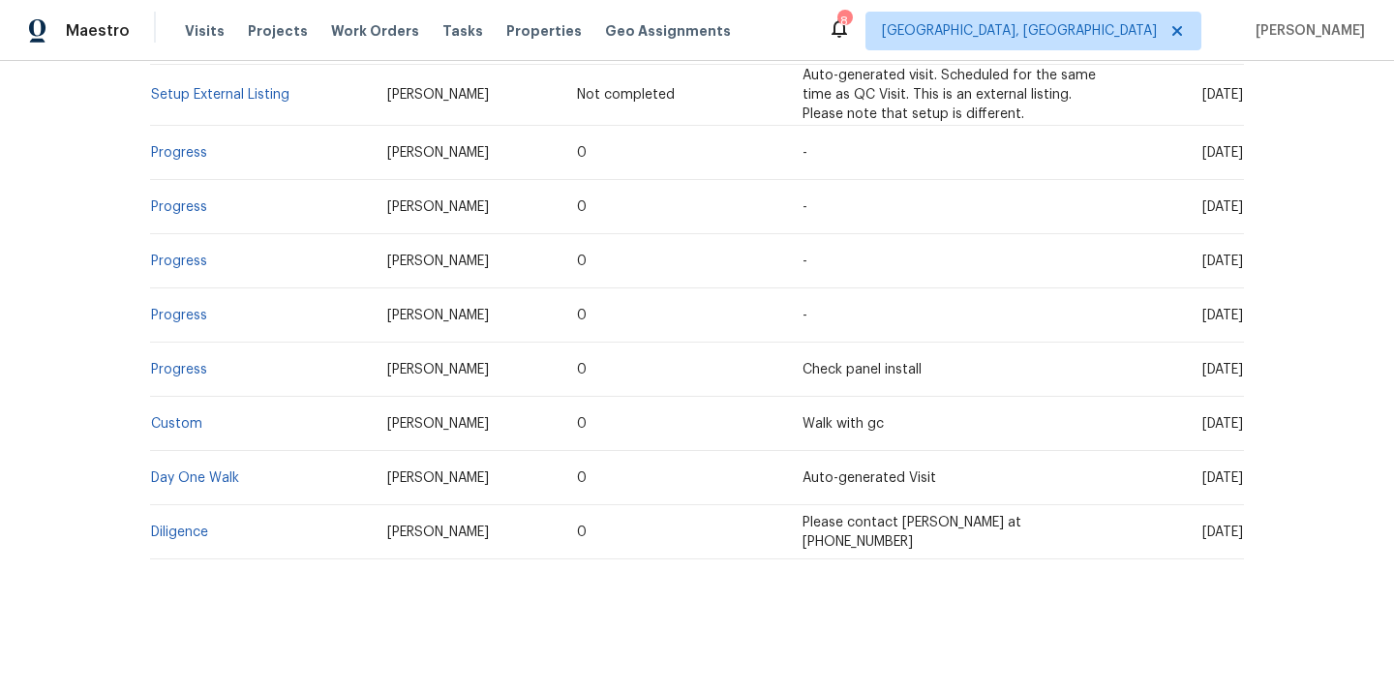
scroll to position [35, 0]
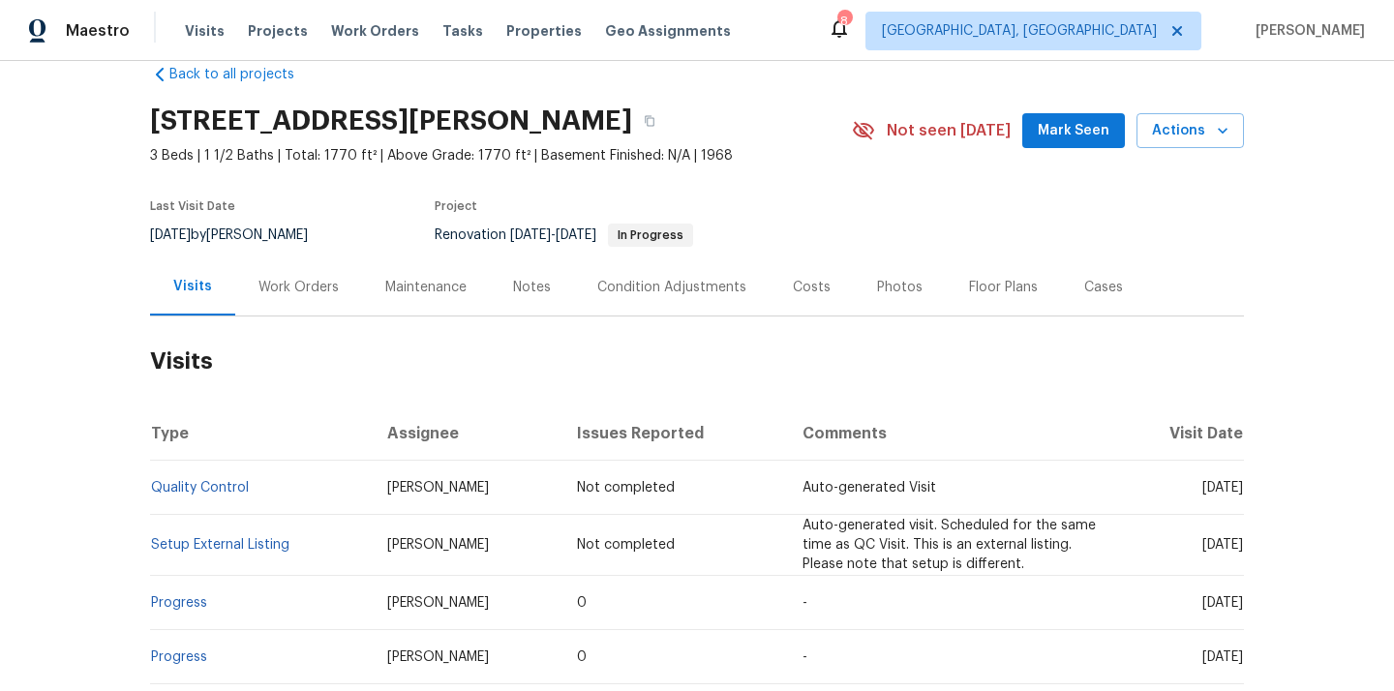
click at [282, 287] on div "Work Orders" at bounding box center [298, 287] width 80 height 19
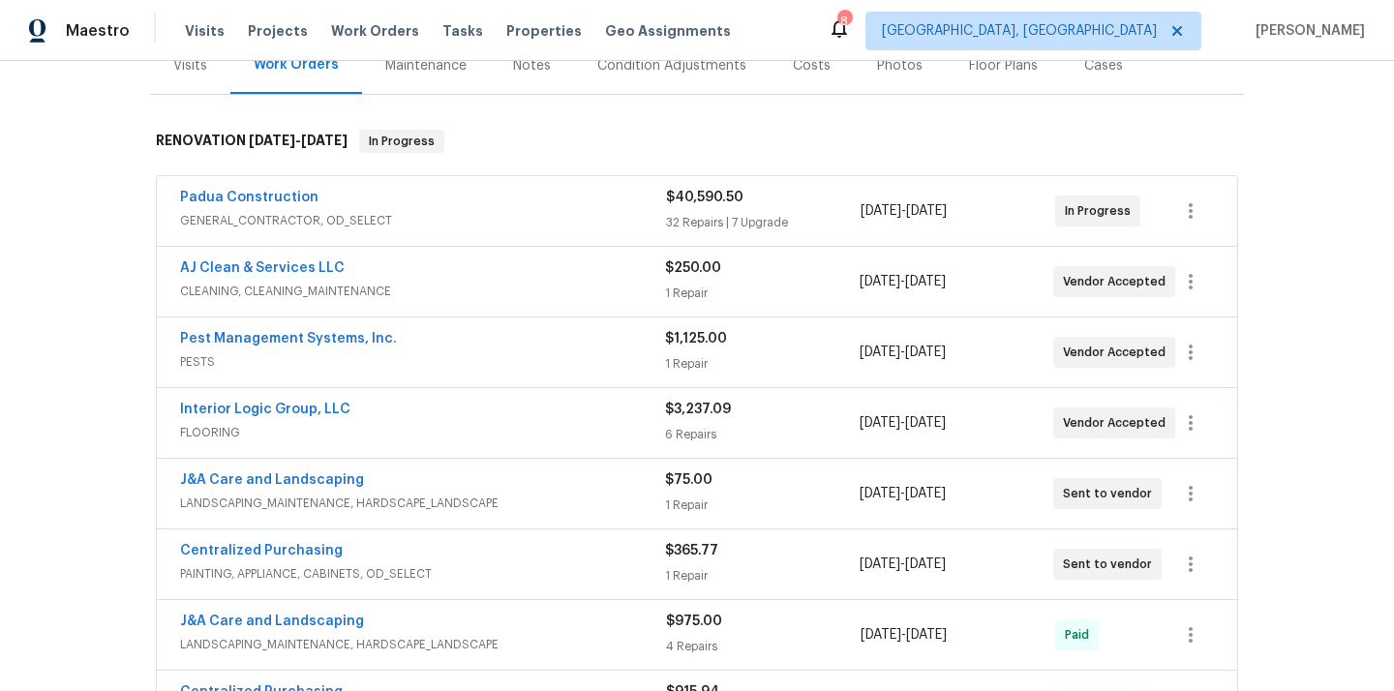
scroll to position [330, 0]
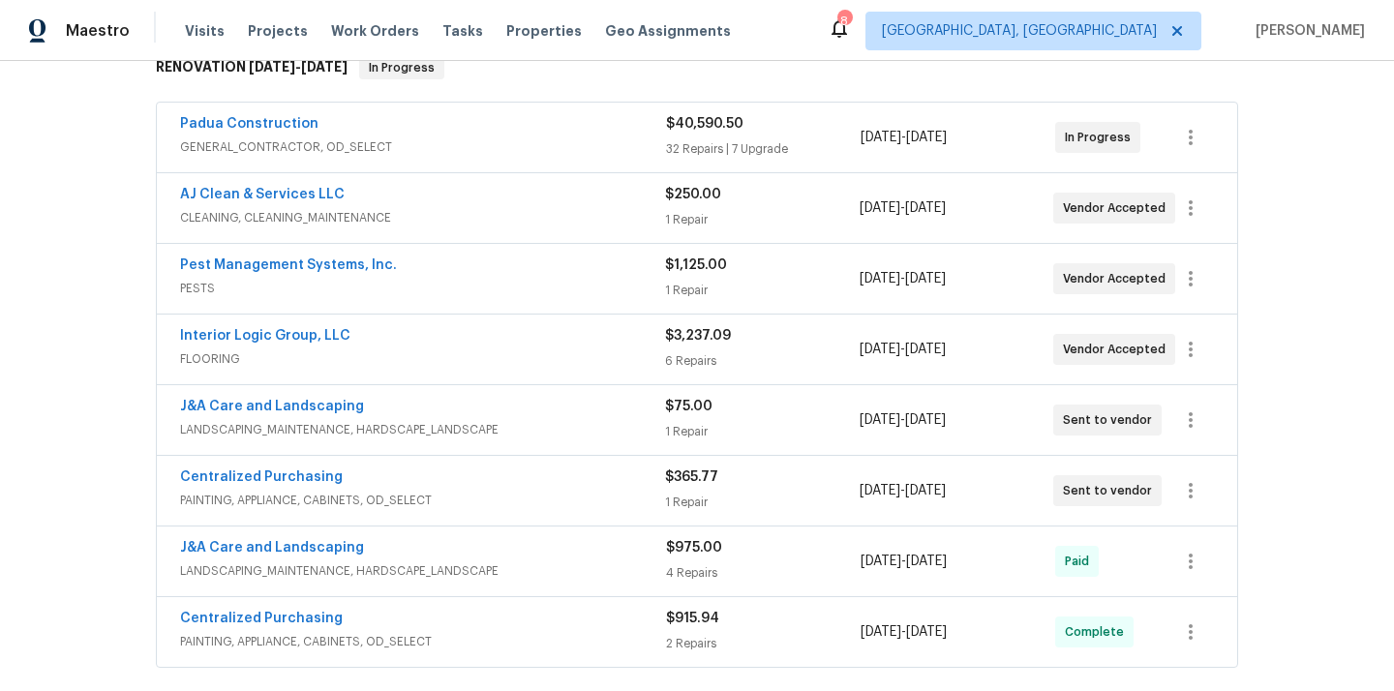
click at [465, 150] on span "GENERAL_CONTRACTOR, OD_SELECT" at bounding box center [423, 146] width 486 height 19
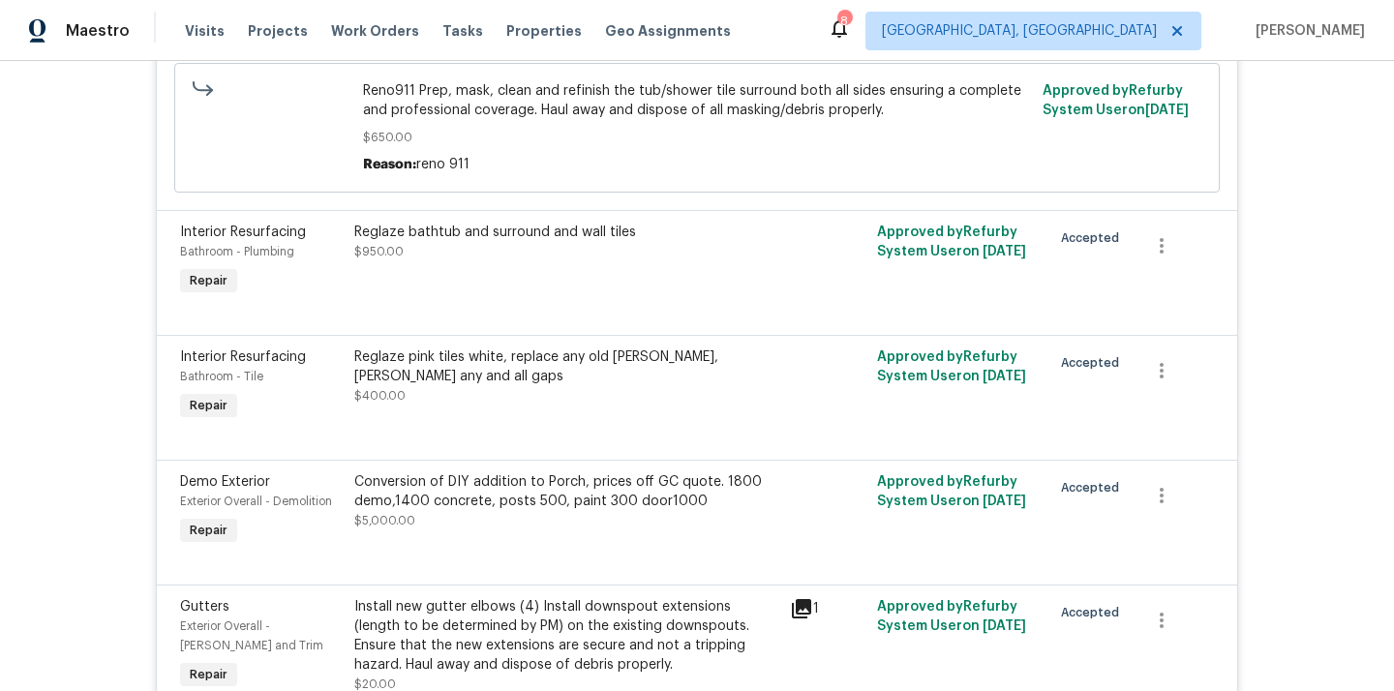
scroll to position [0, 0]
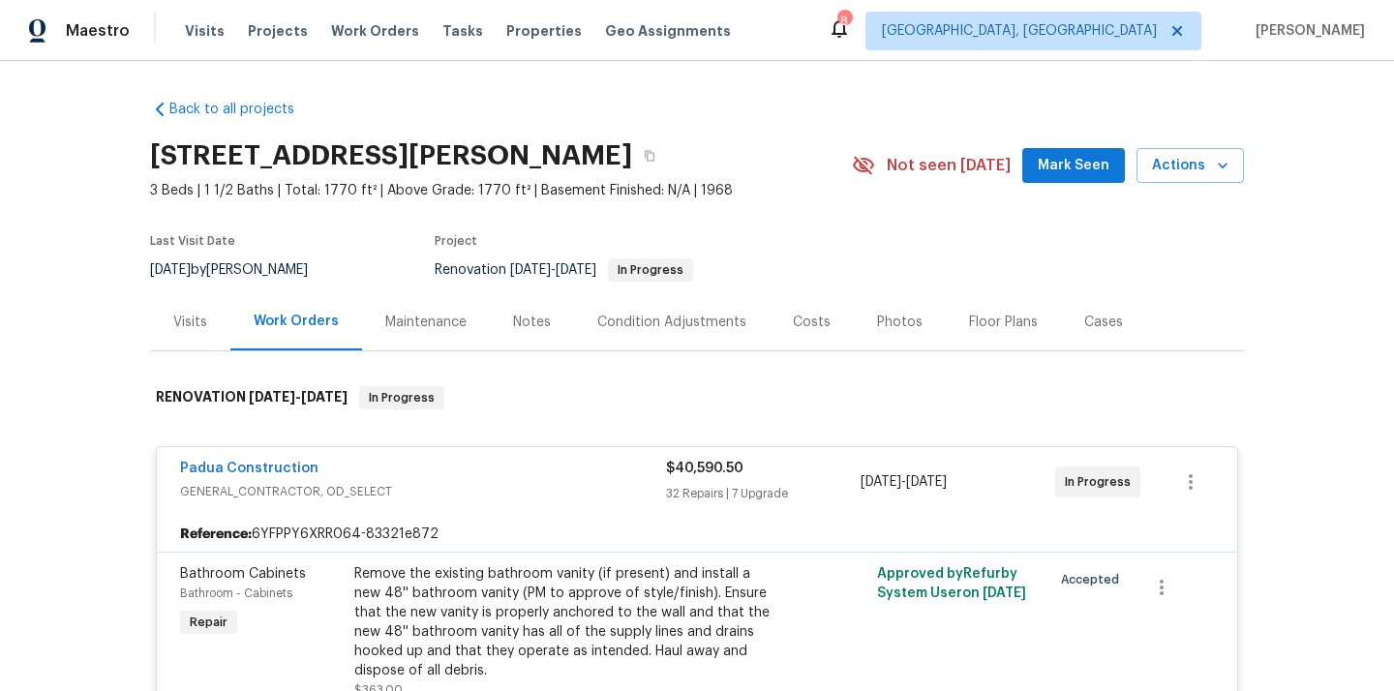
click at [512, 470] on div "Padua Construction" at bounding box center [423, 470] width 486 height 23
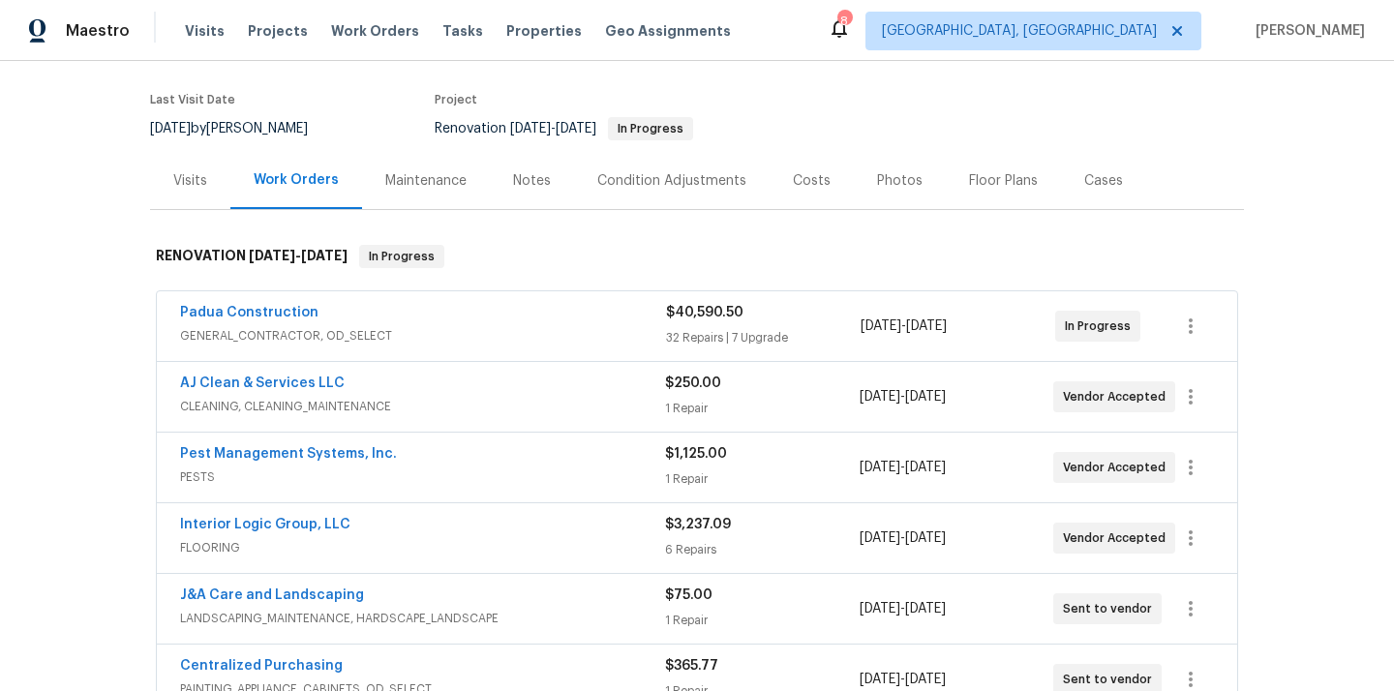
click at [518, 444] on div "Pest Management Systems, Inc." at bounding box center [422, 455] width 485 height 23
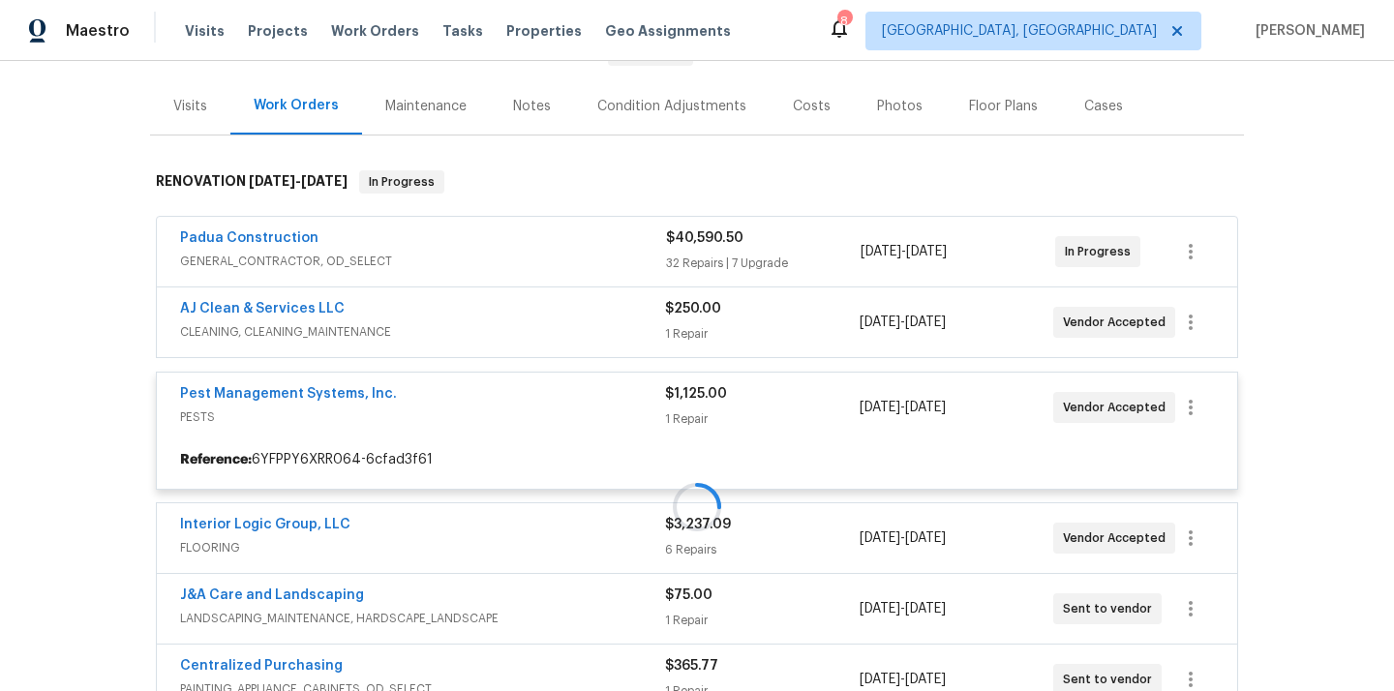
click at [512, 430] on div at bounding box center [697, 506] width 1094 height 711
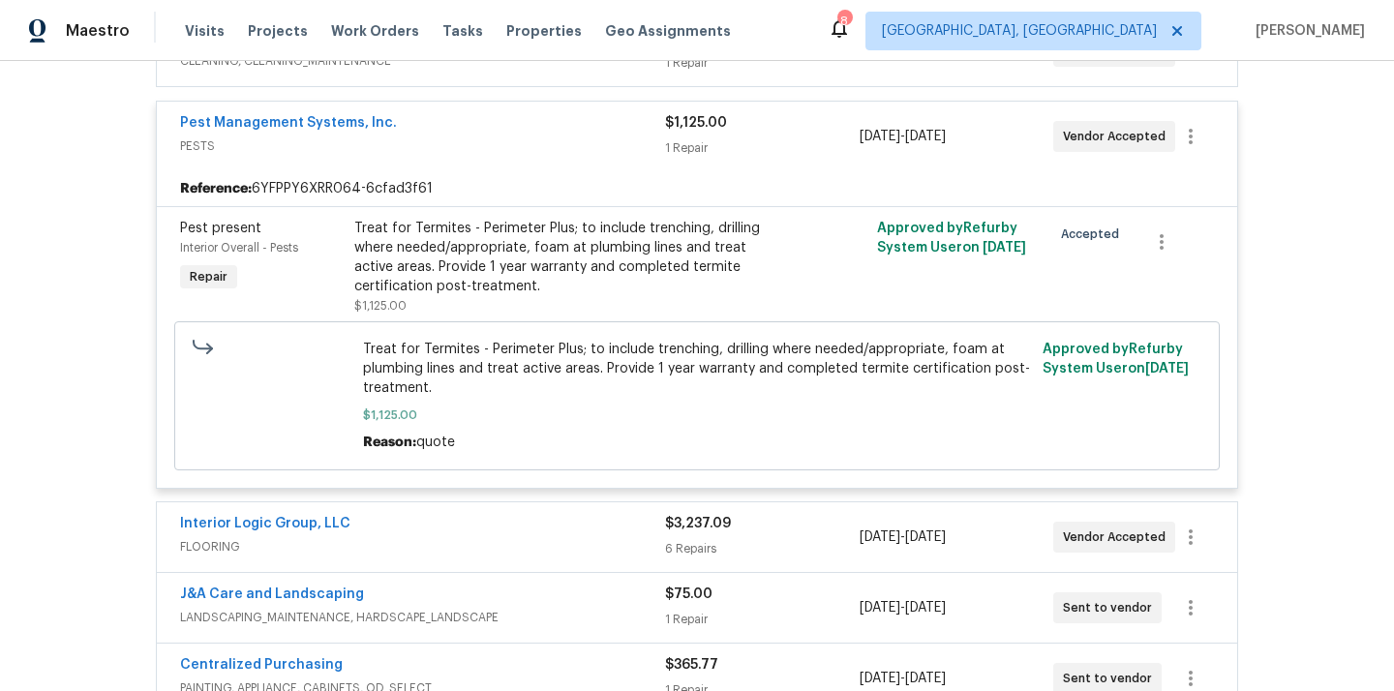
click at [499, 410] on span "$1,125.00" at bounding box center [697, 414] width 669 height 19
click at [512, 110] on div "Pest Management Systems, Inc. PESTS $1,125.00 1 Repair [DATE] - [DATE] Vendor A…" at bounding box center [697, 137] width 1080 height 70
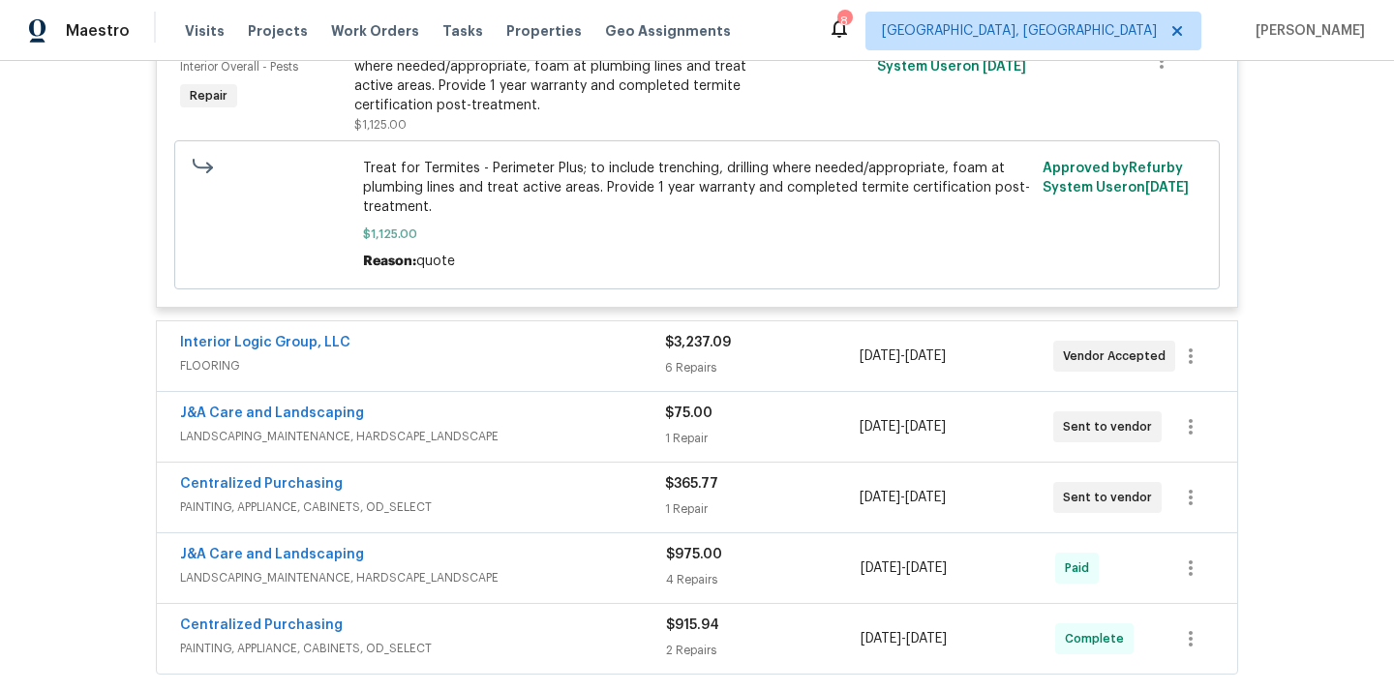
scroll to position [733, 0]
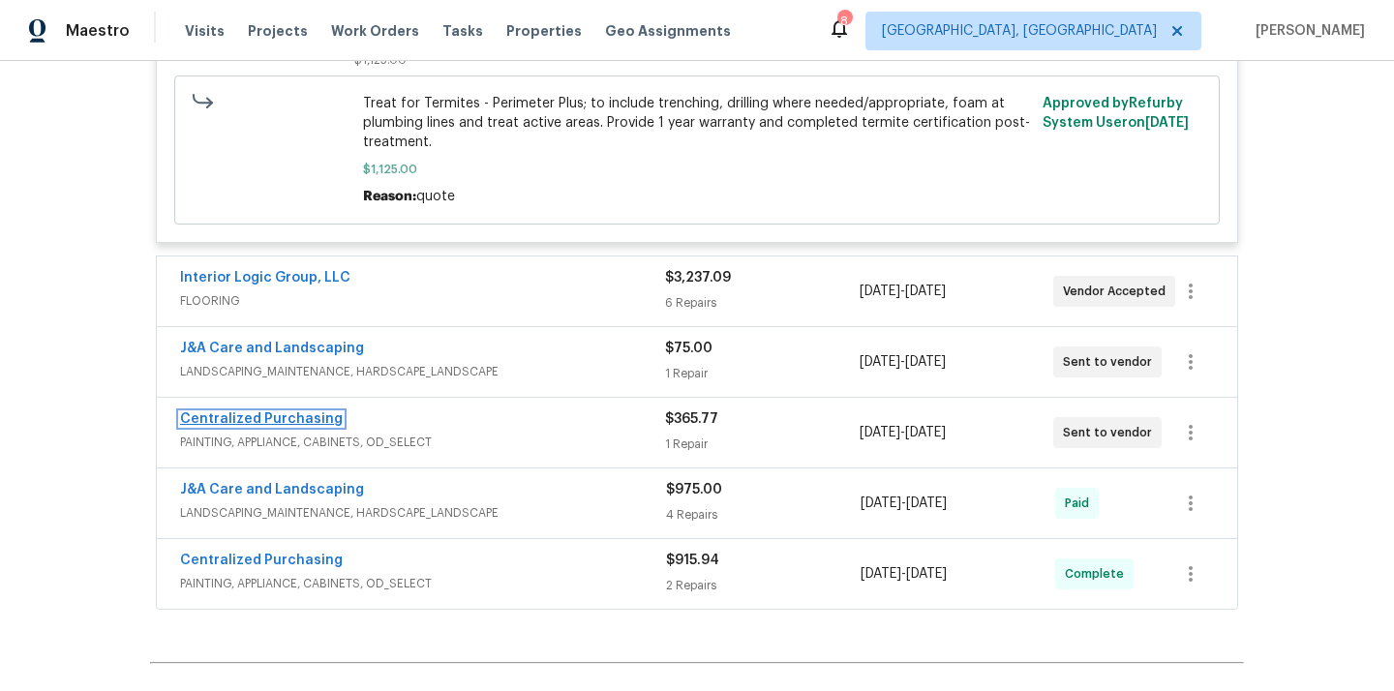
click at [312, 420] on link "Centralized Purchasing" at bounding box center [261, 419] width 163 height 14
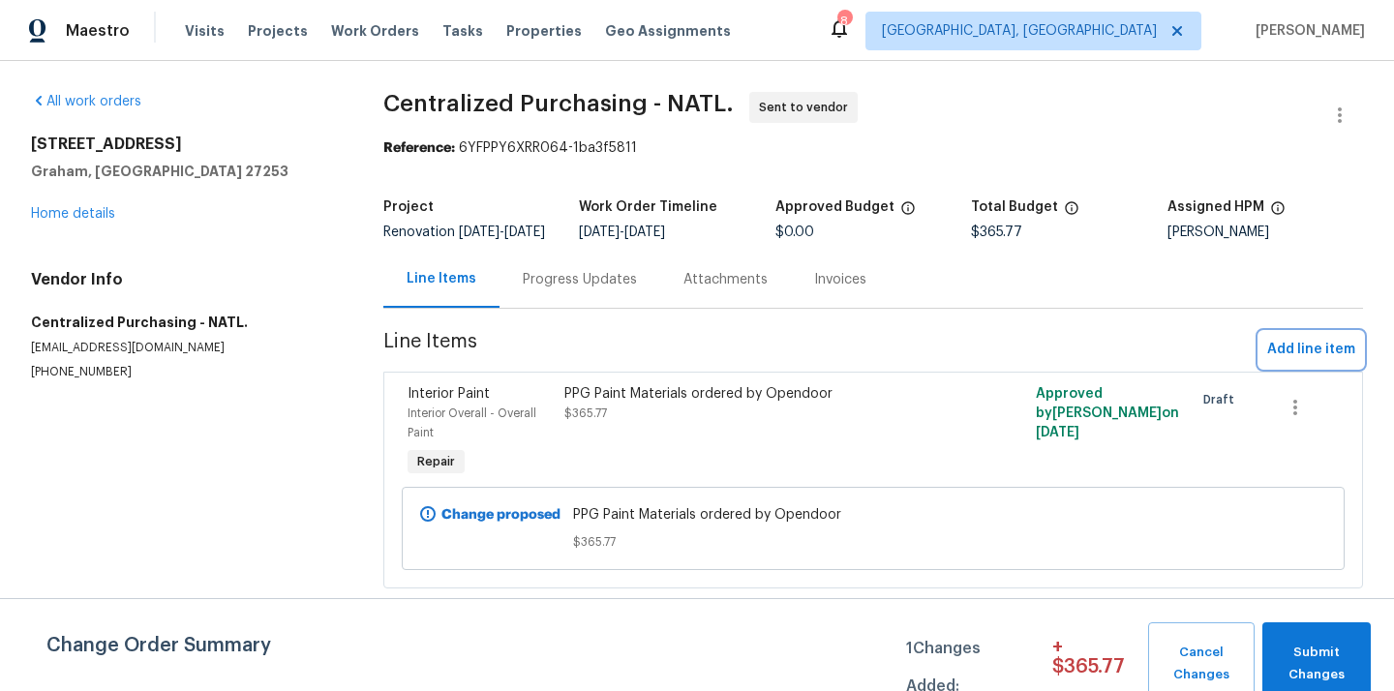
click at [1307, 362] on span "Add line item" at bounding box center [1311, 350] width 88 height 24
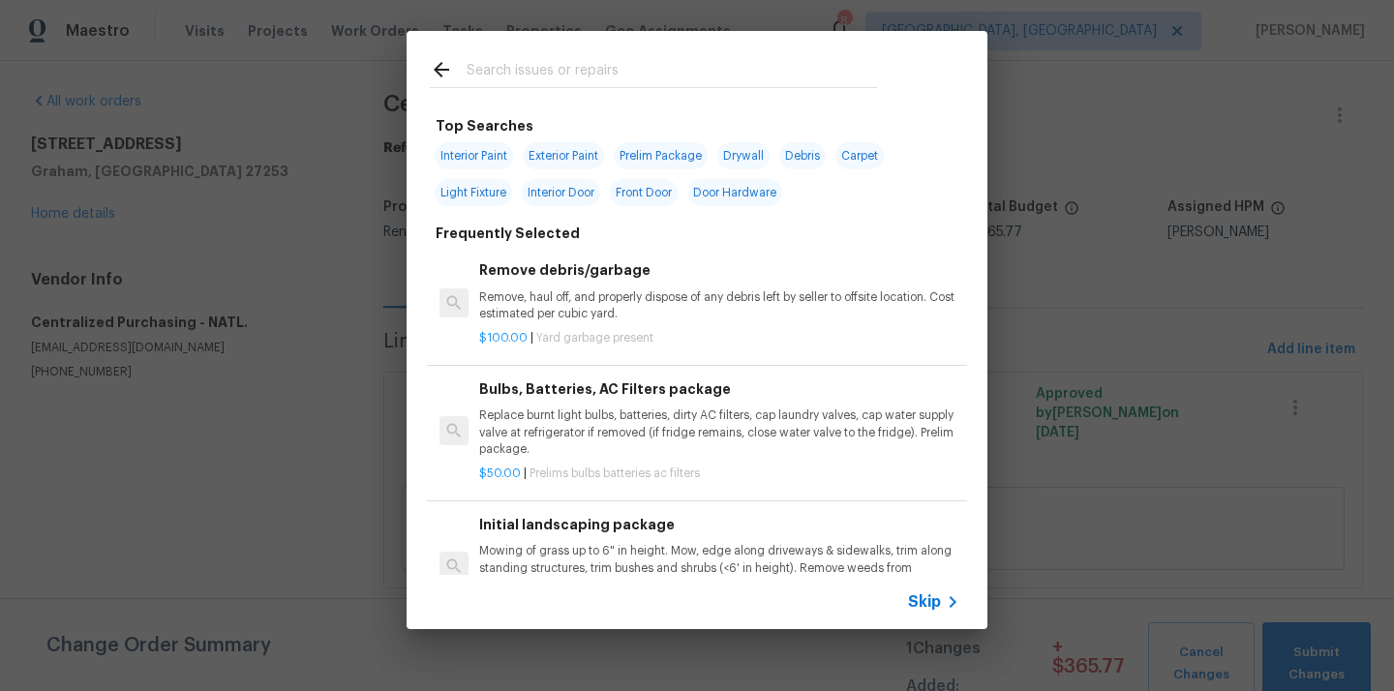
click at [583, 49] on div at bounding box center [653, 69] width 494 height 76
click at [745, 61] on input "text" at bounding box center [671, 72] width 410 height 29
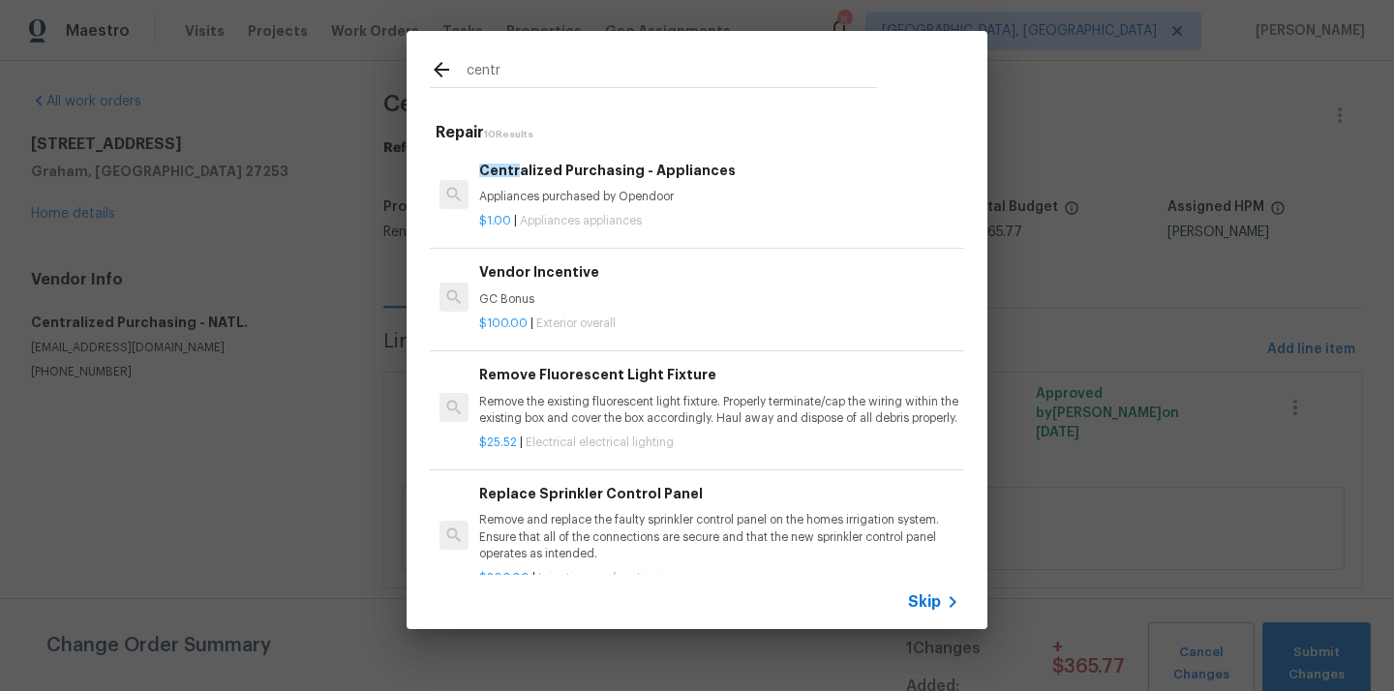
type input "centr"
click at [612, 208] on div "$1.00 | Appliances appliances" at bounding box center [719, 217] width 480 height 24
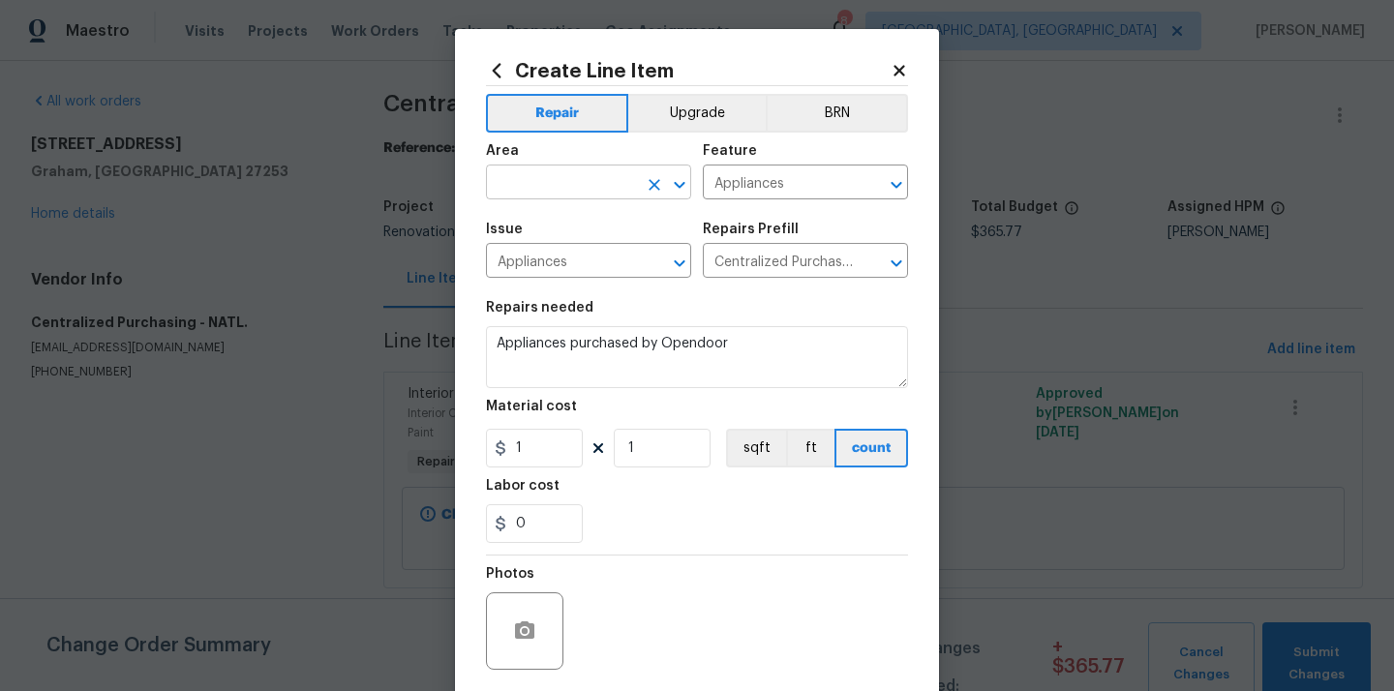
click at [577, 186] on input "text" at bounding box center [561, 184] width 151 height 30
click at [549, 225] on li "Kitchen" at bounding box center [588, 228] width 205 height 32
type input "Kitchen"
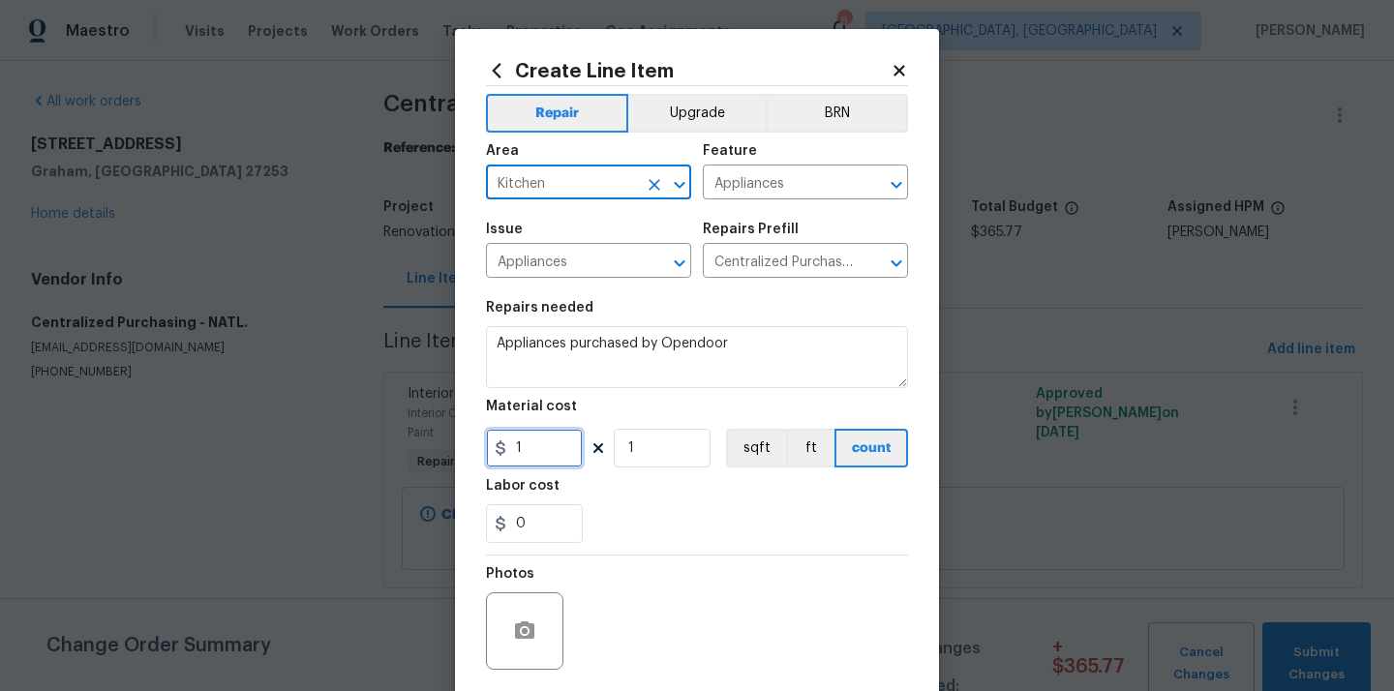
drag, startPoint x: 537, startPoint y: 449, endPoint x: 485, endPoint y: 447, distance: 52.3
click at [488, 449] on input "1" at bounding box center [534, 448] width 97 height 39
paste input "367.69"
type input "1367.69"
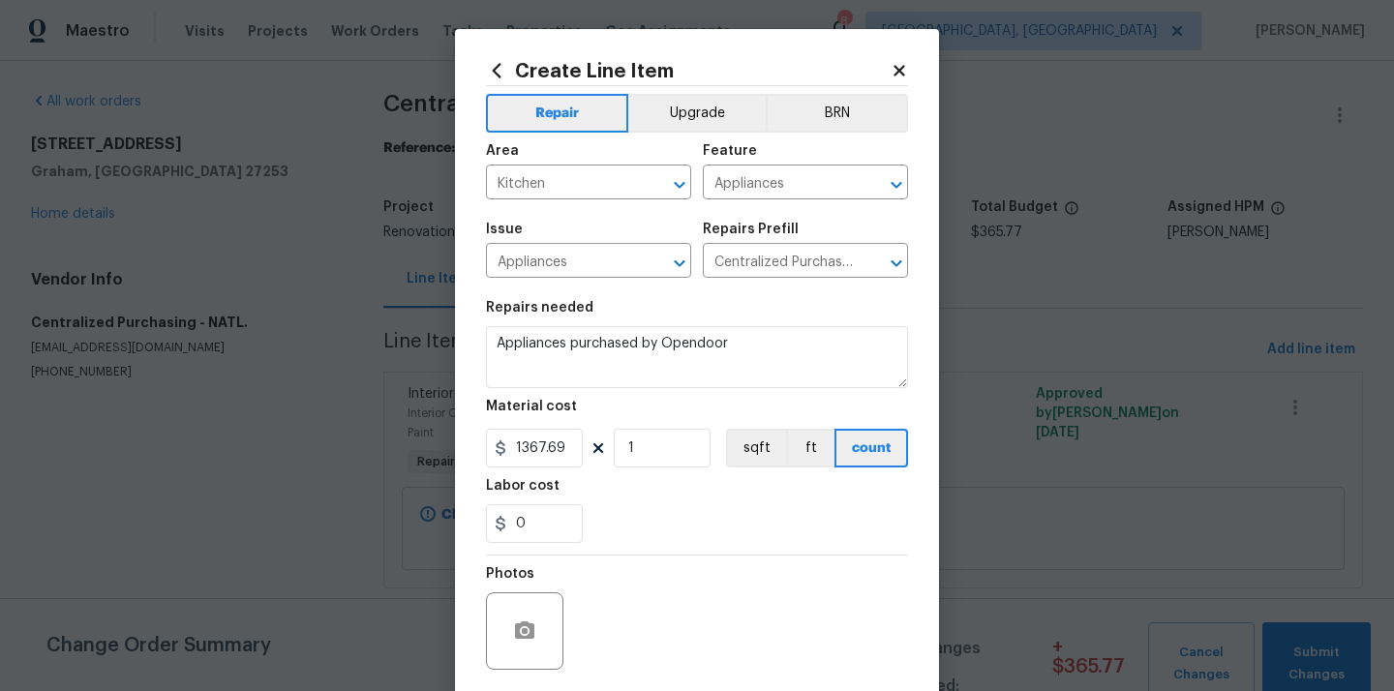
click at [746, 551] on section "Repairs needed Appliances purchased by Opendoor Material cost 1367.69 1 sqft ft…" at bounding box center [697, 421] width 422 height 265
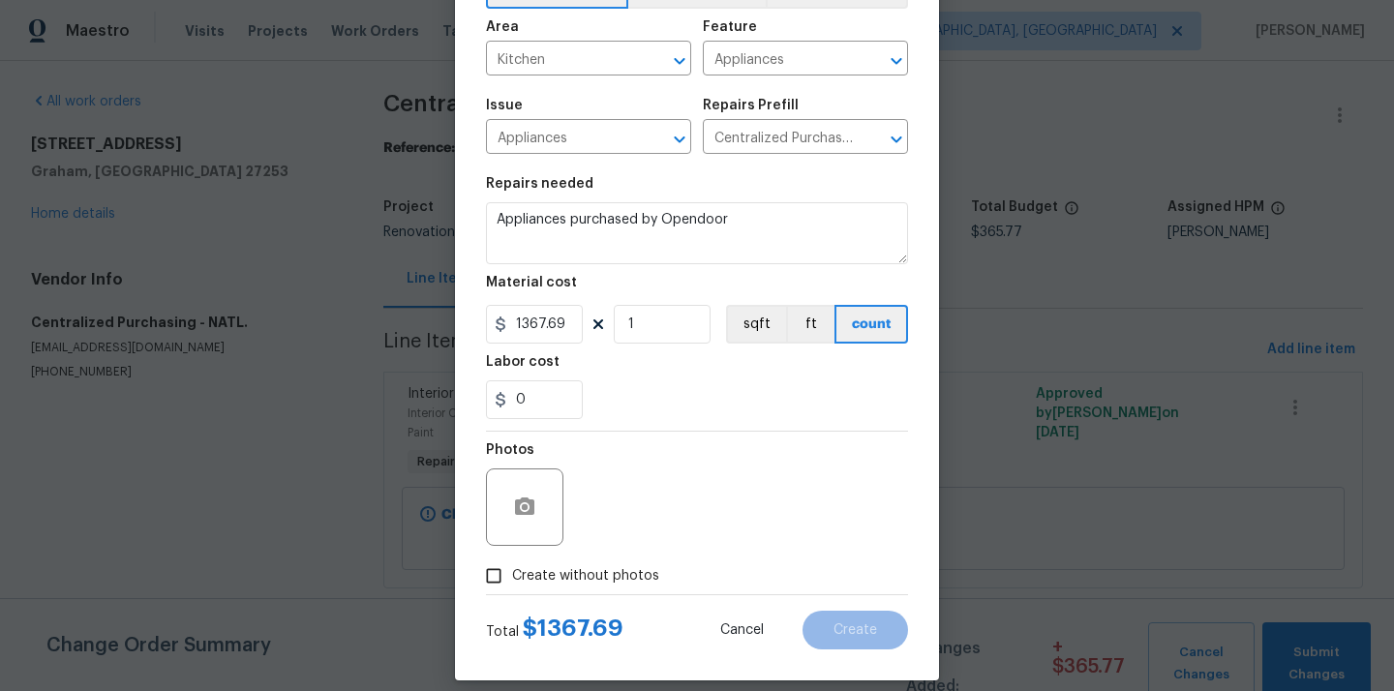
click at [600, 574] on span "Create without photos" at bounding box center [585, 576] width 147 height 20
click at [512, 574] on input "Create without photos" at bounding box center [493, 575] width 37 height 37
checkbox input "true"
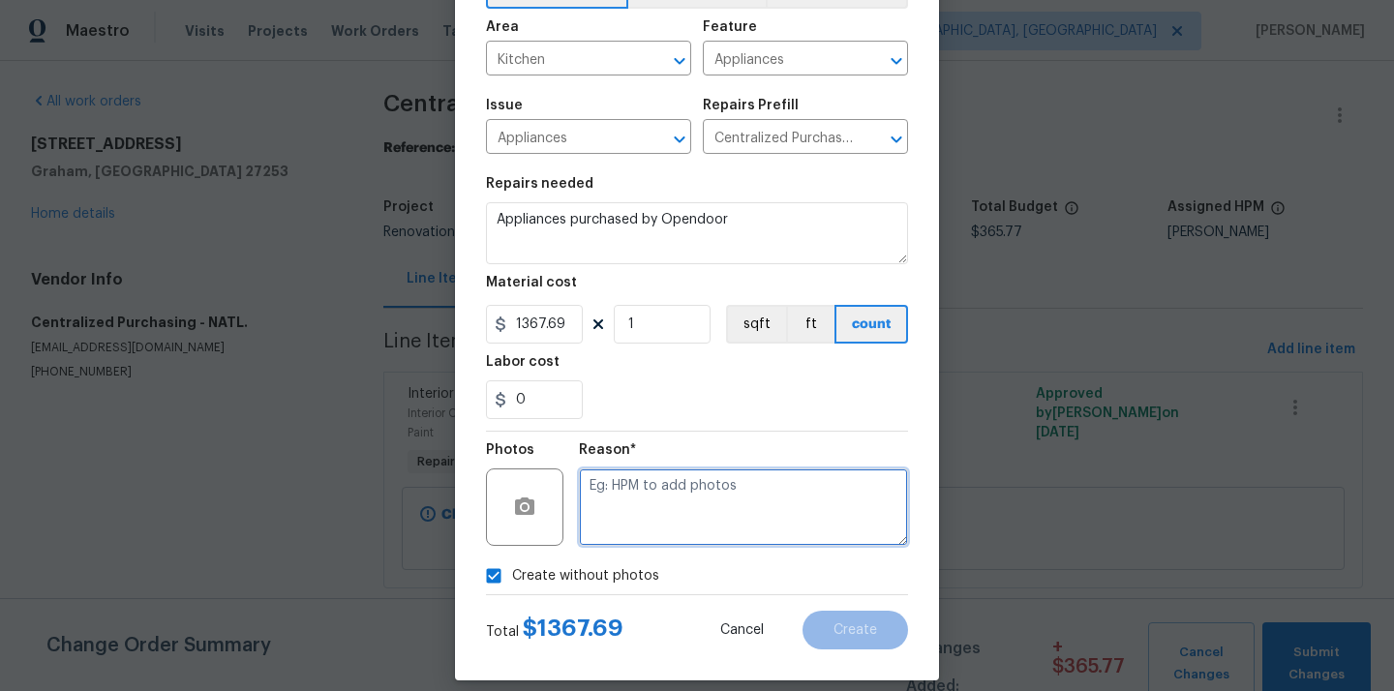
click at [639, 497] on textarea at bounding box center [743, 506] width 329 height 77
type textarea "N/A"
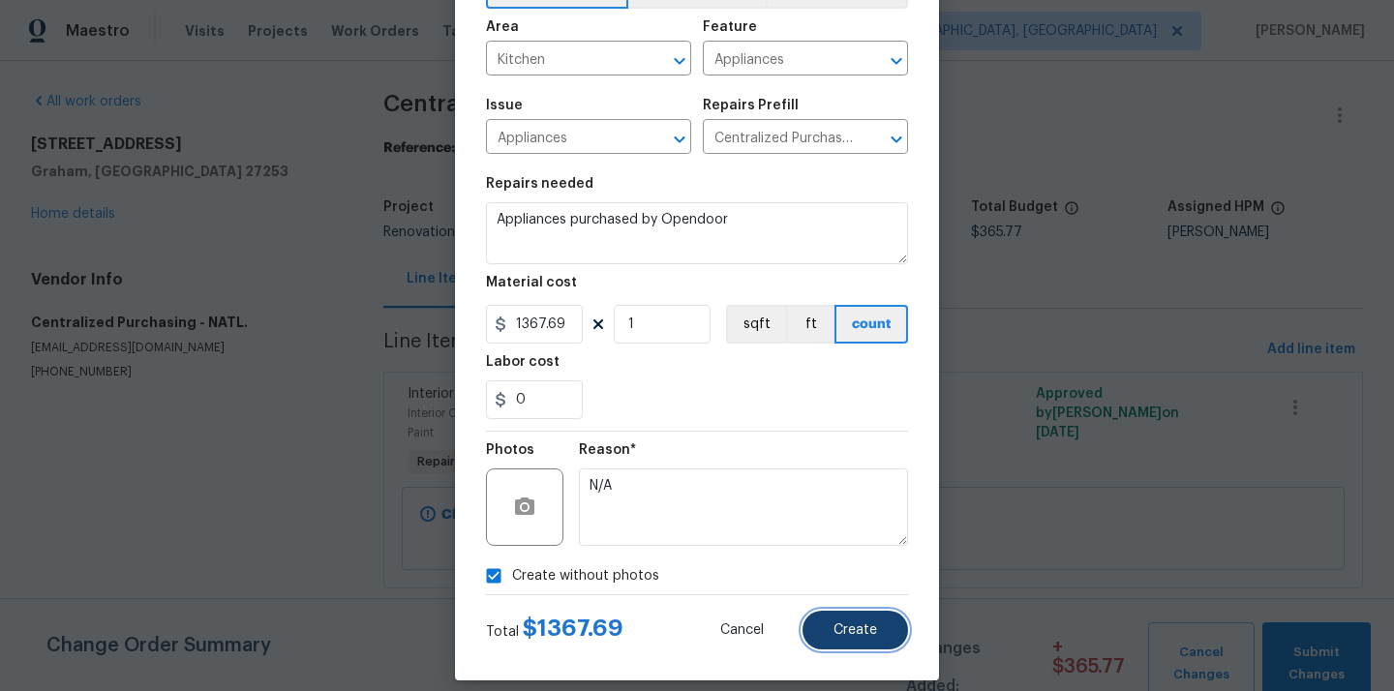
click at [848, 630] on span "Create" at bounding box center [855, 630] width 44 height 15
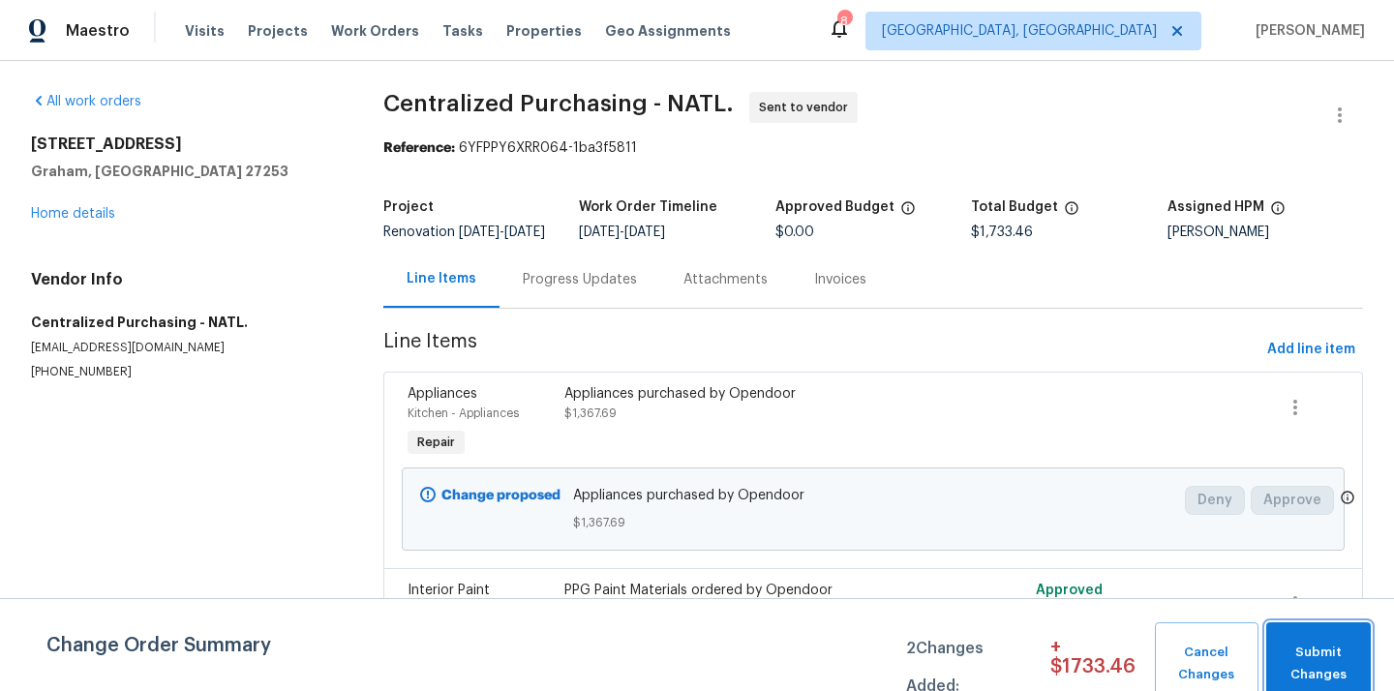
click at [1307, 671] on span "Submit Changes" at bounding box center [1317, 664] width 85 height 45
